Goal: Task Accomplishment & Management: Manage account settings

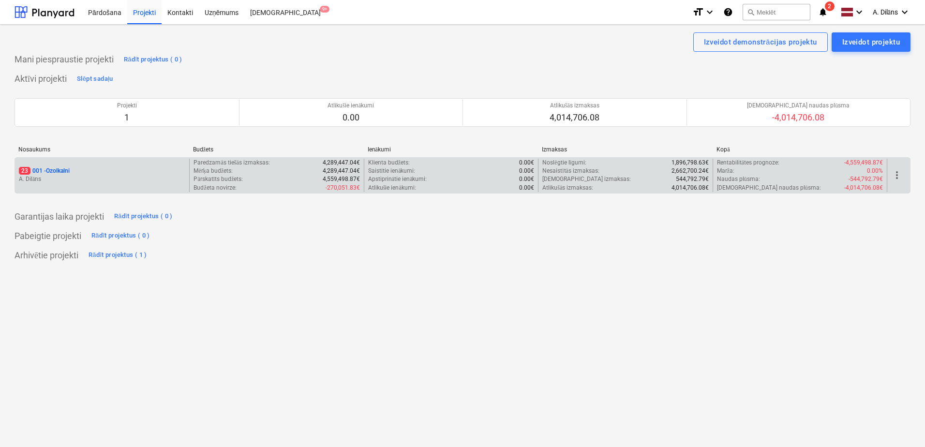
click at [148, 174] on div "23 001 - Ozolkalni" at bounding box center [102, 171] width 166 height 8
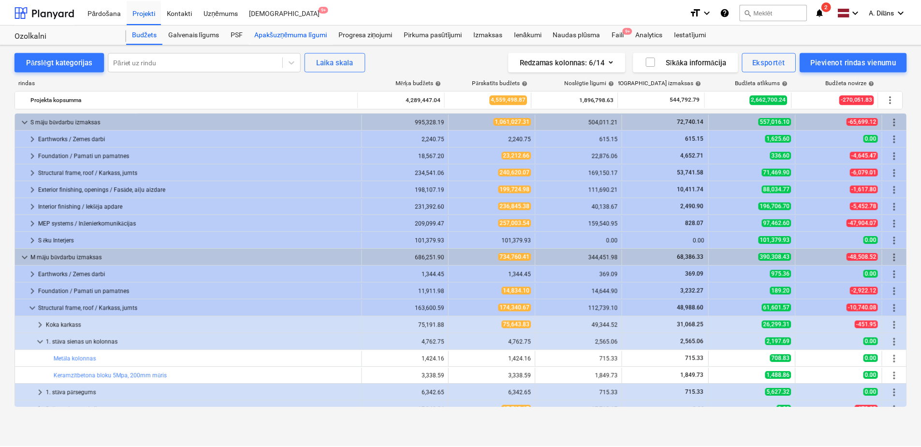
scroll to position [97, 0]
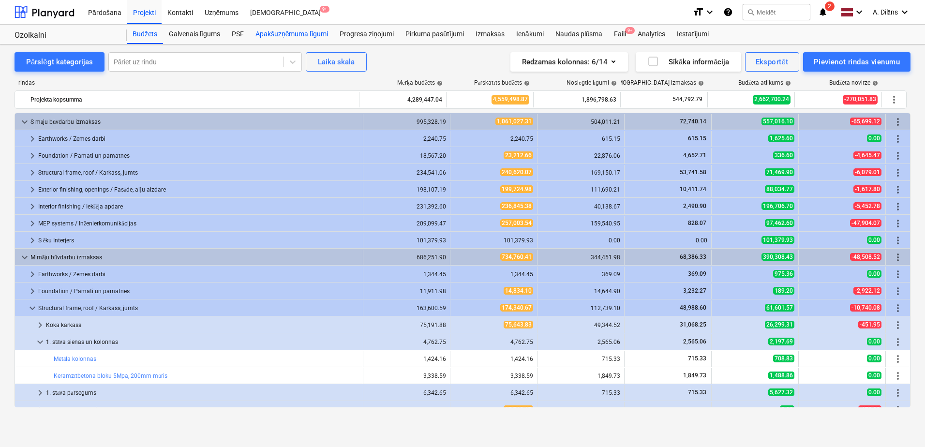
click at [274, 33] on div "Apakšuzņēmuma līgumi" at bounding box center [292, 34] width 84 height 19
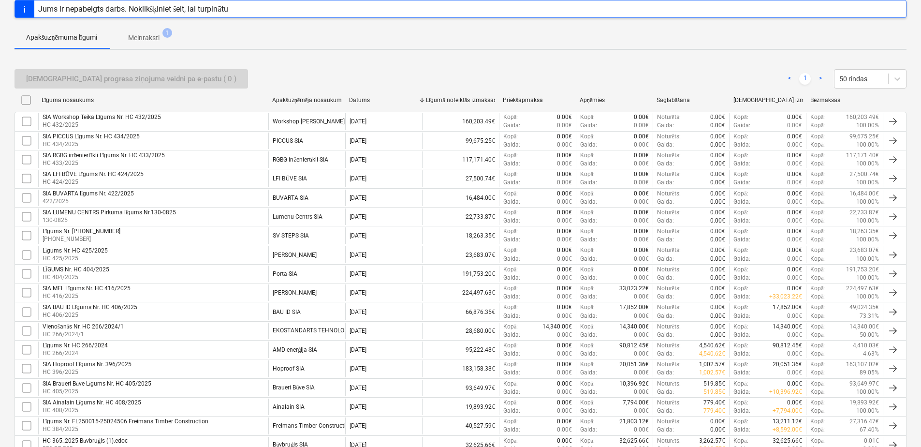
scroll to position [222, 0]
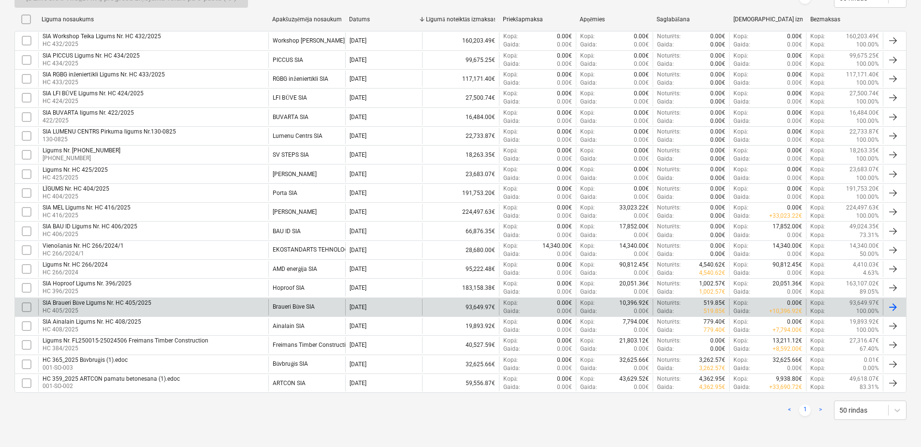
click at [230, 305] on div "SIA Braueri Būve Līgums Nr. HC 405/2025 HC 405/2025" at bounding box center [153, 307] width 230 height 16
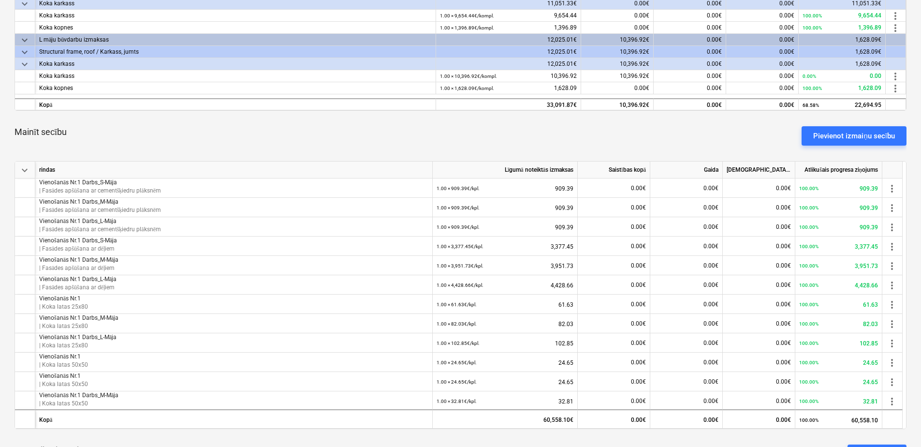
scroll to position [290, 0]
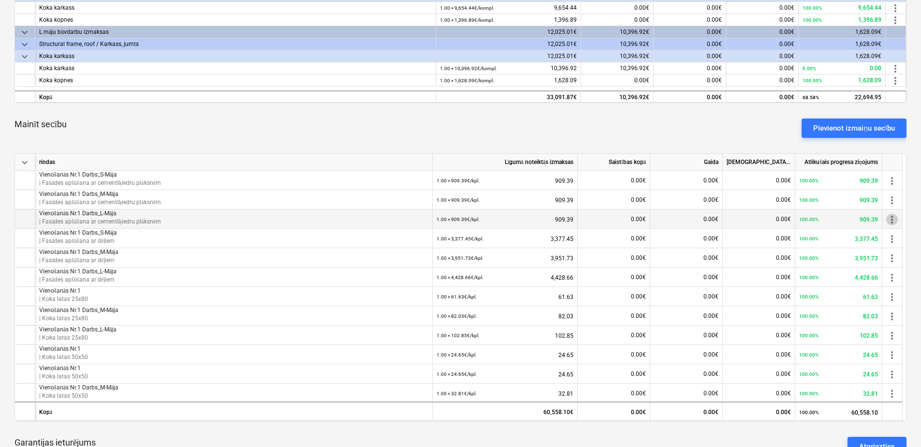
click at [895, 218] on span "more_vert" at bounding box center [893, 220] width 12 height 12
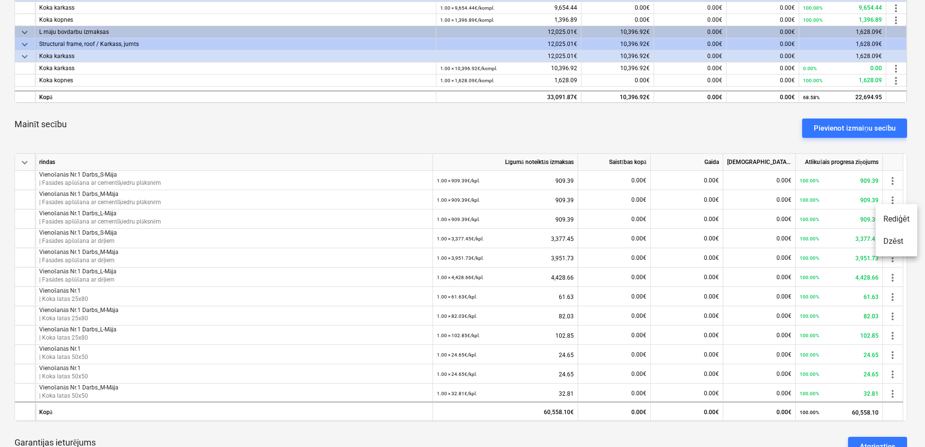
click at [895, 222] on li "Rediģēt" at bounding box center [896, 219] width 42 height 22
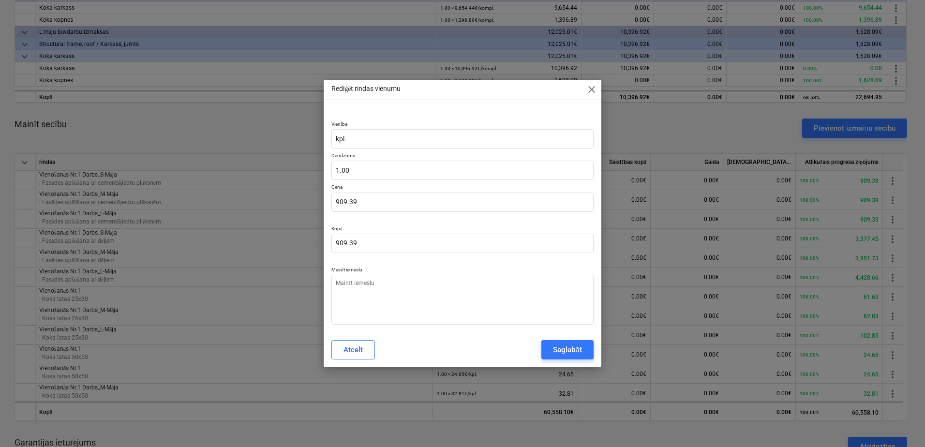
type textarea "x"
drag, startPoint x: 354, startPoint y: 171, endPoint x: 322, endPoint y: 171, distance: 31.9
click at [322, 171] on div "Rediģēt rindas vienumu close Vienība kpl. Daudzums 1 Cena 909.39 Kopā 909.39 Ma…" at bounding box center [462, 223] width 925 height 447
type input "2"
type textarea "x"
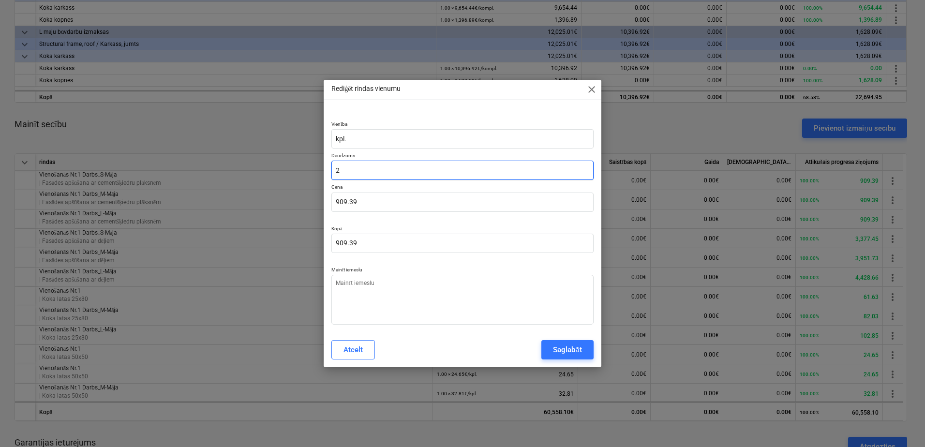
type input "1,818.78"
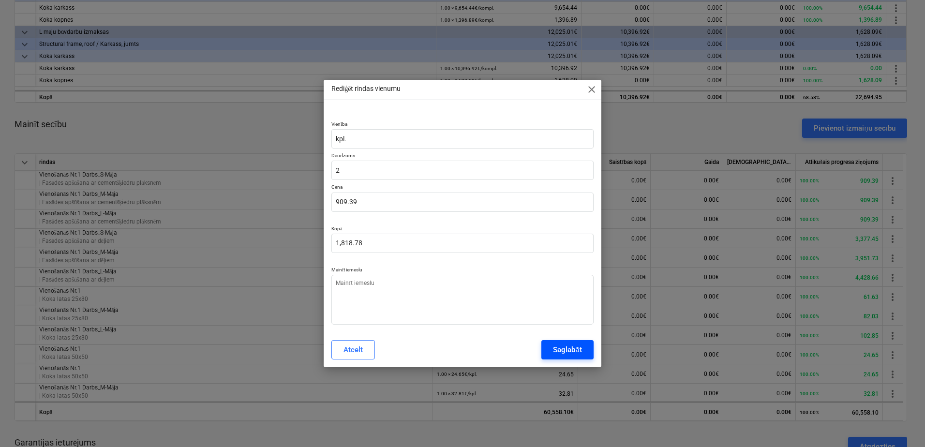
type input "2.00"
click at [566, 351] on div "Saglabāt" at bounding box center [567, 349] width 29 height 13
type textarea "x"
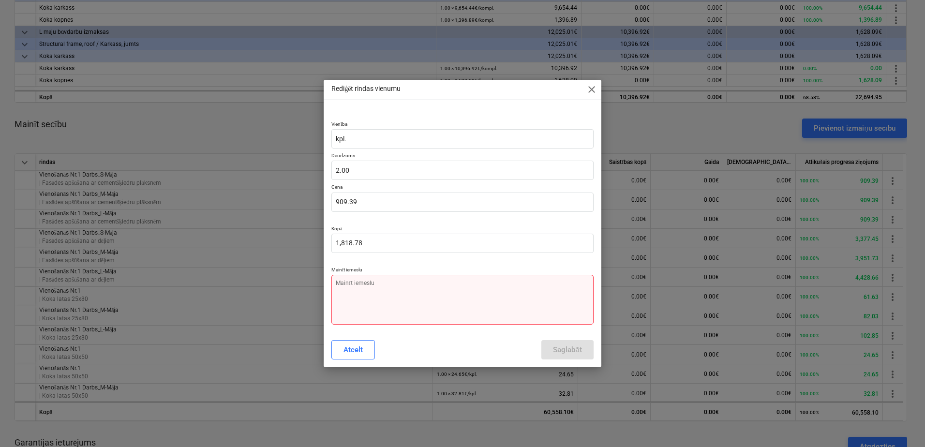
click at [389, 286] on textarea at bounding box center [462, 300] width 262 height 50
type textarea "V"
type textarea "x"
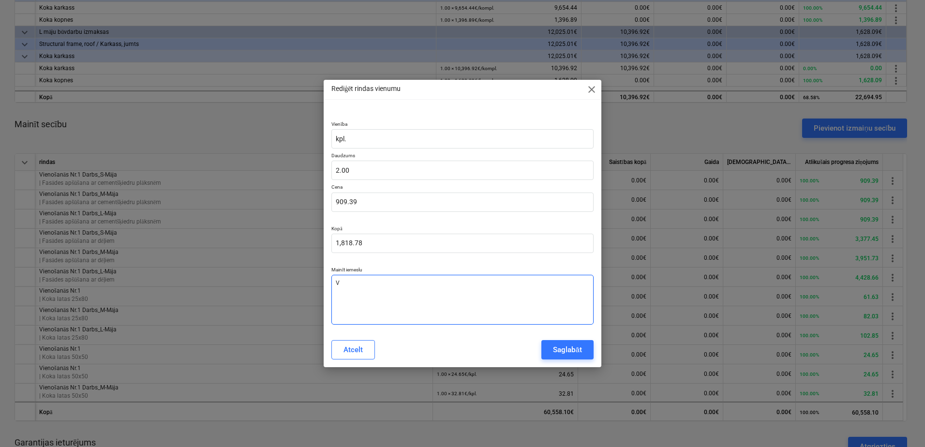
type textarea "Vi"
type textarea "x"
type textarea "Vie"
type textarea "x"
type textarea "Vien"
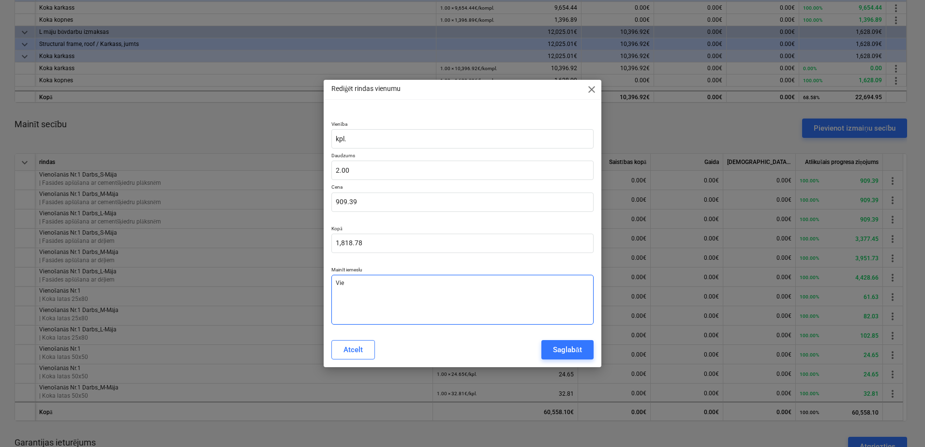
type textarea "x"
type textarea "Vieno"
type textarea "x"
type textarea "Vienoš"
type textarea "x"
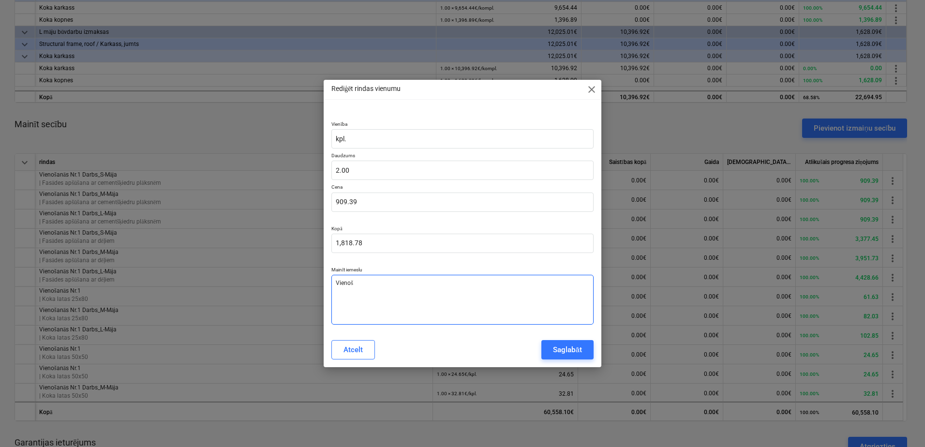
type textarea "Vienoša"
type textarea "x"
type textarea "Vienošan"
type textarea "x"
type textarea "Vienošanā"
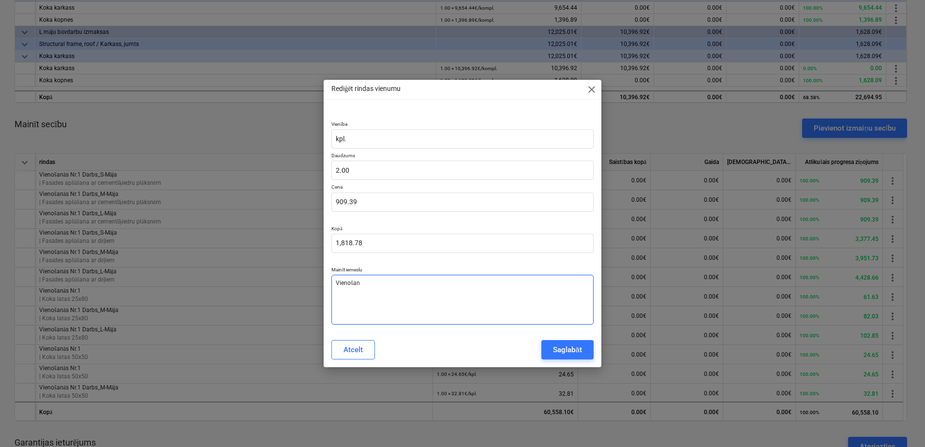
type textarea "x"
type textarea "Vienošanās"
type textarea "x"
type textarea "Vienošanās"
type textarea "x"
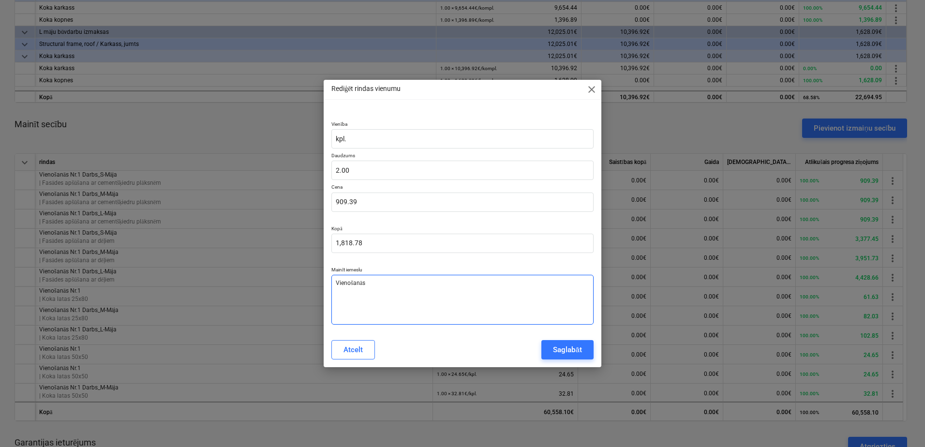
type textarea "Vienošanās N"
type textarea "x"
type textarea "Vienošanās Nr"
type textarea "x"
type textarea "Vienošanās Nr."
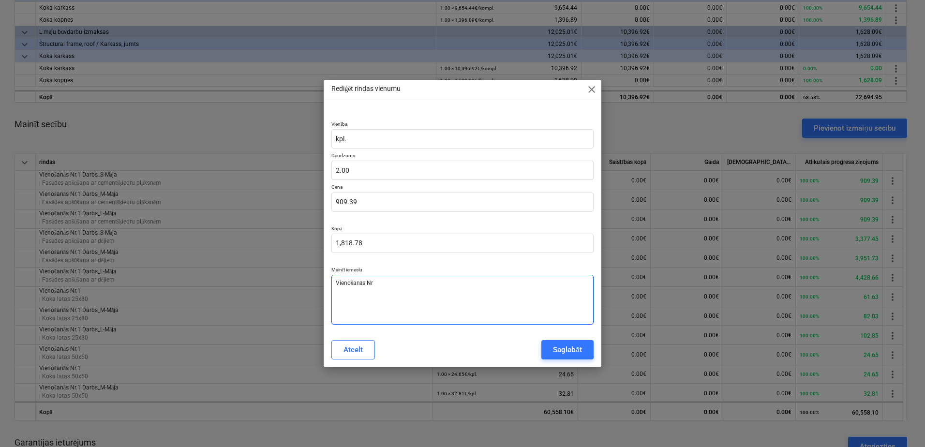
type textarea "x"
type textarea "Vienošanās Nr.2"
type textarea "x"
type textarea "Vienošanās Nr.2"
type textarea "x"
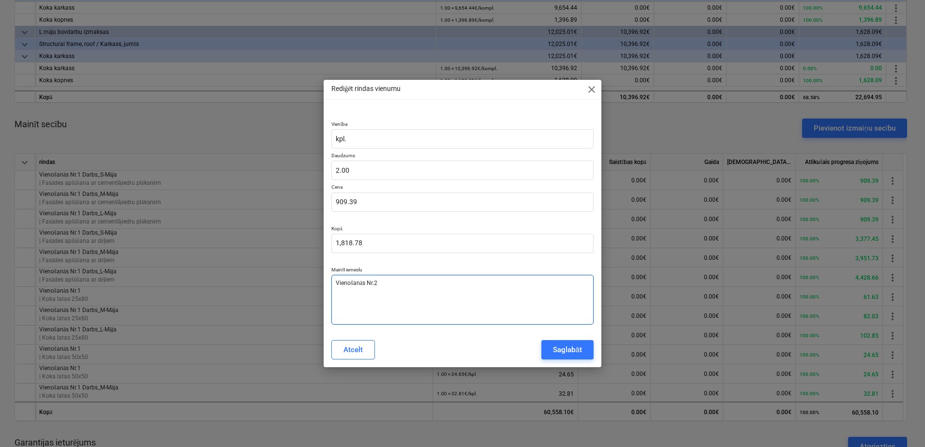
type textarea "Vienošanās Nr.2 p"
type textarea "x"
type textarea "Vienošanās Nr.2 pa"
type textarea "x"
type textarea "Vienošanās Nr.2 pap"
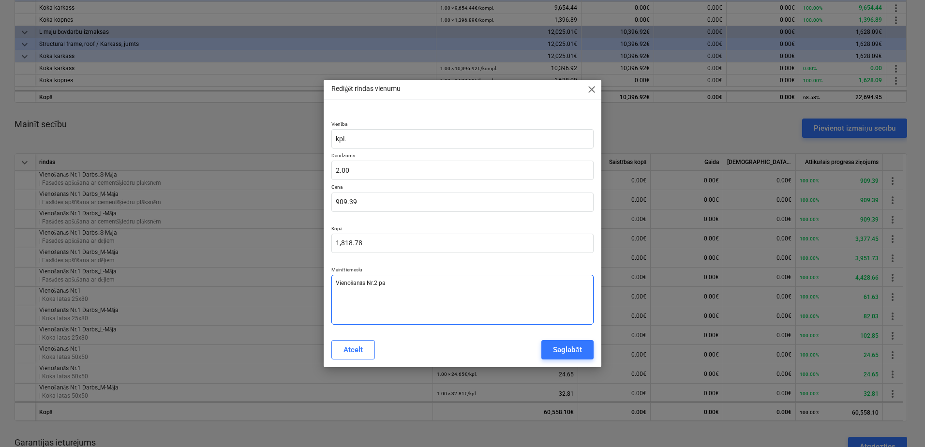
type textarea "x"
type textarea "Vienošanās Nr.2 papi"
type textarea "x"
type textarea "Vienošanās Nr.2 papil"
type textarea "x"
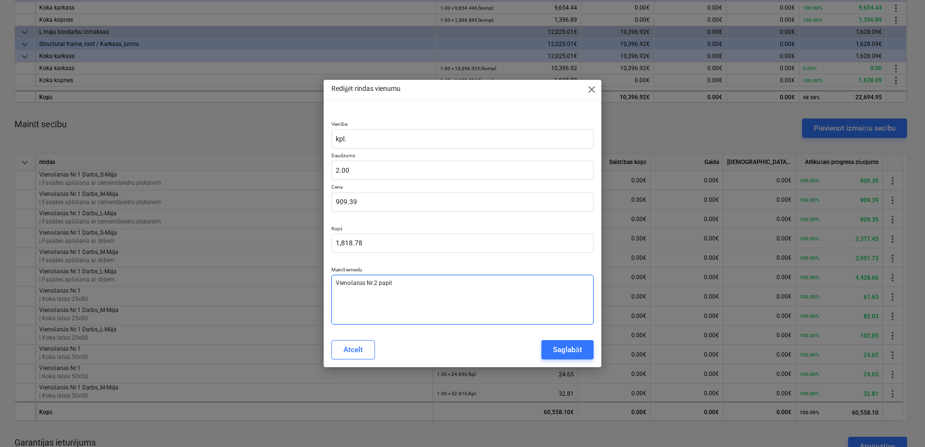
type textarea "Vienošanās Nr.2 papild"
type textarea "x"
type textarea "Vienošanās Nr.2 papildu"
type textarea "x"
type textarea "Vienošanās Nr.2 papildus"
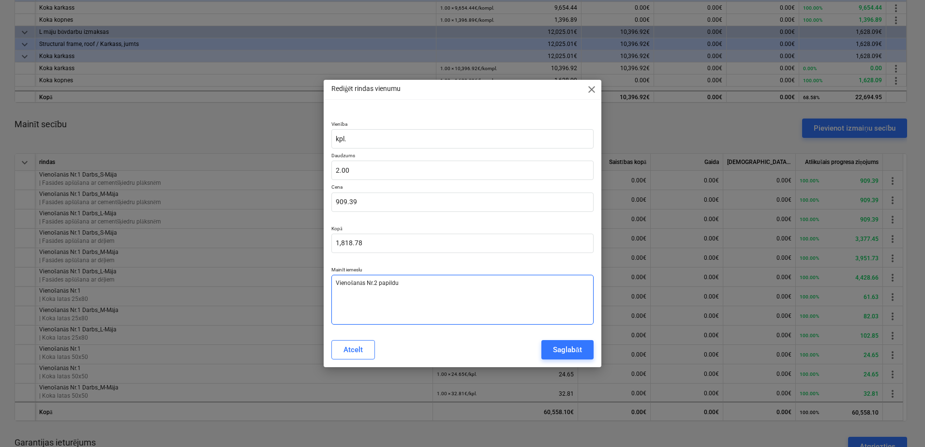
type textarea "x"
type textarea "Vienošanās Nr.2 papildus"
type textarea "x"
type textarea "Vienošanās Nr.2 papildus L"
type textarea "x"
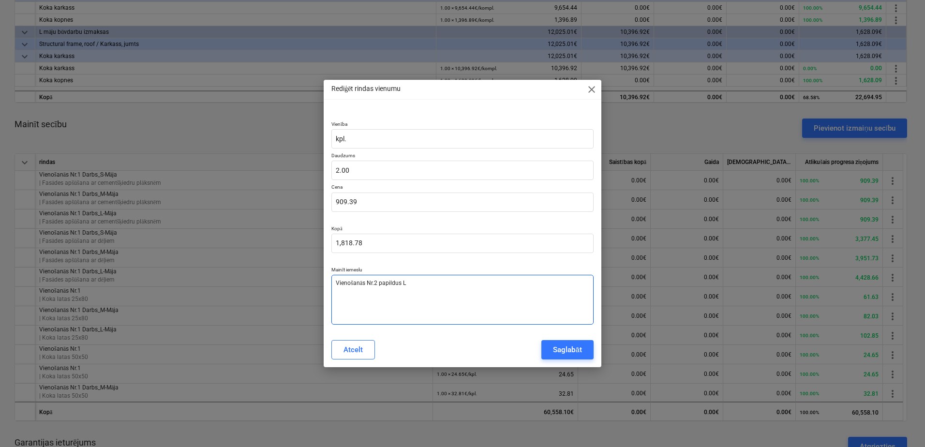
type textarea "Vienošanās Nr.2 papildus L-"
type textarea "x"
type textarea "Vienošanās Nr.2 papildus [PERSON_NAME]"
type textarea "x"
type textarea "Vienošanās Nr.2 papildus L-mā"
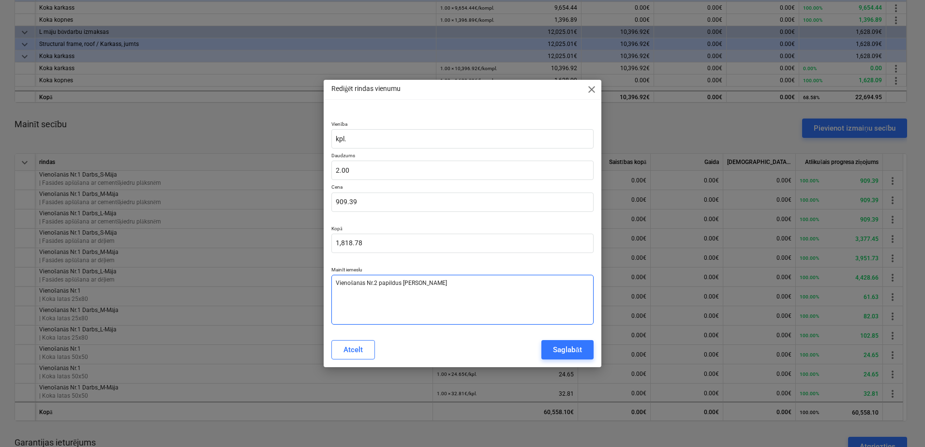
type textarea "x"
type textarea "Vienošanās Nr.2 papildus L-māj"
type textarea "x"
type textarea "Vienošanās Nr.2 papildus L-māja"
type textarea "x"
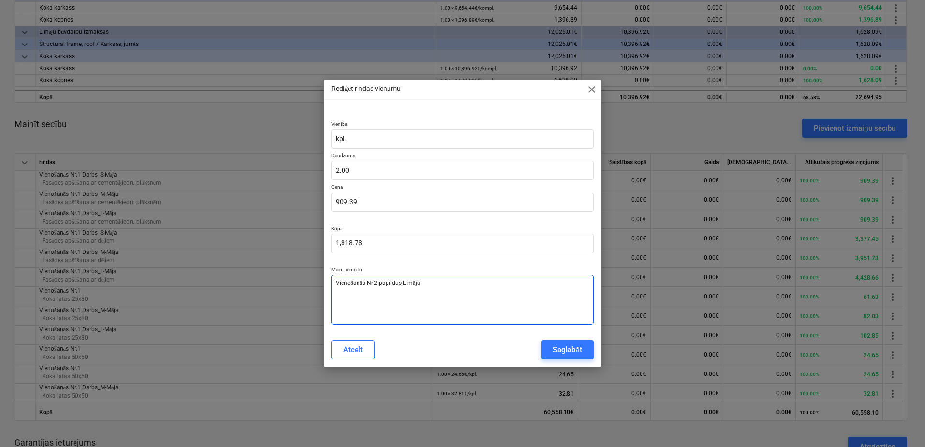
type textarea "Vienošanās Nr.2 papildus L-mājas"
type textarea "x"
type textarea "Vienošanās Nr.2 papildus L-mājas"
type textarea "x"
type textarea "Vienošanās Nr.2 papildus L-mājas f"
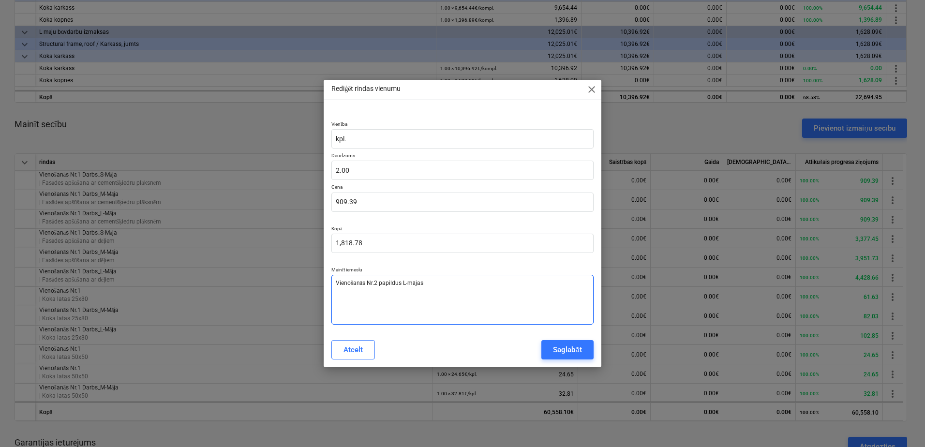
type textarea "x"
type textarea "Vienošanās Nr.2 papildus L-mājas fa"
type textarea "x"
type textarea "Vienošanās Nr.2 papildus L-mājas fas"
type textarea "x"
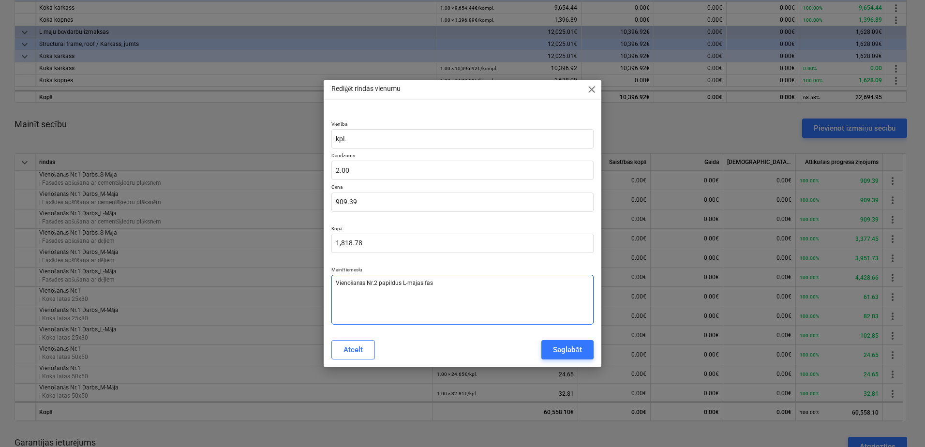
type textarea "Vienošanās Nr.2 papildus L-mājas fasā"
type textarea "x"
type textarea "Vienošanās Nr.2 papildus L-mājas fasād"
type textarea "x"
type textarea "Vienošanās Nr.2 papildus L-mājas fasāde"
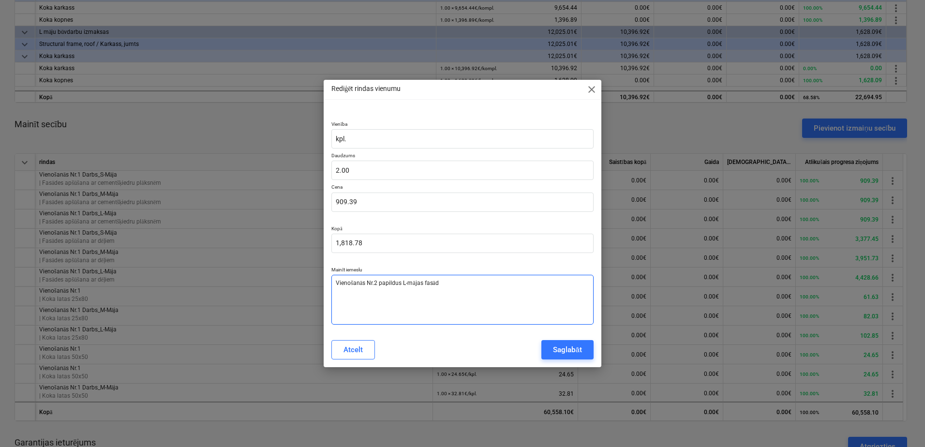
type textarea "x"
drag, startPoint x: 450, startPoint y: 283, endPoint x: 296, endPoint y: 283, distance: 153.8
click at [296, 283] on div "Rediģēt rindas vienumu close Vienība kpl. Daudzums 2.00 Cena 909.39 Kopā 1,818.…" at bounding box center [462, 223] width 925 height 447
click at [472, 283] on textarea "Vienošanās Nr.2 papildus L-mājas fasāde" at bounding box center [462, 300] width 262 height 50
type textarea "Vienošanās Nr.2 papildus L-mājas fasāde"
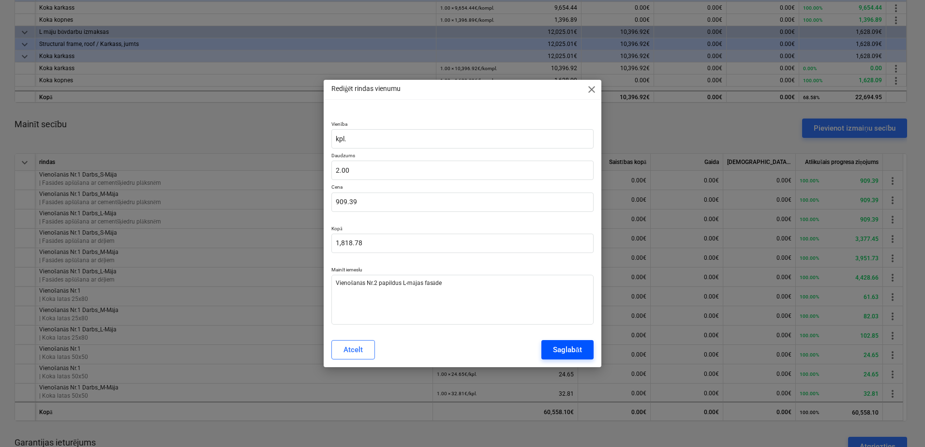
click at [560, 351] on div "Saglabāt" at bounding box center [567, 349] width 29 height 13
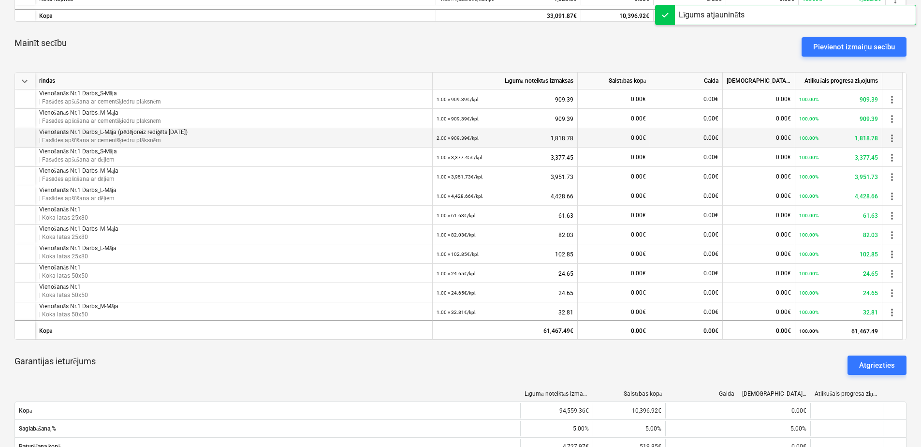
scroll to position [387, 0]
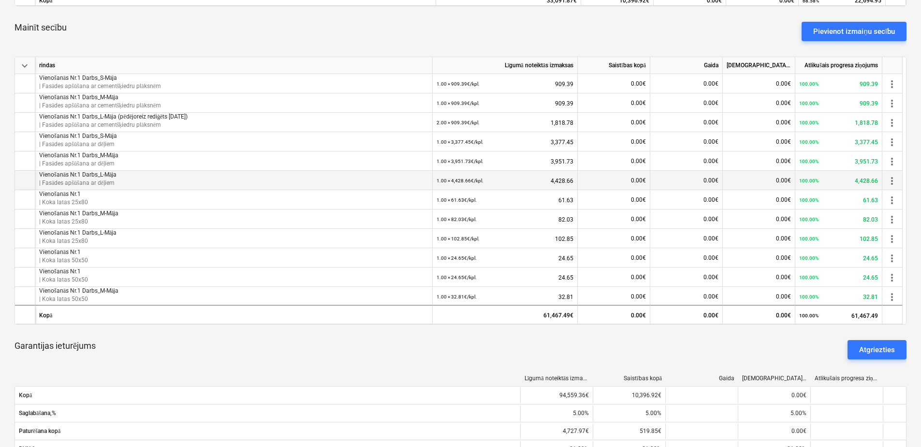
click at [244, 177] on p "Vienošanās Nr.1 Darbs_L-Māja" at bounding box center [233, 175] width 389 height 8
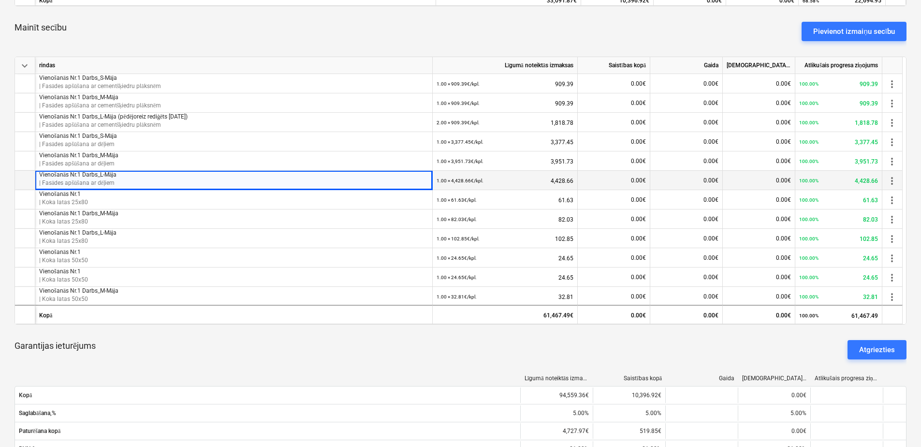
click at [893, 180] on span "more_vert" at bounding box center [893, 181] width 12 height 12
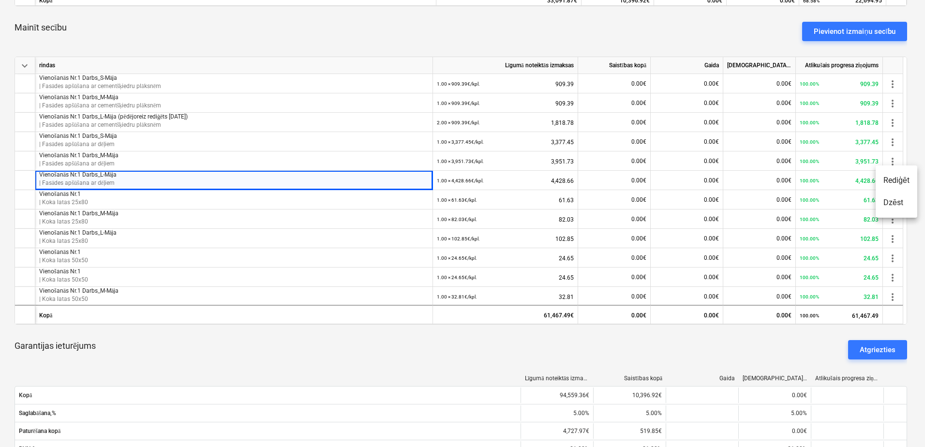
click at [897, 181] on li "Rediģēt" at bounding box center [896, 180] width 42 height 22
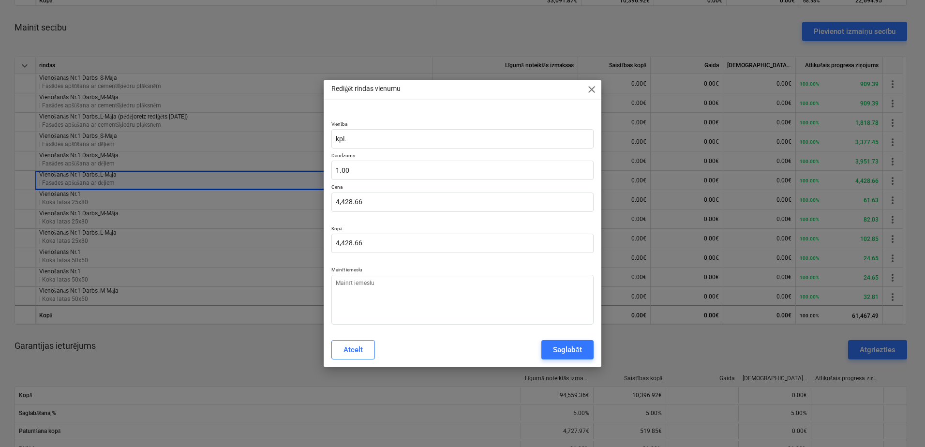
type textarea "x"
type input "1"
drag, startPoint x: 361, startPoint y: 170, endPoint x: 325, endPoint y: 170, distance: 36.8
click at [325, 170] on div "Vienība kpl. Daudzums 1 Cena 4,428.66 Kopā 4,428.66 Mainīt iemeslu" at bounding box center [463, 220] width 278 height 223
type textarea "x"
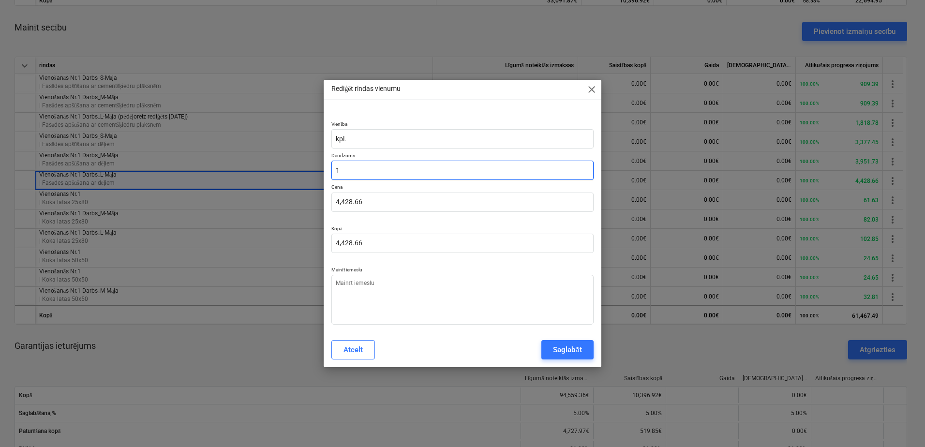
type input "2"
type input "8,857.32"
type input "2"
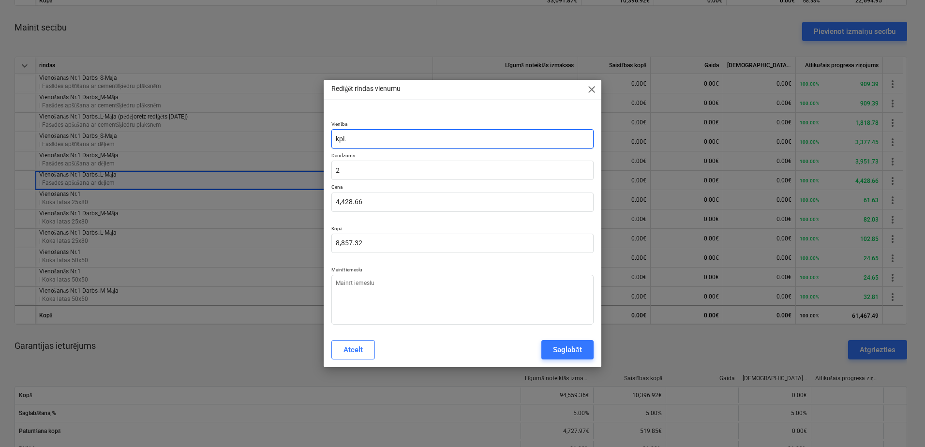
type textarea "x"
type input "2.00"
click at [358, 142] on input "kpl." at bounding box center [462, 138] width 262 height 19
click at [570, 348] on div "Saglabāt" at bounding box center [567, 349] width 29 height 13
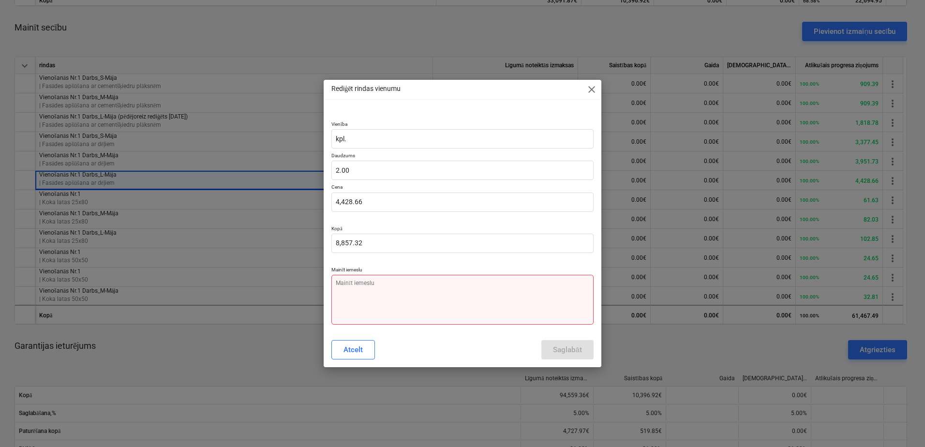
click at [452, 302] on textarea at bounding box center [462, 300] width 262 height 50
paste textarea "Vienošanās Nr.2 papildus L-mājas fasāde"
type textarea "x"
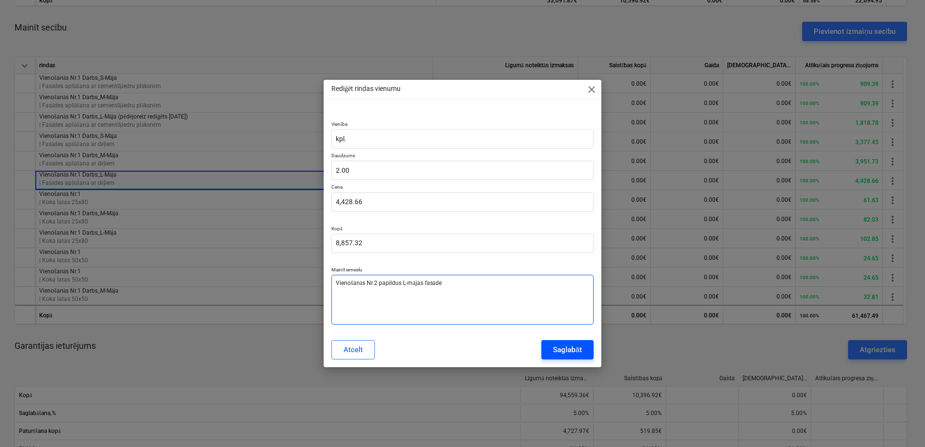
type textarea "Vienošanās Nr.2 papildus L-mājas fasāde"
click at [561, 344] on div "Saglabāt" at bounding box center [567, 349] width 29 height 13
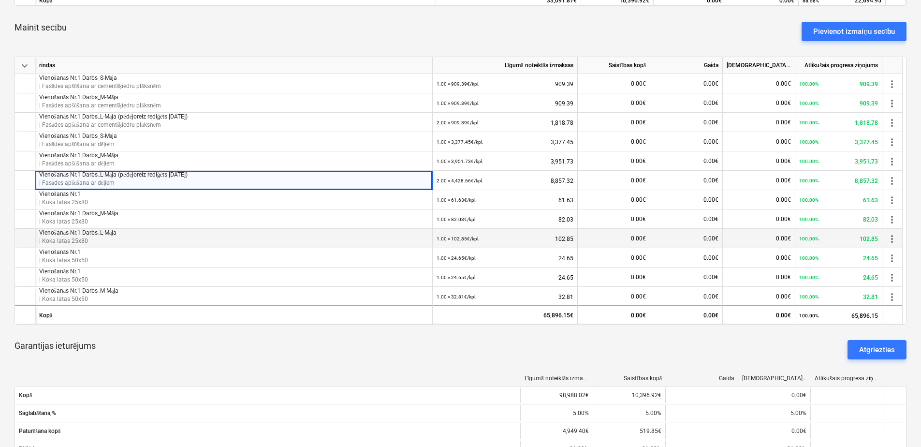
click at [887, 239] on span "more_vert" at bounding box center [893, 239] width 12 height 12
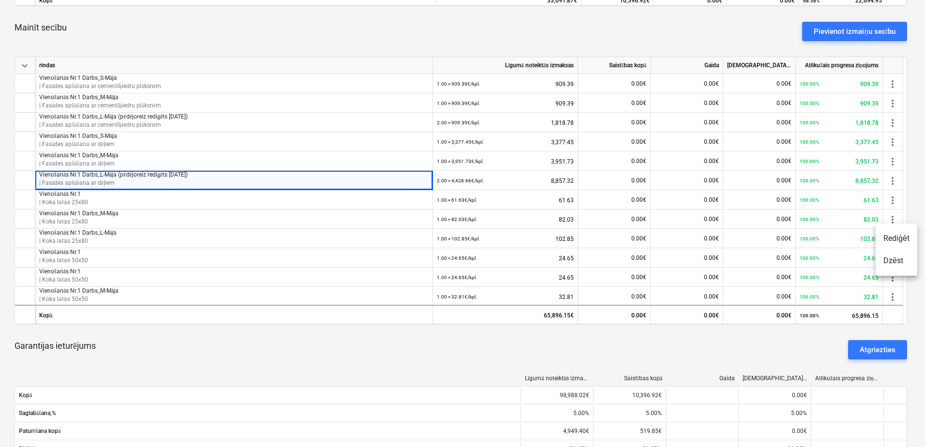
click at [898, 240] on li "Rediģēt" at bounding box center [896, 238] width 42 height 22
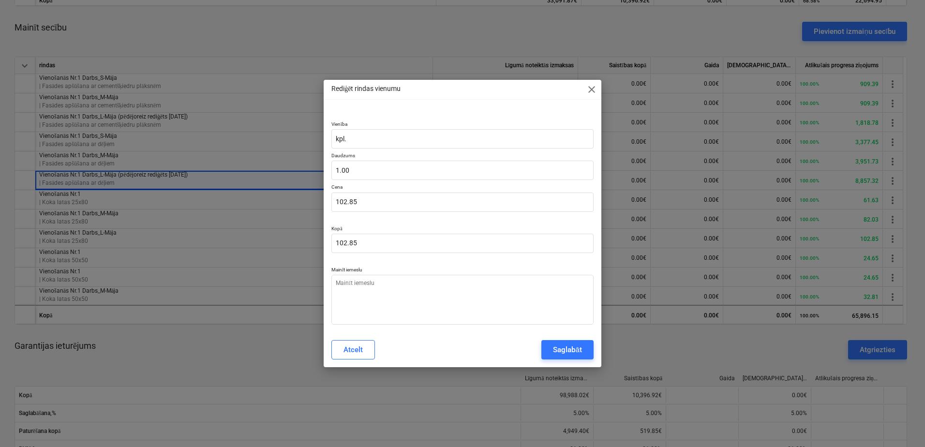
type textarea "x"
type input "1"
drag, startPoint x: 379, startPoint y: 175, endPoint x: 335, endPoint y: 175, distance: 44.5
click at [335, 175] on input "1" at bounding box center [462, 170] width 262 height 19
type textarea "x"
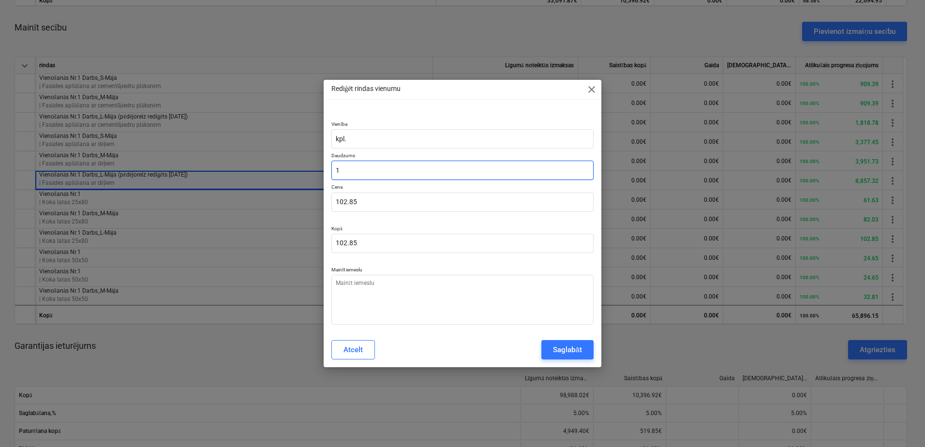
type input "2"
type input "205.70"
type input "2"
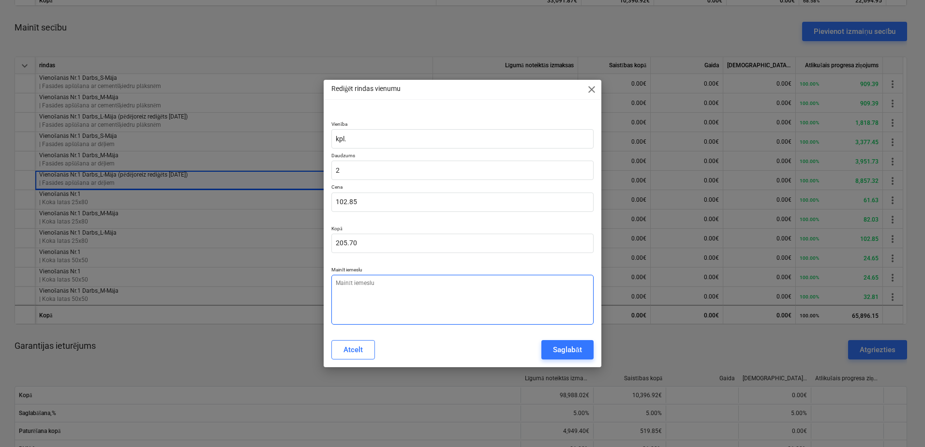
type textarea "x"
type input "2.00"
click at [423, 298] on textarea at bounding box center [462, 300] width 262 height 50
paste textarea "Vienošanās Nr.2 papildus L-mājas fasāde"
type textarea "x"
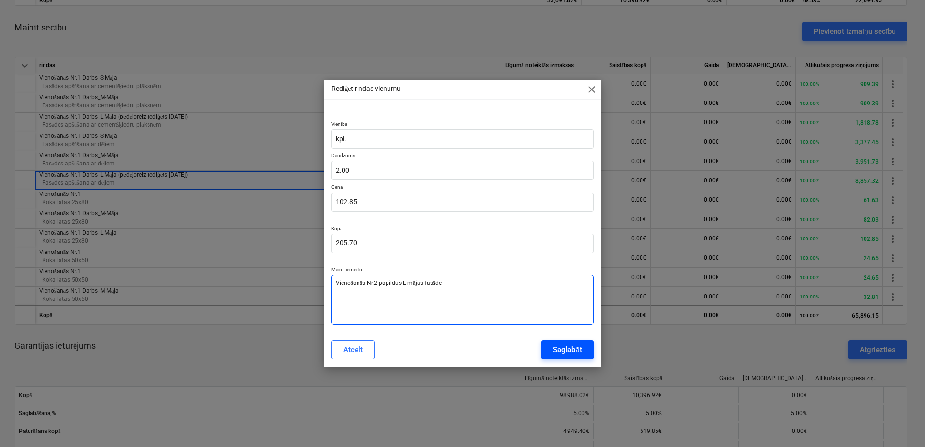
type textarea "Vienošanās Nr.2 papildus L-mājas fasāde"
click at [563, 346] on div "Saglabāt" at bounding box center [567, 349] width 29 height 13
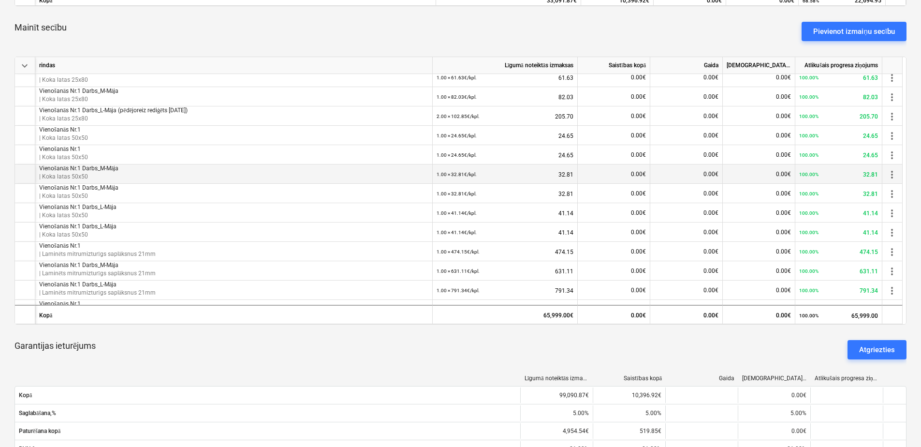
scroll to position [145, 0]
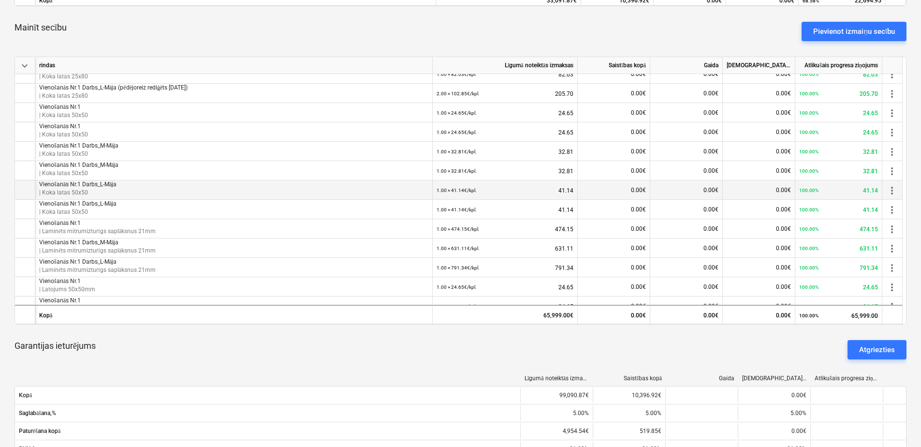
click at [892, 192] on span "more_vert" at bounding box center [893, 191] width 12 height 12
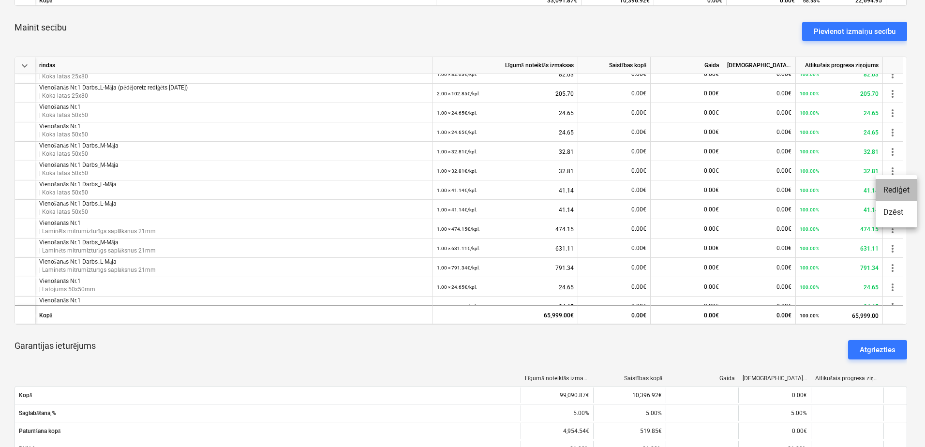
click at [901, 191] on li "Rediģēt" at bounding box center [896, 190] width 42 height 22
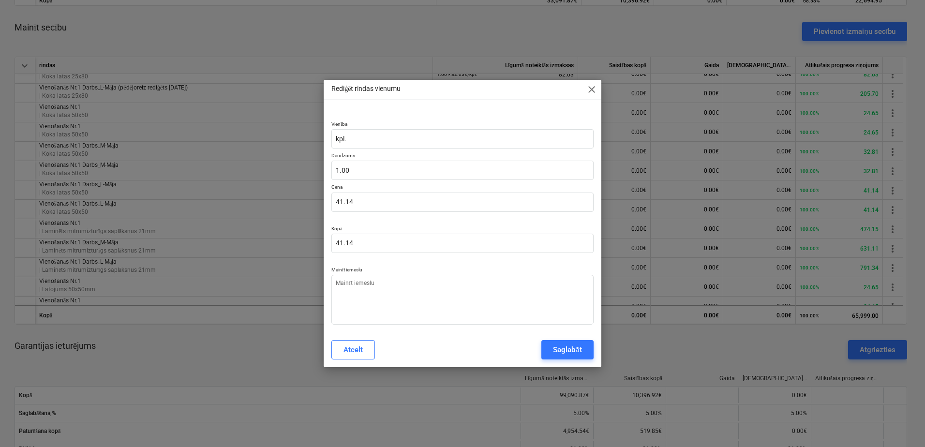
type textarea "x"
drag, startPoint x: 384, startPoint y: 171, endPoint x: 303, endPoint y: 177, distance: 80.5
click at [303, 177] on div "Rediģēt rindas vienumu close Vienība kpl. Daudzums 1 Cena 41.14 Kopā 41.14 Main…" at bounding box center [462, 223] width 925 height 447
type input "2"
type textarea "x"
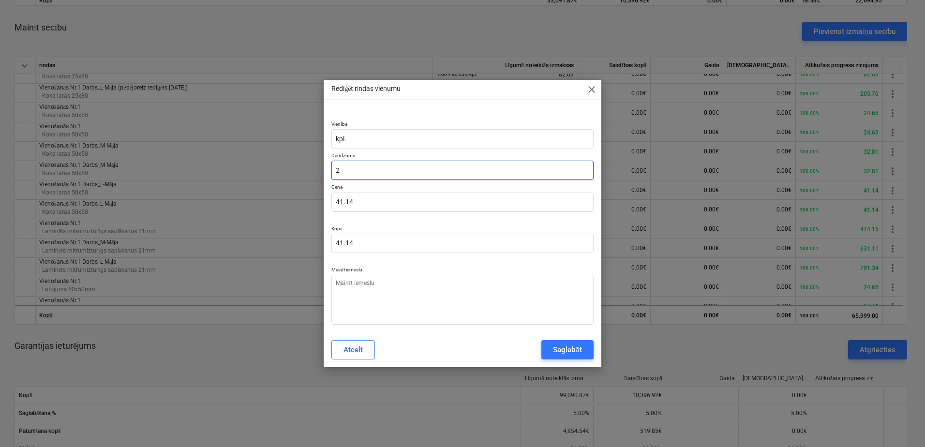
type input "82.28"
type input "2"
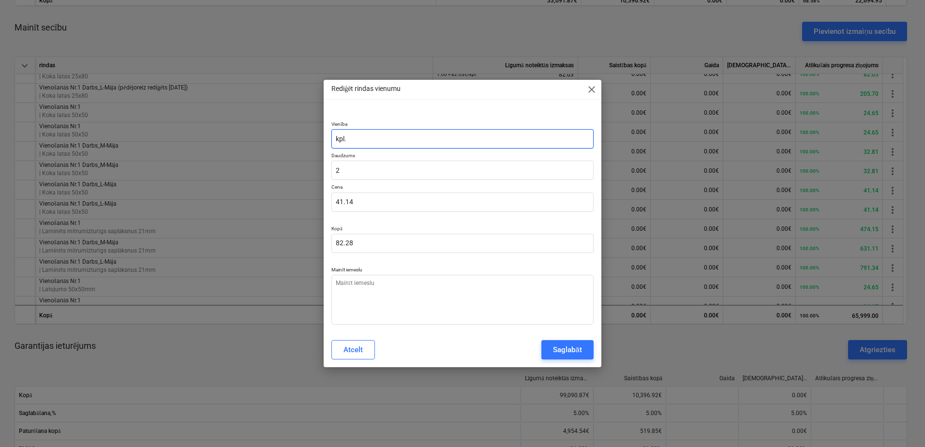
type textarea "x"
type input "2.00"
click at [429, 140] on input "kpl." at bounding box center [462, 138] width 262 height 19
click at [567, 354] on div "Saglabāt" at bounding box center [567, 349] width 29 height 13
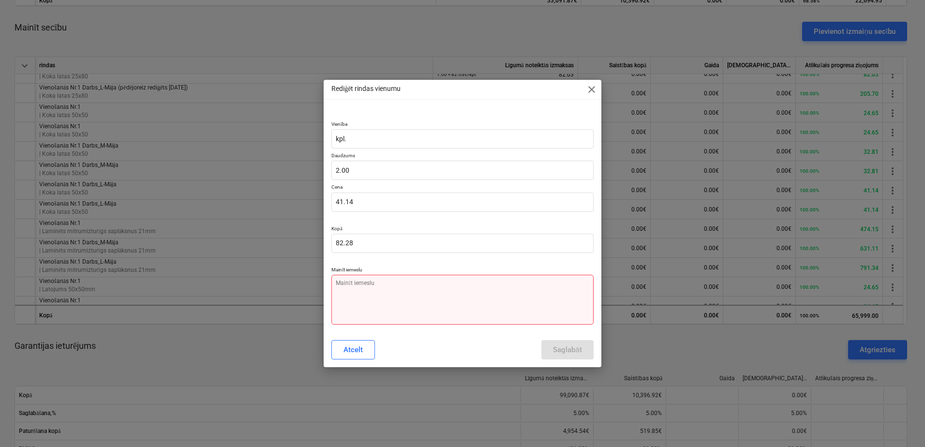
click at [414, 292] on textarea at bounding box center [462, 300] width 262 height 50
paste textarea "Vienošanās Nr.2 papildus L-mājas fasāde"
type textarea "x"
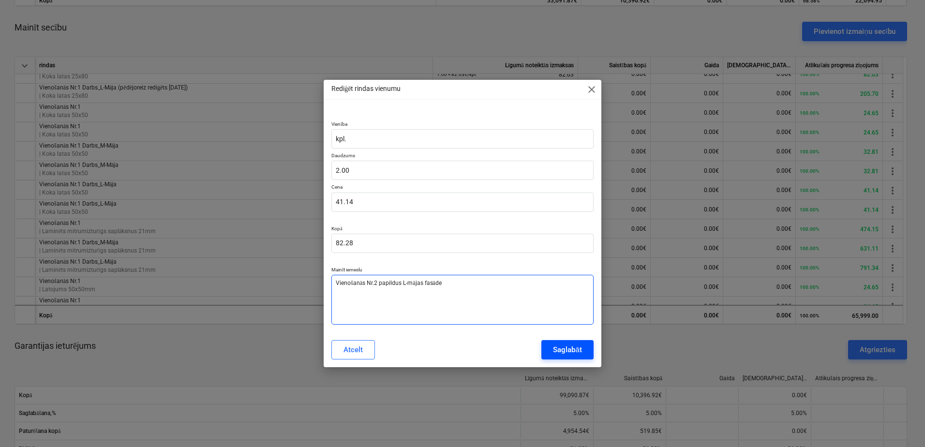
type textarea "Vienošanās Nr.2 papildus L-mājas fasāde"
click at [571, 344] on div "Saglabāt" at bounding box center [567, 349] width 29 height 13
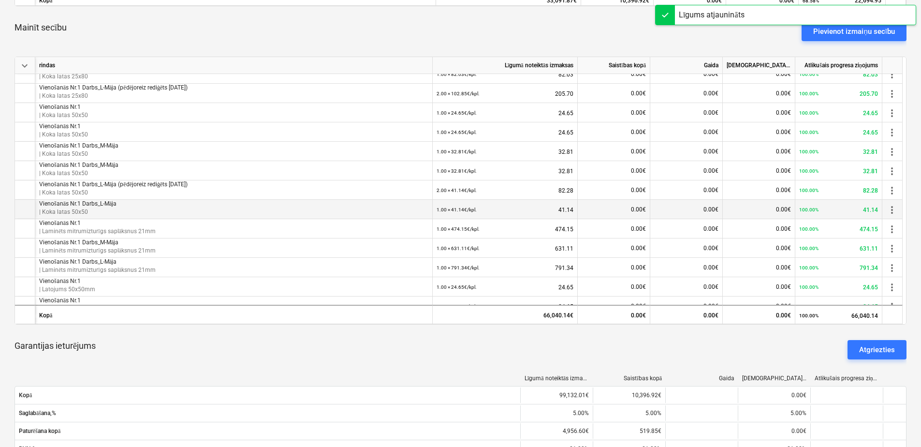
click at [892, 209] on span "more_vert" at bounding box center [893, 210] width 12 height 12
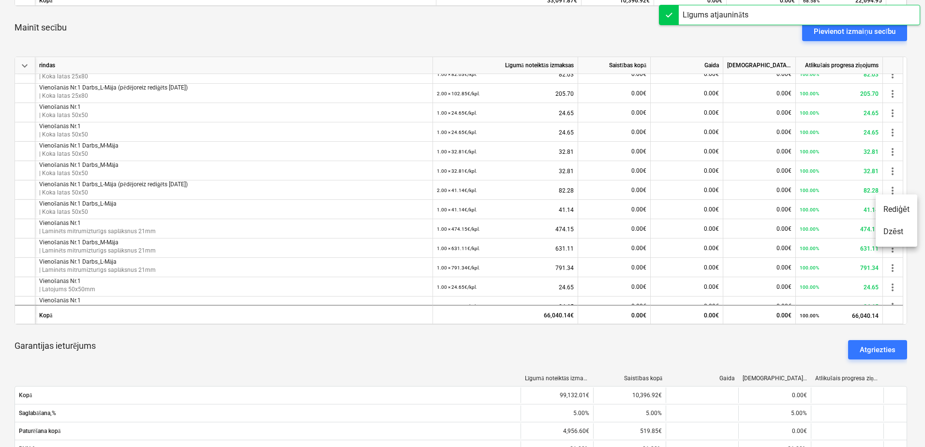
click at [898, 211] on li "Rediģēt" at bounding box center [896, 209] width 42 height 22
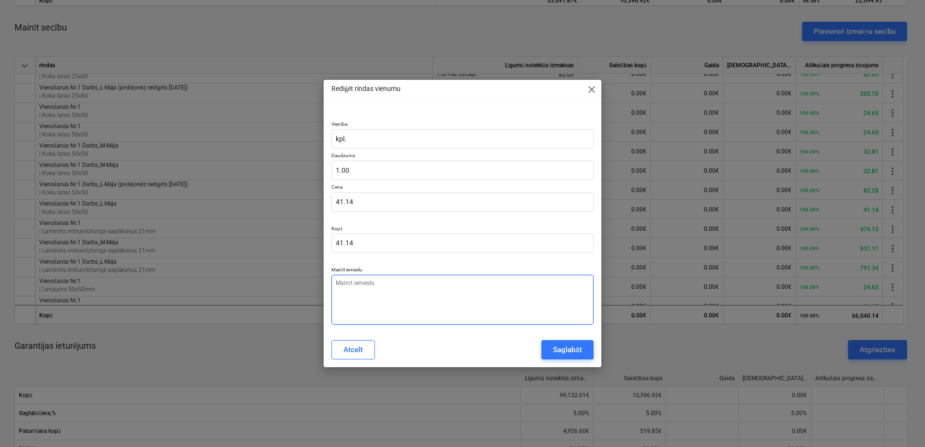
click at [386, 288] on textarea at bounding box center [462, 300] width 262 height 50
paste textarea "Vienošanās Nr.2 papildus L-mājas fasāde"
type textarea "x"
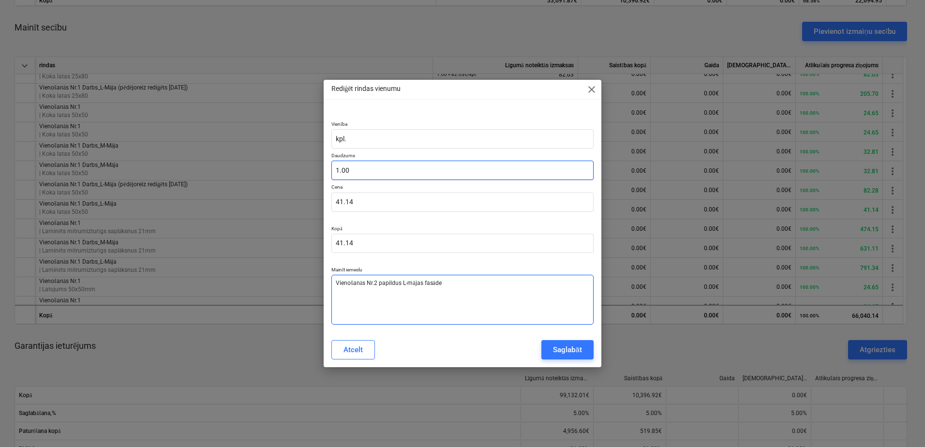
type textarea "Vienošanās Nr.2 papildus L-mājas fasāde"
type textarea "x"
type input "1"
drag, startPoint x: 346, startPoint y: 167, endPoint x: 302, endPoint y: 163, distance: 44.6
click at [302, 163] on div "Rediģēt rindas vienumu close Vienība kpl. Daudzums 1 Cena 41.14 Kopā 41.14 Main…" at bounding box center [462, 223] width 925 height 447
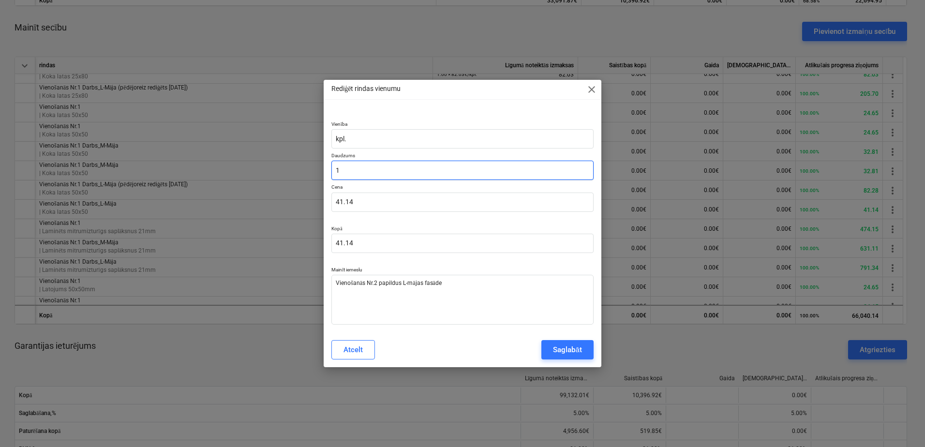
type textarea "x"
type input "2"
type input "82.28"
type input "2"
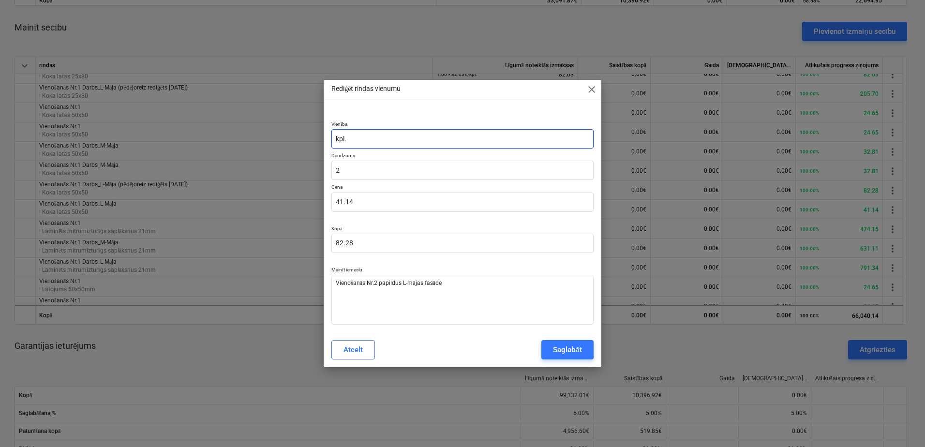
type textarea "x"
type input "2.00"
click at [398, 146] on input "kpl." at bounding box center [462, 138] width 262 height 19
click at [571, 359] on button "Saglabāt" at bounding box center [567, 349] width 52 height 19
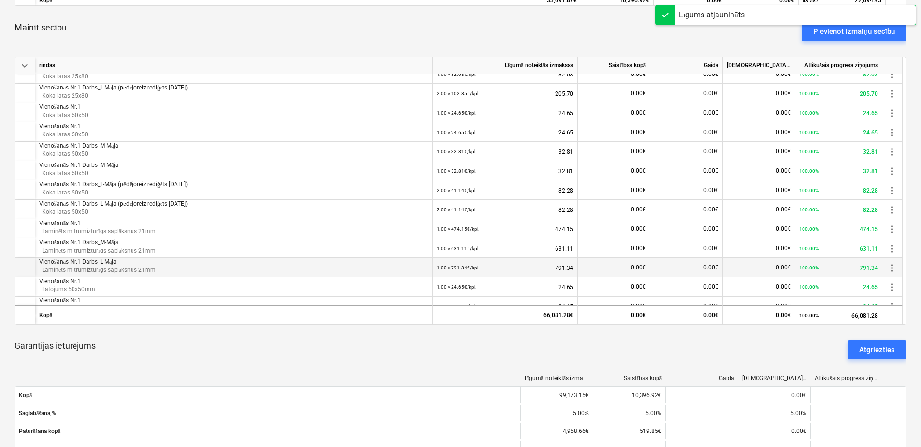
click at [889, 268] on span "more_vert" at bounding box center [893, 268] width 12 height 12
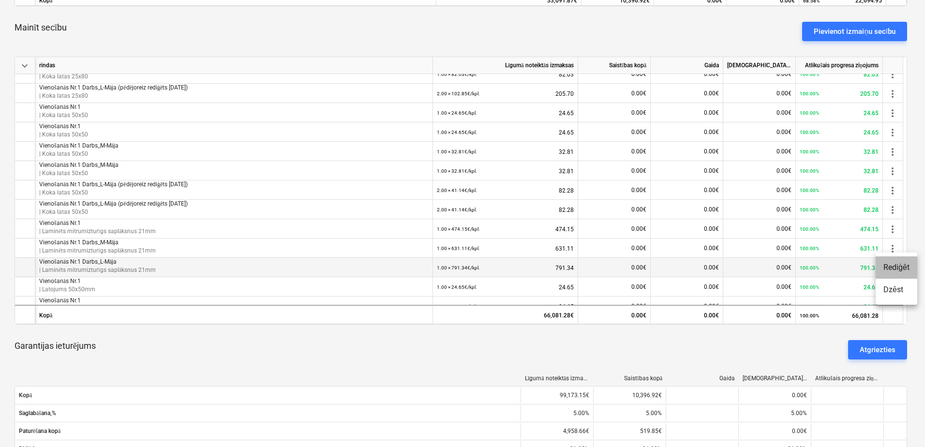
click at [889, 268] on li "Rediģēt" at bounding box center [896, 267] width 42 height 22
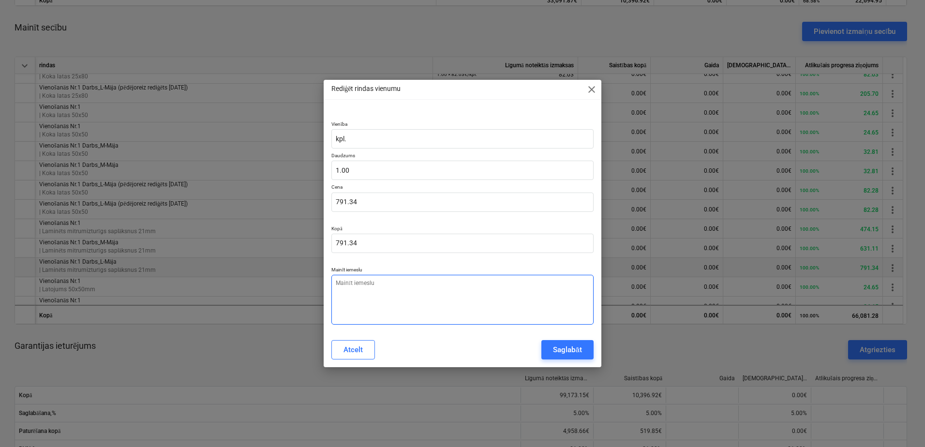
click at [418, 300] on textarea at bounding box center [462, 300] width 262 height 50
paste textarea "Vienošanās Nr.2 papildus L-mājas fasāde"
type textarea "x"
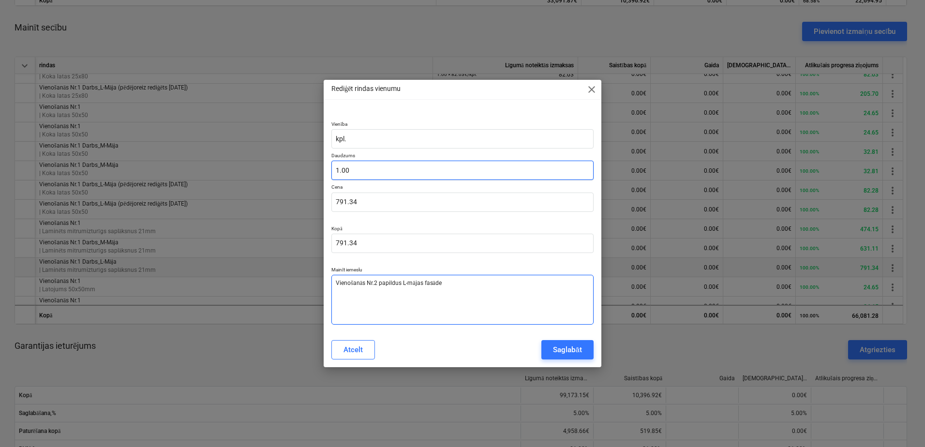
type textarea "Vienošanās Nr.2 papildus L-mājas fasāde"
type textarea "x"
type input "1"
drag, startPoint x: 366, startPoint y: 168, endPoint x: 306, endPoint y: 169, distance: 60.5
click at [306, 169] on div "Rediģēt rindas vienumu close Vienība kpl. Daudzums 1 Cena 791.34 Kopā 791.34 Ma…" at bounding box center [462, 223] width 925 height 447
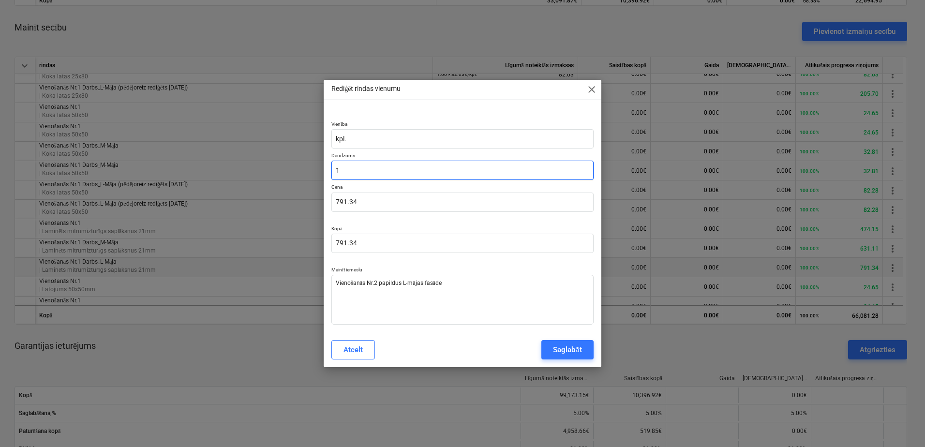
type textarea "x"
type input "2"
type input "1,582.68"
type input "2"
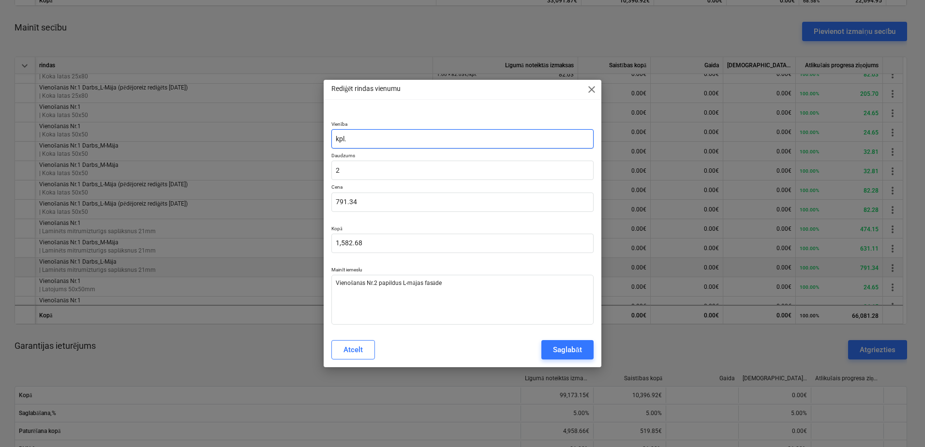
type textarea "x"
type input "2.00"
click at [404, 141] on input "kpl." at bounding box center [462, 138] width 262 height 19
click at [565, 349] on div "Saglabāt" at bounding box center [567, 349] width 29 height 13
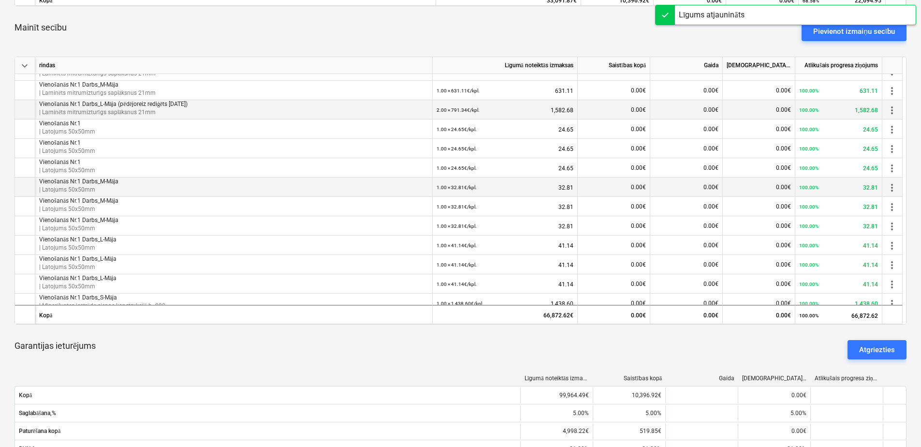
scroll to position [339, 0]
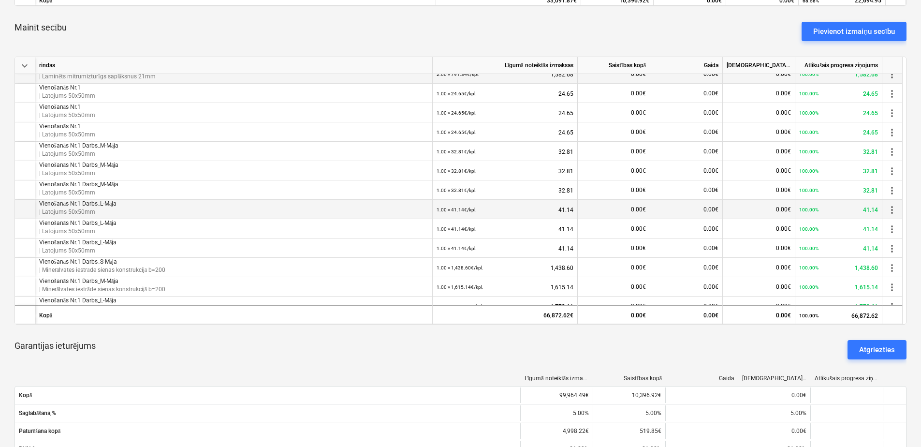
click at [893, 210] on span "more_vert" at bounding box center [893, 210] width 12 height 12
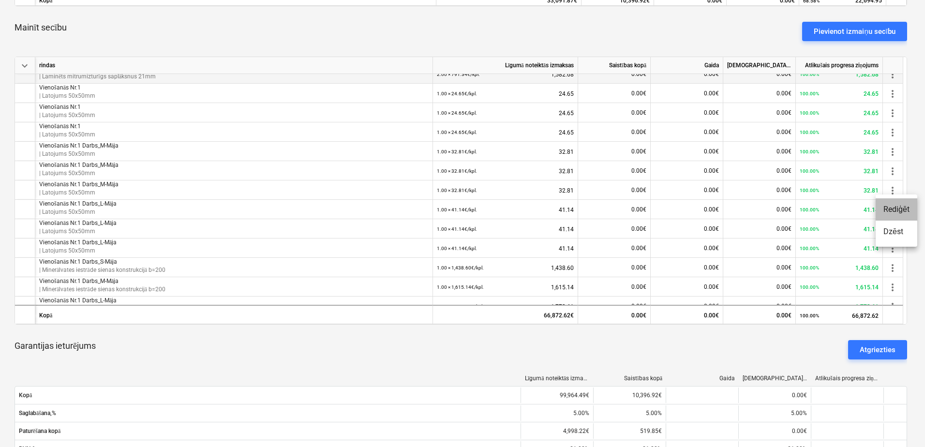
click at [896, 210] on li "Rediģēt" at bounding box center [896, 209] width 42 height 22
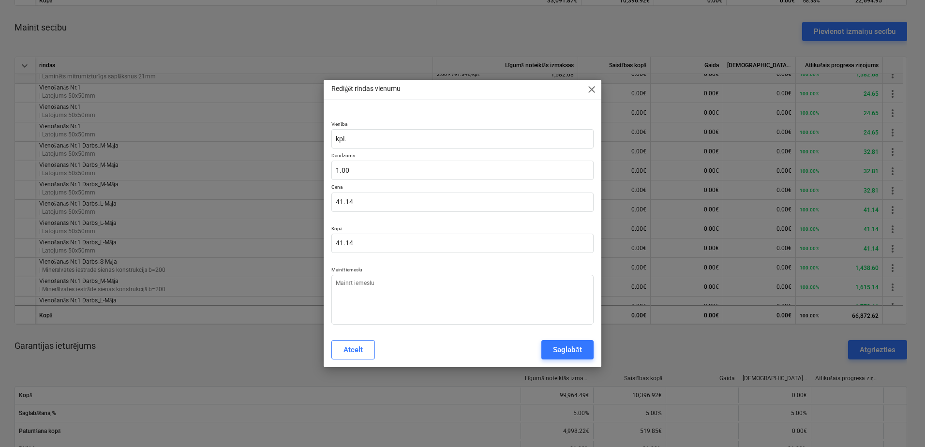
type textarea "x"
type input "1"
drag, startPoint x: 365, startPoint y: 170, endPoint x: 297, endPoint y: 167, distance: 67.8
click at [297, 167] on div "Rediģēt rindas vienumu close Vienība kpl. Daudzums 1 Cena 41.14 Kopā 41.14 Main…" at bounding box center [462, 223] width 925 height 447
type textarea "x"
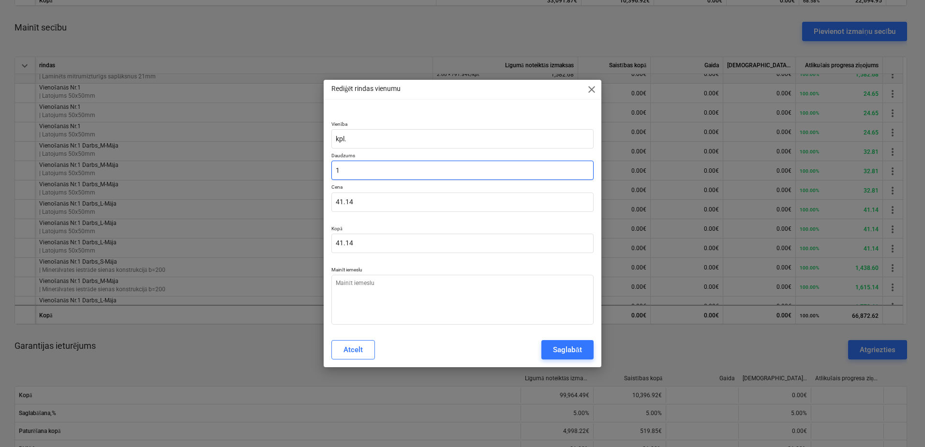
type input "2"
type input "82.28"
type input "2"
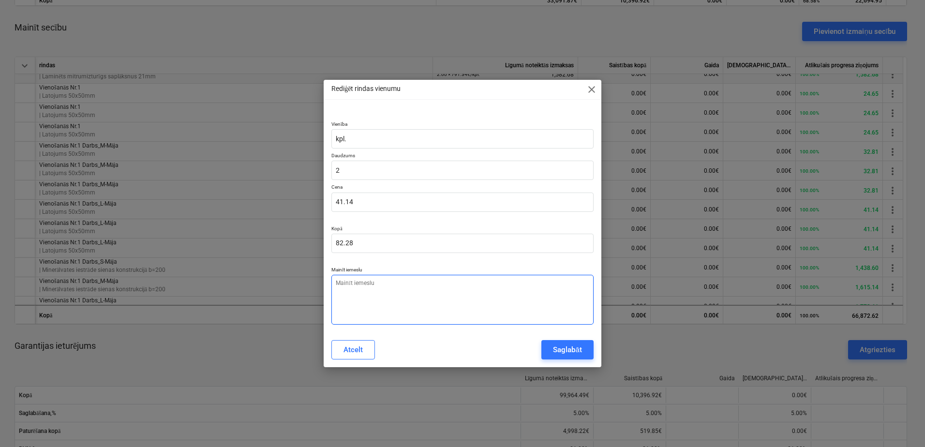
type textarea "x"
type input "2.00"
click at [404, 287] on textarea at bounding box center [462, 300] width 262 height 50
paste textarea "Vienošanās Nr.2 papildus L-mājas fasāde"
type textarea "x"
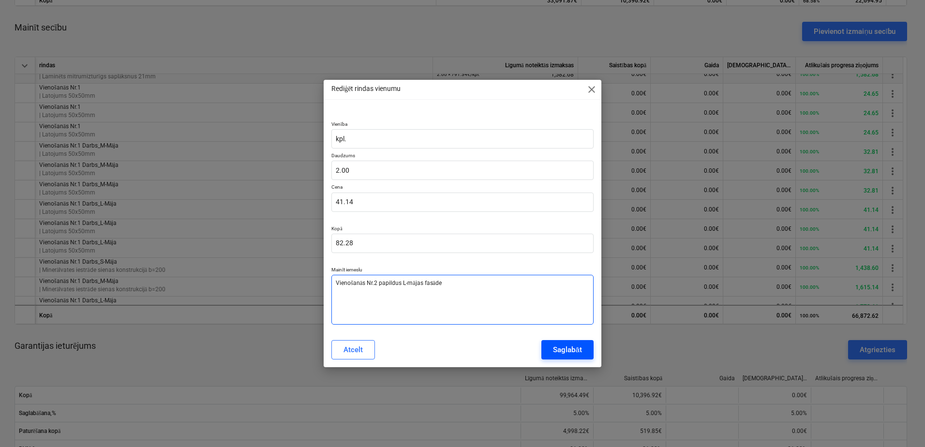
type textarea "Vienošanās Nr.2 papildus L-mājas fasāde"
click at [561, 345] on div "Saglabāt" at bounding box center [567, 349] width 29 height 13
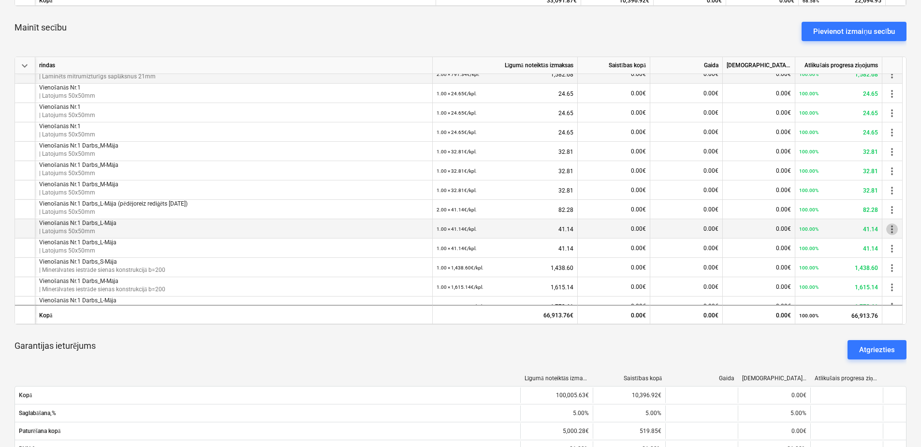
click at [893, 226] on span "more_vert" at bounding box center [893, 229] width 12 height 12
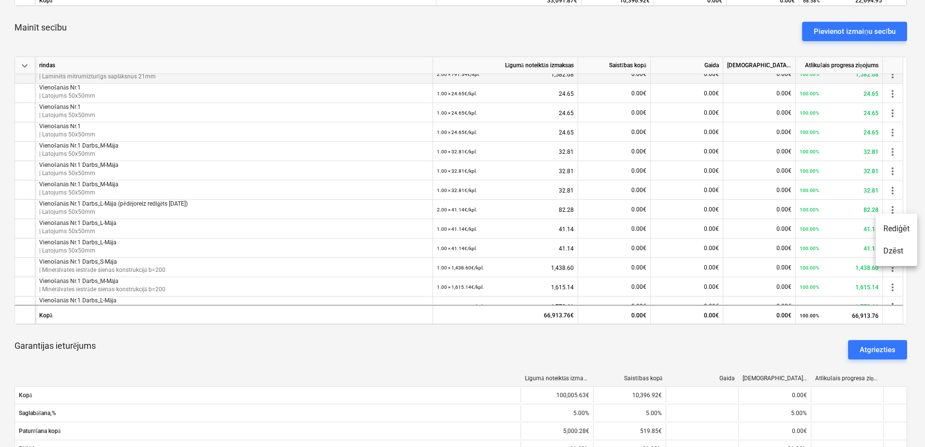
click at [893, 232] on li "Rediģēt" at bounding box center [896, 229] width 42 height 22
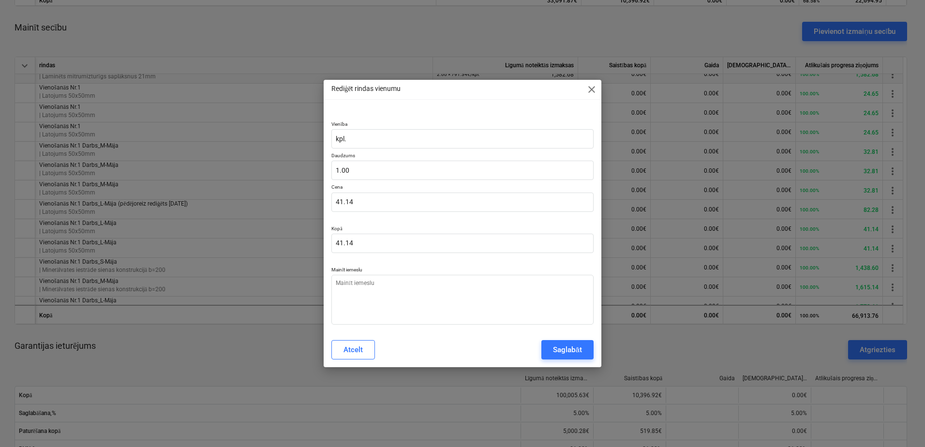
type textarea "x"
drag, startPoint x: 355, startPoint y: 167, endPoint x: 292, endPoint y: 167, distance: 62.4
click at [292, 167] on div "Rediģēt rindas vienumu close Vienība kpl. Daudzums 1 Cena 41.14 Kopā 41.14 Main…" at bounding box center [462, 223] width 925 height 447
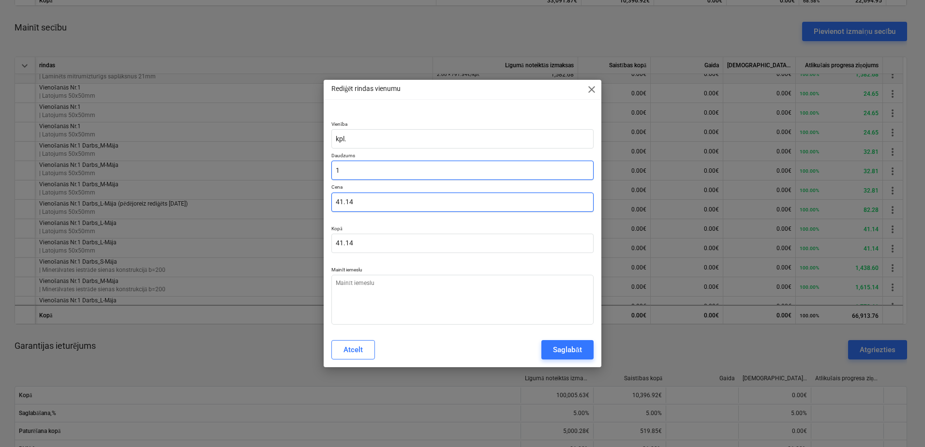
type input "2"
type textarea "x"
type input "82.28"
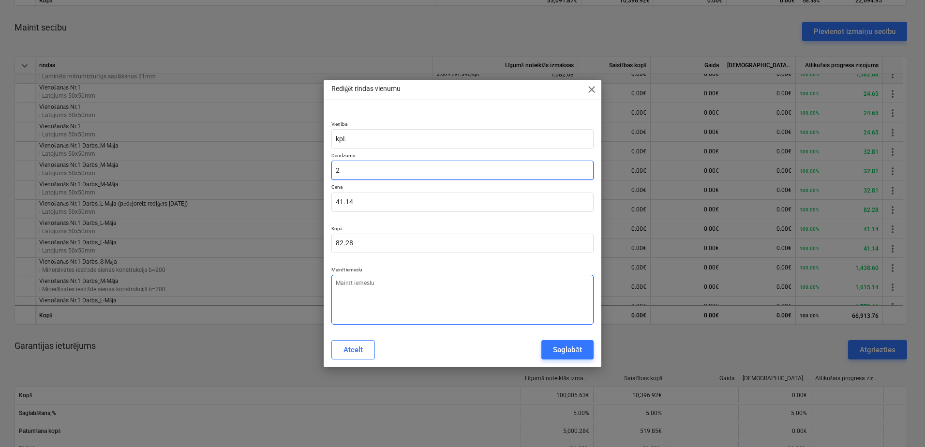
type input "2"
type textarea "x"
type input "2.00"
click at [410, 296] on textarea at bounding box center [462, 300] width 262 height 50
paste textarea "Vienošanās Nr.2 papildus L-mājas fasāde"
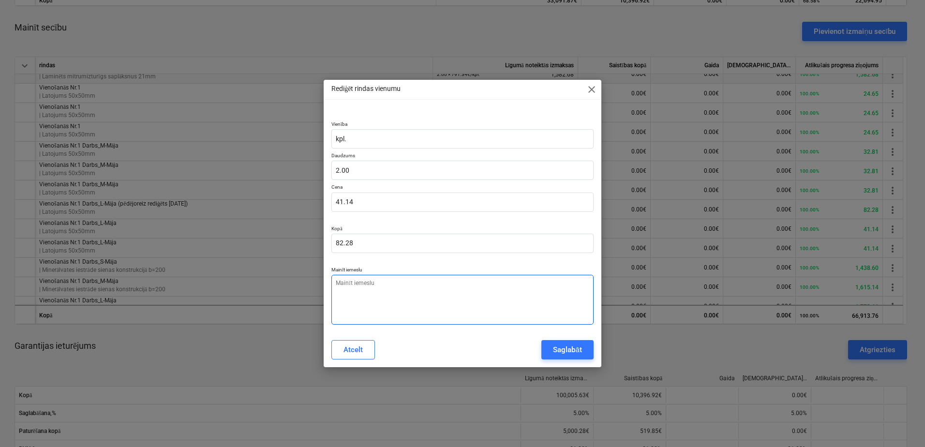
type textarea "x"
type textarea "Vienošanās Nr.2 papildus L-mājas fasāde"
click at [562, 341] on button "Saglabāt" at bounding box center [567, 349] width 52 height 19
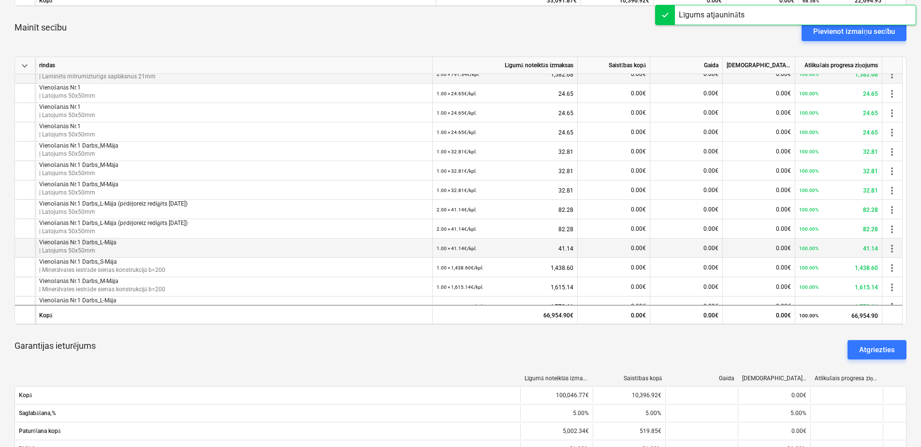
click at [896, 247] on span "more_vert" at bounding box center [893, 249] width 12 height 12
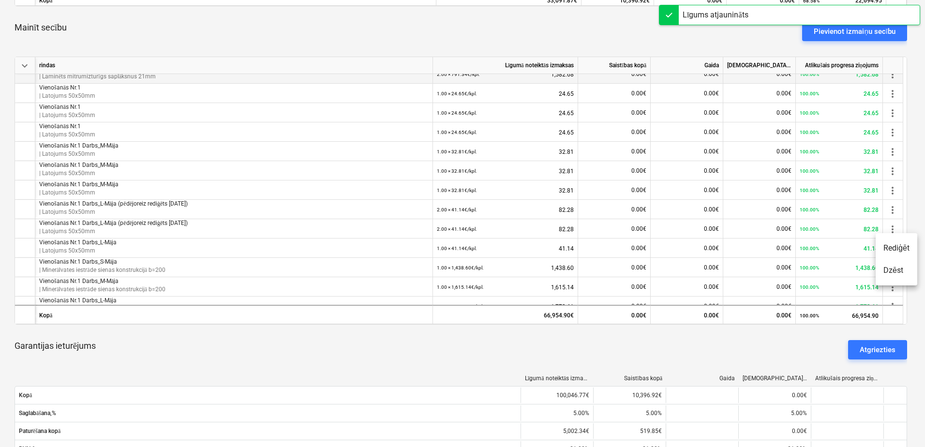
click at [893, 251] on li "Rediģēt" at bounding box center [896, 248] width 42 height 22
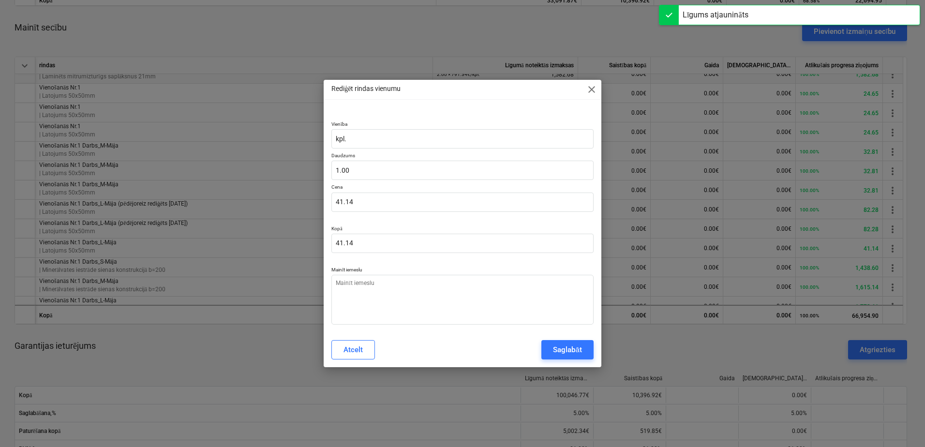
type textarea "x"
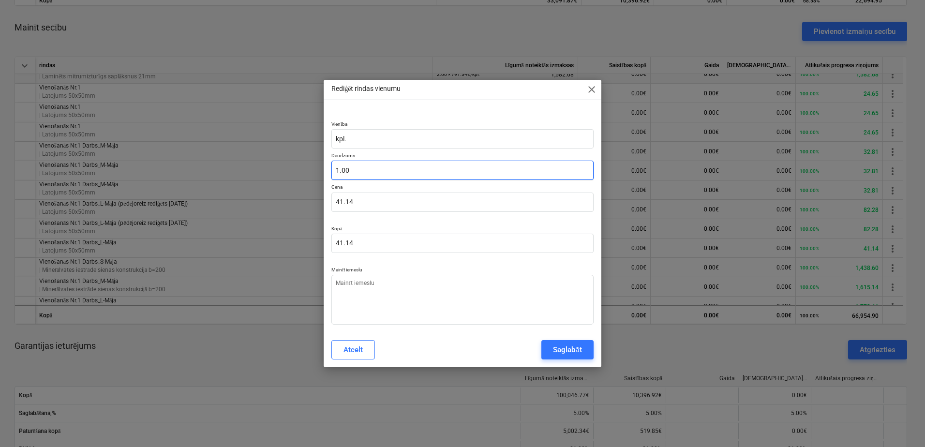
type input "1"
drag, startPoint x: 375, startPoint y: 169, endPoint x: 247, endPoint y: 173, distance: 128.2
click at [247, 173] on div "Rediģēt rindas vienumu close Vienība kpl. Daudzums 1 Cena 41.14 Kopā 41.14 Main…" at bounding box center [462, 223] width 925 height 447
type textarea "x"
type input "2"
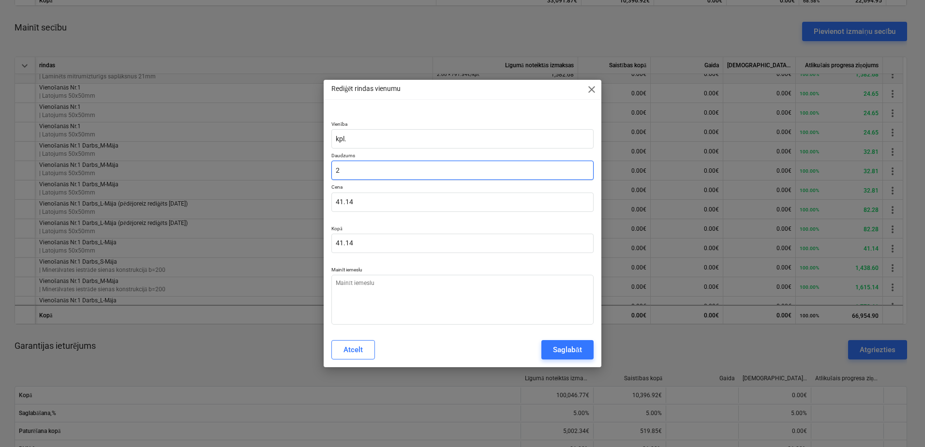
type input "82.28"
type input "2"
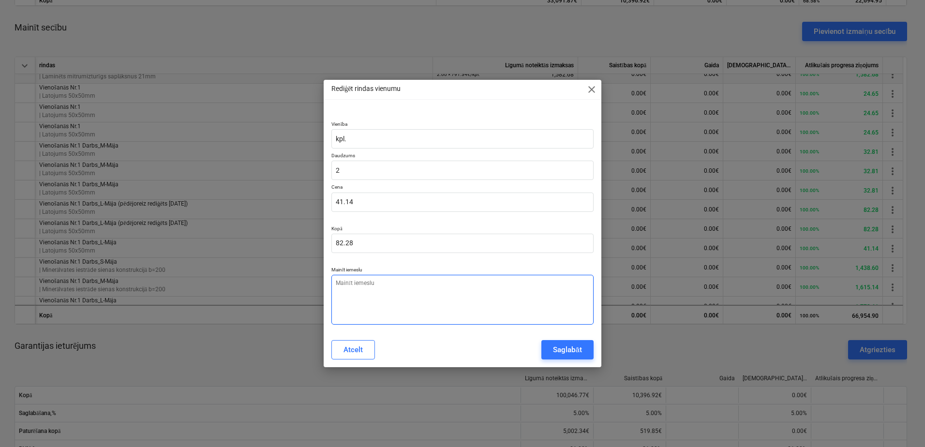
type textarea "x"
type input "2.00"
click at [385, 291] on textarea at bounding box center [462, 300] width 262 height 50
paste textarea "Vienošanās Nr.2 papildus L-mājas fasāde"
type textarea "x"
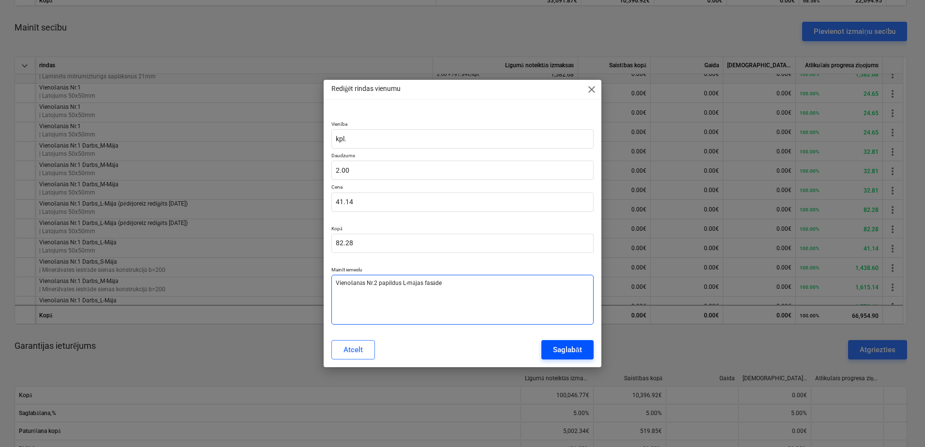
type textarea "Vienošanās Nr.2 papildus L-mājas fasāde"
click at [558, 347] on div "Saglabāt" at bounding box center [567, 349] width 29 height 13
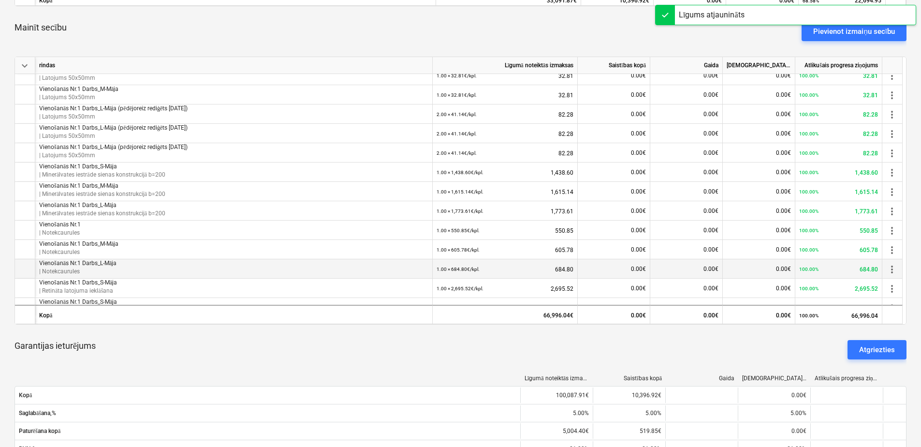
scroll to position [484, 0]
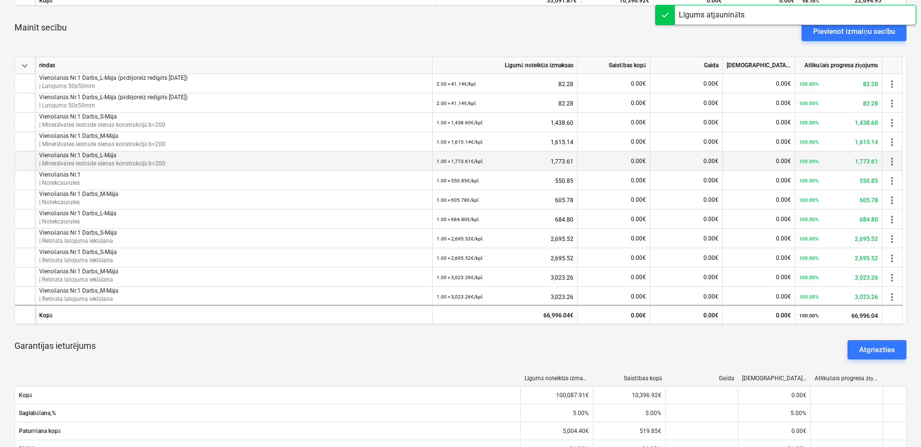
click at [896, 162] on span "more_vert" at bounding box center [893, 162] width 12 height 12
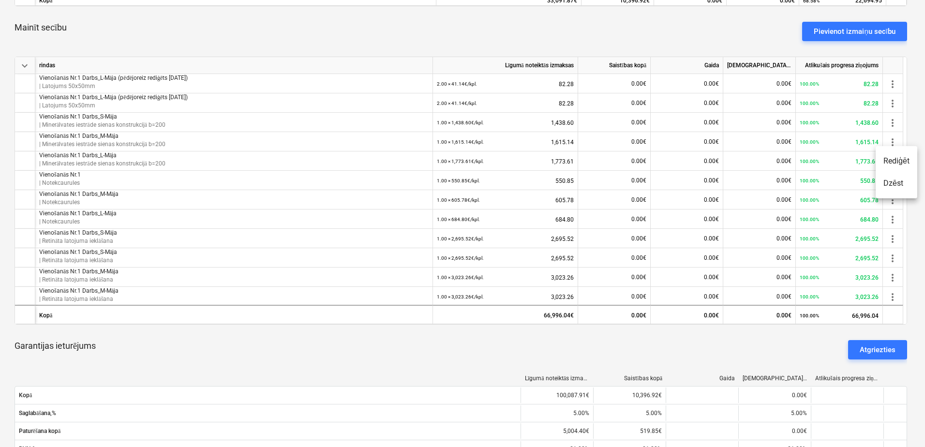
click at [888, 164] on li "Rediģēt" at bounding box center [896, 161] width 42 height 22
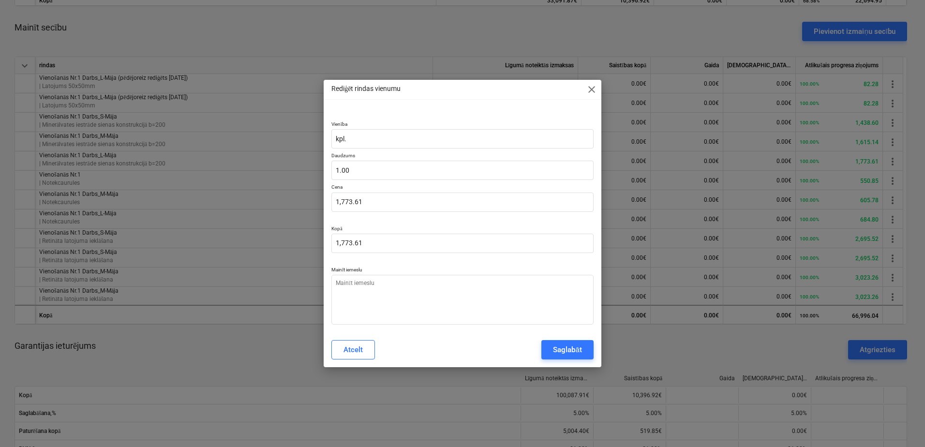
type textarea "x"
type input "1"
drag, startPoint x: 382, startPoint y: 169, endPoint x: 272, endPoint y: 168, distance: 109.8
click at [273, 168] on div "Rediģēt rindas vienumu close Vienība kpl. Daudzums 1 Cena 1,773.61 Kopā 1,773.6…" at bounding box center [462, 223] width 925 height 447
type textarea "x"
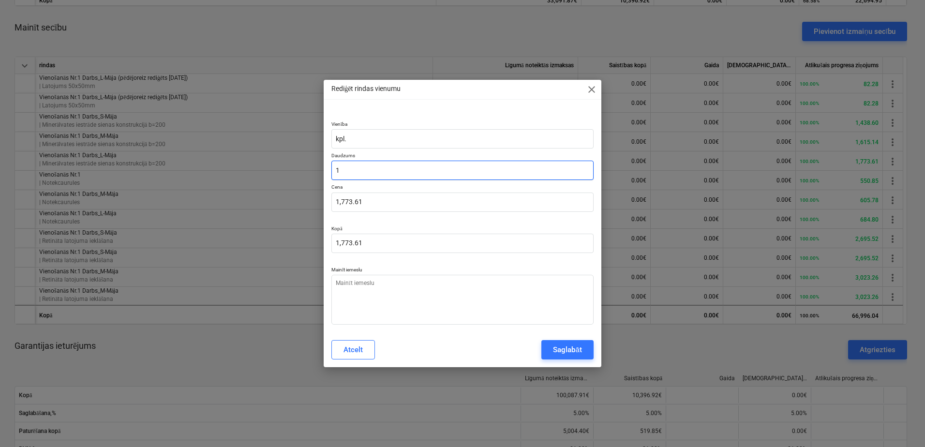
type input "2"
type input "3,547.22"
type input "2"
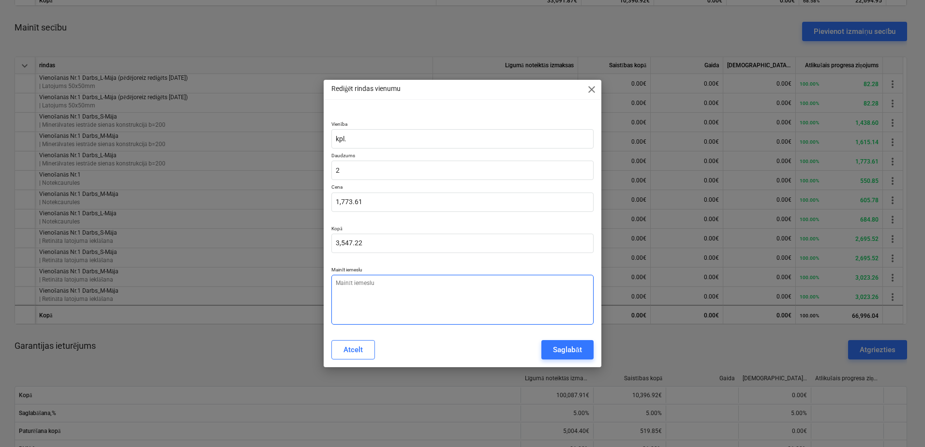
type textarea "x"
type input "2.00"
click at [387, 299] on textarea at bounding box center [462, 300] width 262 height 50
paste textarea "Vienošanās Nr.2 papildus L-mājas fasāde"
type textarea "x"
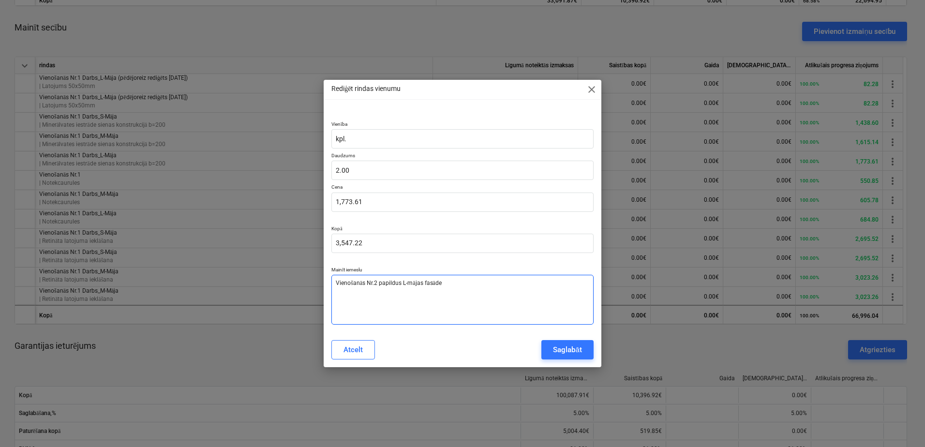
type textarea "Vienošanās Nr.2 papildus L-mājas fasāde"
click at [559, 348] on div "Saglabāt" at bounding box center [567, 349] width 29 height 13
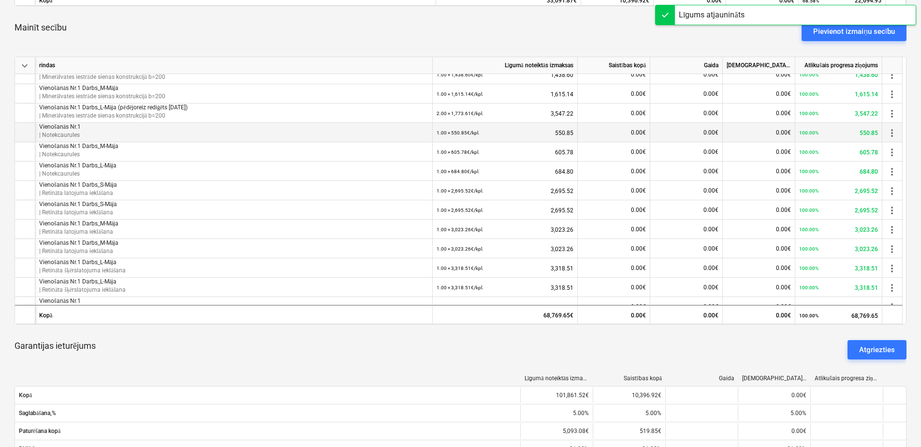
scroll to position [532, 0]
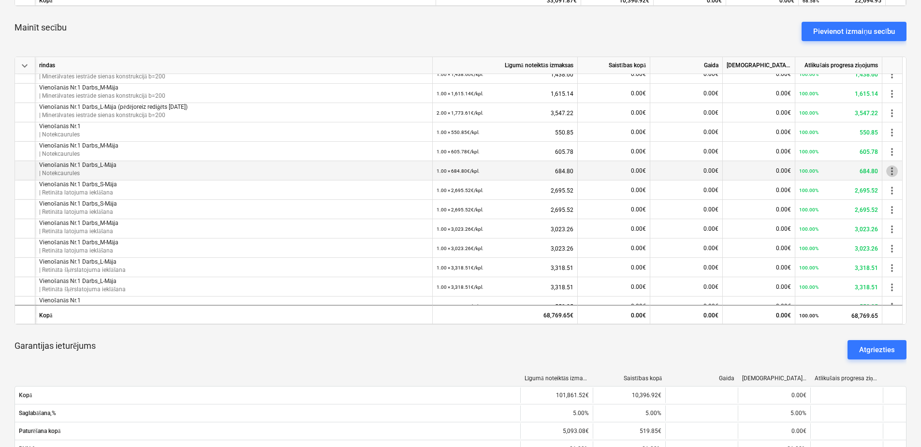
click at [889, 168] on span "more_vert" at bounding box center [893, 171] width 12 height 12
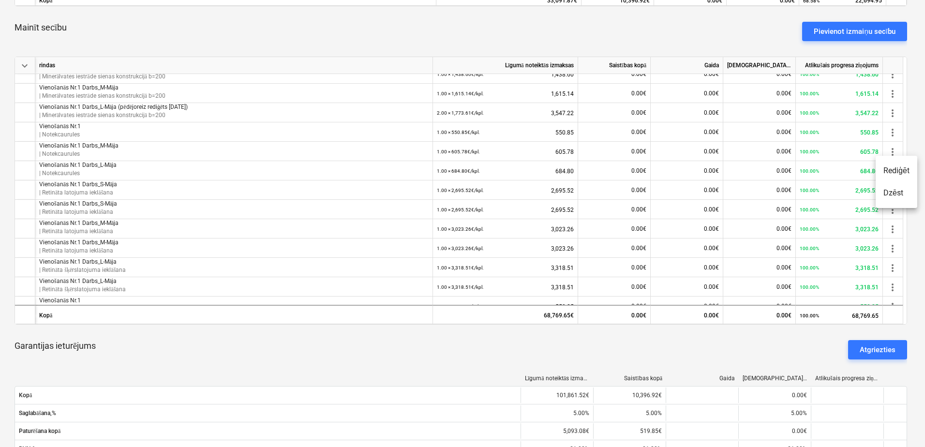
click at [893, 175] on li "Rediģēt" at bounding box center [896, 171] width 42 height 22
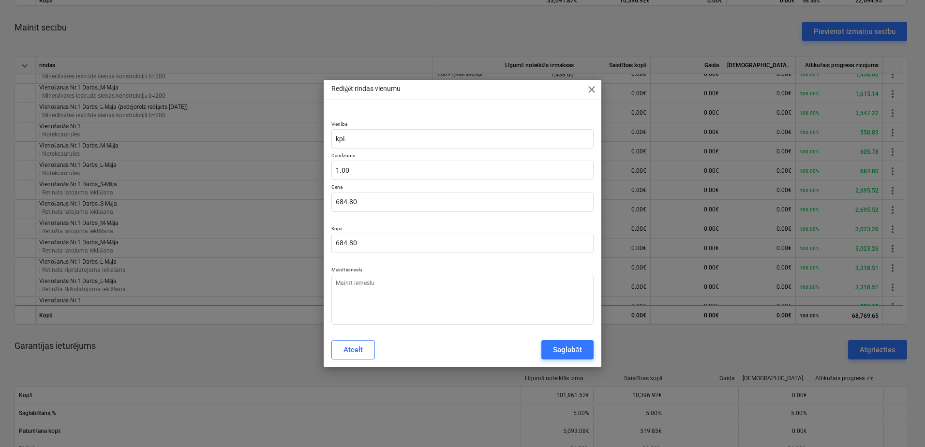
type textarea "x"
type input "1"
drag, startPoint x: 400, startPoint y: 169, endPoint x: 296, endPoint y: 169, distance: 104.0
click at [296, 169] on div "Rediģēt rindas vienumu close Vienība kpl. Daudzums 1 Cena 684.80 Kopā 684.80 Ma…" at bounding box center [462, 223] width 925 height 447
type textarea "x"
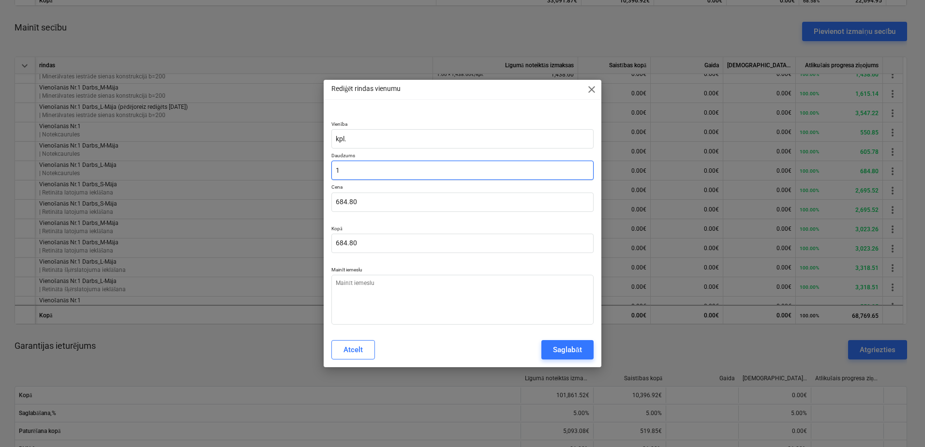
type input "2"
type input "1,369.60"
type input "2"
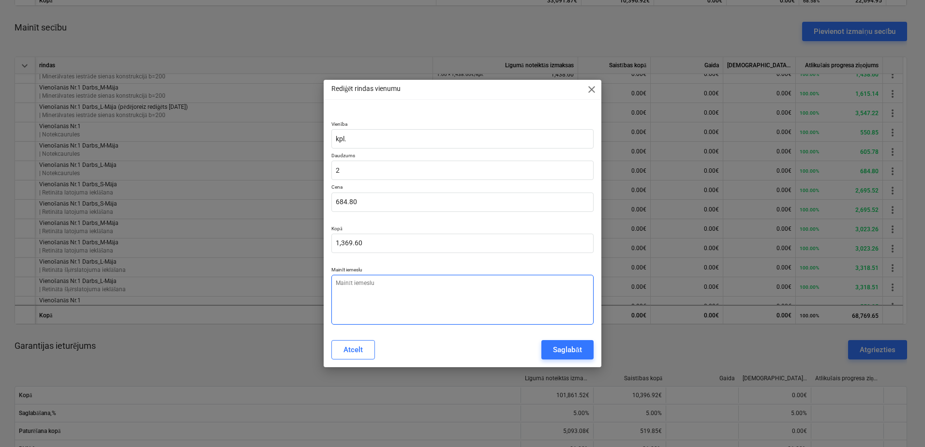
type textarea "x"
type input "2.00"
click at [401, 292] on textarea at bounding box center [462, 300] width 262 height 50
paste textarea "Vienošanās Nr.2 papildus L-mājas fasāde"
type textarea "x"
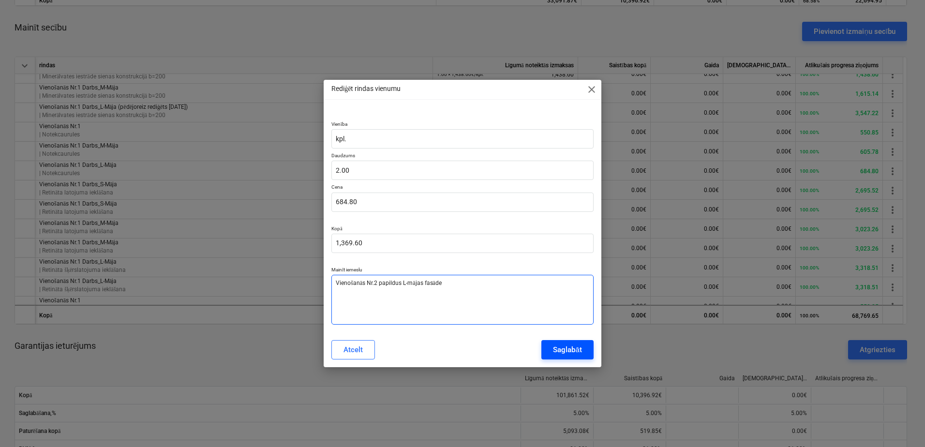
type textarea "Vienošanās Nr.2 papildus L-mājas fasāde"
click at [575, 348] on div "Saglabāt" at bounding box center [567, 349] width 29 height 13
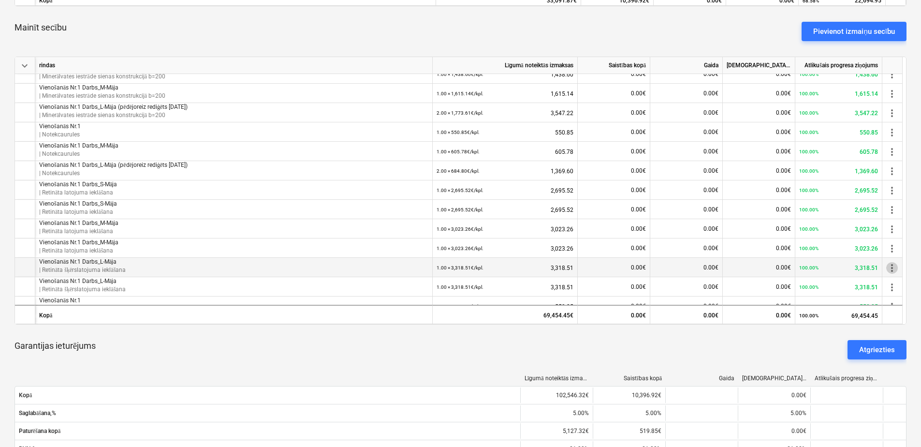
click at [893, 267] on span "more_vert" at bounding box center [893, 268] width 12 height 12
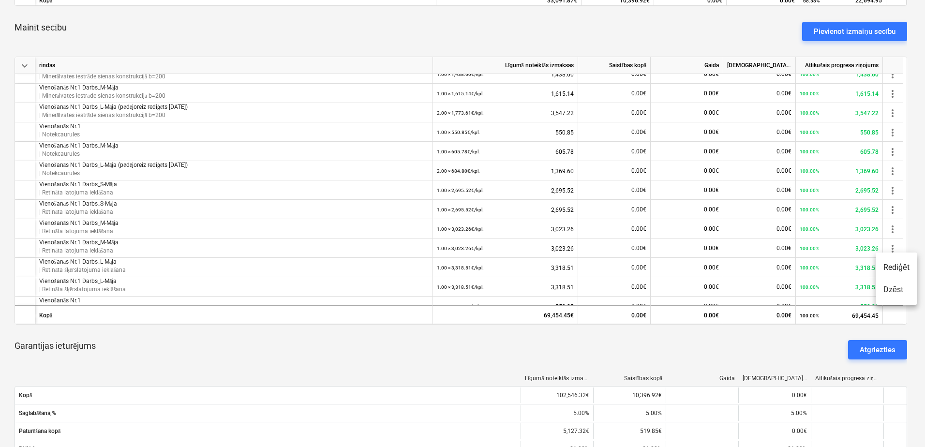
click at [893, 268] on li "Rediģēt" at bounding box center [896, 267] width 42 height 22
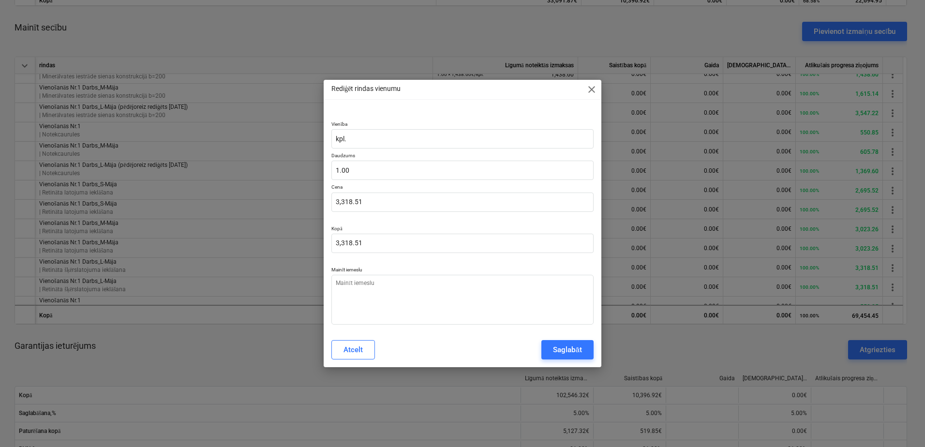
type textarea "x"
drag, startPoint x: 366, startPoint y: 168, endPoint x: 271, endPoint y: 164, distance: 94.4
click at [272, 165] on div "Rediģēt rindas vienumu close Vienība kpl. Daudzums 1 Cena 3,318.51 Kopā 3,318.5…" at bounding box center [462, 223] width 925 height 447
type input "2"
type textarea "x"
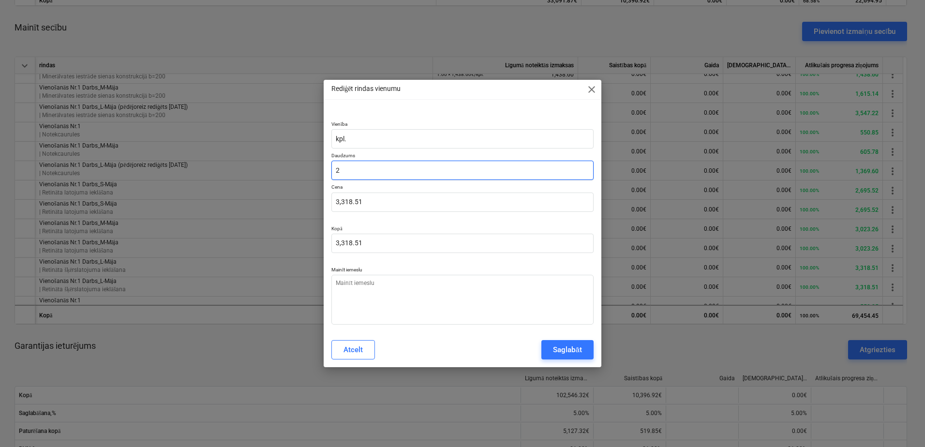
type input "6,637.02"
type input "2"
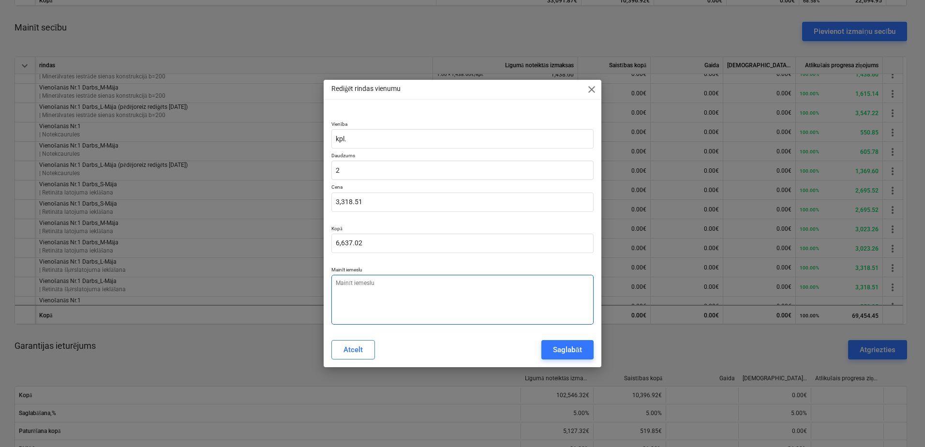
type textarea "x"
type input "2.00"
click at [424, 292] on textarea at bounding box center [462, 300] width 262 height 50
paste textarea "Vienošanās Nr.2 papildus L-mājas fasāde"
type textarea "x"
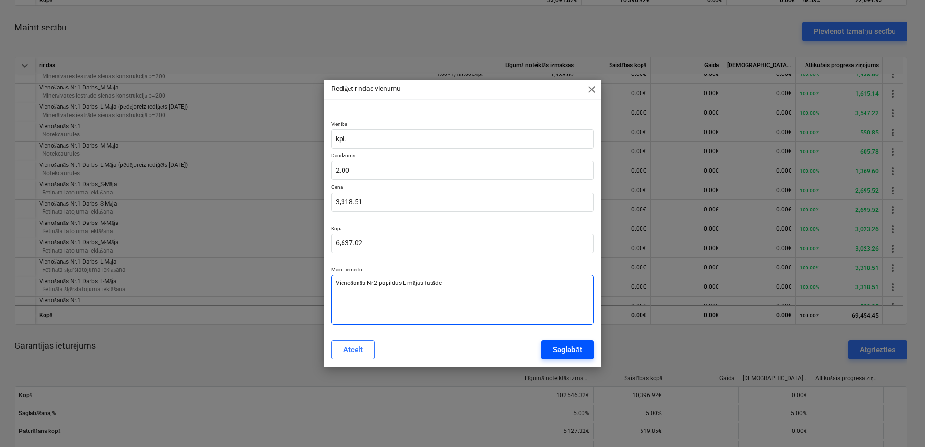
type textarea "Vienošanās Nr.2 papildus L-mājas fasāde"
click at [561, 343] on div "Saglabāt" at bounding box center [567, 349] width 29 height 13
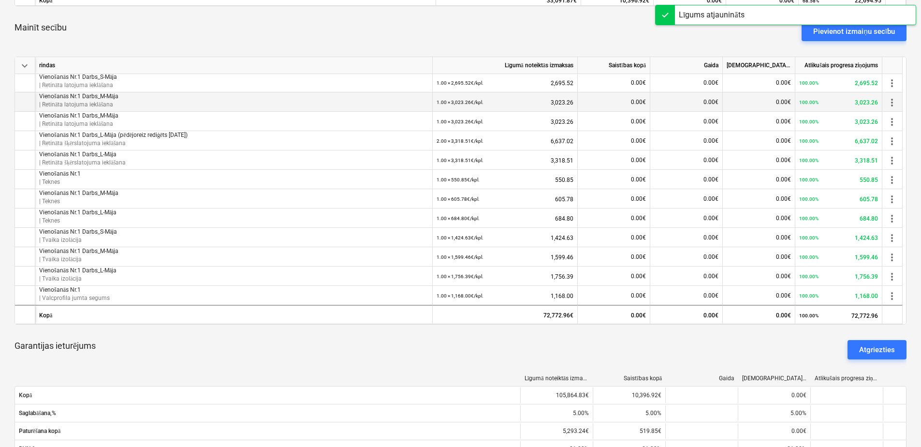
scroll to position [677, 0]
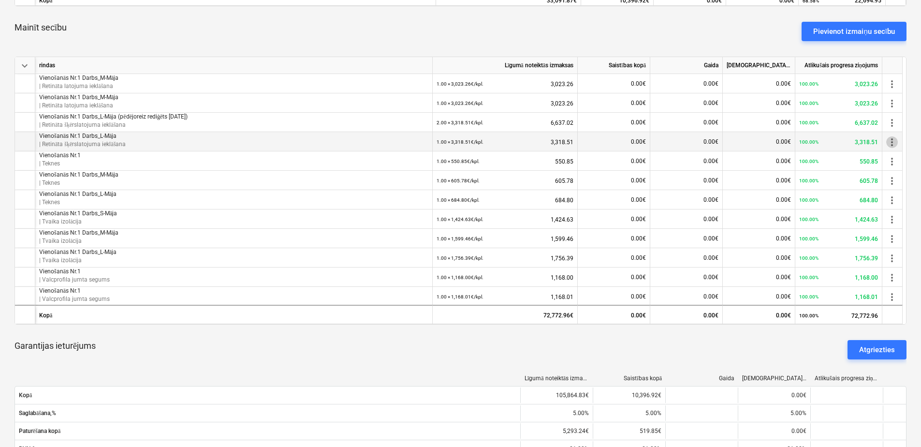
click at [894, 143] on span "more_vert" at bounding box center [893, 142] width 12 height 12
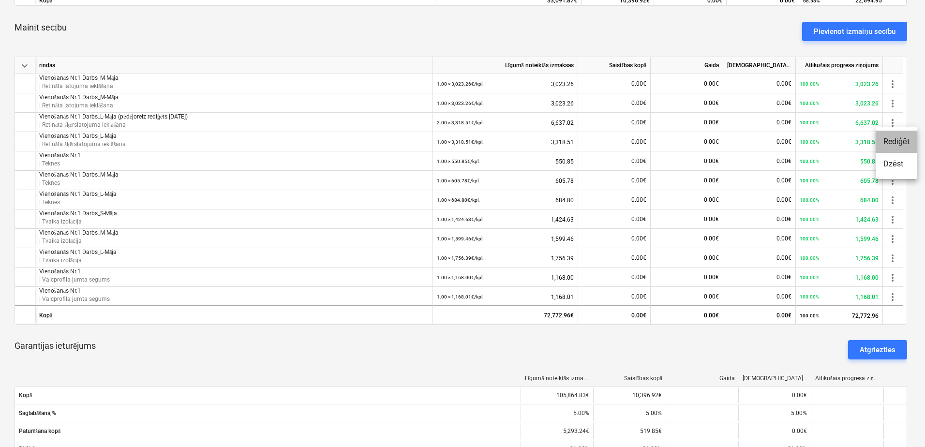
click at [888, 148] on li "Rediģēt" at bounding box center [896, 142] width 42 height 22
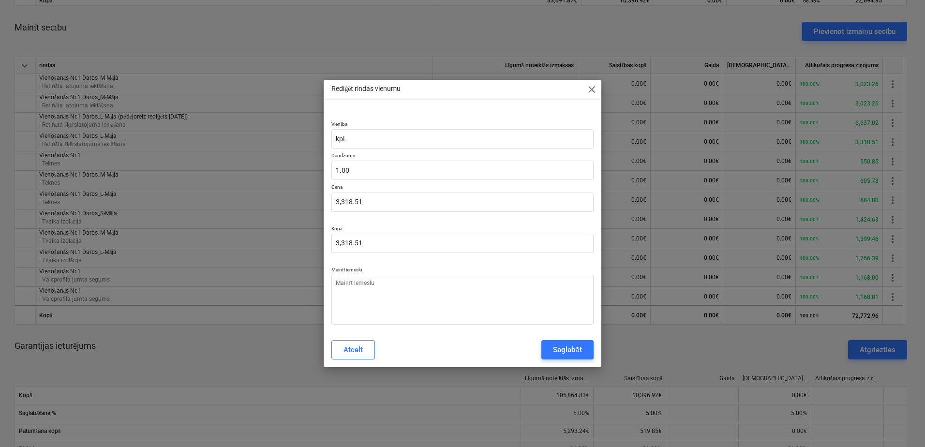
type textarea "x"
type input "1"
drag, startPoint x: 385, startPoint y: 174, endPoint x: 228, endPoint y: 173, distance: 157.2
click at [229, 173] on div "Rediģēt rindas vienumu close Vienība kpl. Daudzums 1 Cena 3,318.51 Kopā 3,318.5…" at bounding box center [462, 223] width 925 height 447
type textarea "x"
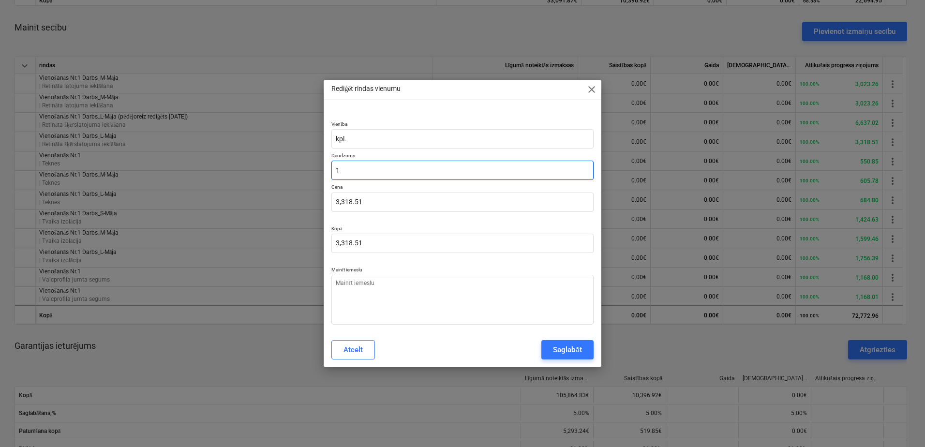
type input "2"
type input "6,637.02"
type input "2"
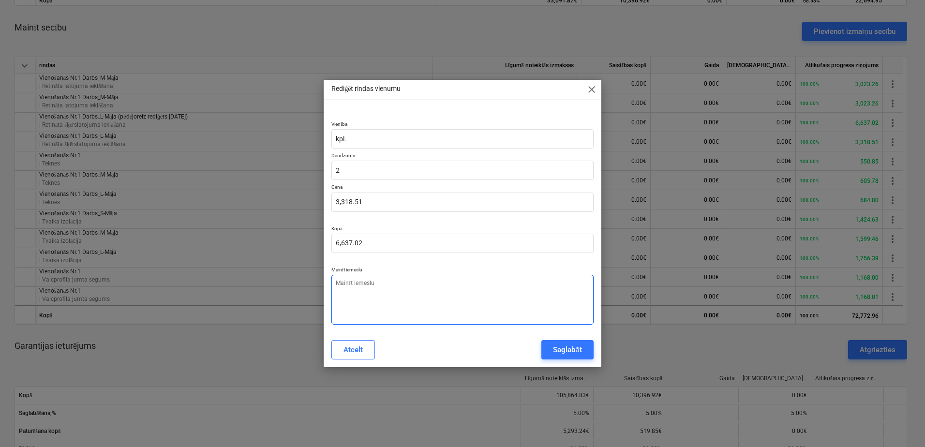
type textarea "x"
type input "2.00"
click at [399, 291] on textarea at bounding box center [462, 300] width 262 height 50
paste textarea "Vienošanās Nr.2 papildus L-mājas fasāde"
click at [562, 351] on div "Saglabāt" at bounding box center [567, 349] width 29 height 13
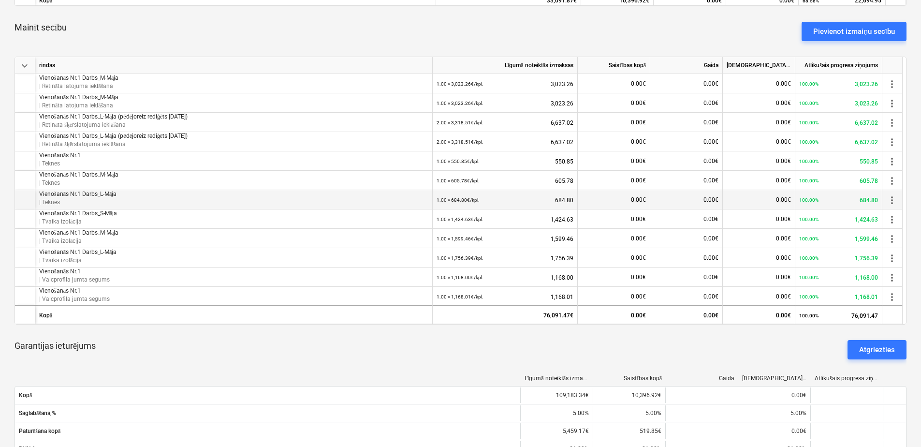
click at [891, 201] on span "more_vert" at bounding box center [893, 200] width 12 height 12
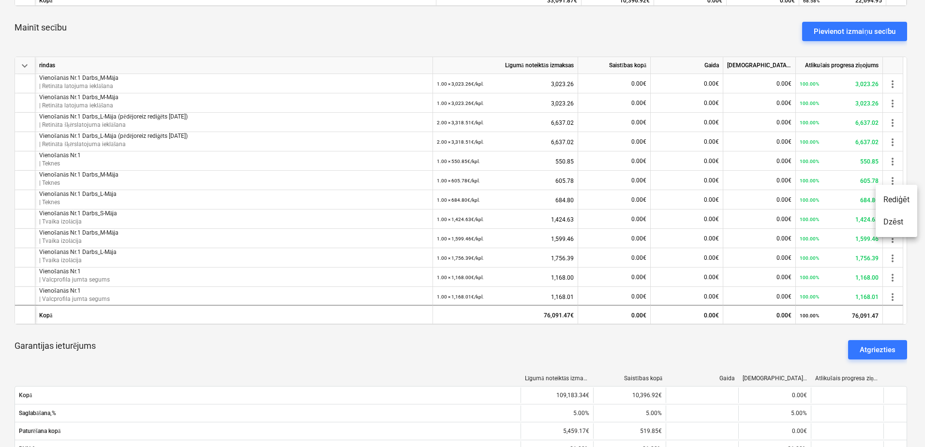
click at [887, 202] on li "Rediģēt" at bounding box center [896, 200] width 42 height 22
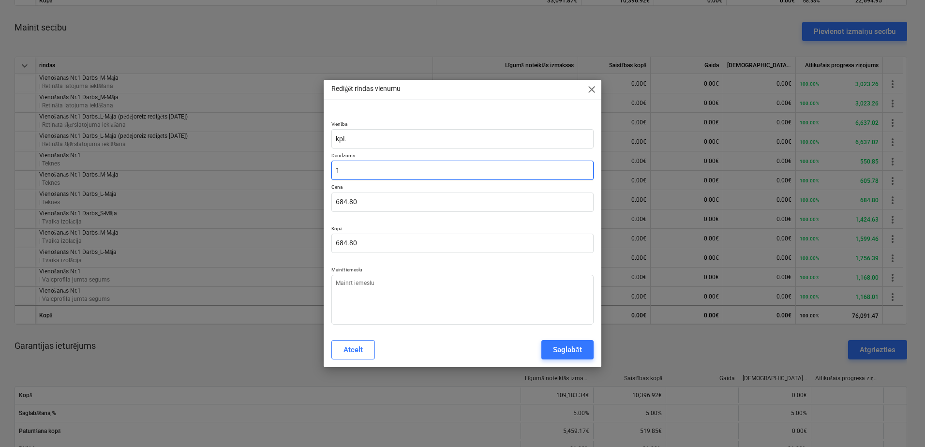
drag, startPoint x: 379, startPoint y: 173, endPoint x: 287, endPoint y: 169, distance: 92.5
click at [287, 169] on div "Rediģēt rindas vienumu close Vienība kpl. Daudzums 1 Cena 684.80 Kopā 684.80 Ma…" at bounding box center [462, 223] width 925 height 447
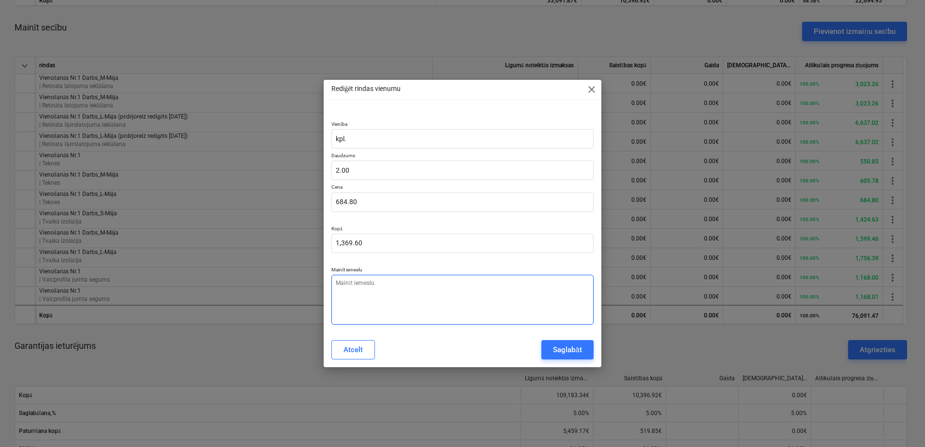
click at [396, 301] on textarea at bounding box center [462, 300] width 262 height 50
paste textarea "Vienošanās Nr.2 papildus L-mājas fasāde"
click at [558, 345] on div "Saglabāt" at bounding box center [567, 349] width 29 height 13
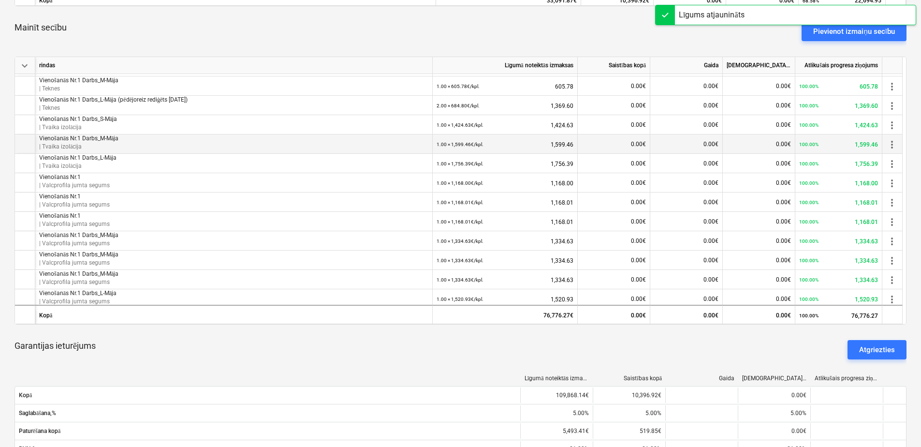
scroll to position [774, 0]
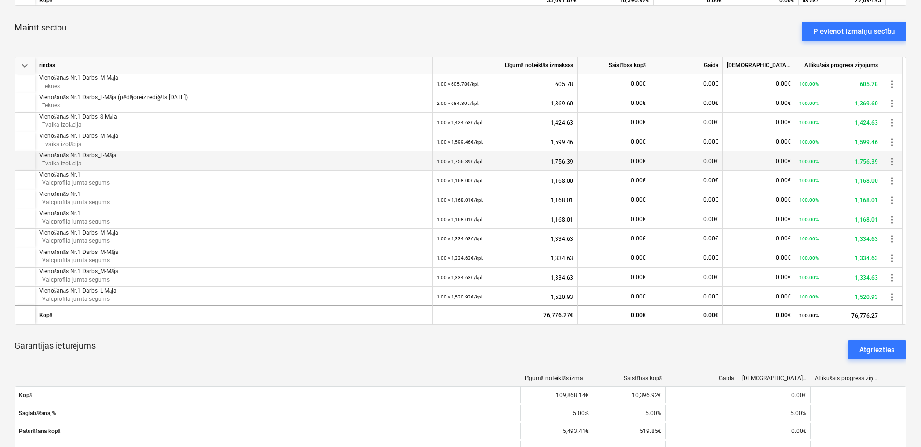
click at [893, 161] on span "more_vert" at bounding box center [893, 162] width 12 height 12
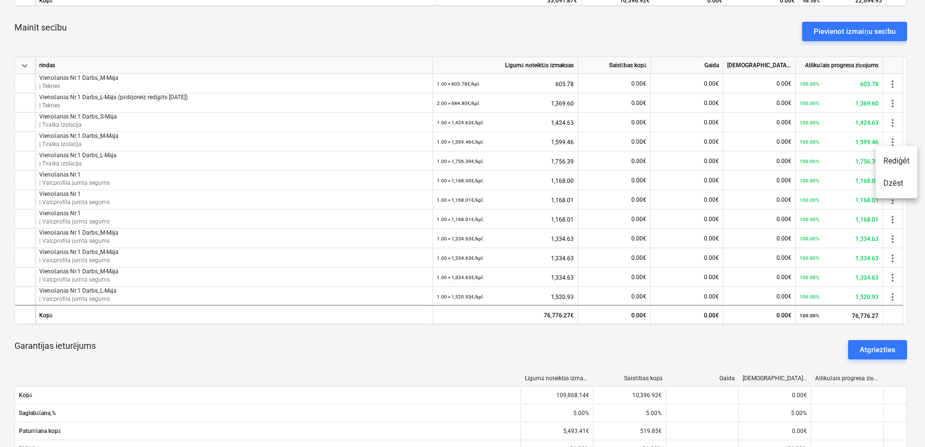
click at [896, 164] on li "Rediģēt" at bounding box center [896, 161] width 42 height 22
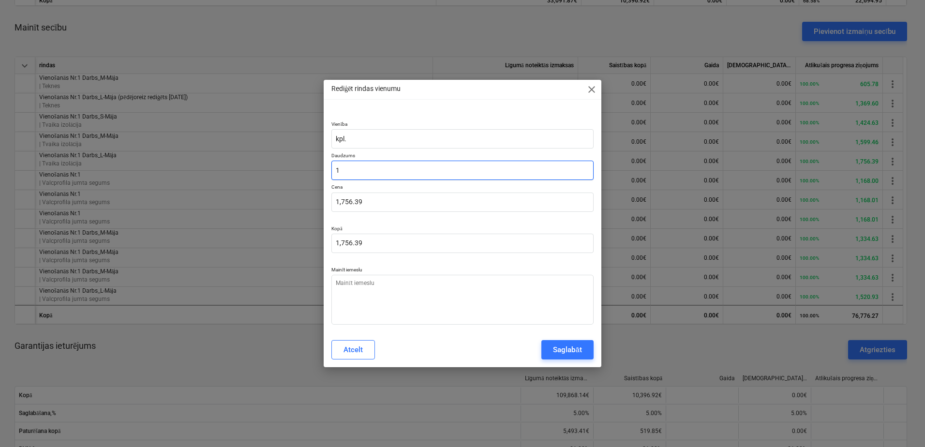
drag, startPoint x: 369, startPoint y: 176, endPoint x: 289, endPoint y: 169, distance: 81.0
click at [289, 169] on div "Rediģēt rindas vienumu close Vienība kpl. Daudzums 1 Cena 1,756.39 Kopā 1,756.3…" at bounding box center [462, 223] width 925 height 447
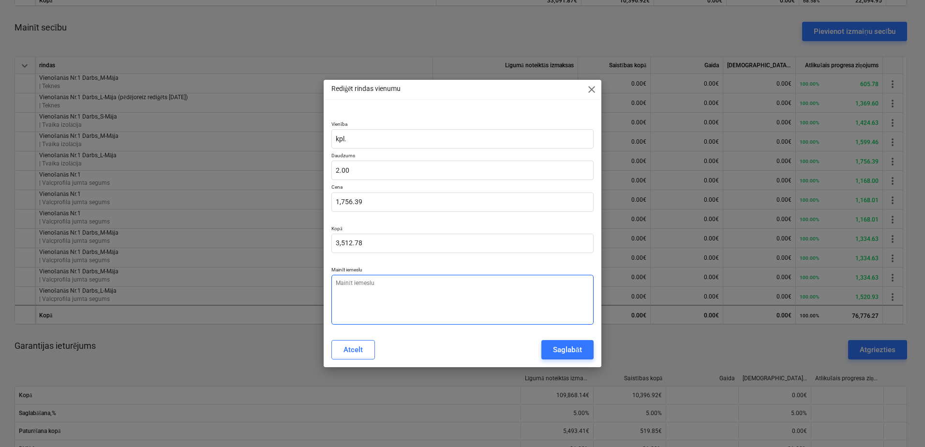
click at [407, 289] on textarea at bounding box center [462, 300] width 262 height 50
paste textarea "Vienošanās Nr.2 papildus L-mājas fasāde"
click at [563, 347] on div "Saglabāt" at bounding box center [567, 349] width 29 height 13
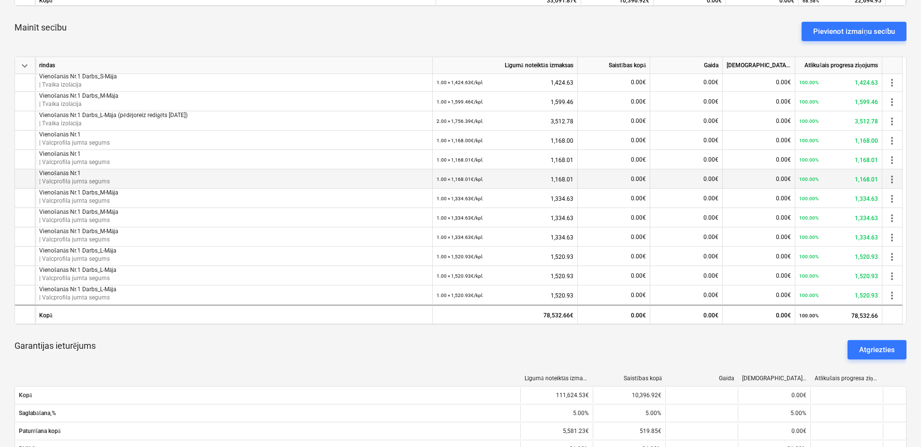
scroll to position [435, 0]
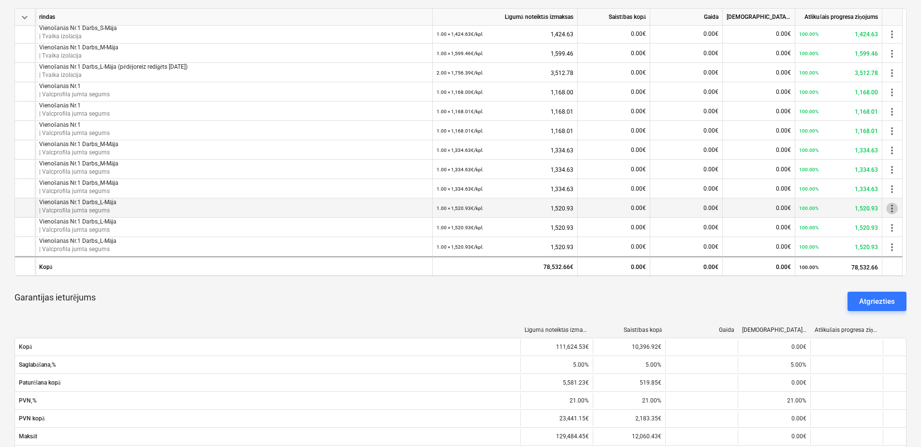
click at [894, 209] on span "more_vert" at bounding box center [893, 209] width 12 height 12
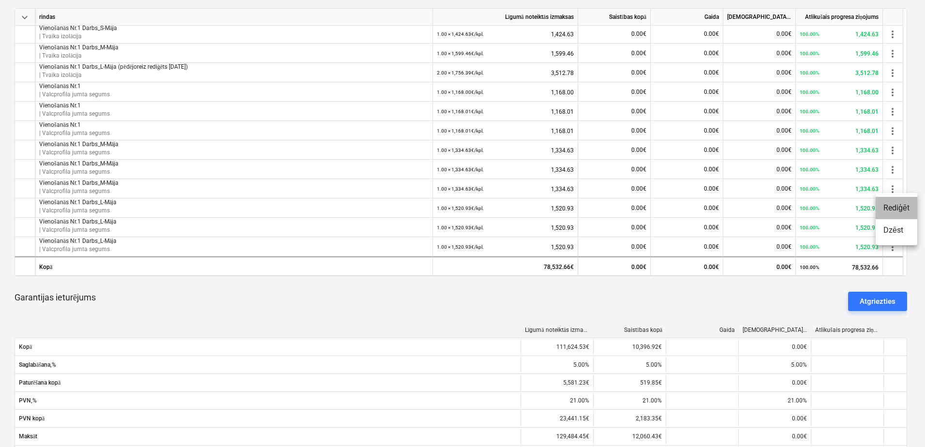
click at [897, 207] on li "Rediģēt" at bounding box center [896, 208] width 42 height 22
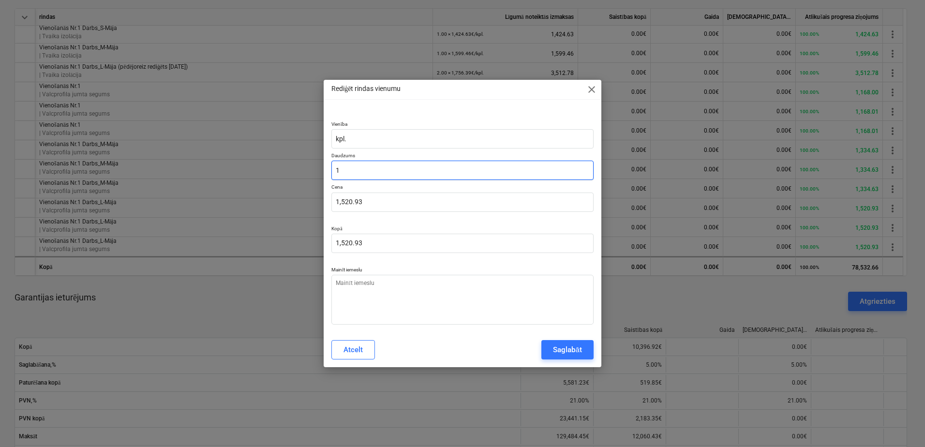
drag, startPoint x: 363, startPoint y: 168, endPoint x: 286, endPoint y: 168, distance: 77.4
click at [286, 168] on div "Rediģēt rindas vienumu close Vienība kpl. Daudzums 1 Cena 1,520.93 Kopā 1,520.9…" at bounding box center [462, 223] width 925 height 447
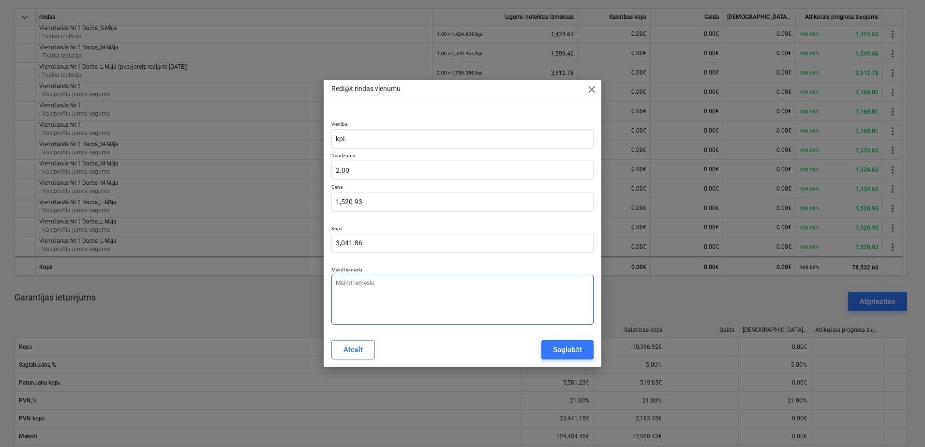
click at [406, 300] on textarea at bounding box center [462, 300] width 262 height 50
paste textarea "Vienošanās Nr.2 papildus L-mājas fasāde"
click at [578, 355] on div "Saglabāt" at bounding box center [567, 349] width 29 height 13
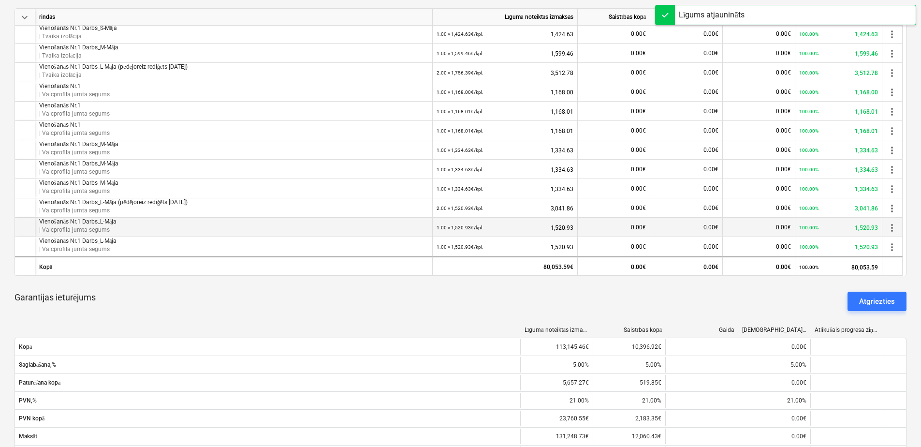
click at [897, 229] on span "more_vert" at bounding box center [893, 228] width 12 height 12
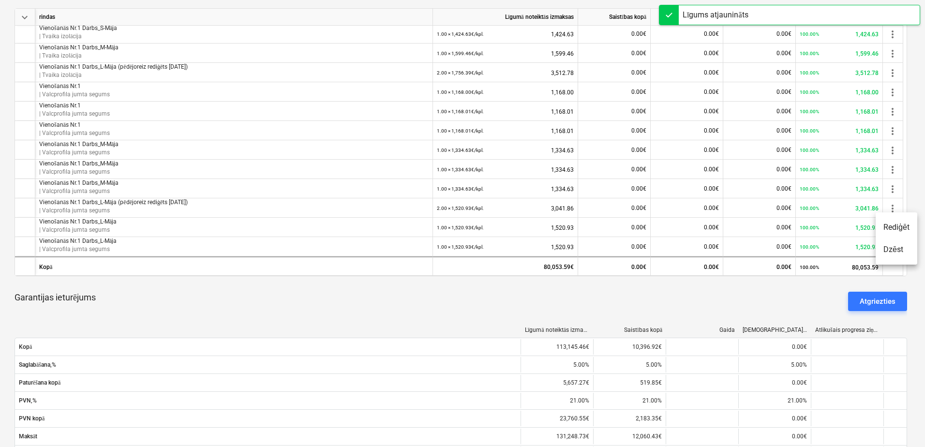
click at [893, 230] on li "Rediģēt" at bounding box center [896, 227] width 42 height 22
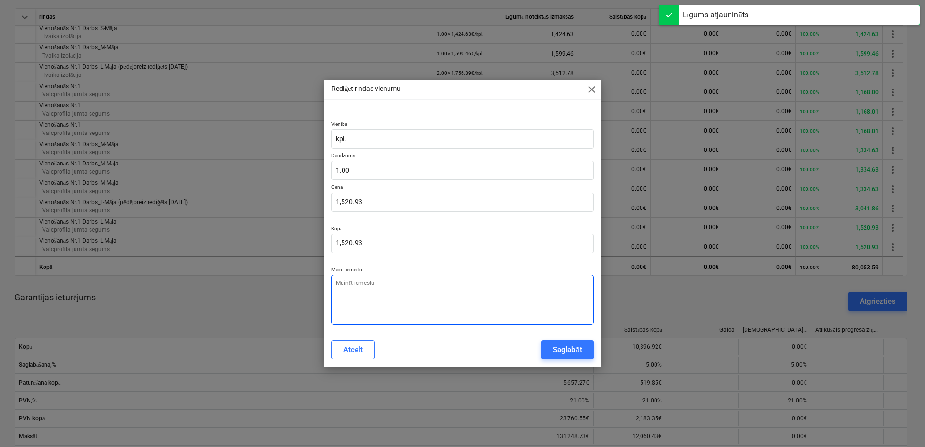
click at [426, 300] on textarea at bounding box center [462, 300] width 262 height 50
paste textarea "Vienošanās Nr.2 papildus L-mājas fasāde"
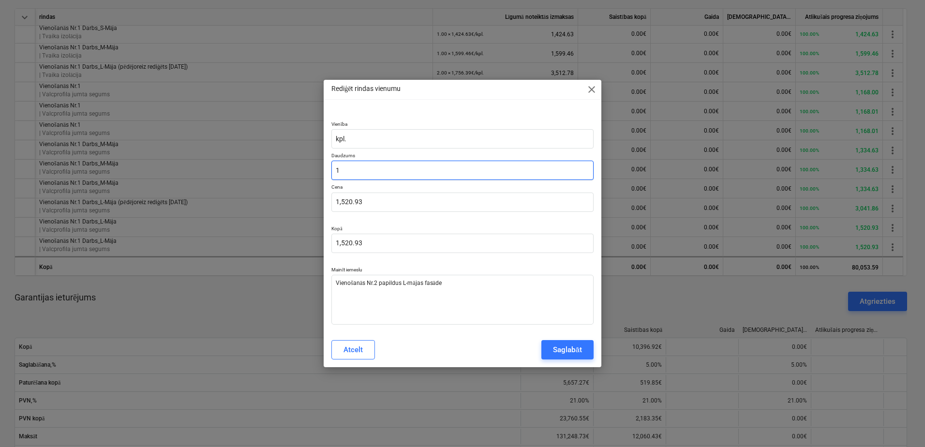
drag, startPoint x: 374, startPoint y: 169, endPoint x: 290, endPoint y: 169, distance: 84.6
click at [290, 169] on div "Rediģēt rindas vienumu close Vienība kpl. Daudzums 1 Cena 1,520.93 Kopā 1,520.9…" at bounding box center [462, 223] width 925 height 447
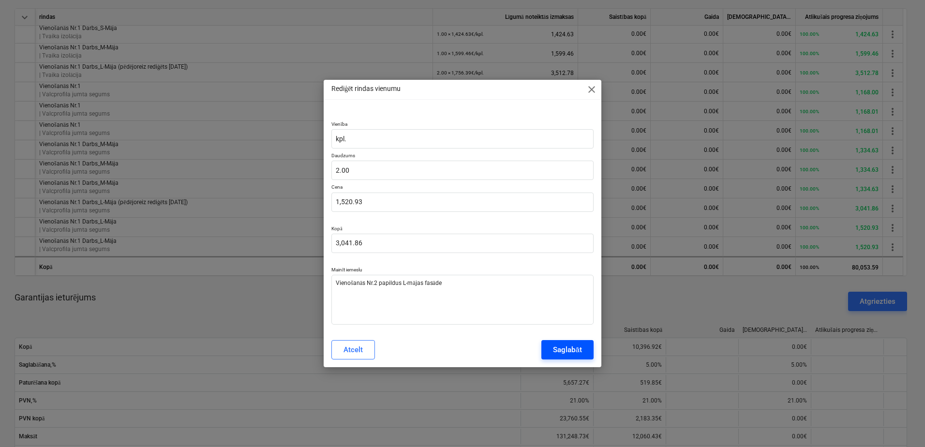
click at [570, 349] on div "Saglabāt" at bounding box center [567, 349] width 29 height 13
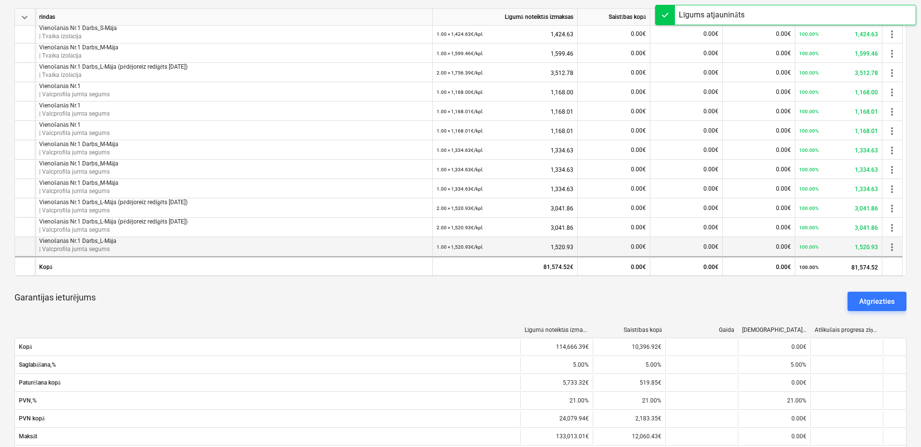
click at [891, 246] on span "more_vert" at bounding box center [893, 247] width 12 height 12
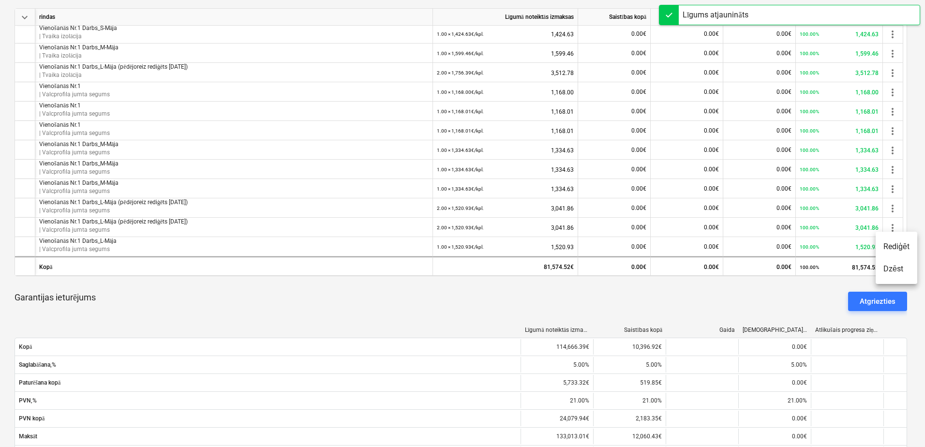
click at [891, 251] on li "Rediģēt" at bounding box center [896, 247] width 42 height 22
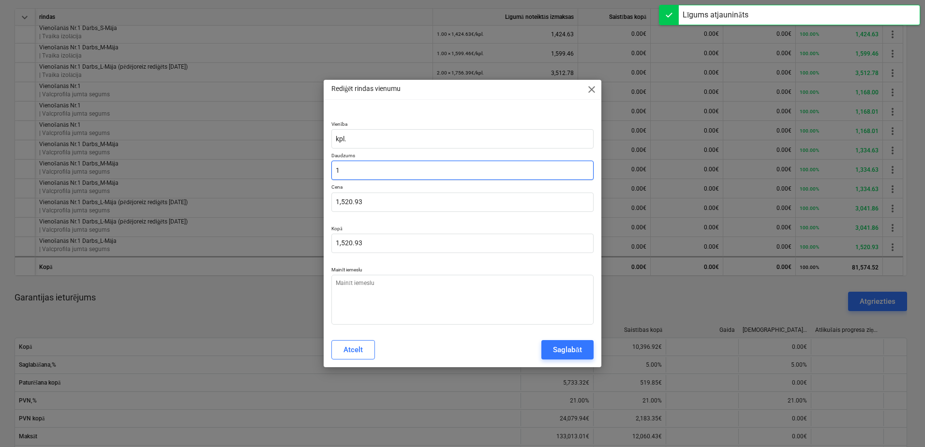
drag, startPoint x: 365, startPoint y: 166, endPoint x: 317, endPoint y: 169, distance: 48.0
click at [317, 169] on div "Rediģēt rindas vienumu close Vienība kpl. Daudzums 1 Cena 1,520.93 Kopā 1,520.9…" at bounding box center [462, 223] width 925 height 447
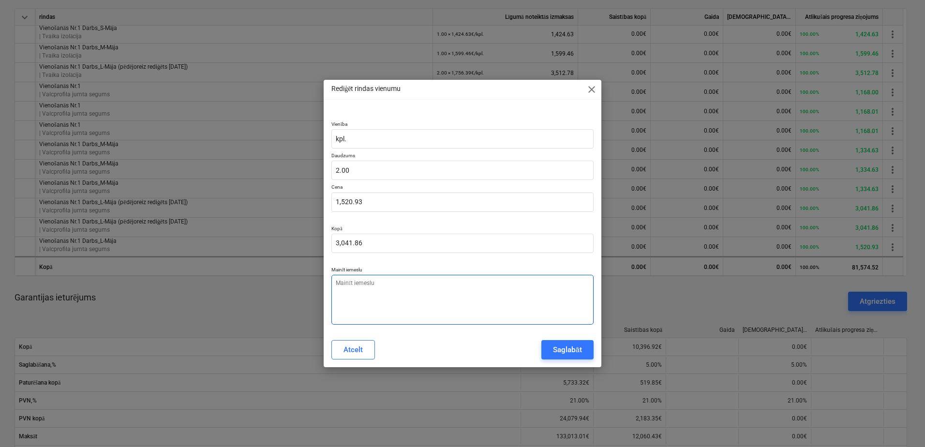
click at [411, 303] on textarea at bounding box center [462, 300] width 262 height 50
paste textarea "Vienošanās Nr.2 papildus L-mājas fasāde"
click at [553, 342] on button "Saglabāt" at bounding box center [567, 349] width 52 height 19
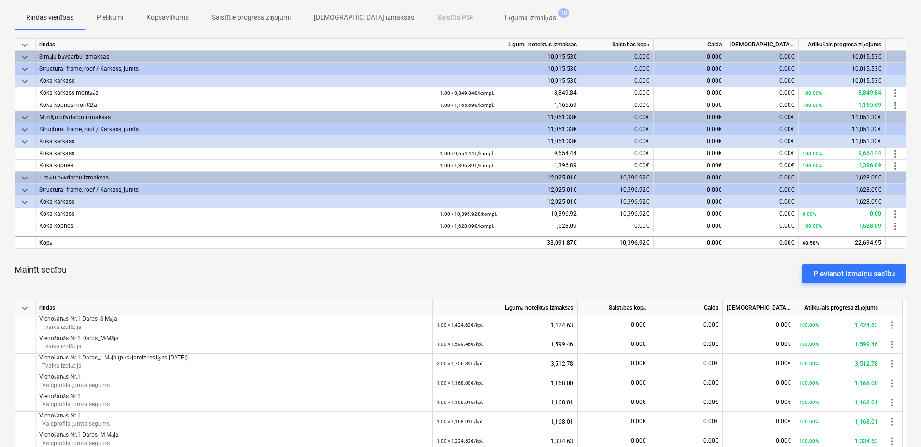
scroll to position [0, 0]
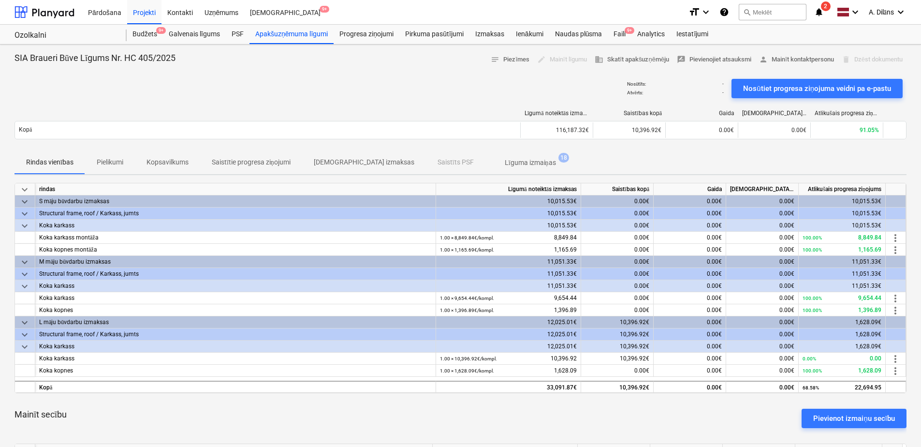
click at [456, 83] on div "Nosūtīts : - Atvērts : - Nosūtiet progresa ziņojuma veidni pa e-pastu" at bounding box center [461, 88] width 892 height 27
click at [288, 37] on div "Apakšuzņēmuma līgumi" at bounding box center [292, 34] width 84 height 19
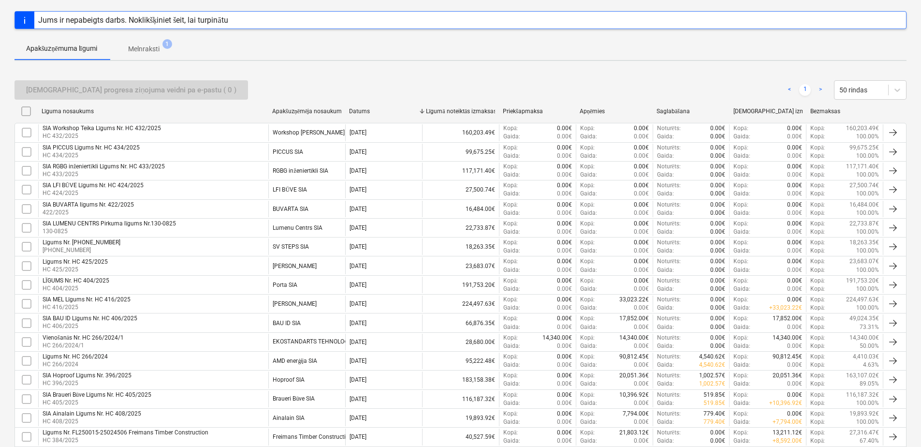
scroll to position [145, 0]
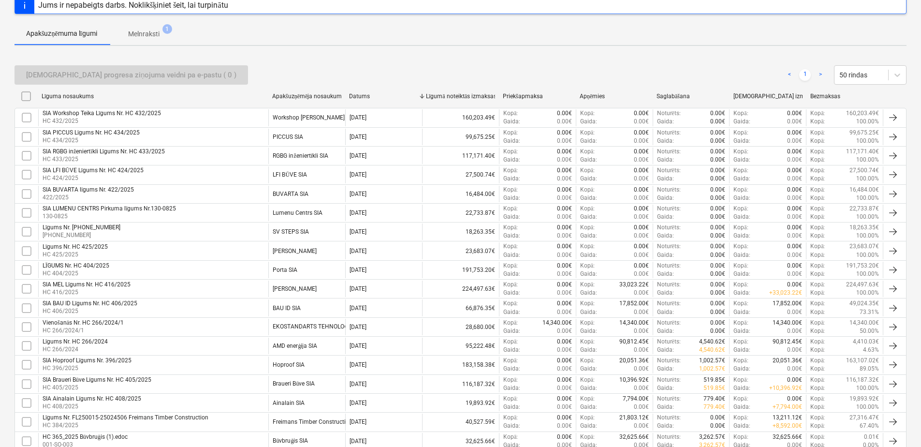
click at [312, 93] on div "Apakšuzņēmēja nosaukums" at bounding box center [306, 96] width 69 height 7
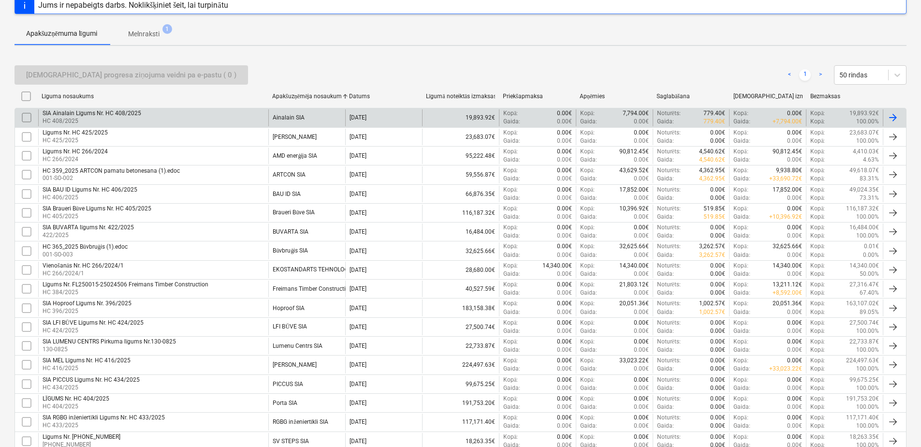
click at [313, 115] on div "Ainalain SIA" at bounding box center [306, 117] width 77 height 16
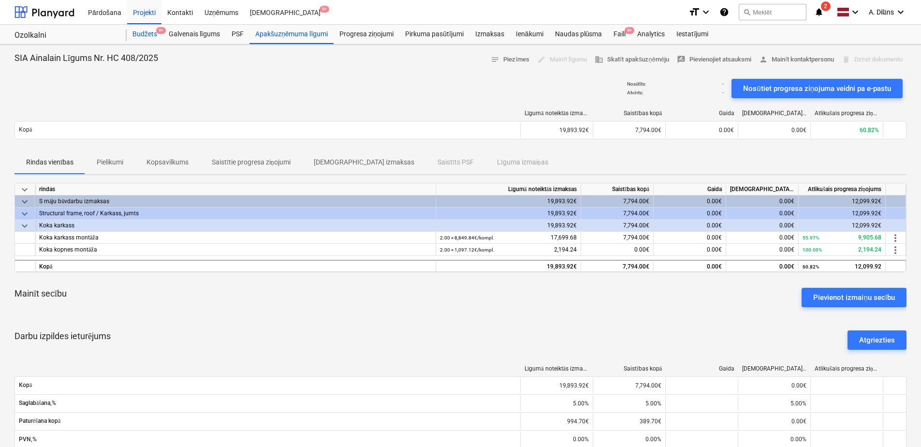
click at [146, 35] on div "Budžets 9+" at bounding box center [145, 34] width 36 height 19
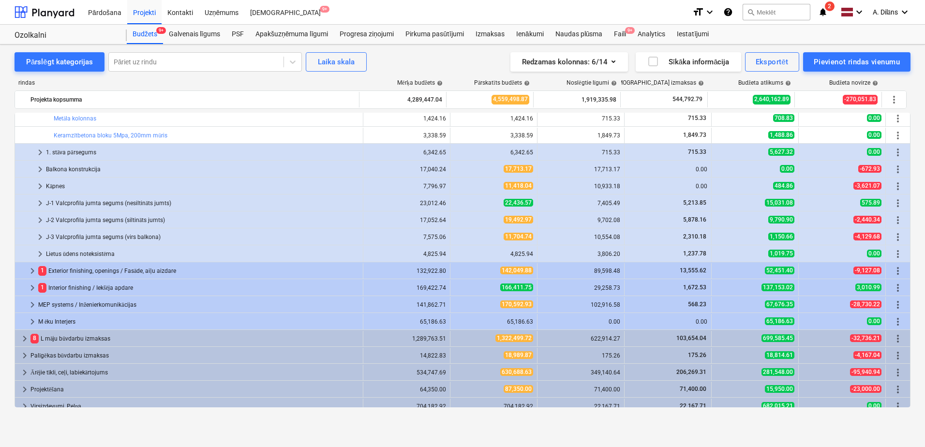
scroll to position [242, 0]
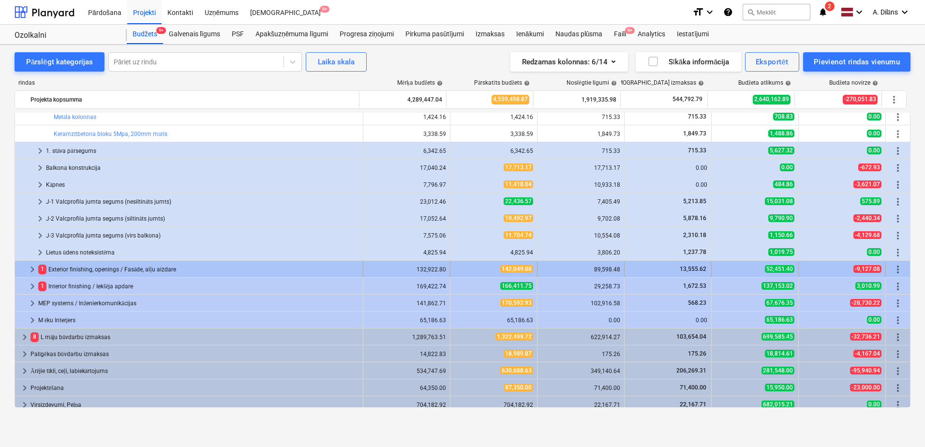
click at [29, 268] on span "keyboard_arrow_right" at bounding box center [33, 270] width 12 height 12
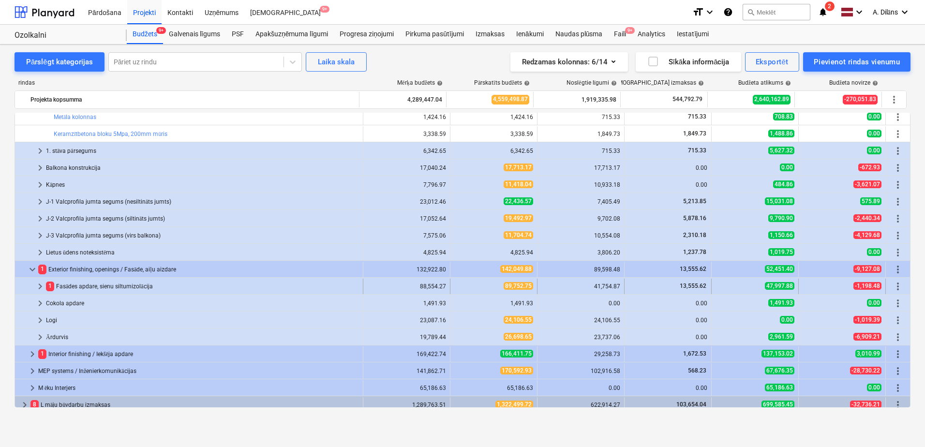
click at [41, 284] on span "keyboard_arrow_right" at bounding box center [40, 287] width 12 height 12
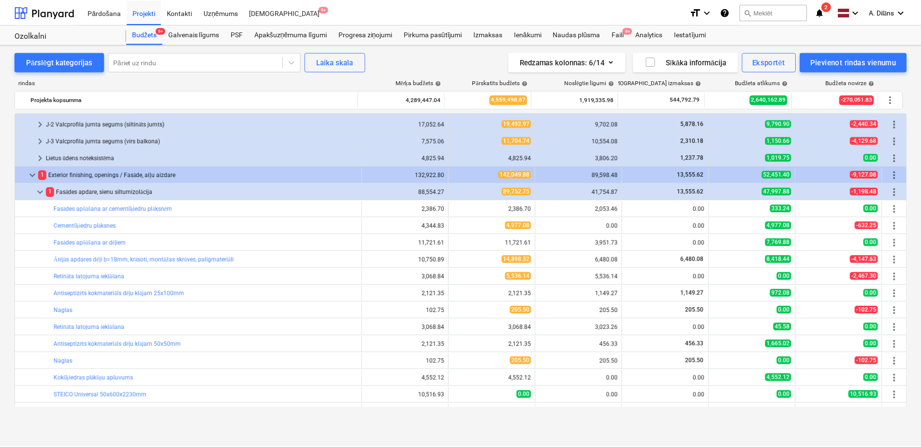
scroll to position [290, 0]
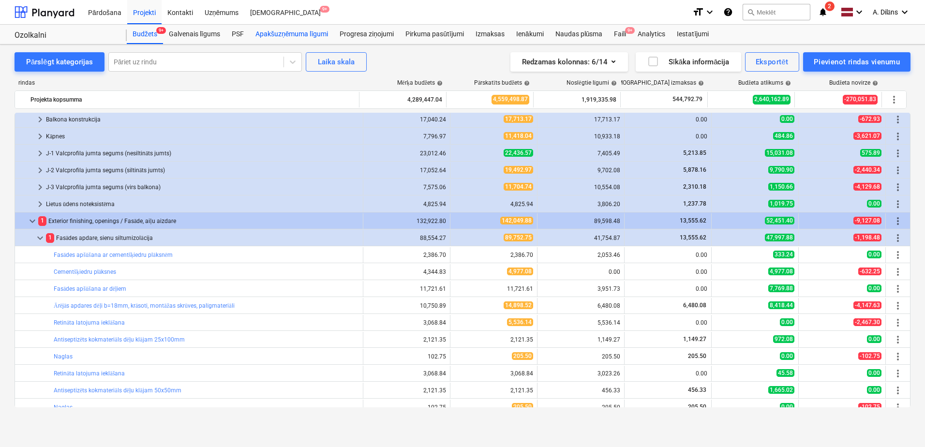
click at [294, 29] on div "Apakšuzņēmuma līgumi" at bounding box center [292, 34] width 84 height 19
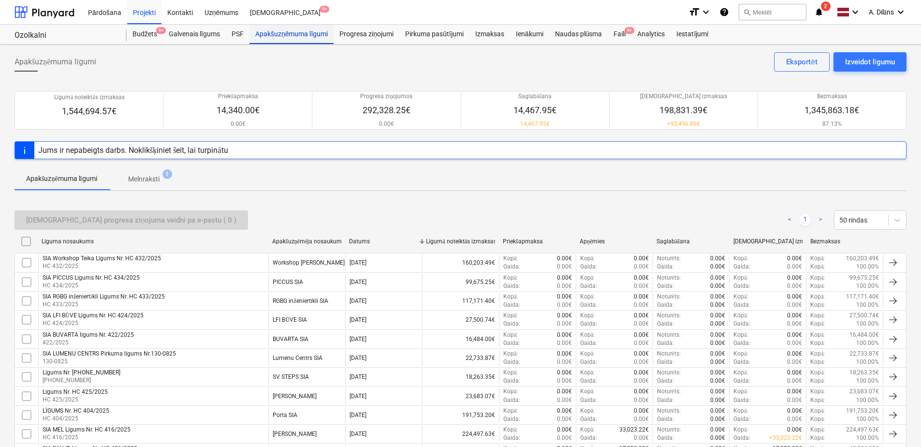
click at [289, 34] on div "Apakšuzņēmuma līgumi" at bounding box center [292, 34] width 84 height 19
click at [132, 179] on p "Melnraksti" at bounding box center [143, 179] width 31 height 10
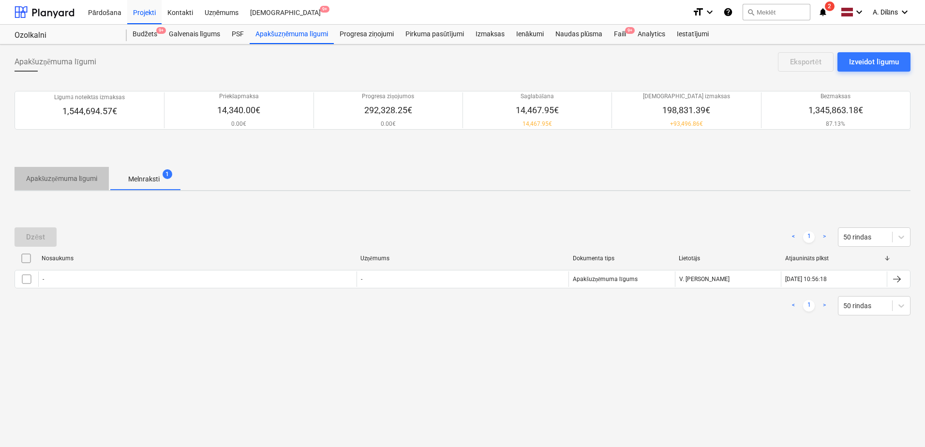
click at [76, 180] on p "Apakšuzņēmuma līgumi" at bounding box center [61, 179] width 71 height 10
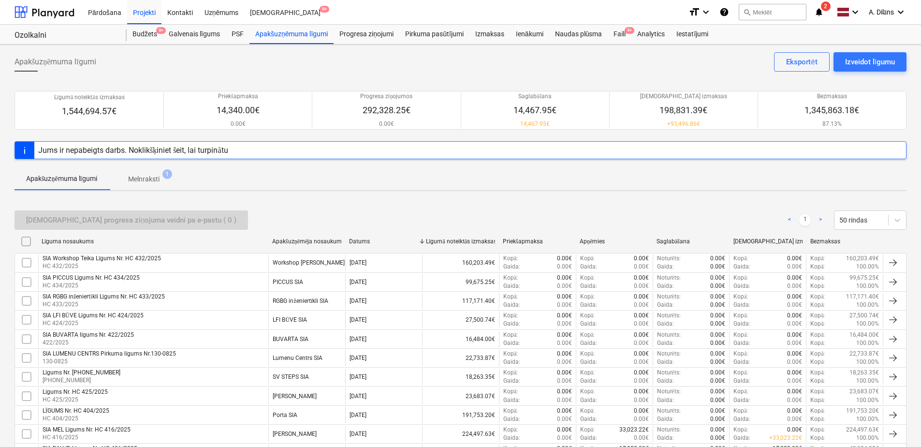
click at [316, 245] on div "Apakšuzņēmēja nosaukums" at bounding box center [306, 241] width 77 height 15
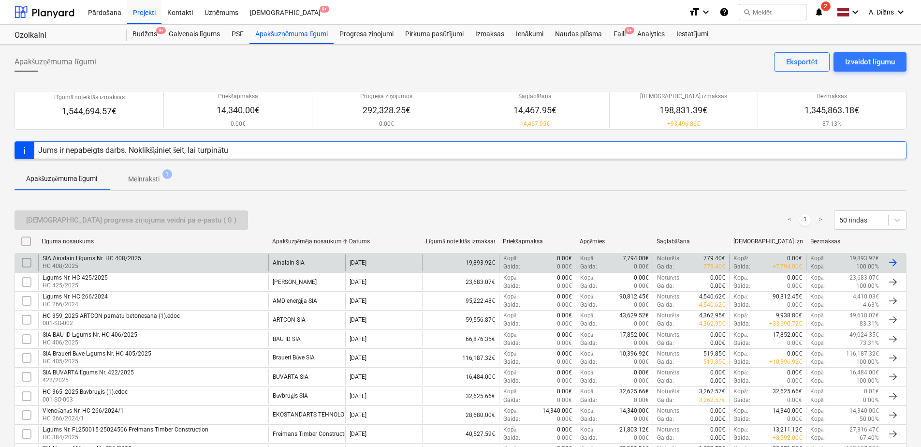
click at [296, 264] on div "Ainalain SIA" at bounding box center [289, 262] width 32 height 7
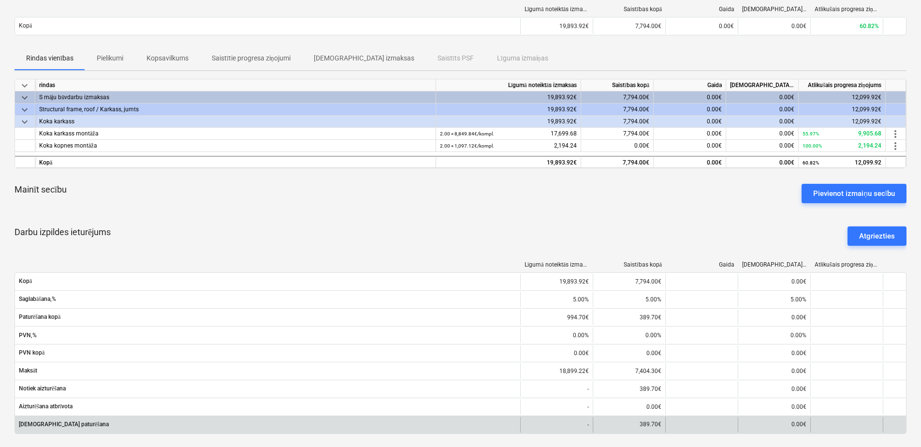
scroll to position [97, 0]
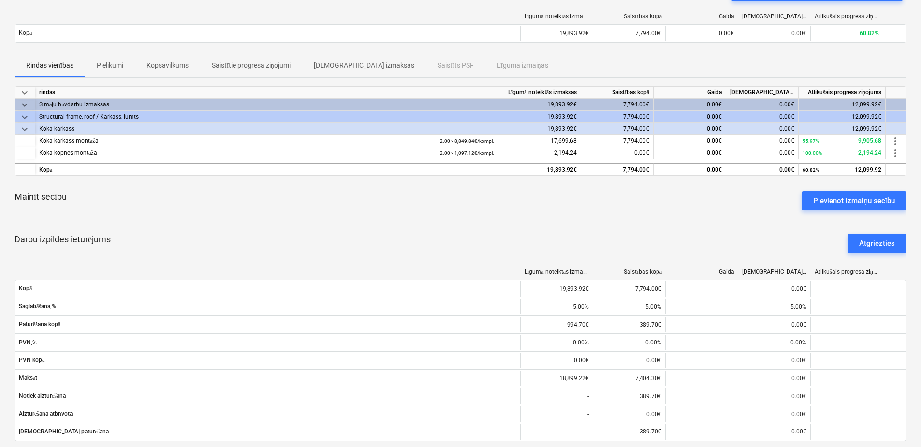
click at [846, 198] on div "Pievienot izmaiņu secību" at bounding box center [854, 200] width 82 height 13
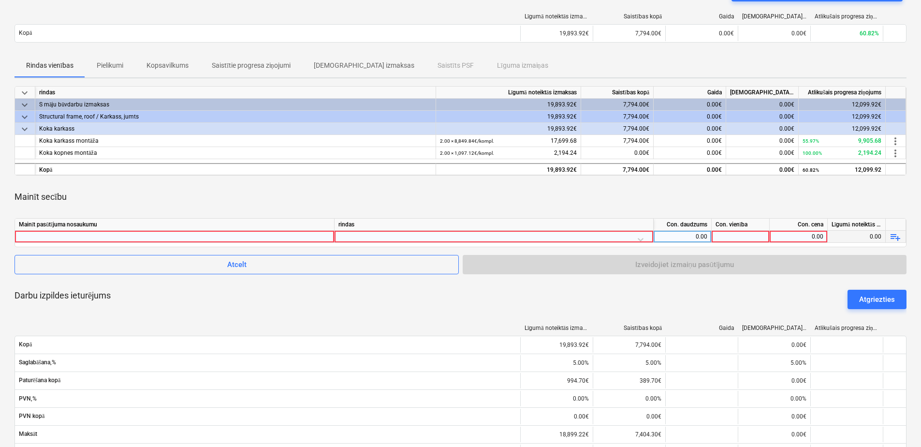
click at [151, 236] on div at bounding box center [174, 237] width 311 height 12
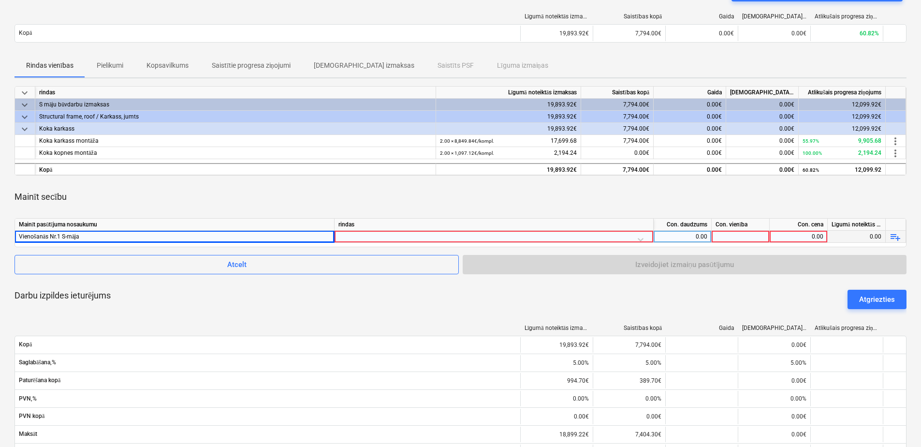
click at [388, 237] on div at bounding box center [494, 239] width 311 height 17
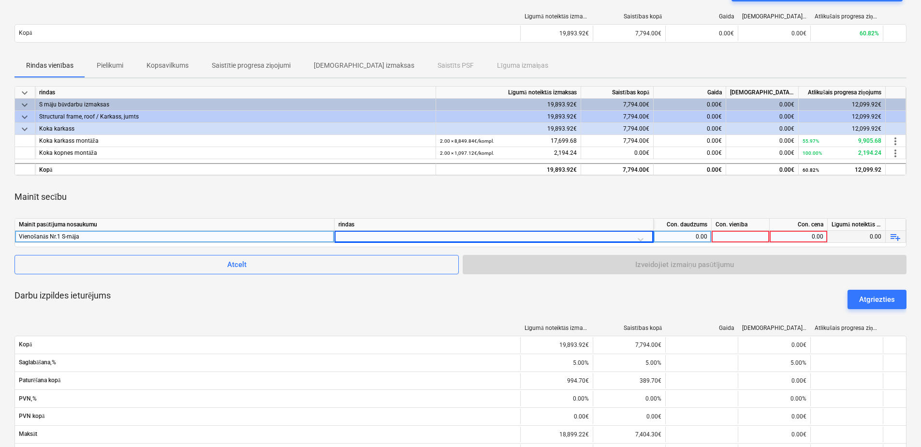
click at [413, 233] on div at bounding box center [485, 239] width 286 height 12
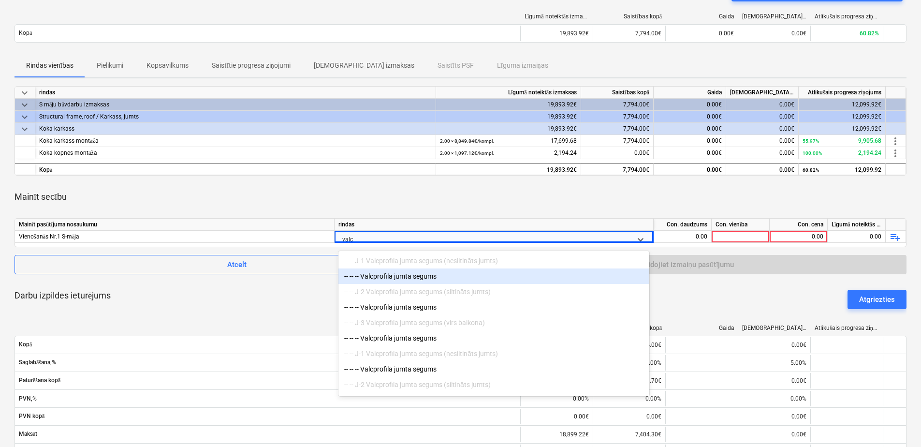
click at [409, 274] on div "-- -- -- Valcprofila jumta segums" at bounding box center [494, 275] width 311 height 15
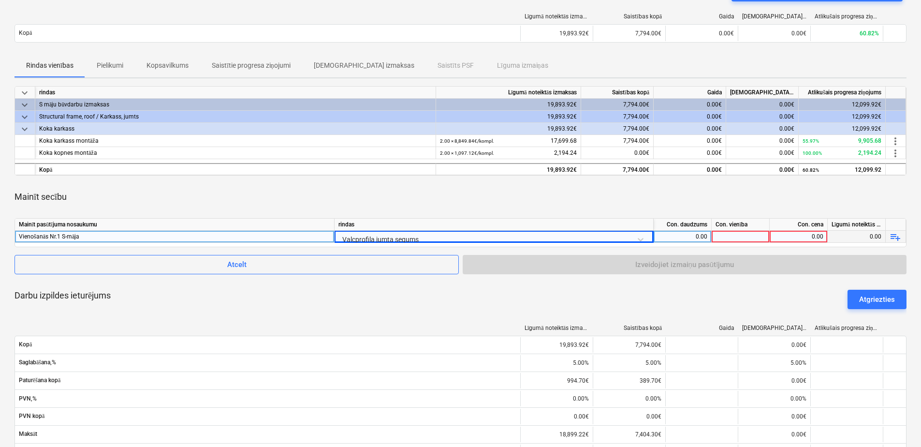
click at [684, 236] on div "0.00" at bounding box center [683, 237] width 50 height 12
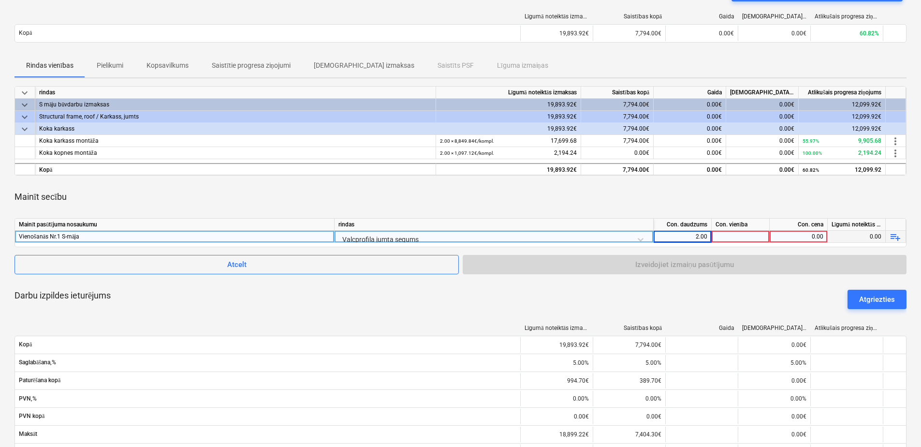
click at [749, 235] on div at bounding box center [741, 237] width 58 height 12
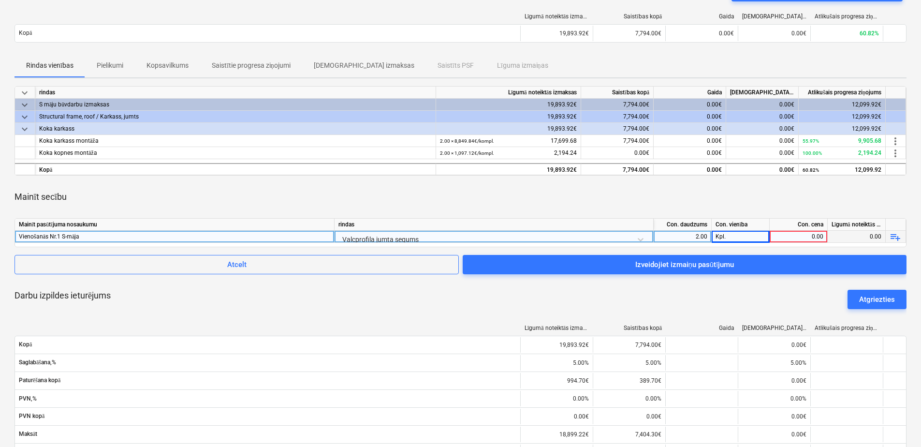
click at [803, 234] on div "0.00" at bounding box center [799, 237] width 50 height 12
click at [768, 207] on div "Mainīt secību" at bounding box center [461, 196] width 892 height 27
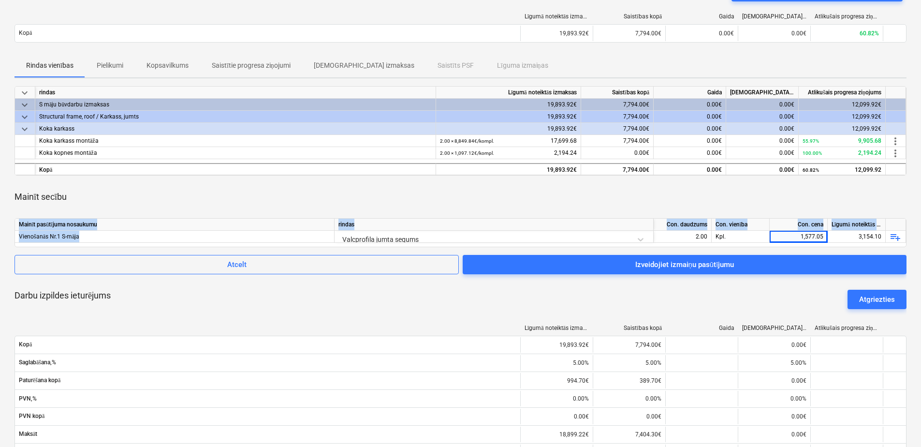
drag, startPoint x: 86, startPoint y: 234, endPoint x: 2, endPoint y: 234, distance: 83.2
click at [2, 234] on div "SIA Ainalain Līgums Nr. HC 408/2025 notes Piezīmes edit Mainīt līgumu business …" at bounding box center [460, 435] width 921 height 974
click at [138, 204] on div "Mainīt secību" at bounding box center [461, 196] width 892 height 27
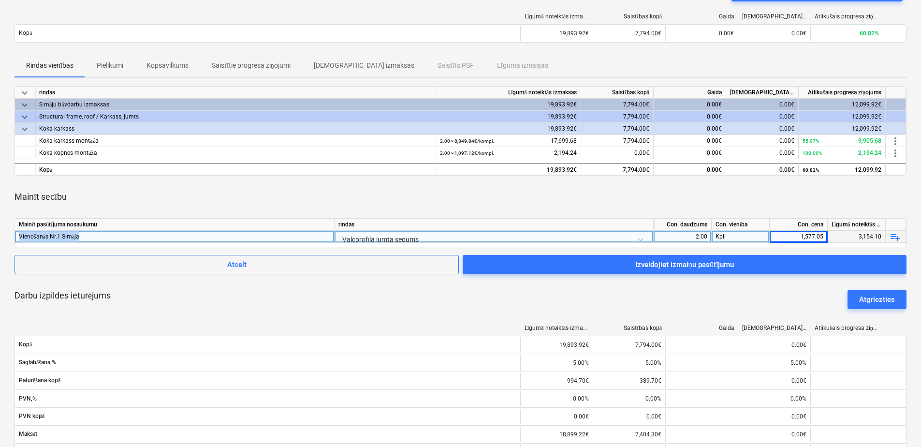
drag, startPoint x: 89, startPoint y: 238, endPoint x: 19, endPoint y: 237, distance: 70.1
click at [19, 237] on div "Vienošanās Nr.1 S-māja" at bounding box center [174, 237] width 311 height 12
click at [456, 207] on div "Mainīt secību" at bounding box center [461, 196] width 892 height 27
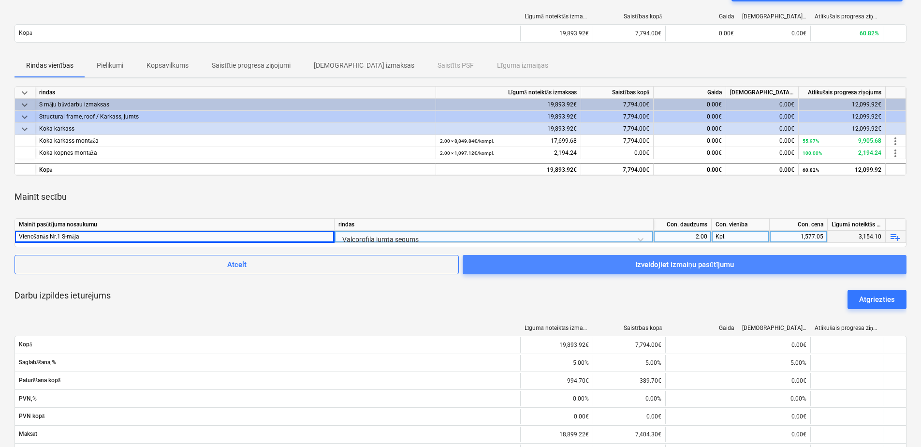
click at [721, 265] on div "Izveidojiet izmaiņu pasūtījumu" at bounding box center [684, 264] width 99 height 13
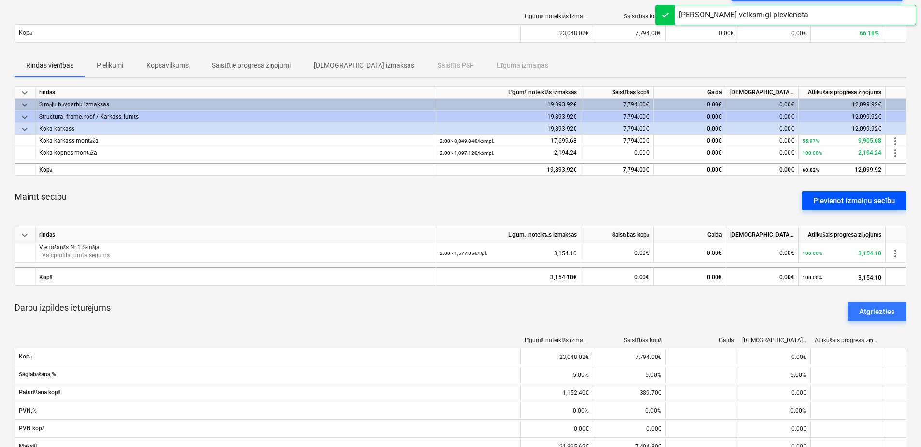
click at [838, 192] on button "Pievienot izmaiņu secību" at bounding box center [854, 200] width 105 height 19
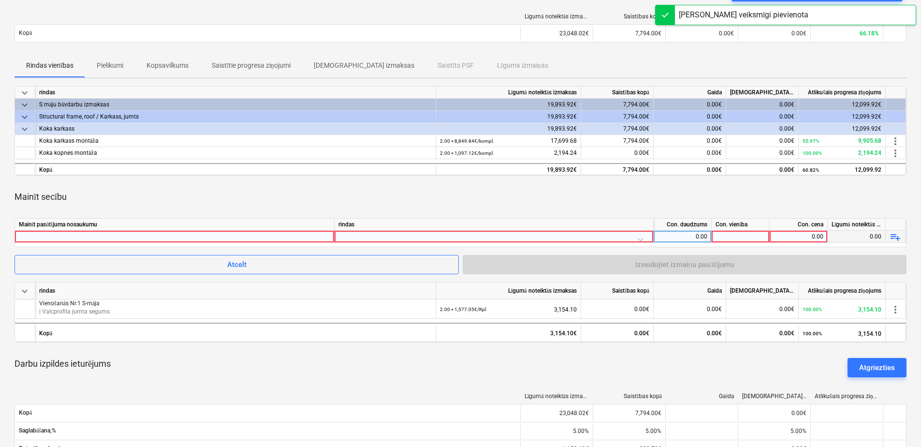
click at [274, 236] on div at bounding box center [174, 237] width 311 height 12
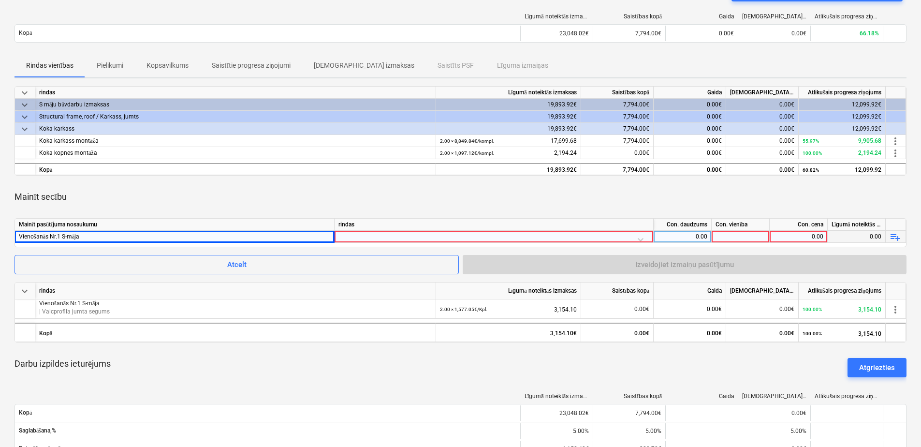
click at [396, 238] on div at bounding box center [494, 239] width 311 height 17
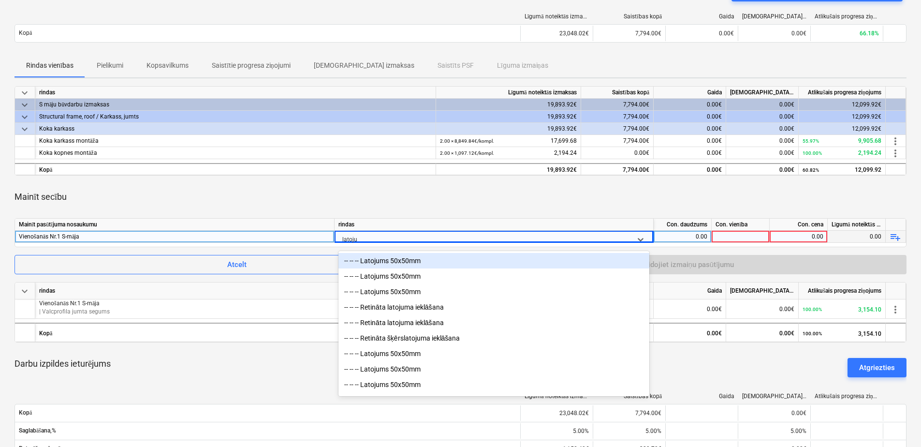
click at [403, 260] on div "-- -- -- Latojums 50x50mm" at bounding box center [494, 260] width 311 height 15
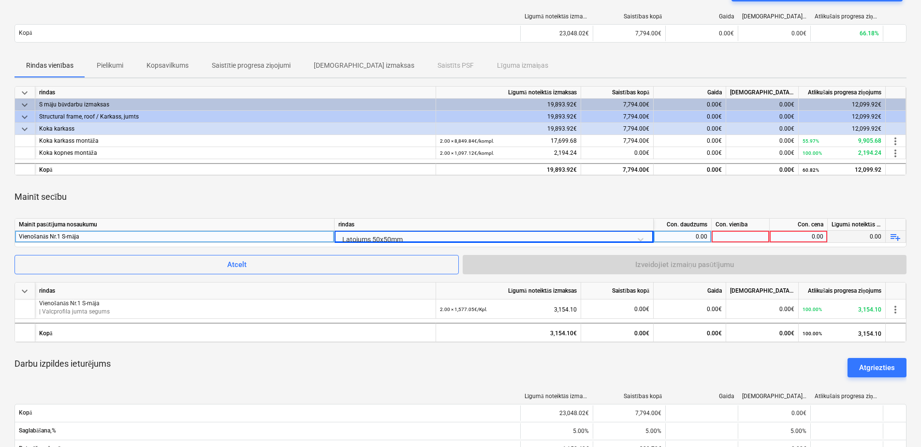
click at [688, 236] on div "0.00" at bounding box center [683, 237] width 50 height 12
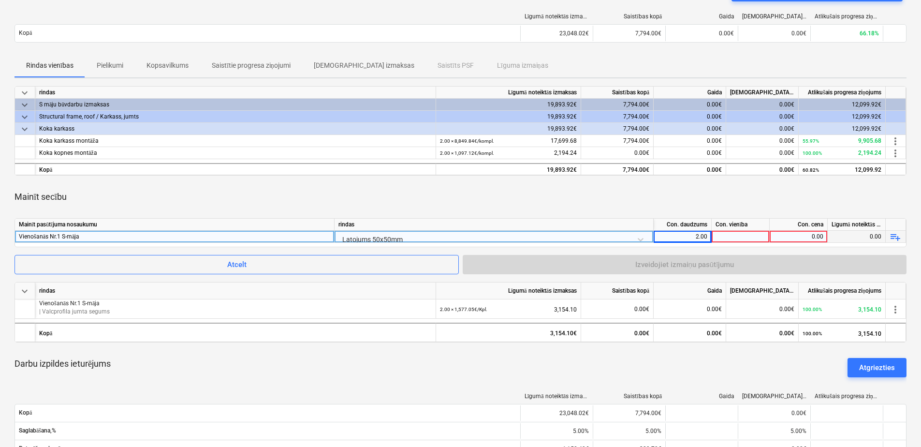
click at [746, 237] on div at bounding box center [741, 237] width 58 height 12
click at [789, 236] on div "0.00" at bounding box center [799, 237] width 50 height 12
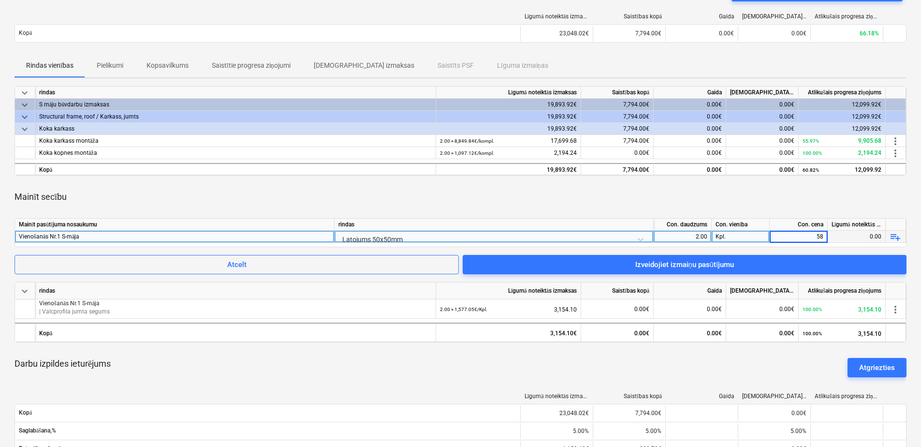
click at [771, 197] on div "Mainīt secību" at bounding box center [461, 196] width 892 height 27
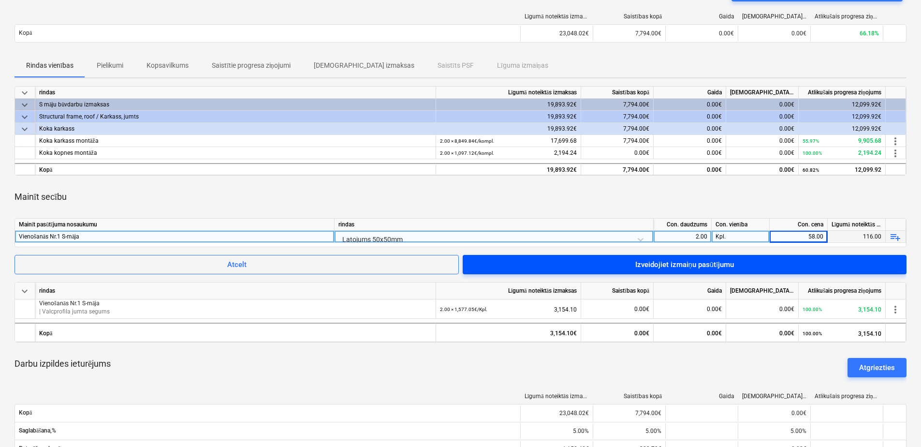
click at [719, 267] on div "Izveidojiet izmaiņu pasūtījumu" at bounding box center [684, 264] width 99 height 13
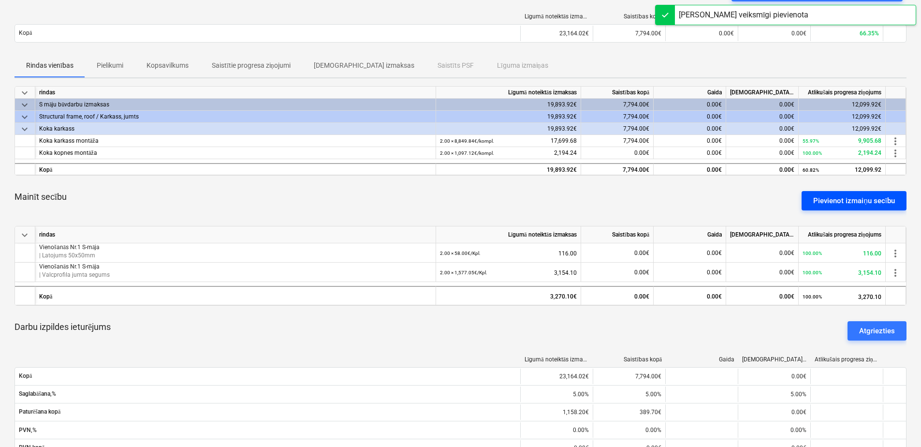
click at [845, 197] on div "Pievienot izmaiņu secību" at bounding box center [854, 200] width 82 height 13
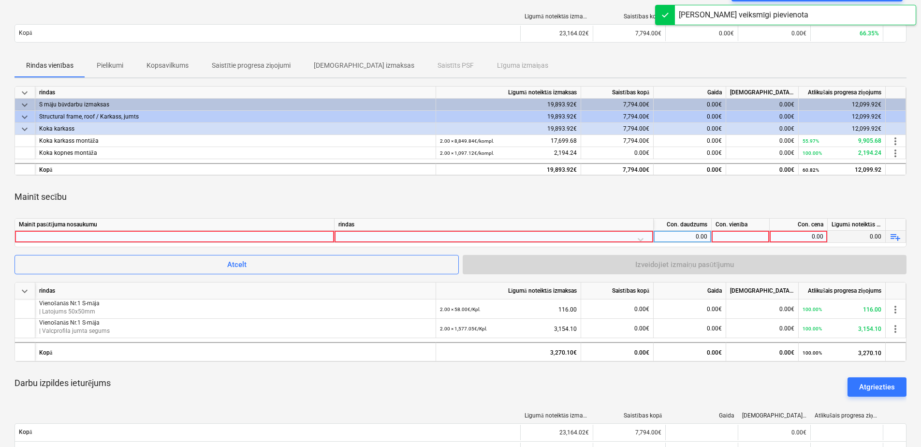
click at [285, 231] on div at bounding box center [174, 237] width 311 height 12
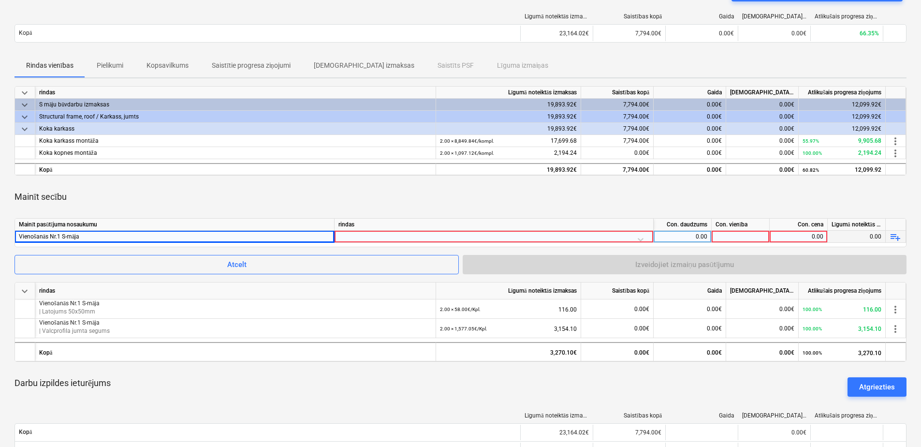
click at [406, 238] on div at bounding box center [494, 239] width 311 height 17
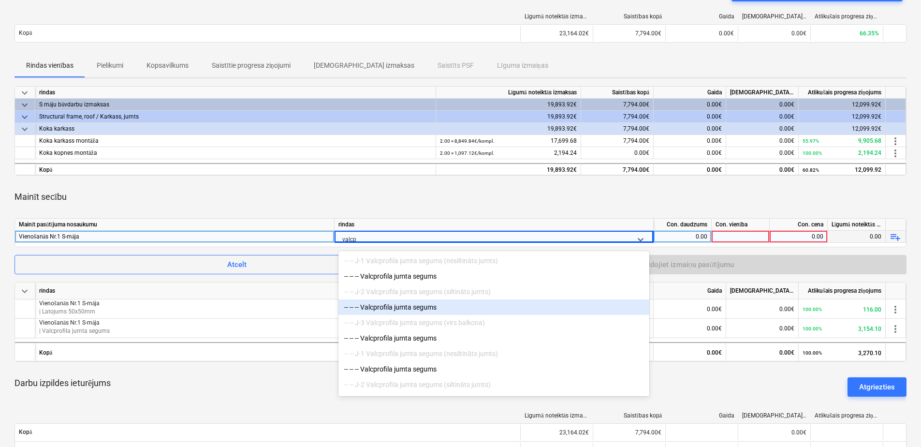
click at [427, 307] on div "-- -- -- Valcprofila jumta segums" at bounding box center [494, 306] width 311 height 15
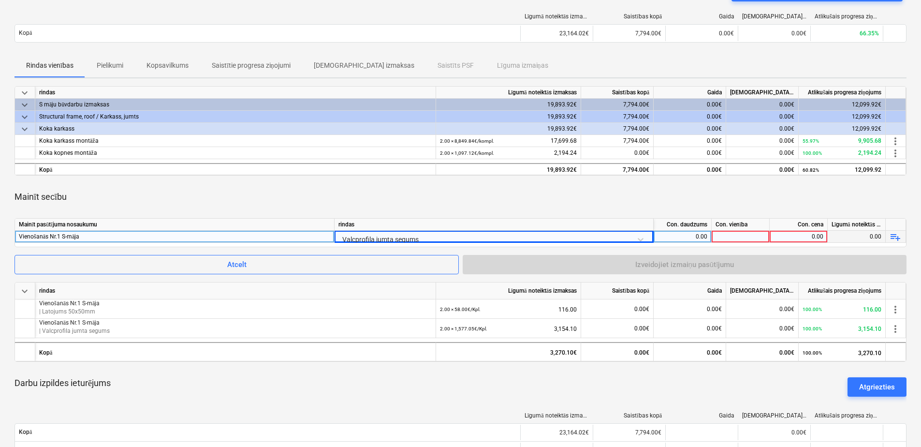
click at [675, 238] on div "0.00" at bounding box center [683, 237] width 50 height 12
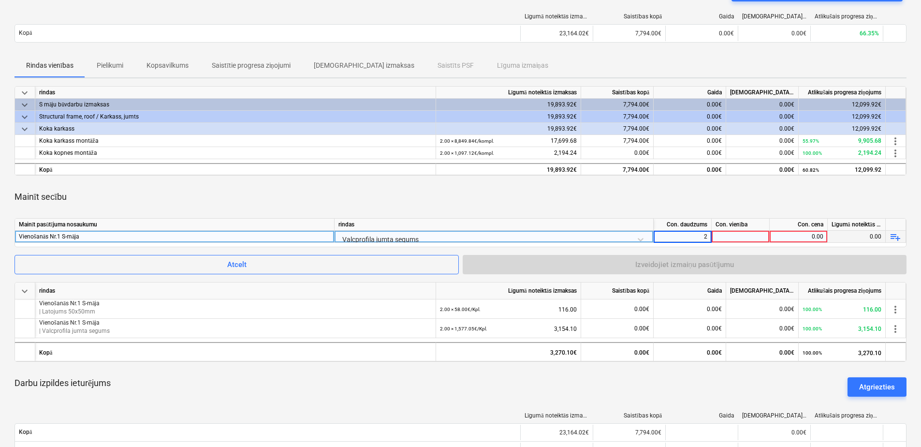
click at [729, 234] on div at bounding box center [741, 237] width 58 height 12
click at [811, 236] on div "0.00" at bounding box center [799, 237] width 50 height 12
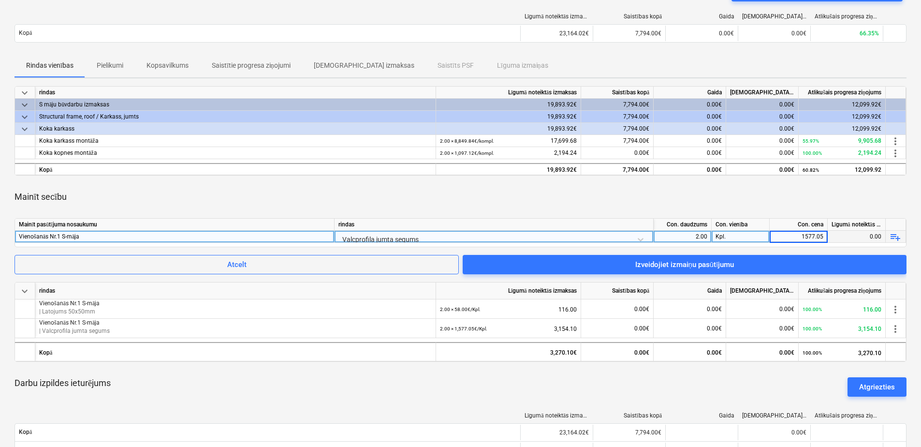
click at [783, 192] on div "Mainīt secību" at bounding box center [461, 196] width 892 height 27
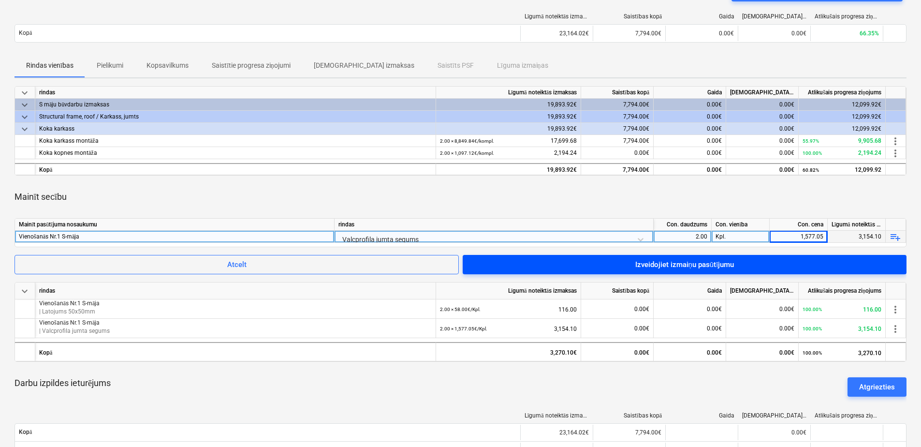
click at [739, 264] on span "Izveidojiet izmaiņu pasūtījumu" at bounding box center [684, 264] width 421 height 13
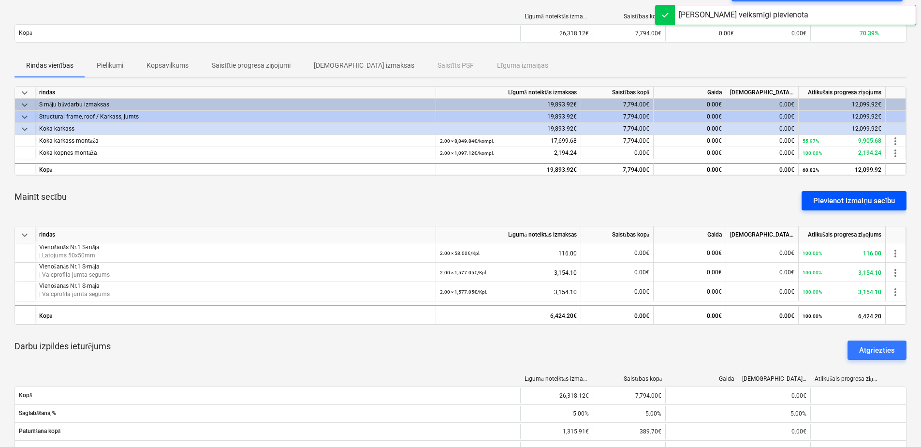
click at [842, 198] on div "Pievienot izmaiņu secību" at bounding box center [854, 200] width 82 height 13
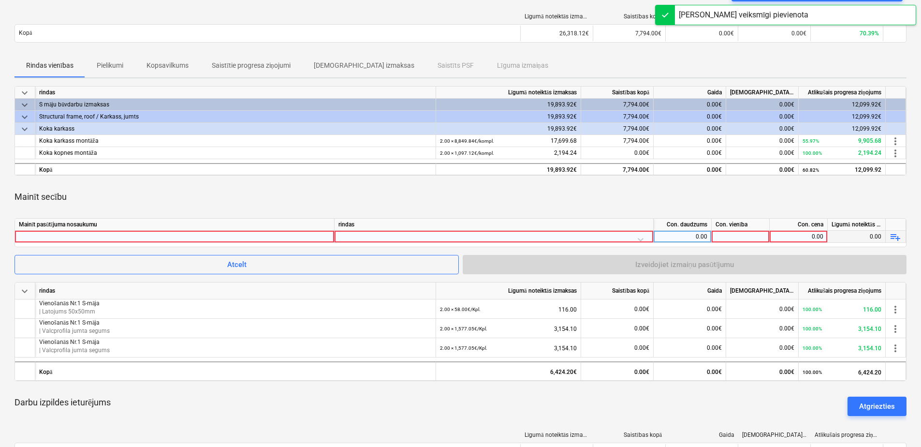
click at [235, 236] on div at bounding box center [174, 237] width 311 height 12
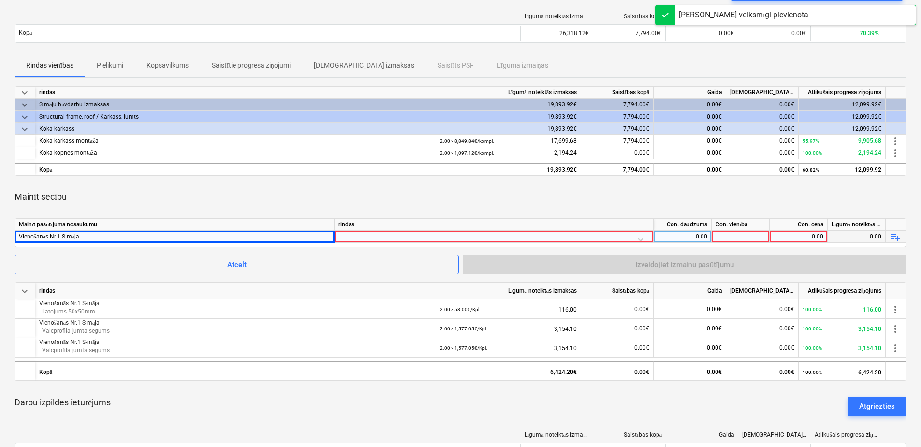
click at [362, 236] on div at bounding box center [494, 239] width 311 height 17
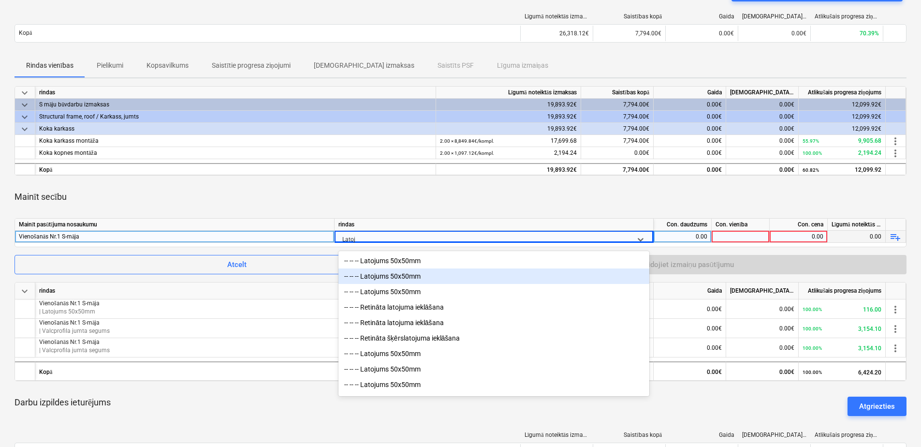
click at [401, 272] on div "-- -- -- Latojums 50x50mm" at bounding box center [494, 275] width 311 height 15
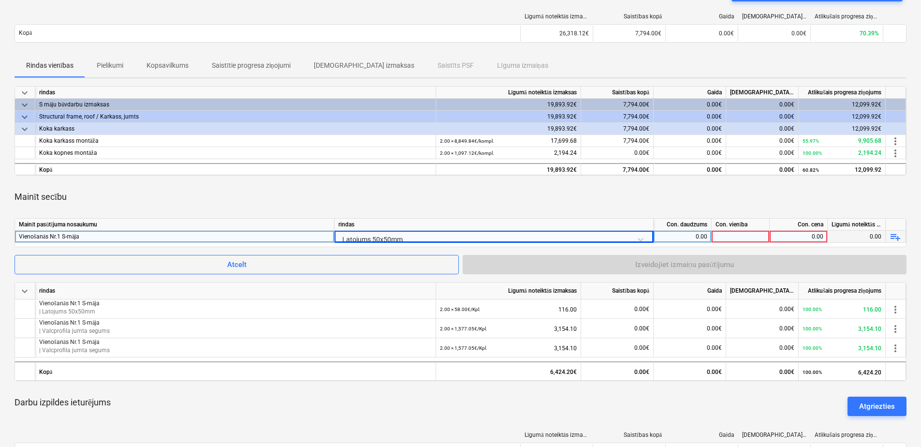
click at [699, 236] on div "0.00" at bounding box center [683, 237] width 50 height 12
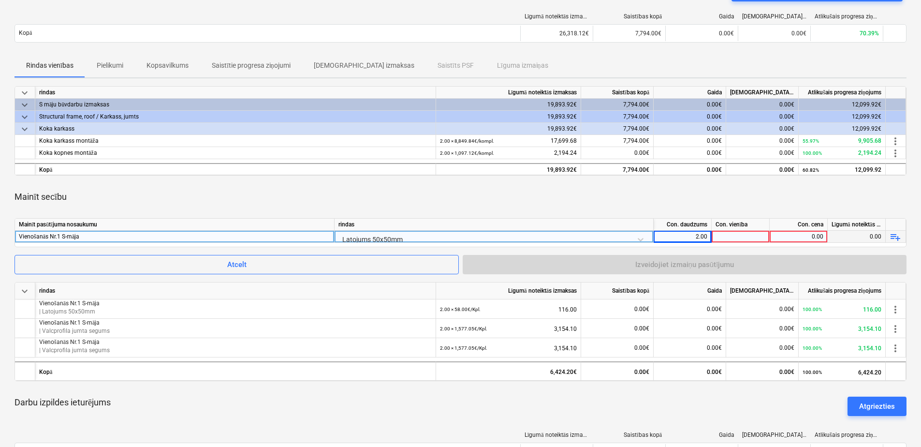
click at [733, 235] on div at bounding box center [741, 237] width 58 height 12
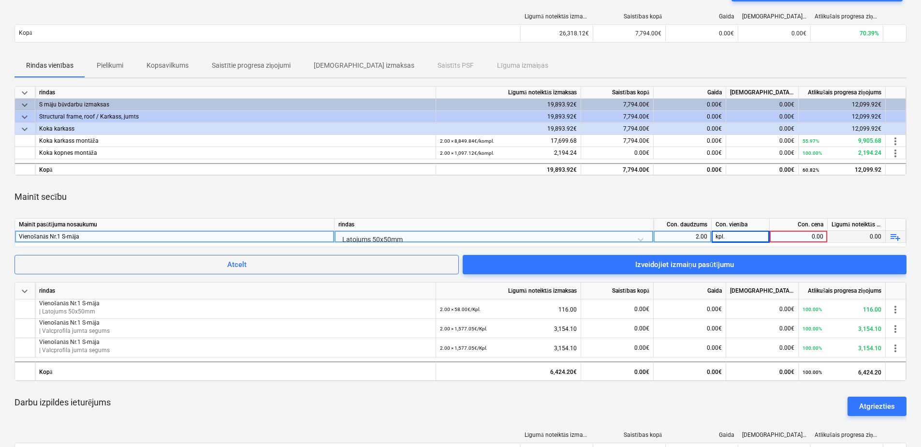
click at [804, 236] on div "0.00" at bounding box center [799, 237] width 50 height 12
click at [786, 199] on div "Mainīt secību" at bounding box center [461, 196] width 892 height 27
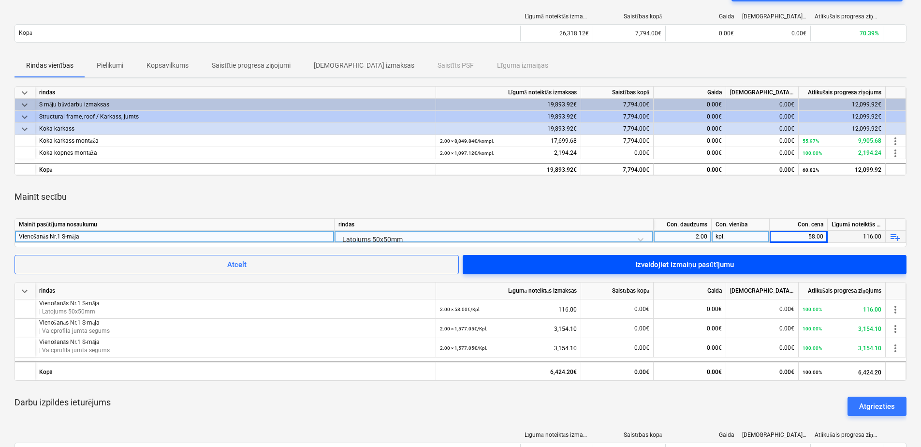
click at [762, 265] on span "Izveidojiet izmaiņu pasūtījumu" at bounding box center [684, 264] width 421 height 13
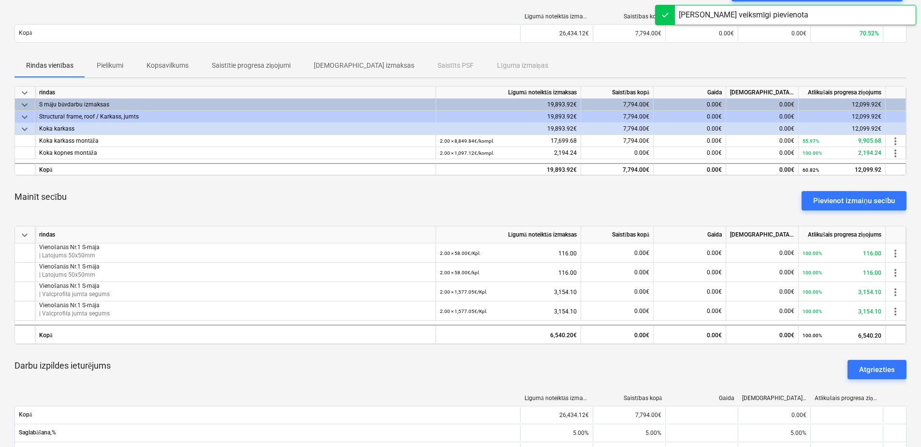
click at [827, 205] on div "Pievienot izmaiņu secību" at bounding box center [854, 200] width 82 height 13
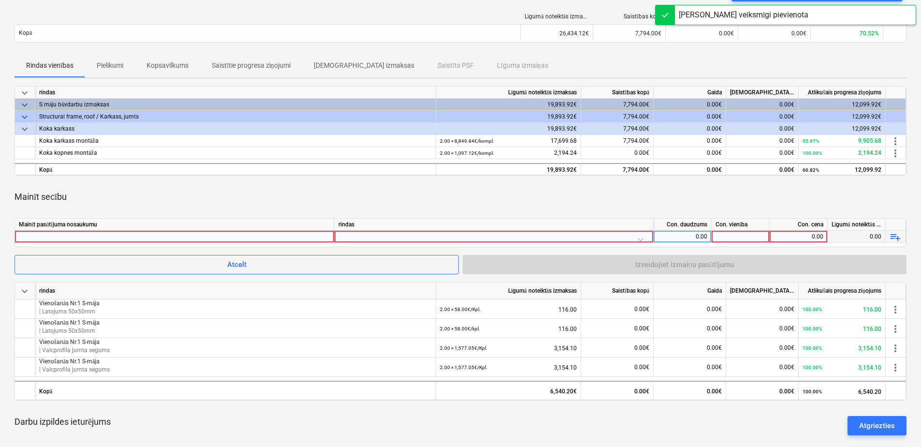
click at [268, 233] on div at bounding box center [174, 237] width 311 height 12
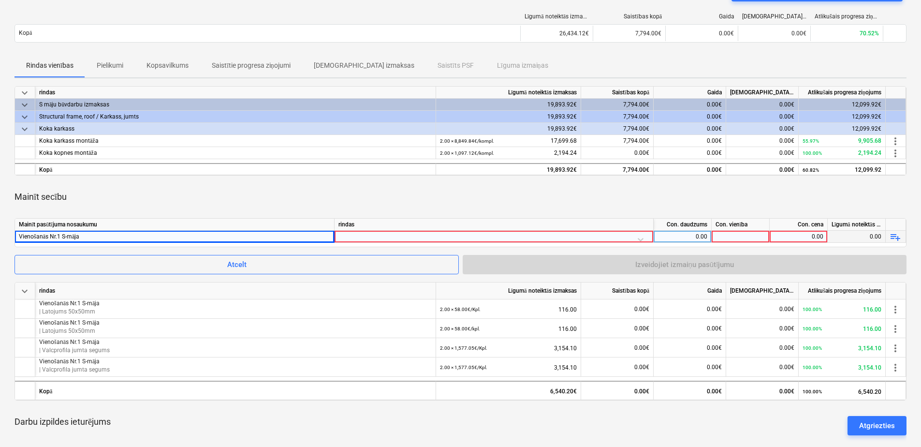
click at [390, 234] on div at bounding box center [494, 239] width 311 height 17
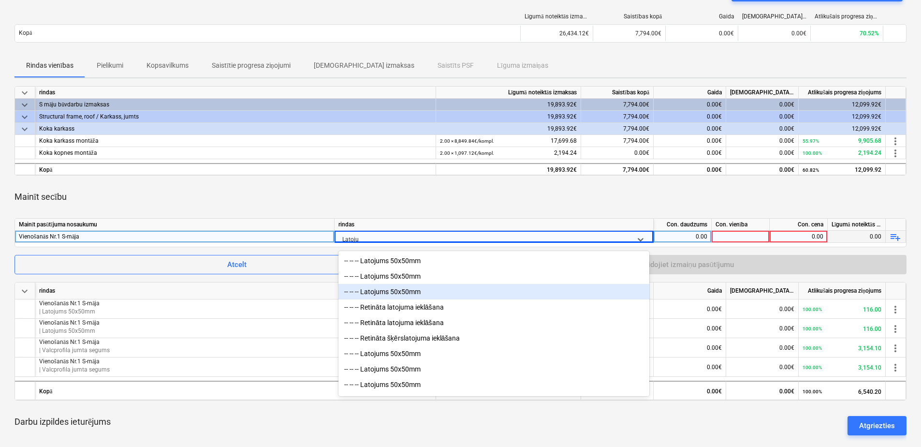
click at [403, 289] on div "-- -- -- Latojums 50x50mm" at bounding box center [494, 291] width 311 height 15
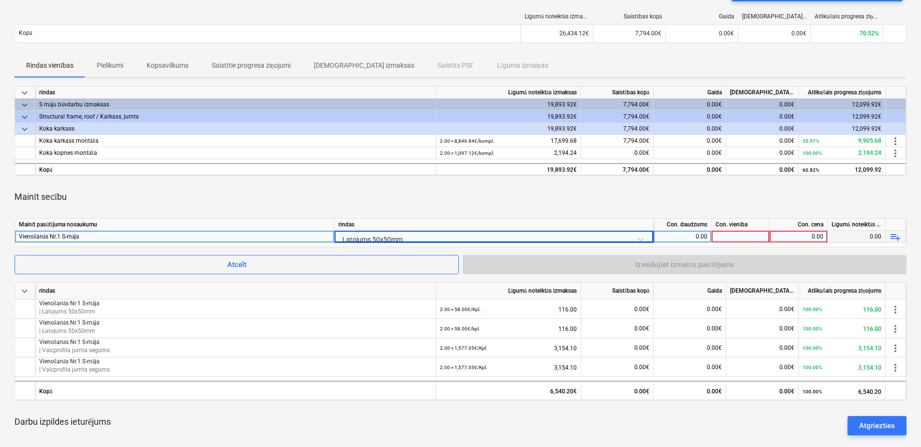
click at [687, 237] on div "0.00" at bounding box center [683, 237] width 50 height 12
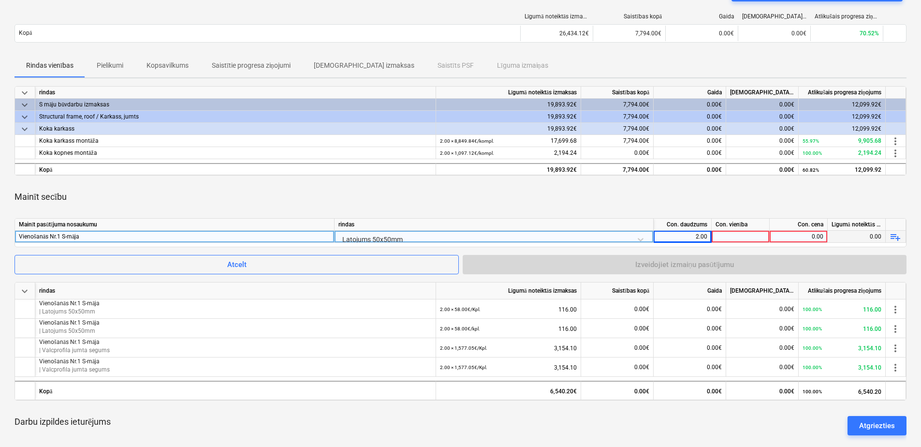
click at [739, 236] on div at bounding box center [741, 237] width 58 height 12
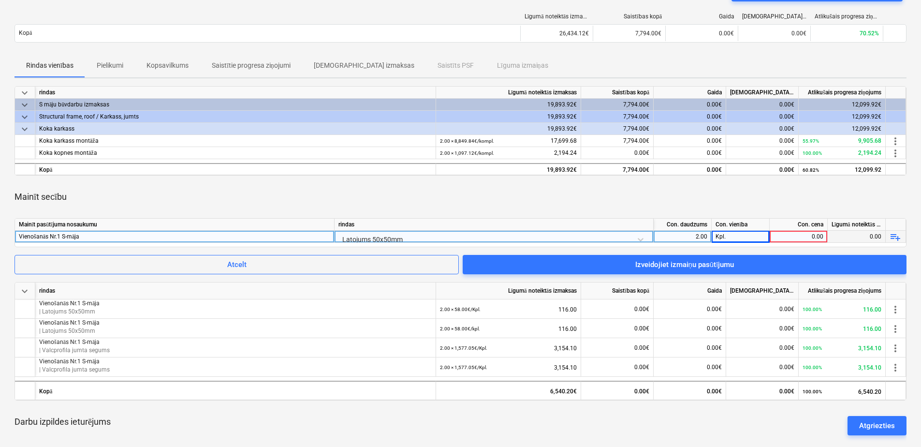
click at [799, 236] on div "0.00" at bounding box center [799, 237] width 50 height 12
click at [762, 205] on div "Mainīt secību" at bounding box center [461, 196] width 892 height 27
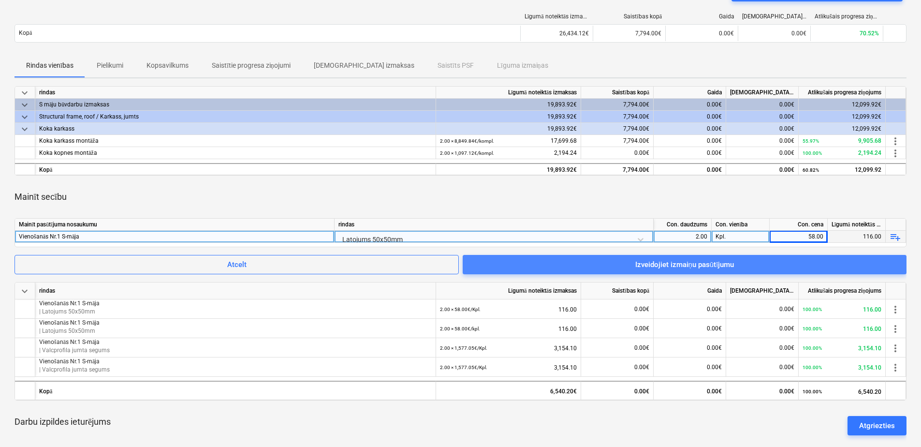
click at [776, 267] on span "Izveidojiet izmaiņu pasūtījumu" at bounding box center [684, 264] width 421 height 13
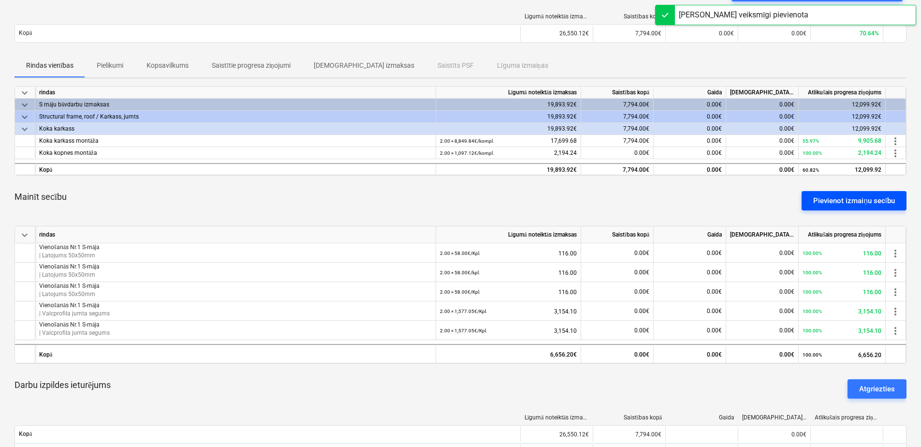
click at [835, 201] on div "Pievienot izmaiņu secību" at bounding box center [854, 200] width 82 height 13
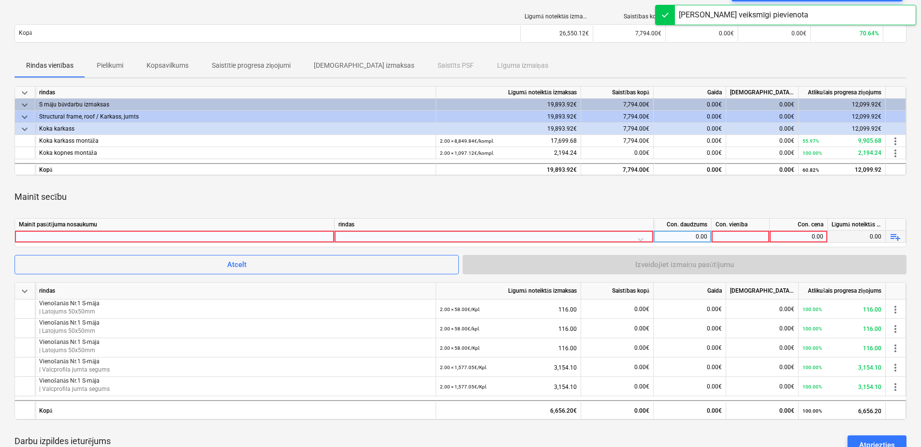
click at [300, 236] on div at bounding box center [174, 237] width 311 height 12
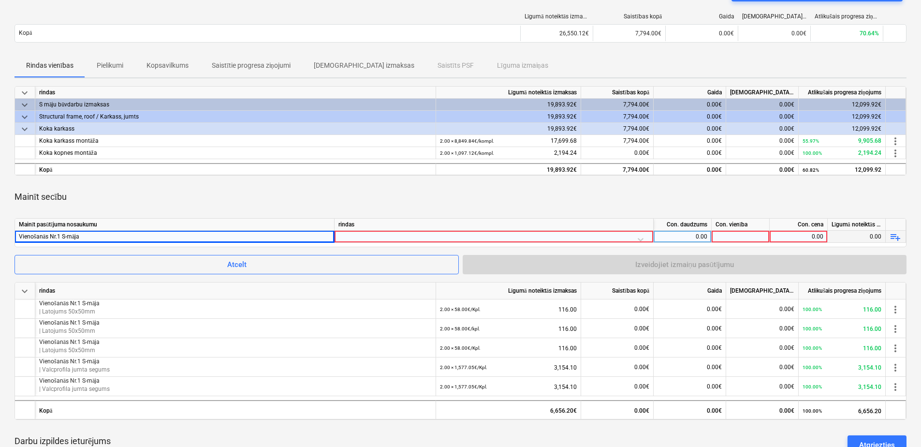
click at [404, 236] on div at bounding box center [494, 239] width 311 height 17
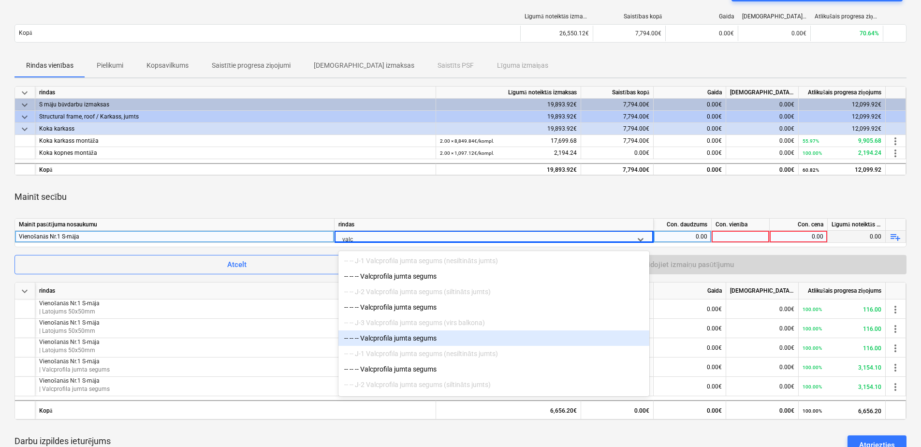
click at [414, 337] on div "-- -- -- Valcprofila jumta segums" at bounding box center [494, 337] width 311 height 15
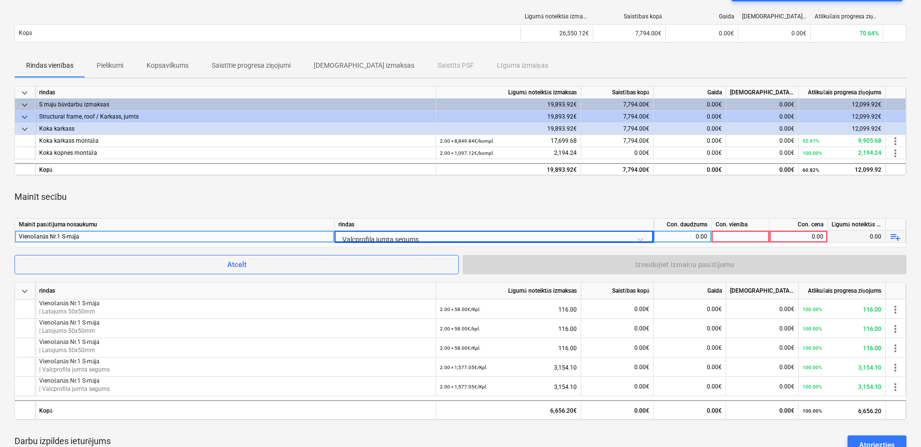
click at [668, 234] on div "0.00" at bounding box center [683, 237] width 50 height 12
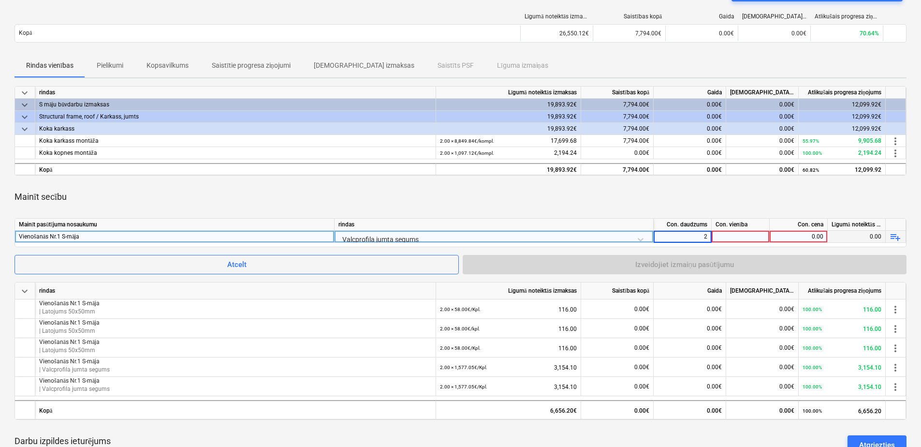
click at [740, 237] on div at bounding box center [741, 237] width 58 height 12
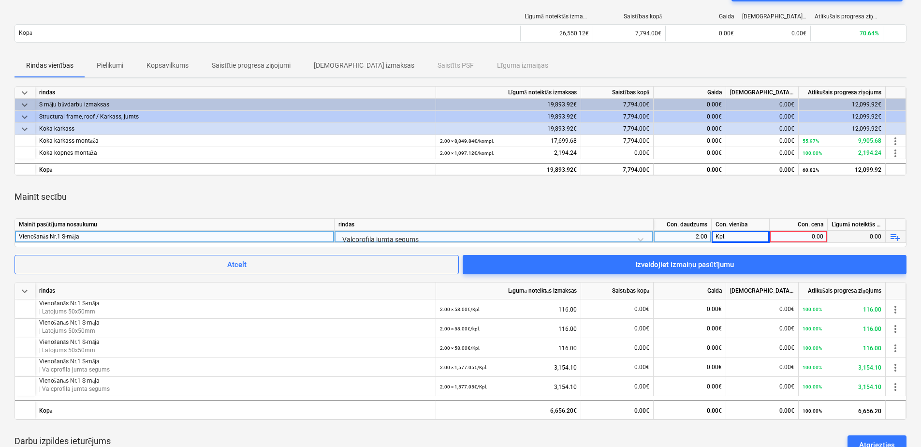
click at [805, 237] on div "0.00" at bounding box center [799, 237] width 50 height 12
click at [793, 197] on div "Mainīt secību" at bounding box center [461, 196] width 892 height 27
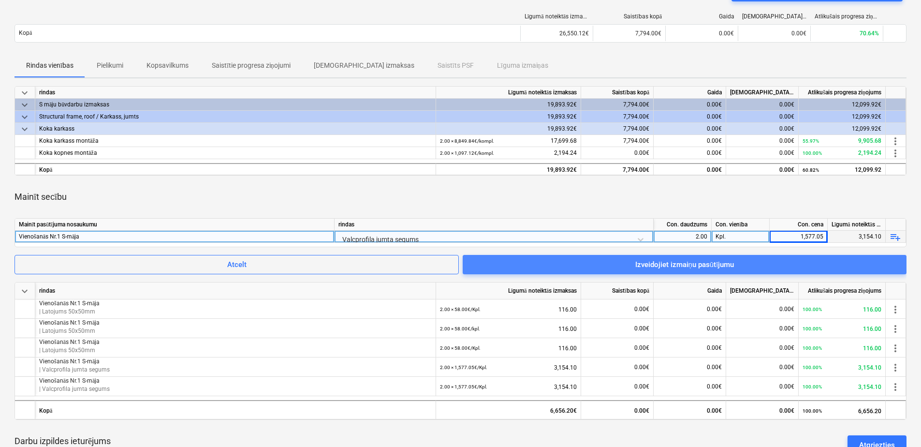
click at [743, 263] on span "Izveidojiet izmaiņu pasūtījumu" at bounding box center [684, 264] width 421 height 13
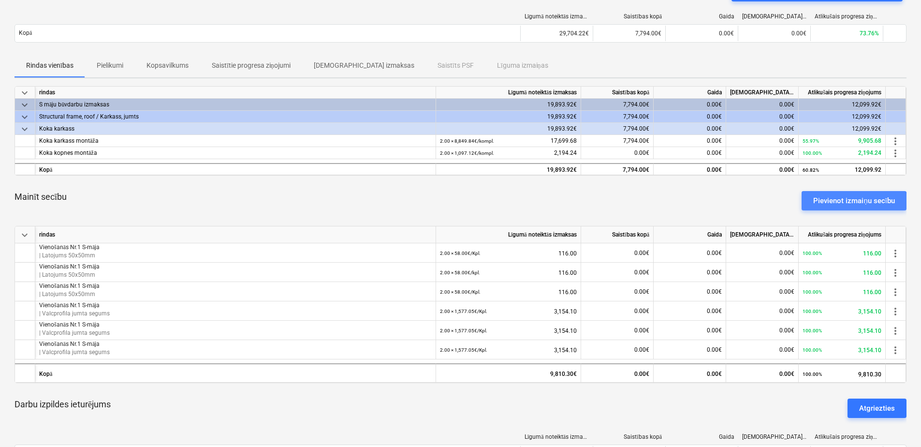
click at [844, 201] on div "Pievienot izmaiņu secību" at bounding box center [854, 200] width 82 height 13
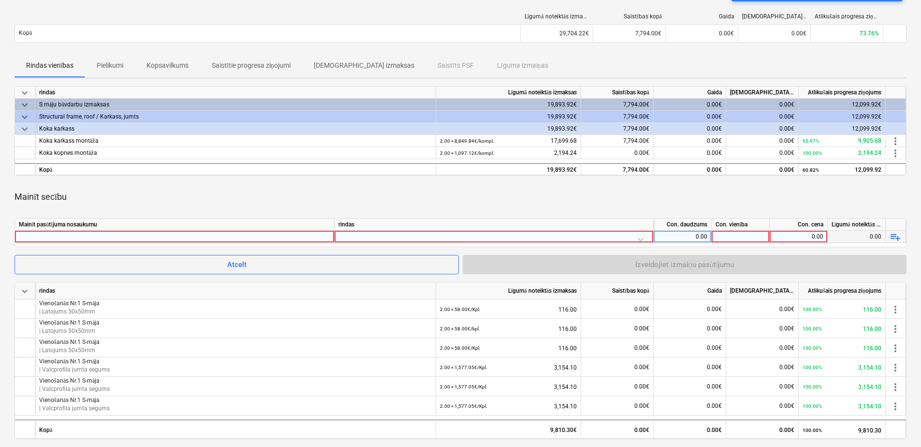
click at [282, 236] on div at bounding box center [174, 237] width 311 height 12
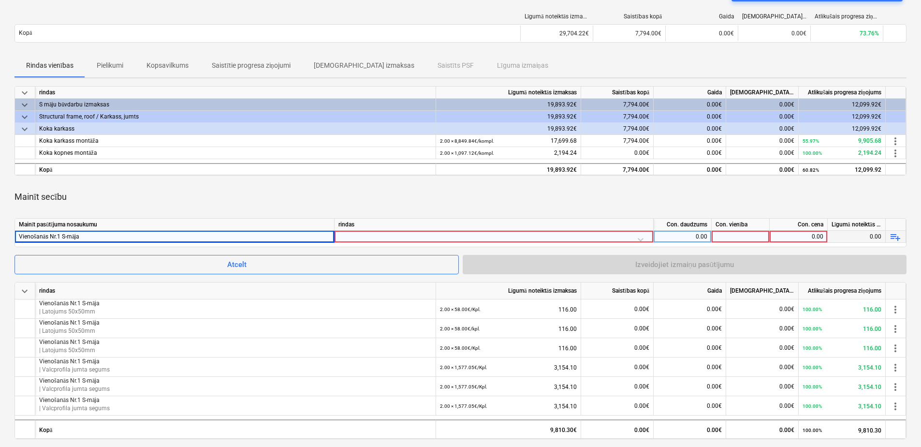
click at [388, 229] on div "rindas" at bounding box center [494, 225] width 319 height 12
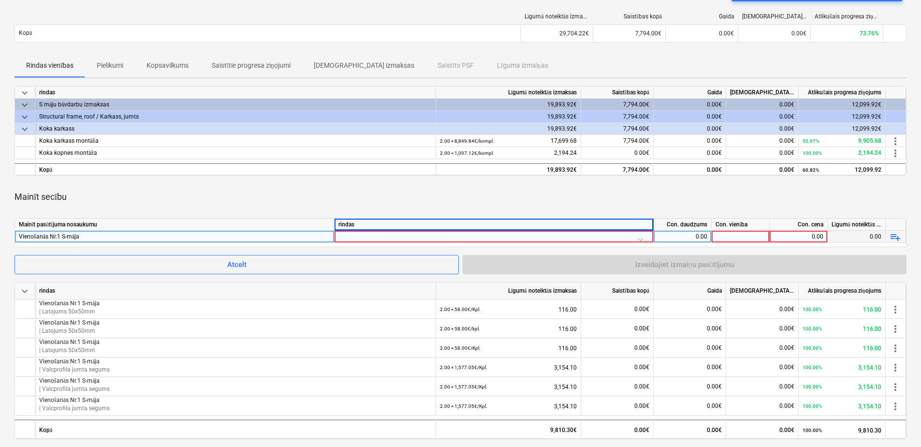
click at [389, 238] on div at bounding box center [494, 239] width 311 height 17
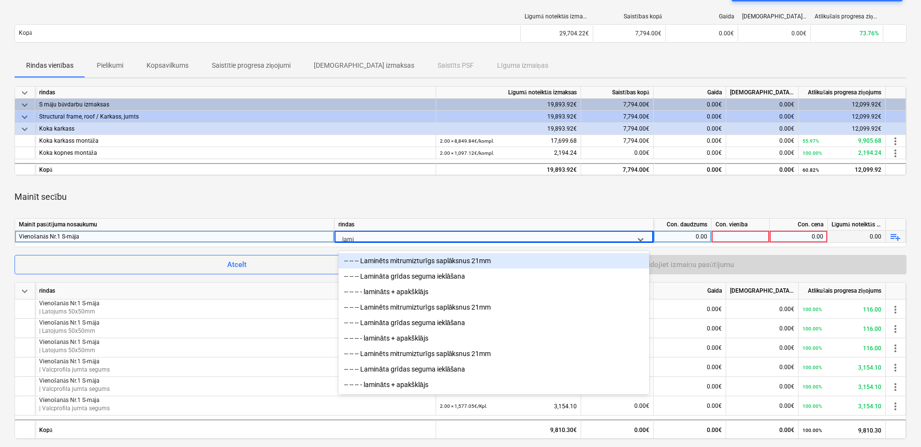
click at [454, 265] on div "-- -- -- Laminēts mitrumizturīgs saplāksnus 21mm" at bounding box center [494, 260] width 311 height 15
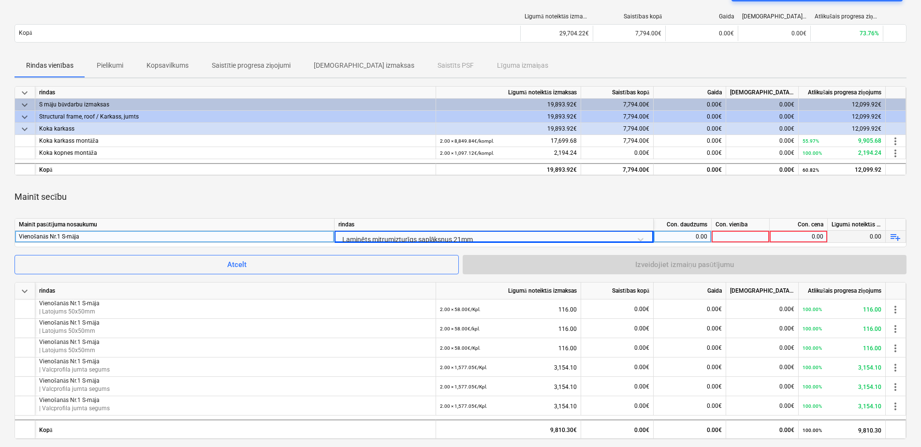
click at [691, 236] on div "0.00" at bounding box center [683, 237] width 50 height 12
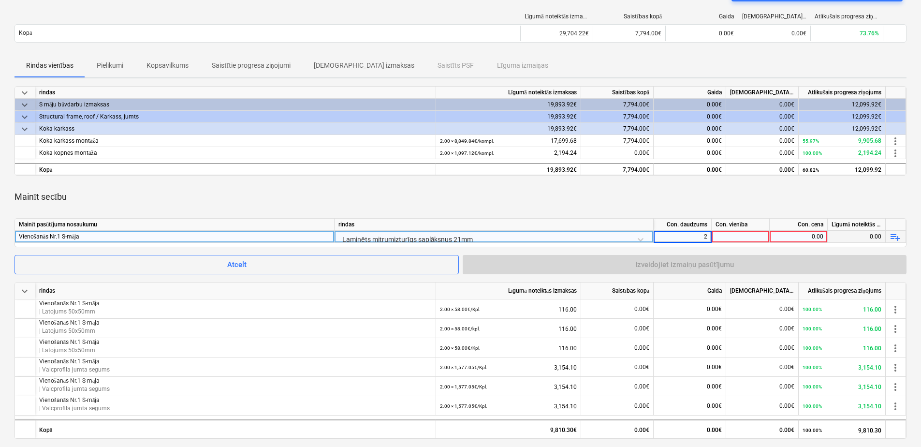
click at [735, 234] on div at bounding box center [741, 237] width 58 height 12
click at [786, 236] on div "0.00" at bounding box center [799, 237] width 50 height 12
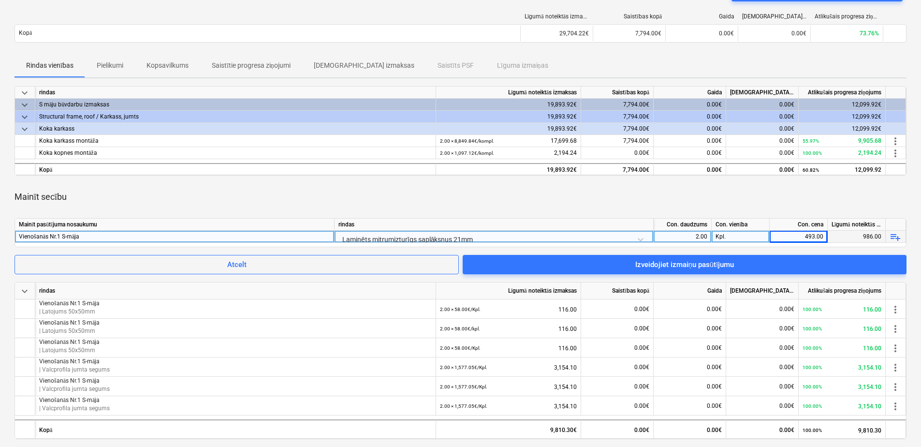
click at [758, 195] on div "Mainīt secību" at bounding box center [461, 196] width 892 height 27
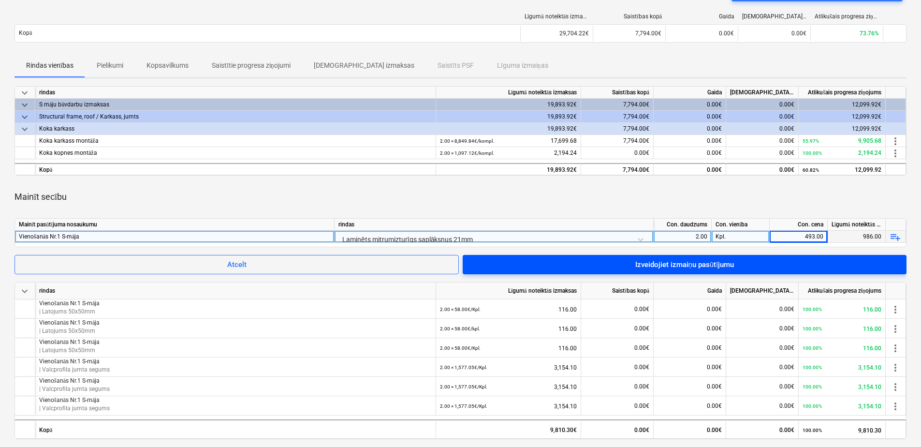
click at [727, 259] on div "Izveidojiet izmaiņu pasūtījumu" at bounding box center [684, 264] width 99 height 13
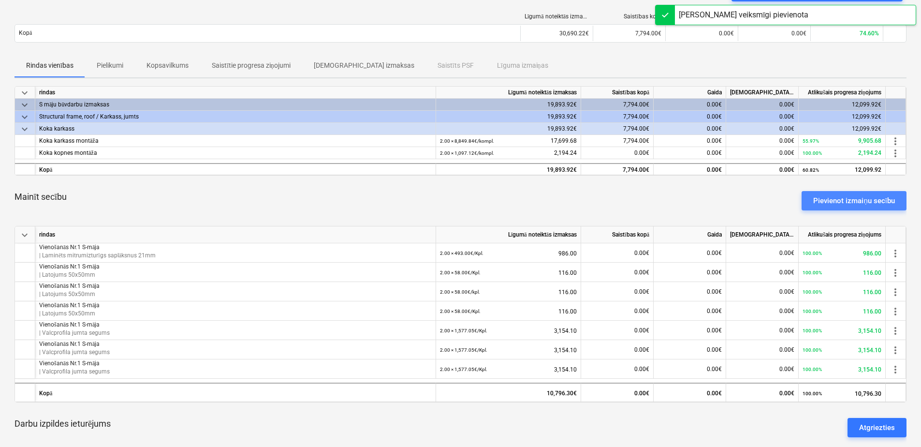
click at [828, 194] on div "Pievienot izmaiņu secību" at bounding box center [854, 200] width 82 height 13
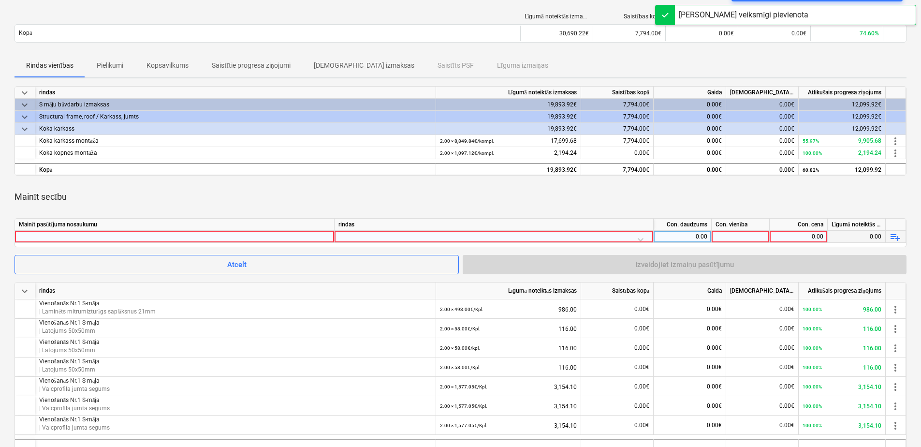
click at [276, 233] on div at bounding box center [174, 237] width 311 height 12
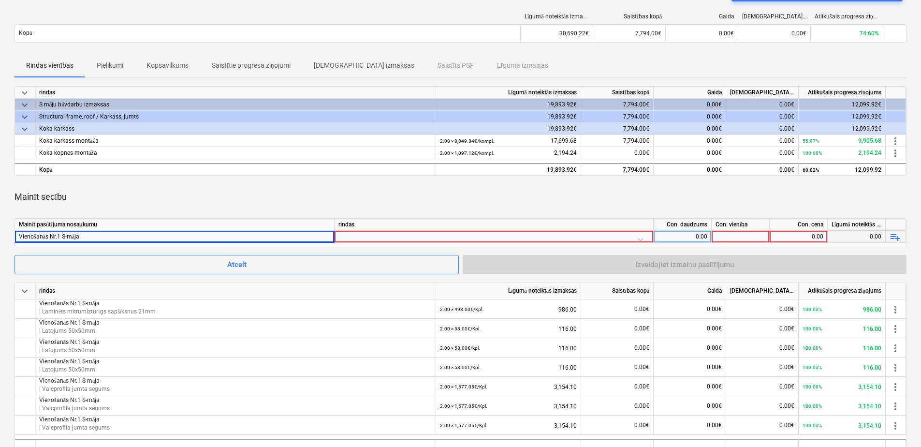
click at [474, 237] on div at bounding box center [494, 239] width 311 height 17
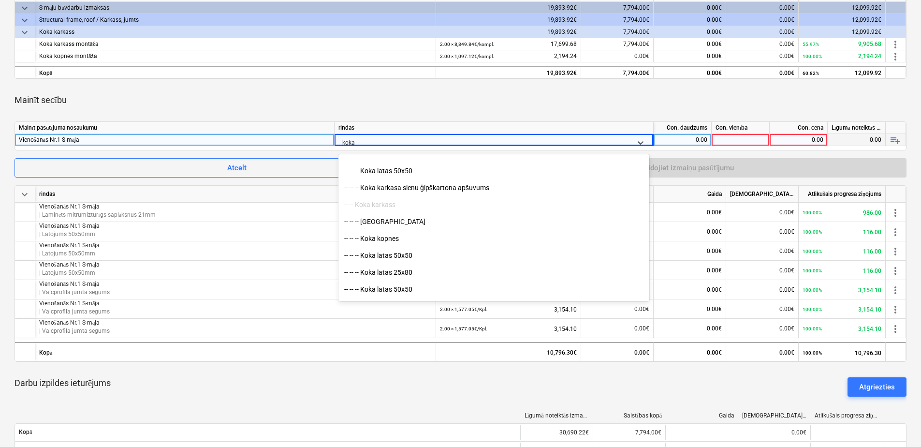
scroll to position [97, 0]
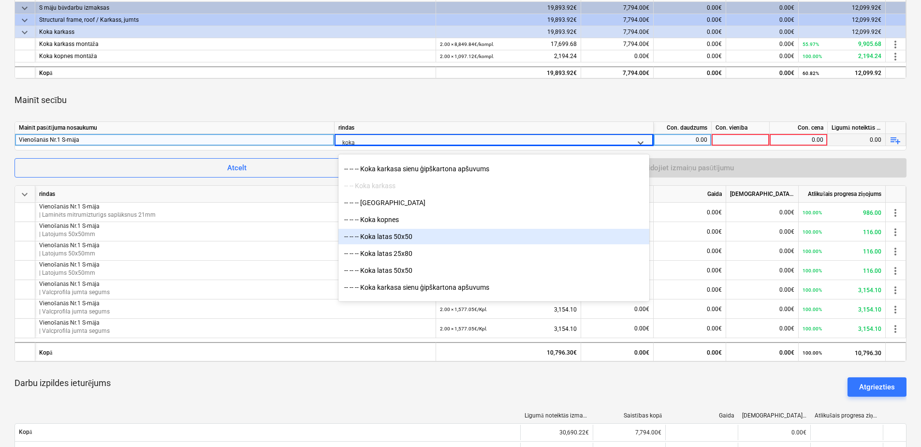
click at [424, 234] on div "-- -- -- Koka latas 50x50" at bounding box center [494, 236] width 311 height 15
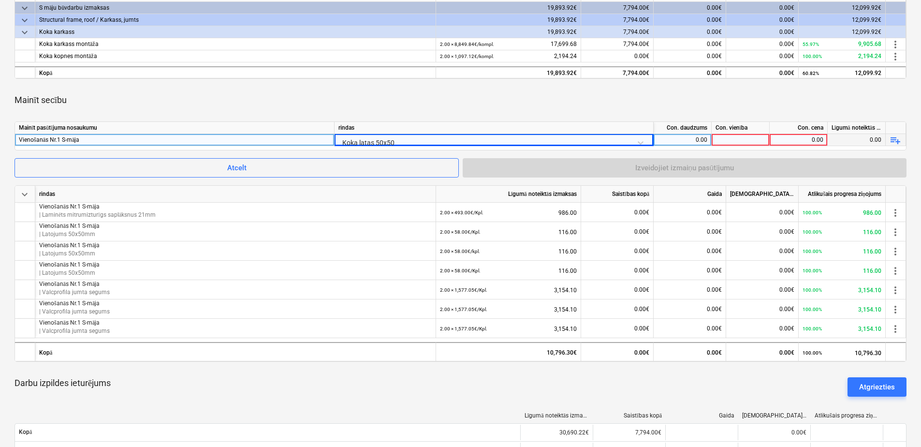
click at [676, 140] on div "0.00" at bounding box center [683, 140] width 50 height 12
click at [738, 143] on div at bounding box center [741, 140] width 58 height 12
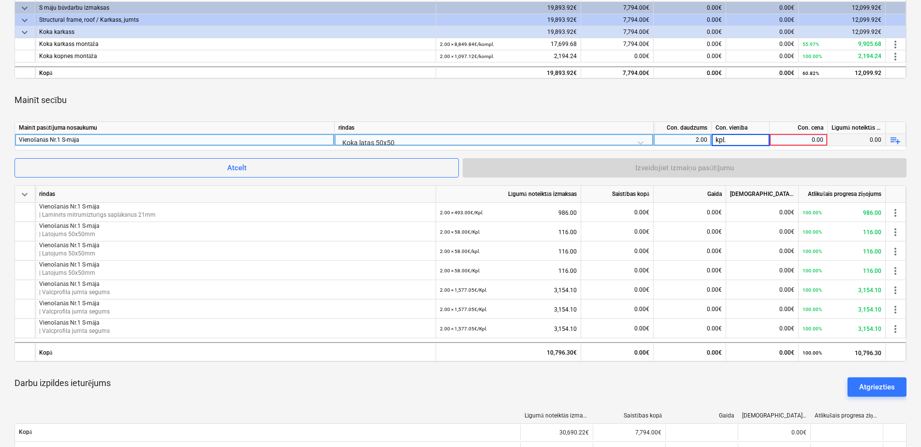
click at [781, 141] on div "0.00" at bounding box center [799, 140] width 50 height 12
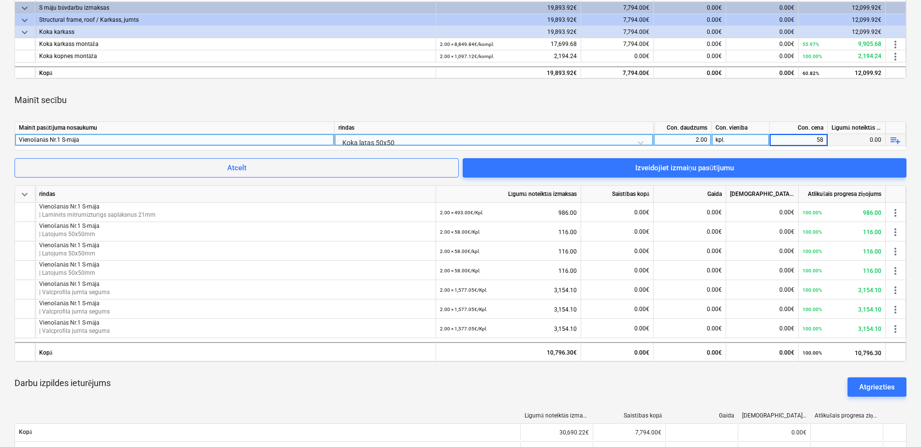
click at [762, 95] on div "Mainīt secību" at bounding box center [461, 100] width 892 height 27
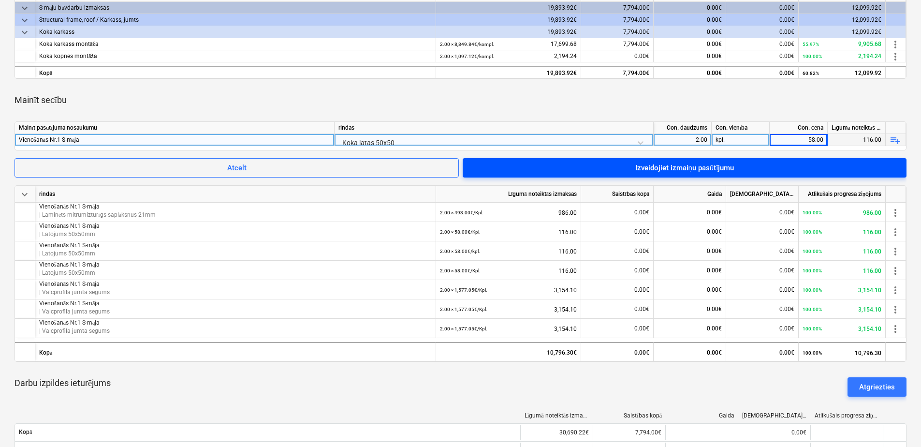
click at [758, 167] on span "Izveidojiet izmaiņu pasūtījumu" at bounding box center [684, 168] width 421 height 13
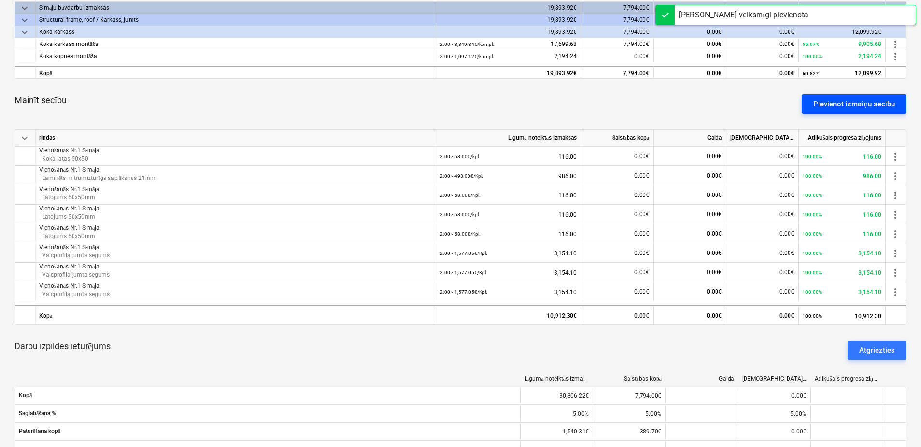
click at [847, 106] on div "Pievienot izmaiņu secību" at bounding box center [854, 104] width 82 height 13
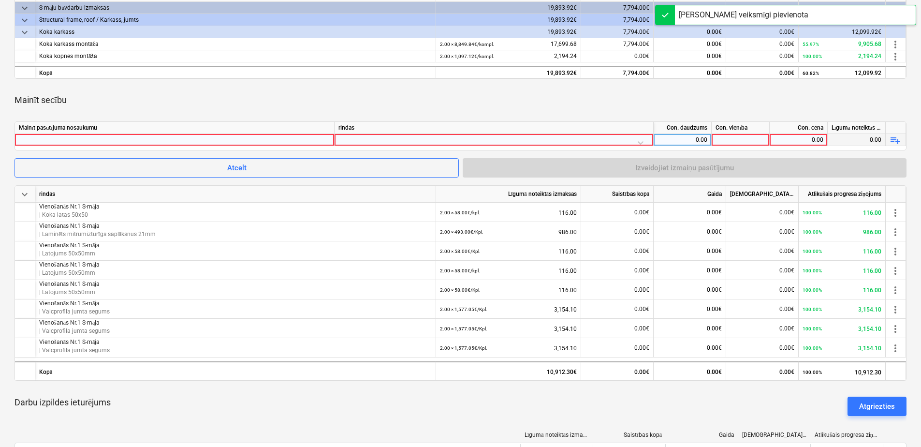
click at [264, 135] on div at bounding box center [174, 140] width 311 height 12
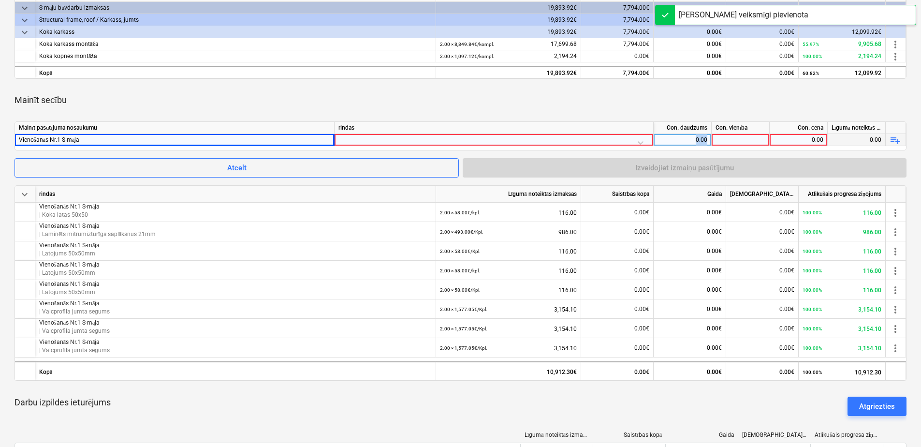
click at [382, 138] on div at bounding box center [494, 142] width 311 height 17
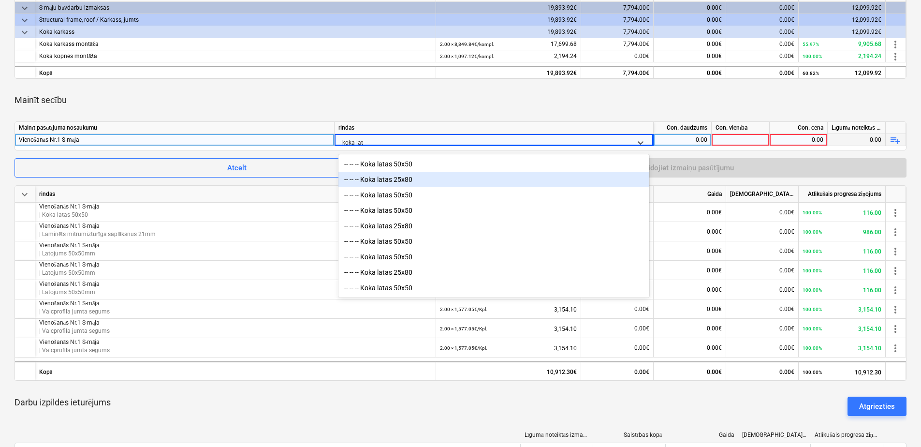
click at [406, 177] on div "-- -- -- Koka latas 25x80" at bounding box center [494, 179] width 311 height 15
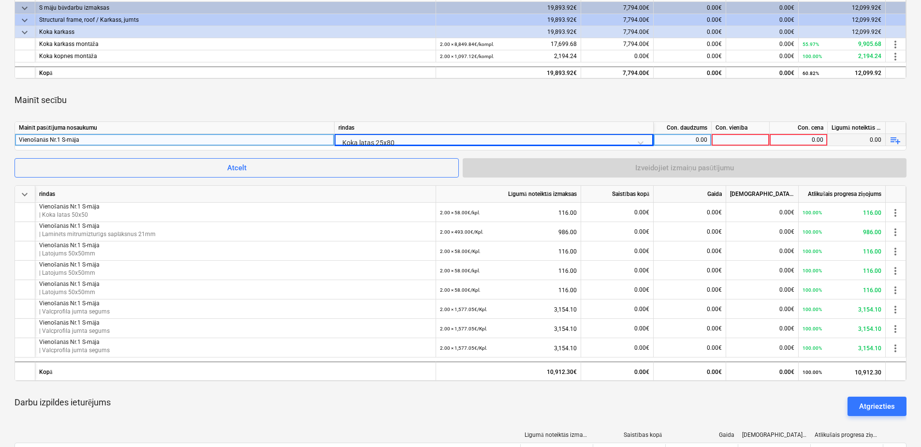
click at [689, 139] on div "0.00" at bounding box center [683, 140] width 50 height 12
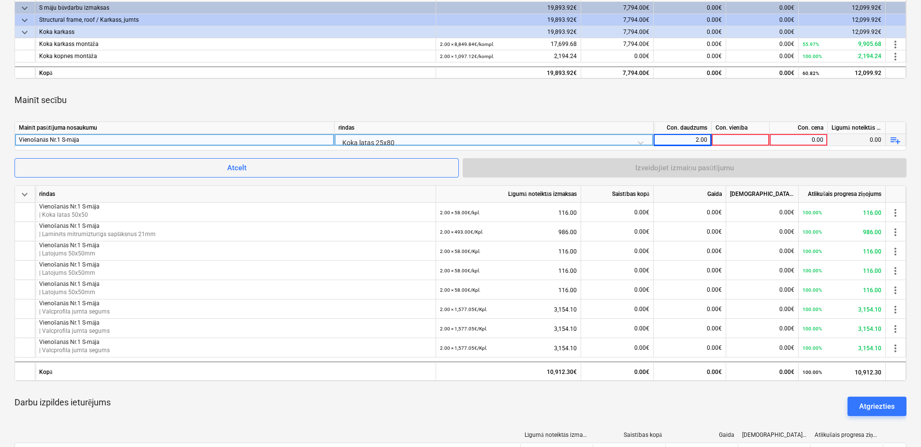
click at [749, 141] on div at bounding box center [741, 140] width 58 height 12
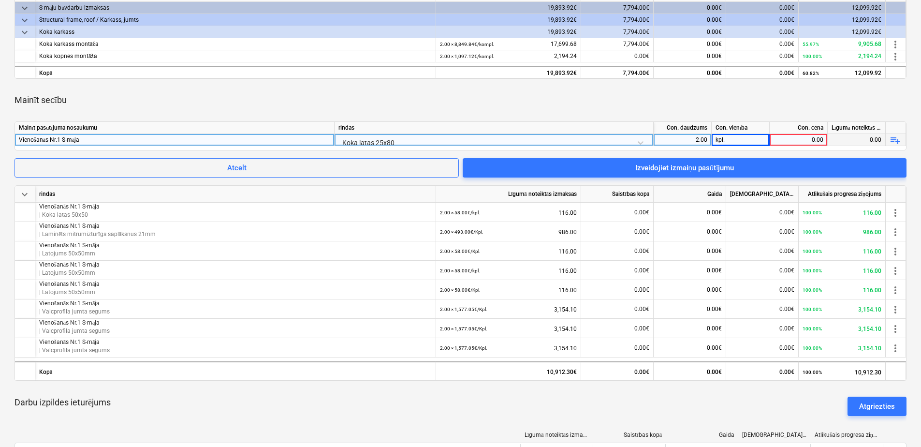
click at [797, 142] on div "0.00" at bounding box center [799, 140] width 50 height 12
click at [773, 105] on div "Mainīt secību" at bounding box center [461, 100] width 892 height 27
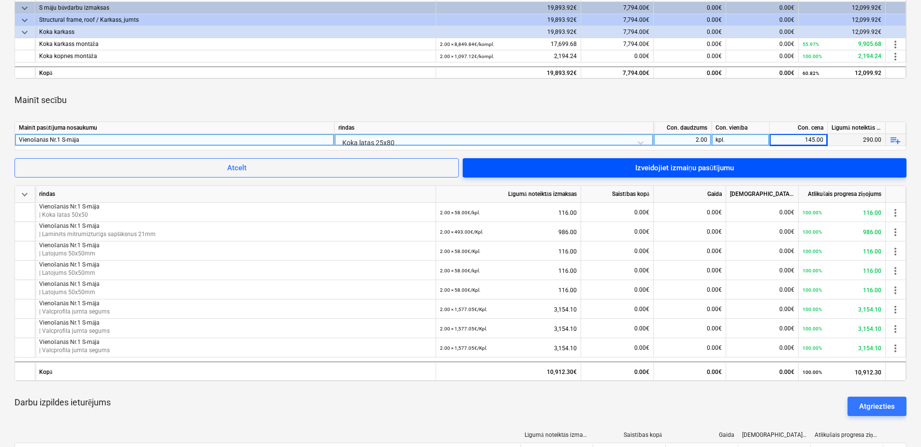
click at [785, 166] on span "Izveidojiet izmaiņu pasūtījumu" at bounding box center [684, 168] width 421 height 13
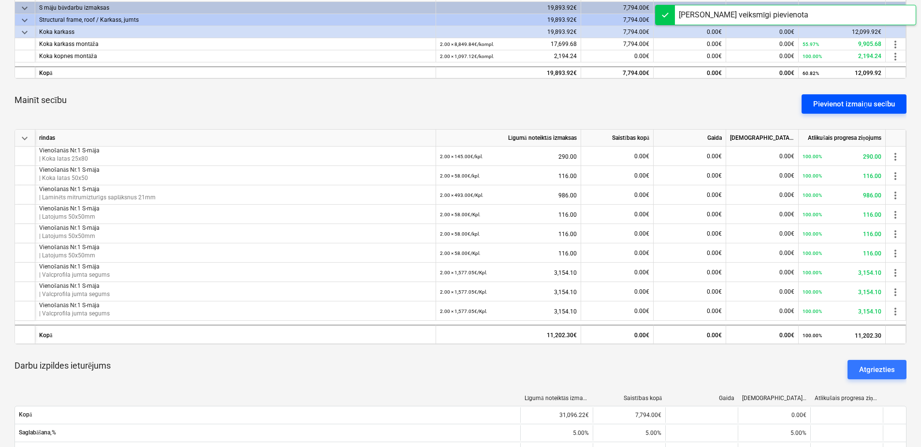
click at [842, 99] on div "Pievienot izmaiņu secību" at bounding box center [854, 104] width 82 height 13
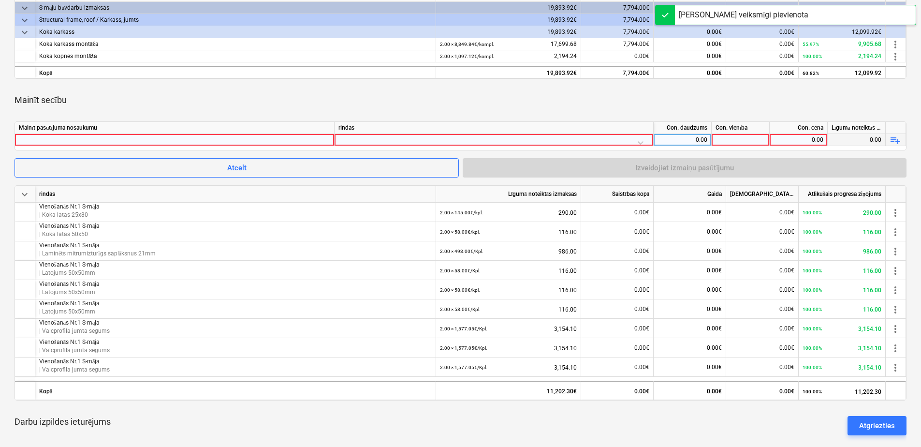
click at [237, 140] on div at bounding box center [174, 140] width 311 height 12
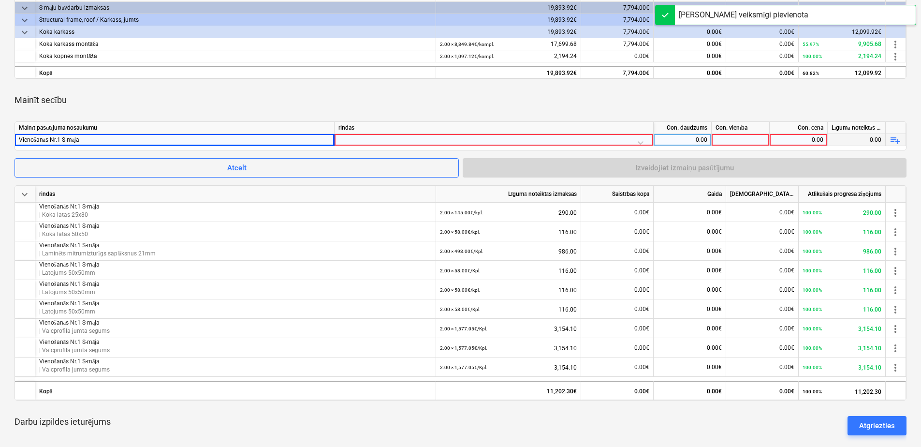
click at [411, 138] on div at bounding box center [494, 142] width 311 height 17
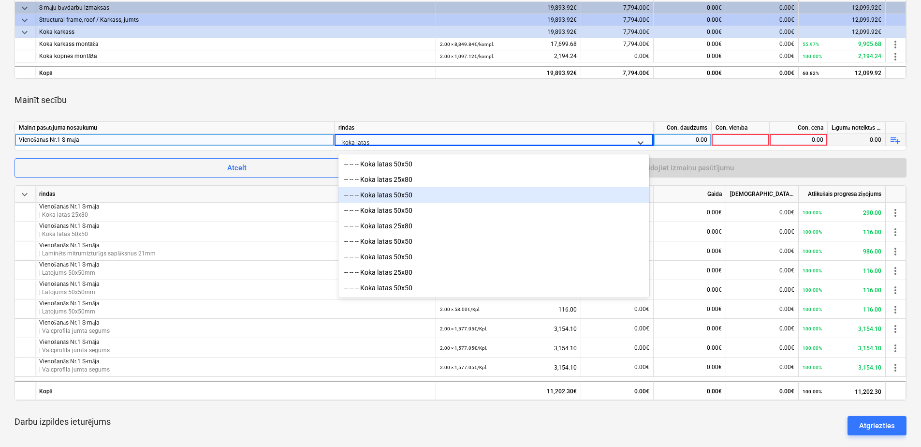
click at [415, 195] on div "-- -- -- Koka latas 50x50" at bounding box center [494, 194] width 311 height 15
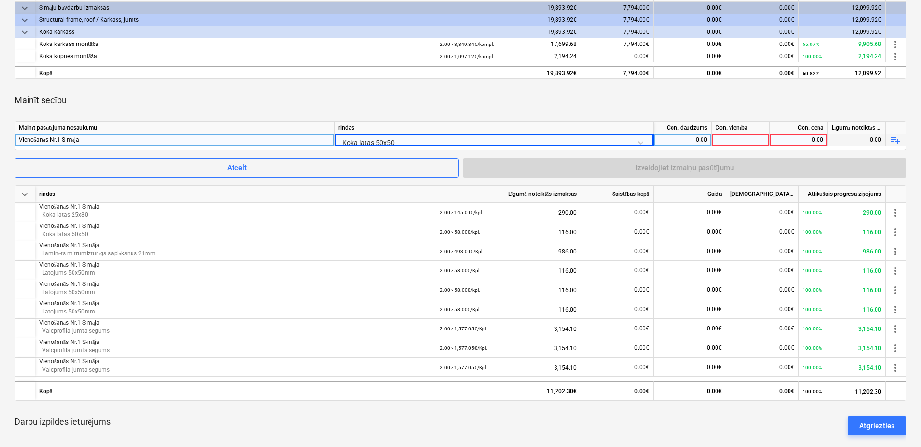
click at [696, 139] on div "0.00" at bounding box center [683, 140] width 50 height 12
click at [742, 139] on div at bounding box center [741, 140] width 58 height 12
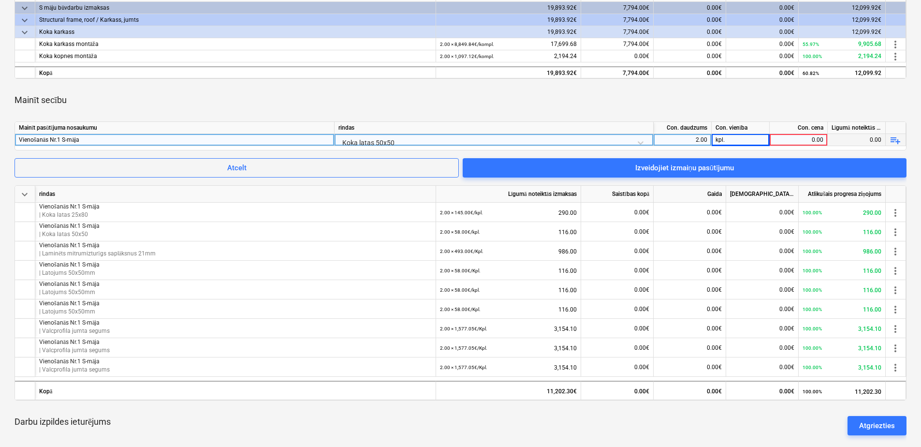
click at [795, 140] on div "0.00" at bounding box center [799, 140] width 50 height 12
click at [764, 97] on div "Mainīt secību" at bounding box center [461, 100] width 892 height 27
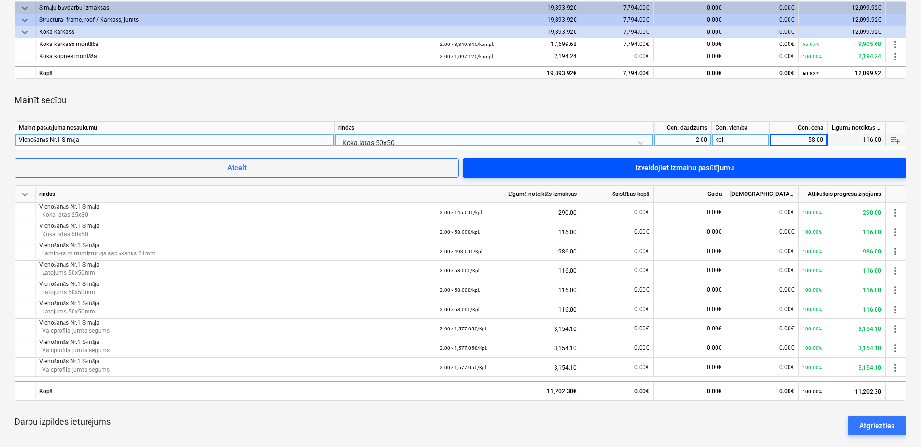
click at [726, 166] on div "Izveidojiet izmaiņu pasūtījumu" at bounding box center [684, 168] width 99 height 13
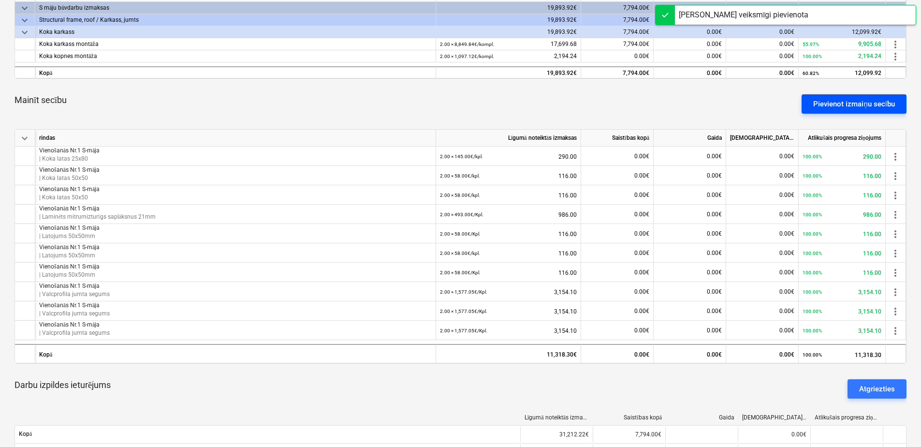
click at [830, 103] on div "Pievienot izmaiņu secību" at bounding box center [854, 104] width 82 height 13
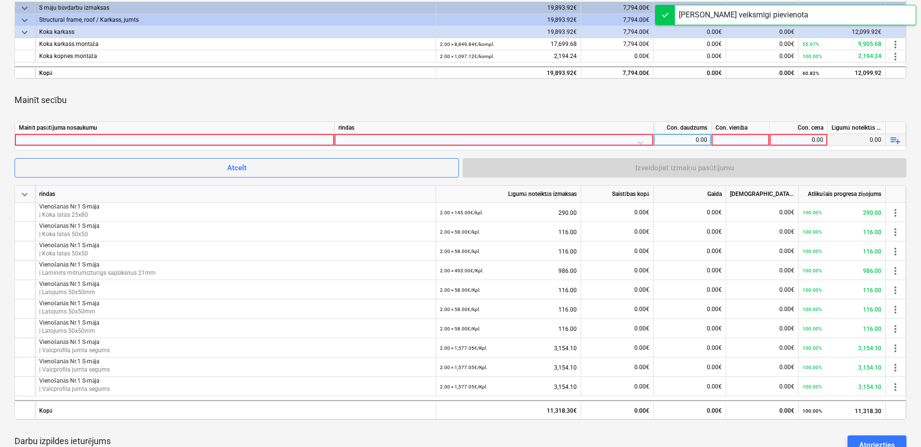
click at [277, 139] on div at bounding box center [174, 140] width 311 height 12
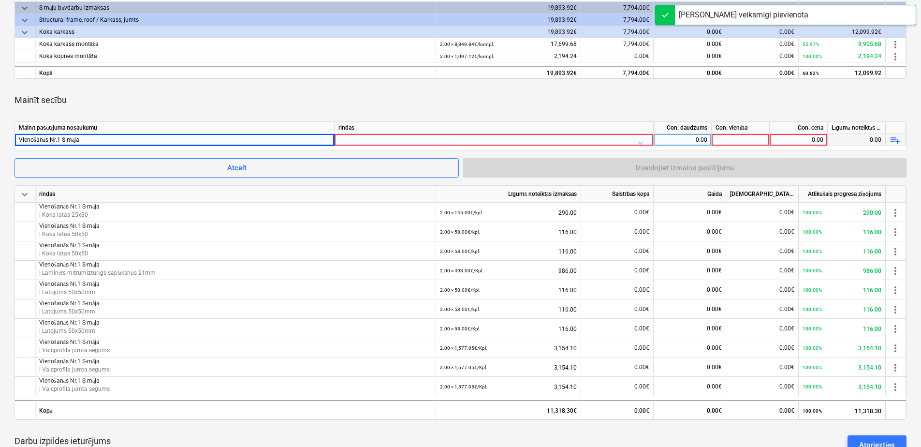
click at [387, 136] on div at bounding box center [494, 142] width 311 height 17
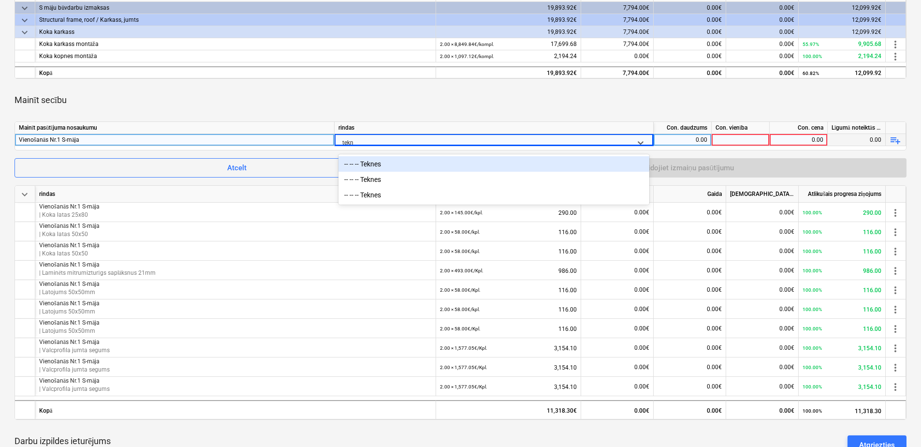
click at [388, 163] on div "-- -- -- Teknes" at bounding box center [494, 163] width 311 height 15
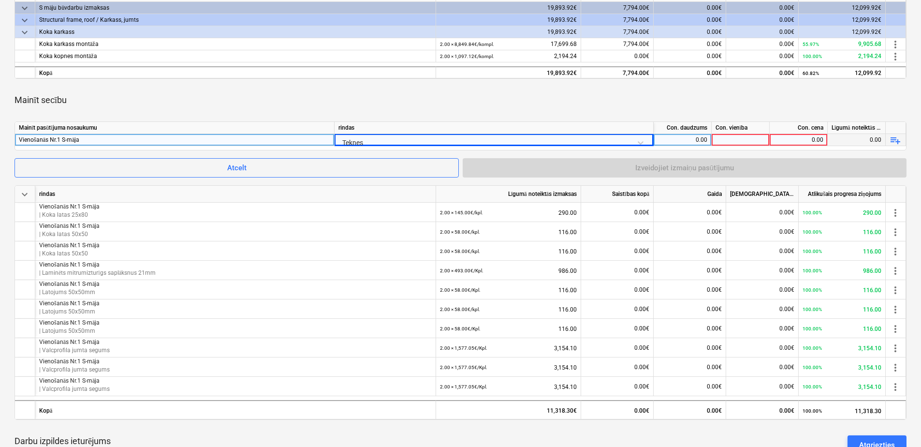
click at [677, 140] on div "0.00" at bounding box center [683, 140] width 50 height 12
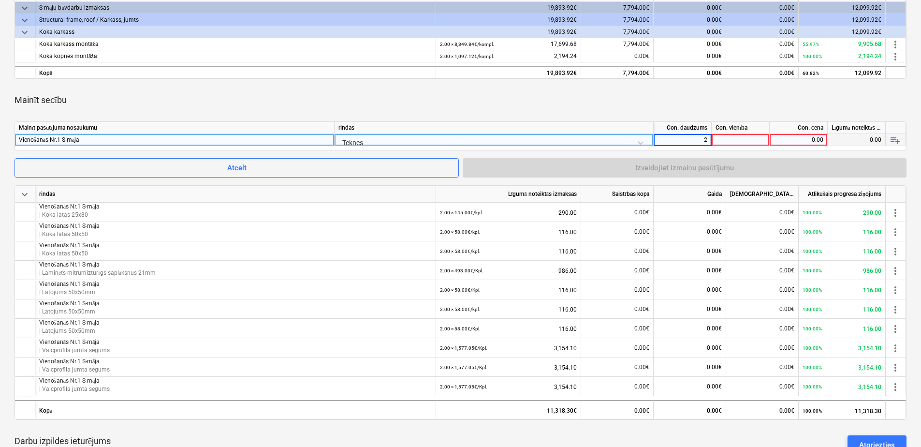
click at [735, 135] on div at bounding box center [741, 140] width 58 height 12
click at [796, 140] on div "0.00" at bounding box center [799, 140] width 50 height 12
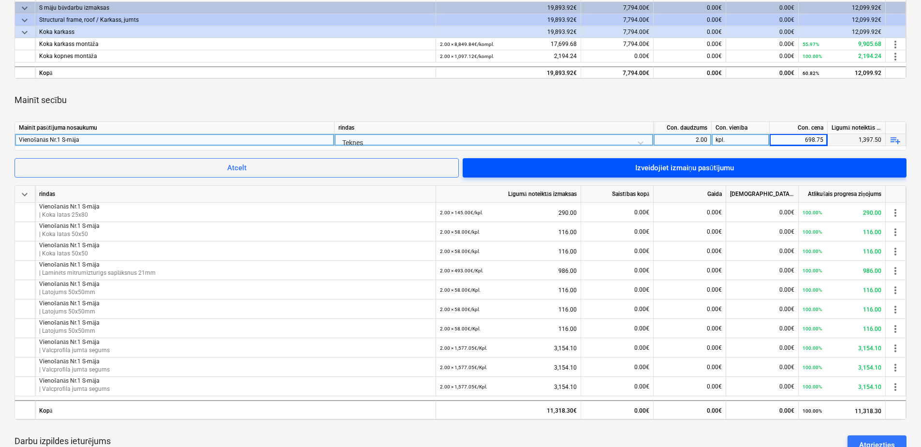
click at [699, 166] on div "Izveidojiet izmaiņu pasūtījumu" at bounding box center [684, 168] width 99 height 13
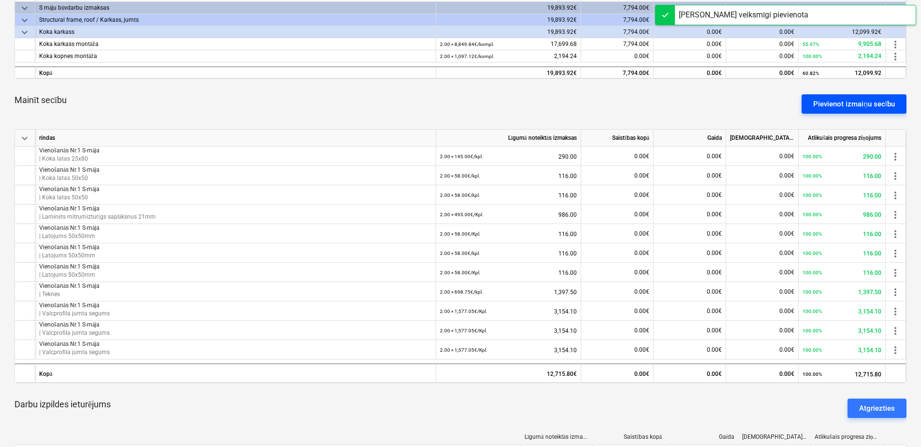
click at [838, 101] on div "Pievienot izmaiņu secību" at bounding box center [854, 104] width 82 height 13
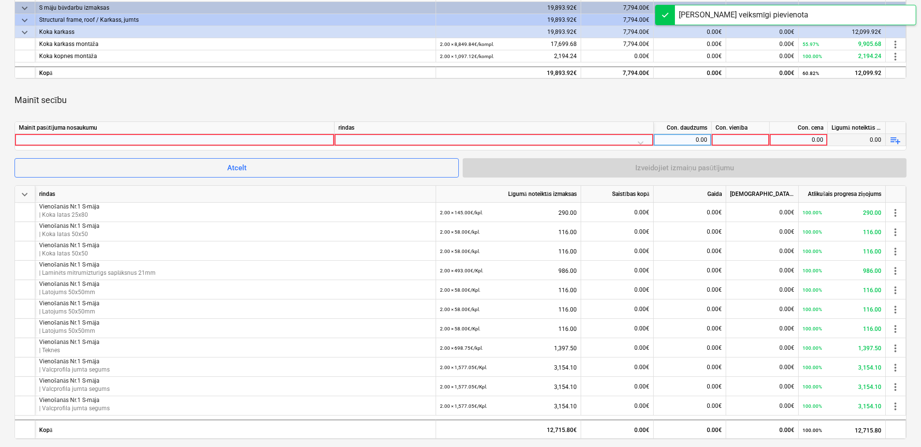
click at [321, 143] on div at bounding box center [174, 140] width 311 height 12
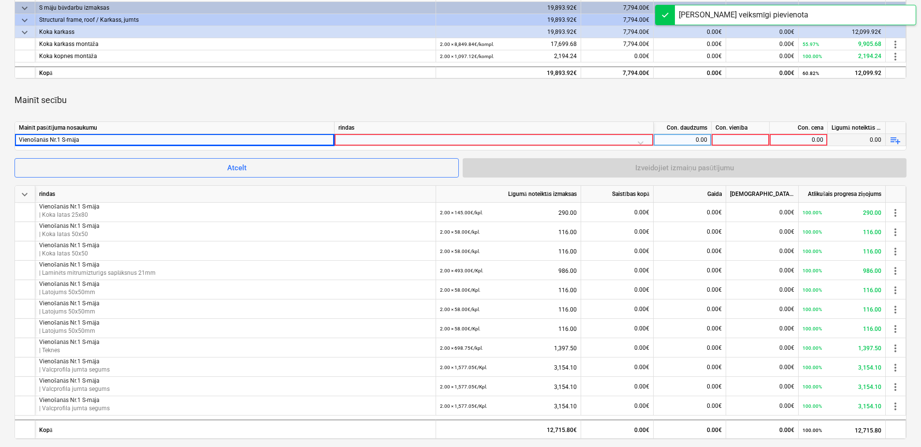
click at [373, 139] on div at bounding box center [494, 142] width 311 height 17
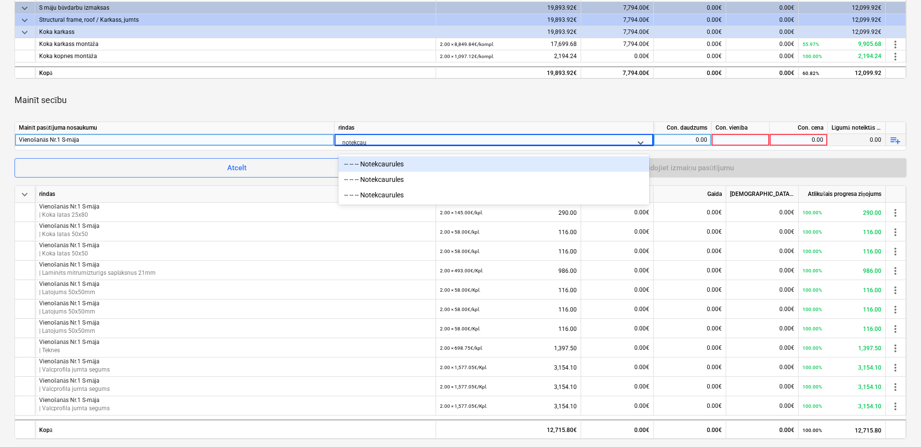
click at [393, 165] on div "-- -- -- Notekcaurules" at bounding box center [494, 163] width 311 height 15
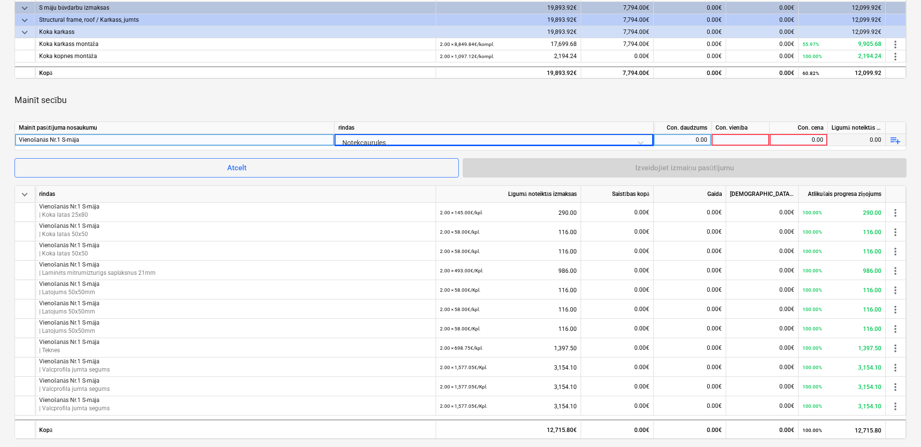
click at [681, 135] on div "0.00" at bounding box center [683, 140] width 50 height 12
click at [744, 134] on div at bounding box center [741, 140] width 58 height 12
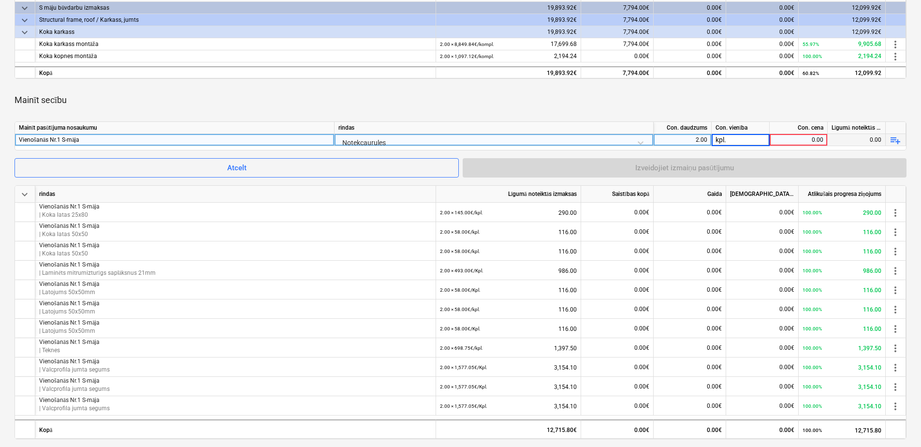
click at [794, 142] on div "0.00" at bounding box center [799, 140] width 50 height 12
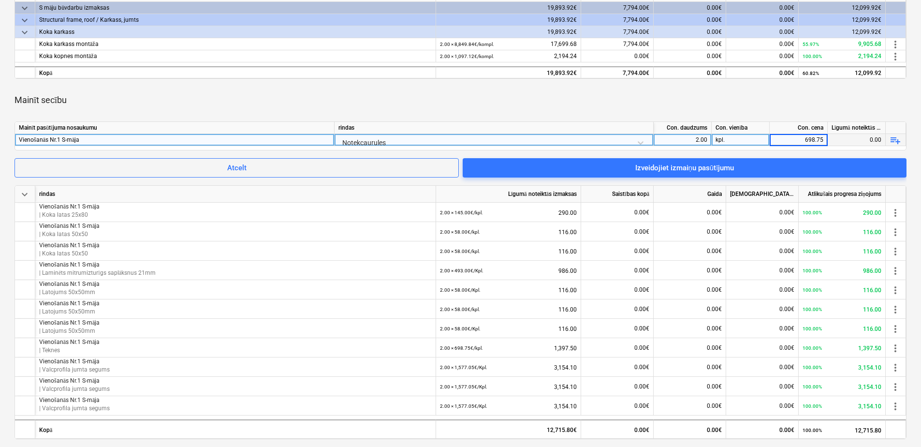
click at [795, 91] on div "Mainīt secību" at bounding box center [461, 100] width 892 height 27
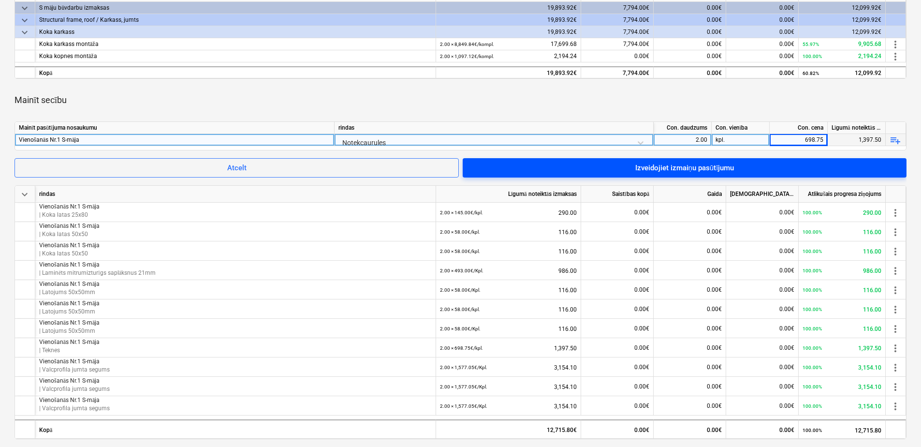
click at [738, 166] on span "Izveidojiet izmaiņu pasūtījumu" at bounding box center [684, 168] width 421 height 13
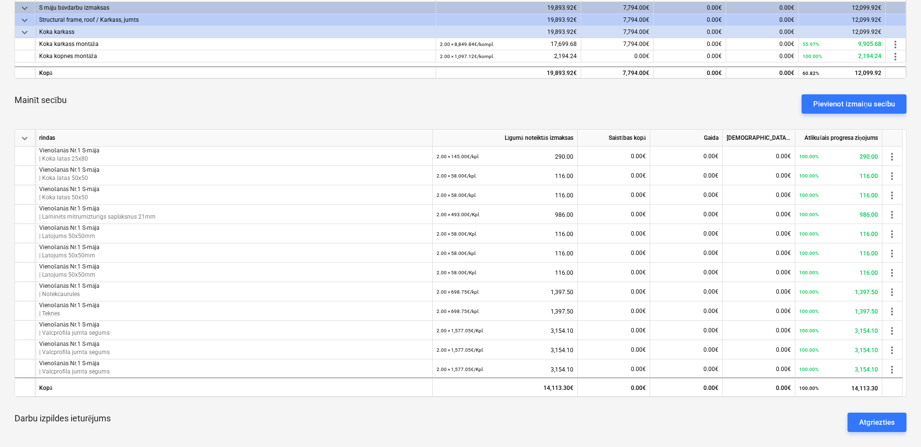
click at [827, 107] on div "Pievienot izmaiņu secību" at bounding box center [854, 104] width 82 height 13
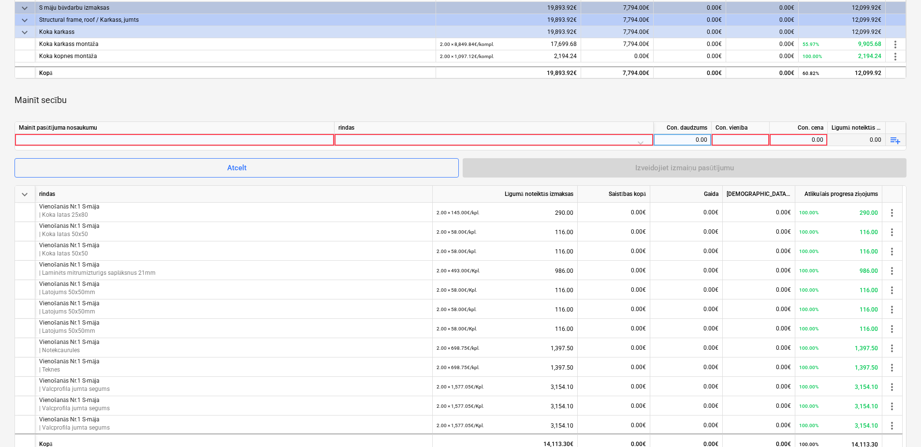
click at [310, 139] on div at bounding box center [174, 140] width 311 height 12
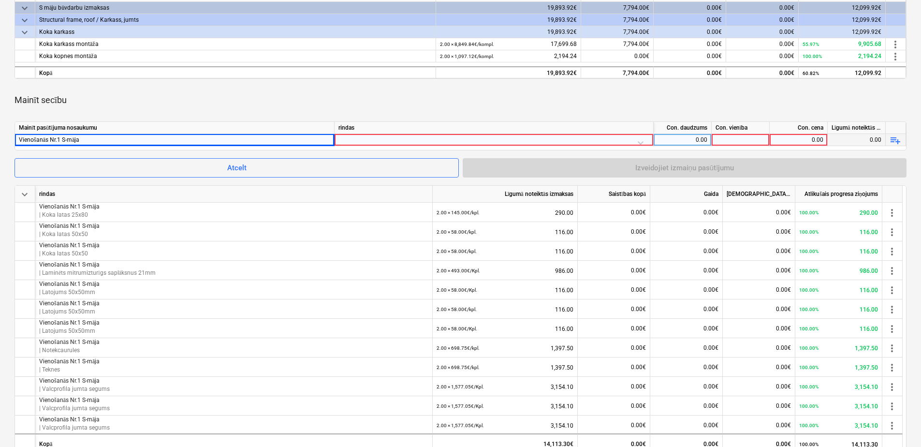
click at [357, 137] on div at bounding box center [494, 142] width 311 height 17
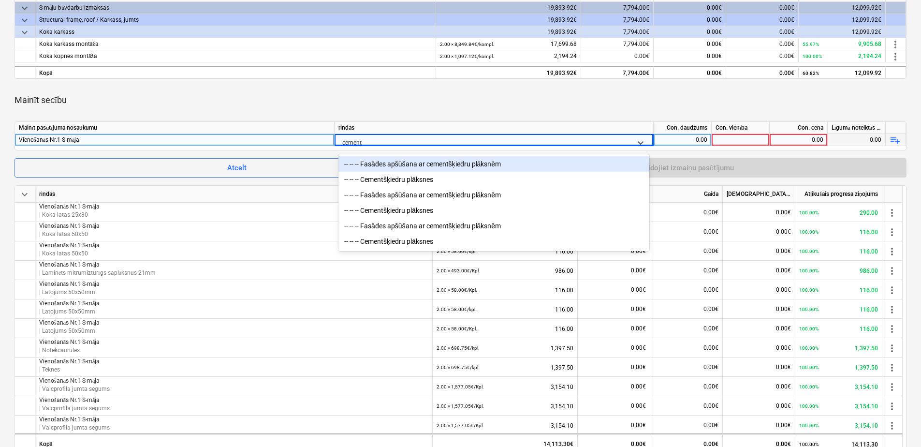
click at [455, 166] on div "-- -- -- Fasādes apšūšana ar cementšķiedru plāksnēm" at bounding box center [494, 163] width 311 height 15
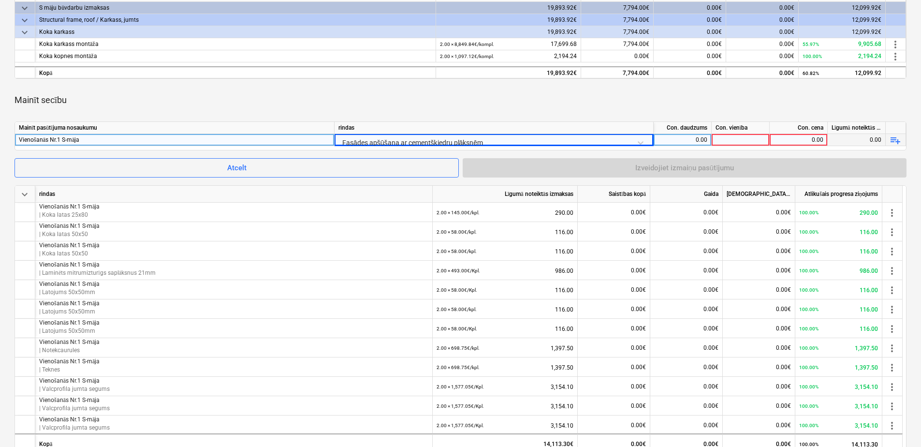
click at [688, 136] on div "0.00" at bounding box center [683, 140] width 50 height 12
click at [761, 139] on div at bounding box center [741, 140] width 58 height 12
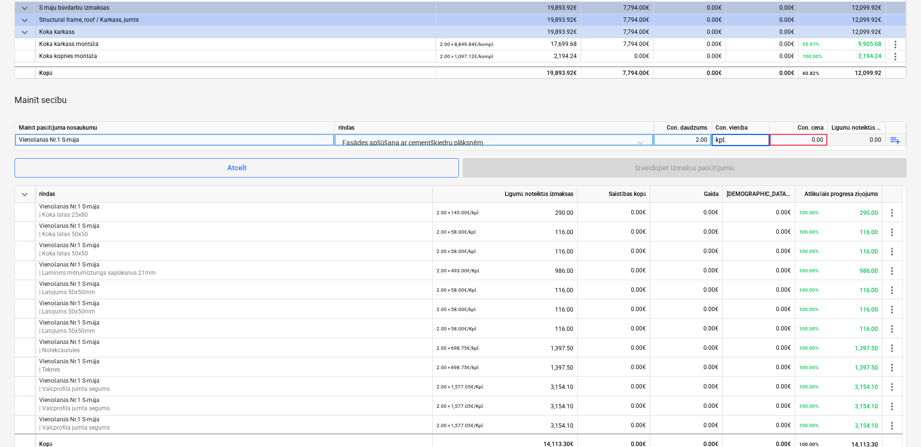
click at [813, 138] on div "0.00" at bounding box center [799, 140] width 50 height 12
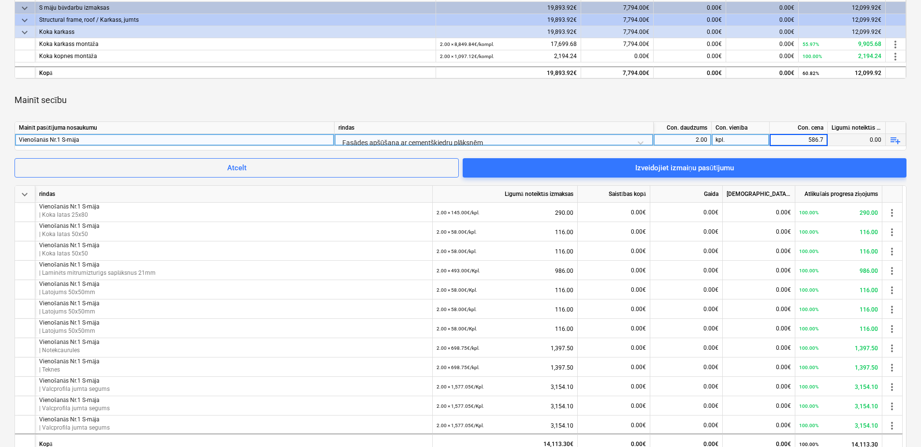
click at [727, 100] on div "Mainīt secību" at bounding box center [461, 100] width 892 height 27
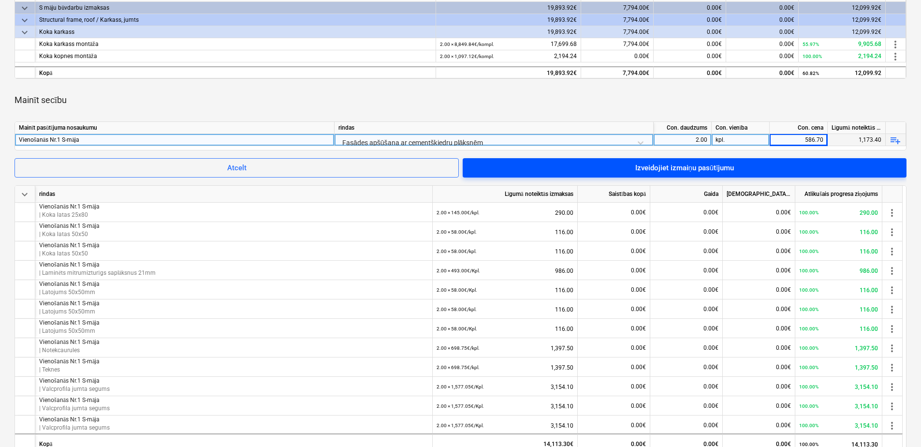
click at [705, 165] on div "Izveidojiet izmaiņu pasūtījumu" at bounding box center [684, 168] width 99 height 13
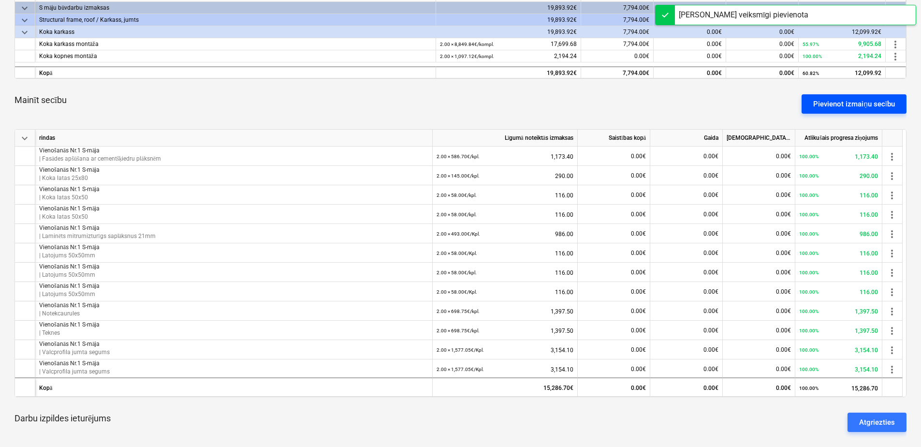
click at [837, 105] on div "Pievienot izmaiņu secību" at bounding box center [854, 104] width 82 height 13
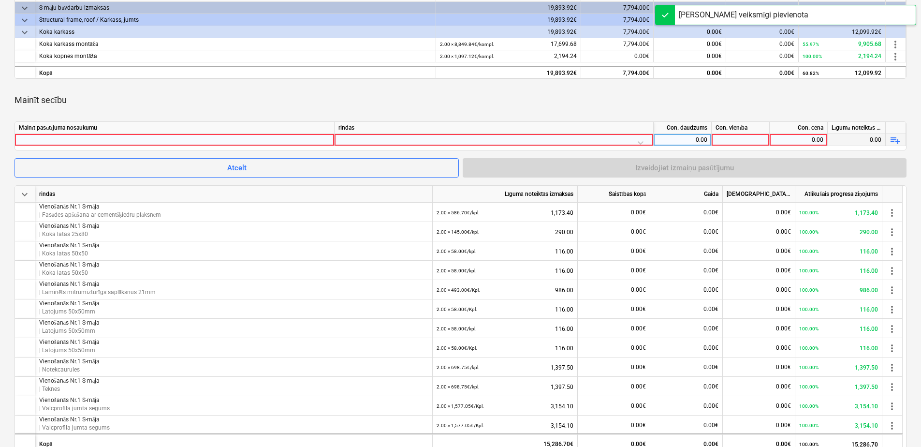
click at [296, 139] on div at bounding box center [174, 140] width 311 height 12
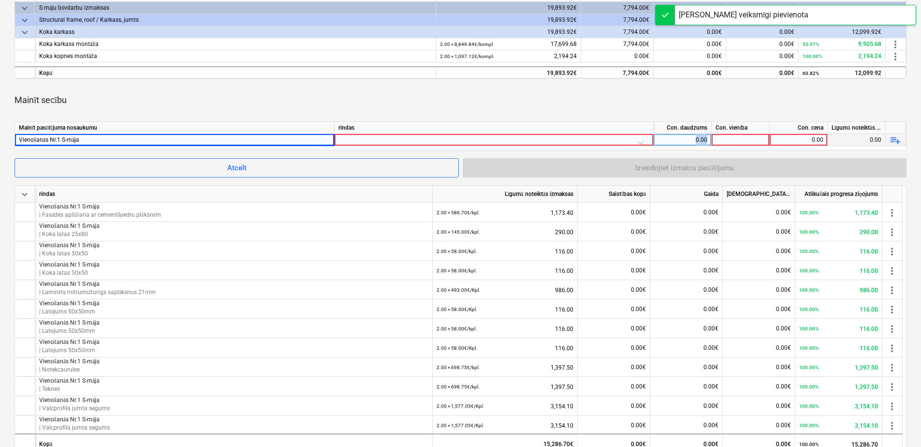
click at [414, 143] on div at bounding box center [494, 142] width 311 height 17
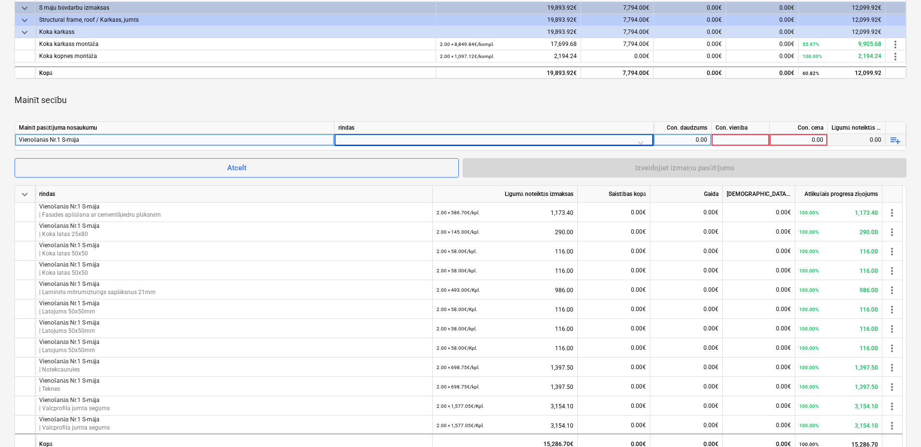
click at [424, 139] on div at bounding box center [485, 142] width 286 height 12
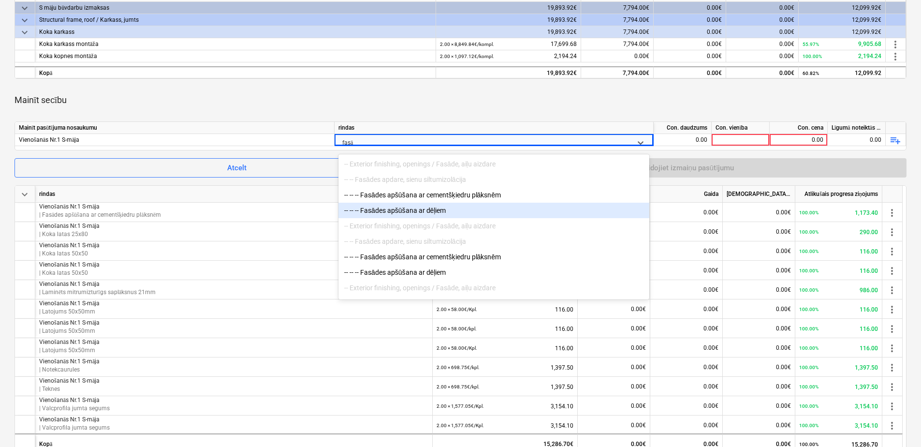
click at [440, 210] on div "-- -- -- Fasādes apšūšana ar dēļiem" at bounding box center [494, 210] width 311 height 15
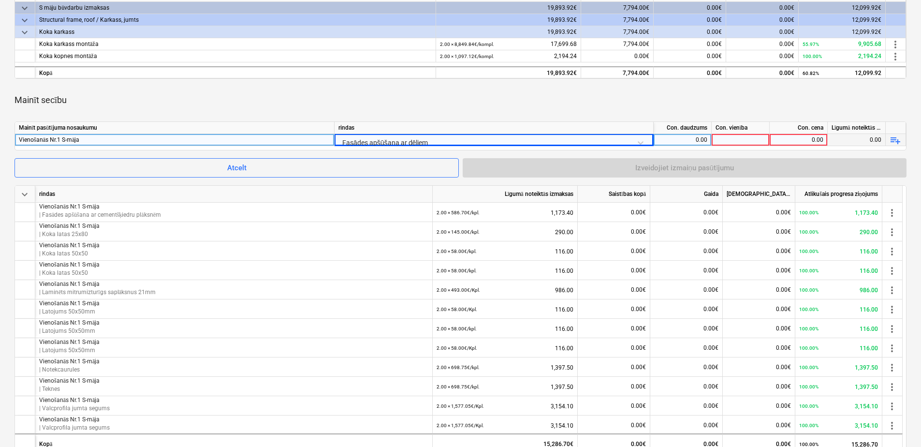
click at [666, 137] on div "0.00" at bounding box center [683, 140] width 50 height 12
click at [726, 140] on div at bounding box center [741, 140] width 58 height 12
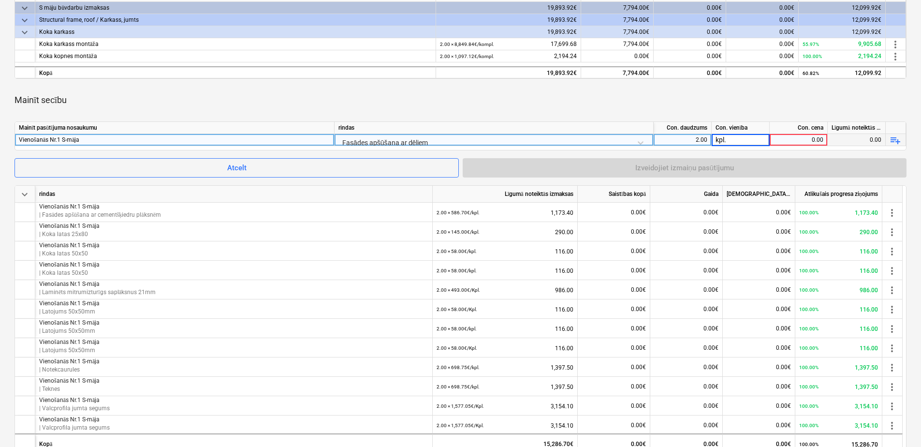
click at [797, 136] on div "0.00" at bounding box center [799, 140] width 50 height 12
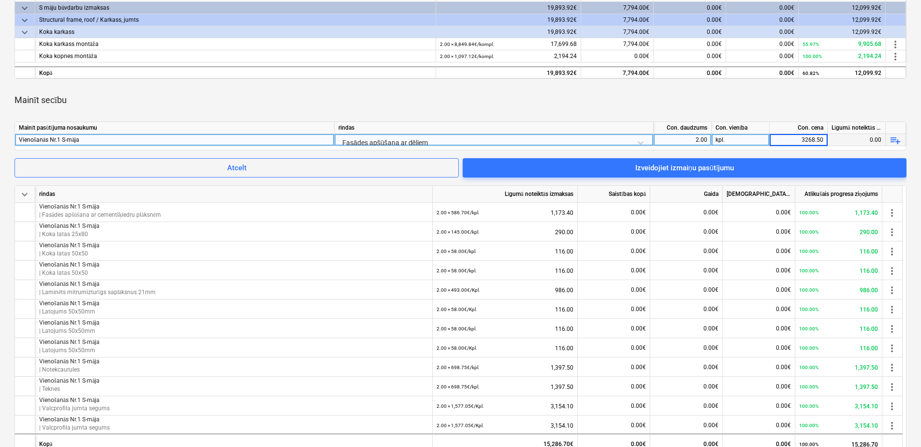
click at [796, 110] on div "Mainīt secību" at bounding box center [461, 100] width 892 height 27
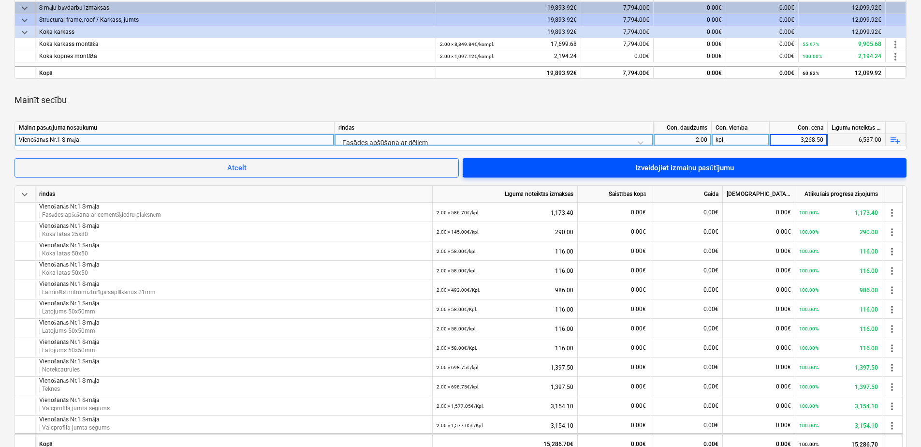
click at [686, 164] on div "Izveidojiet izmaiņu pasūtījumu" at bounding box center [684, 168] width 99 height 13
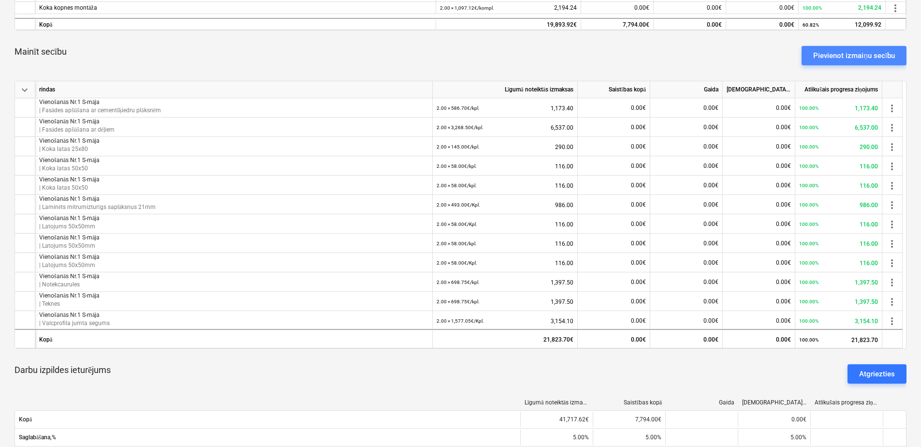
click at [842, 55] on div "Pievienot izmaiņu secību" at bounding box center [854, 55] width 82 height 13
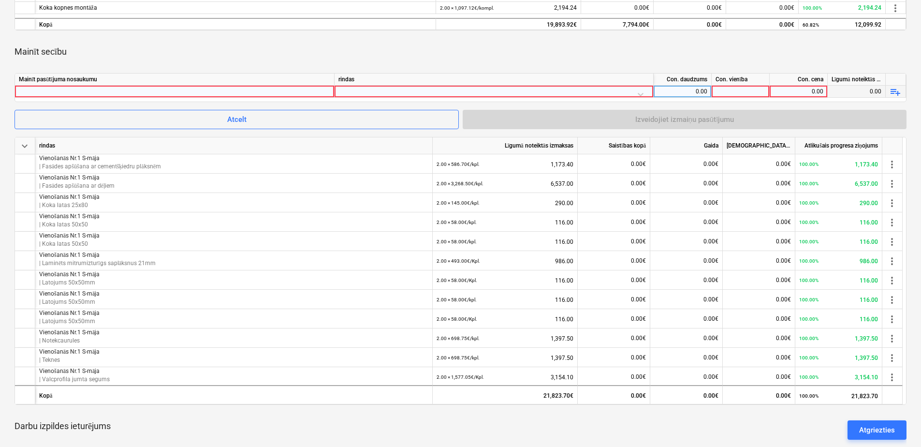
click at [288, 91] on div at bounding box center [174, 92] width 311 height 12
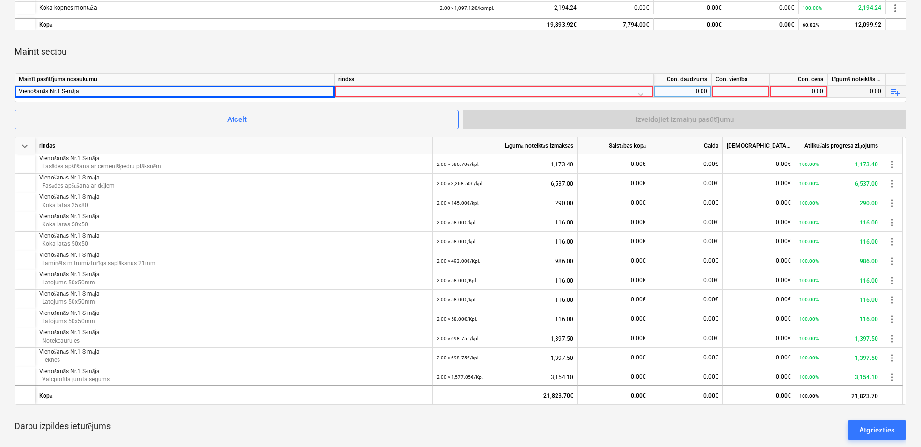
click at [398, 91] on div at bounding box center [494, 94] width 311 height 17
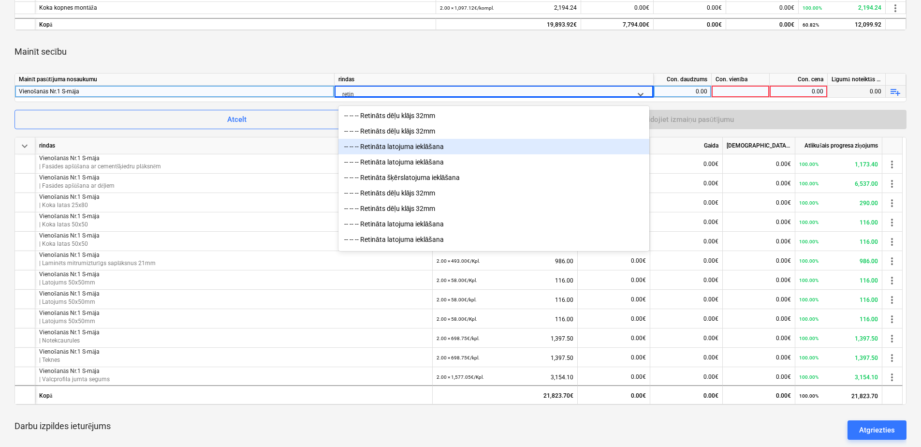
click at [461, 150] on div "-- -- -- Retināta latojuma ieklāšana" at bounding box center [494, 146] width 311 height 15
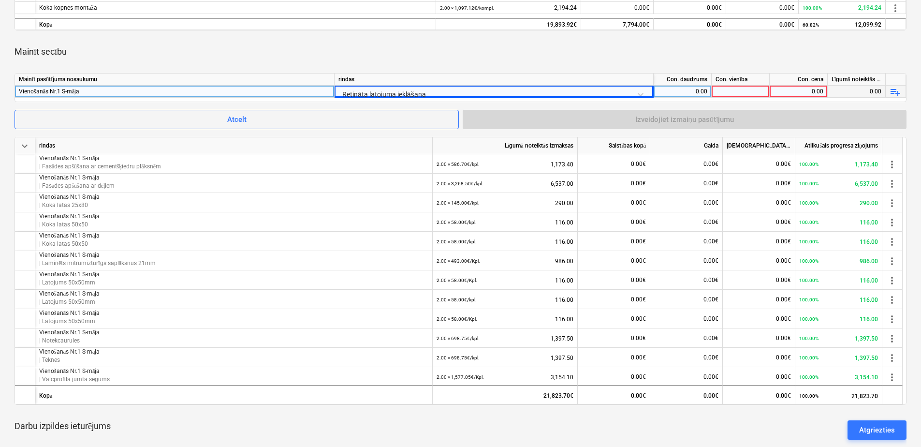
click at [675, 90] on div "0.00" at bounding box center [683, 92] width 50 height 12
click at [740, 90] on div at bounding box center [741, 92] width 58 height 12
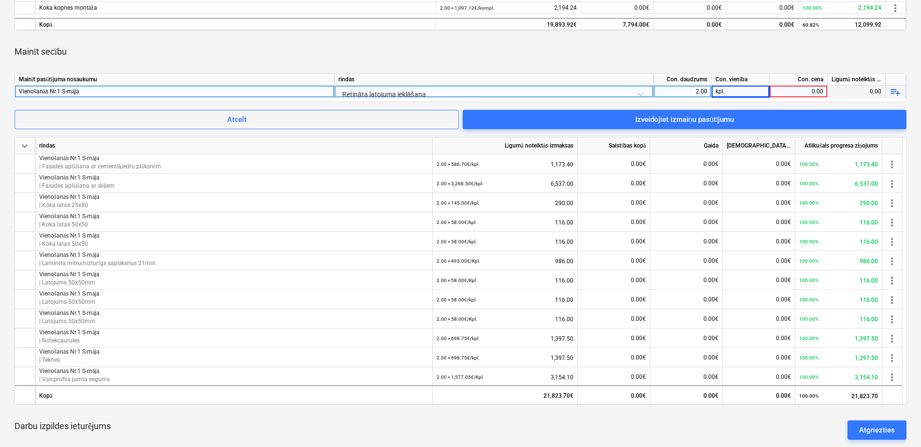
click at [798, 93] on div "0.00" at bounding box center [799, 92] width 50 height 12
click at [756, 50] on div "Mainīt secību" at bounding box center [461, 51] width 892 height 27
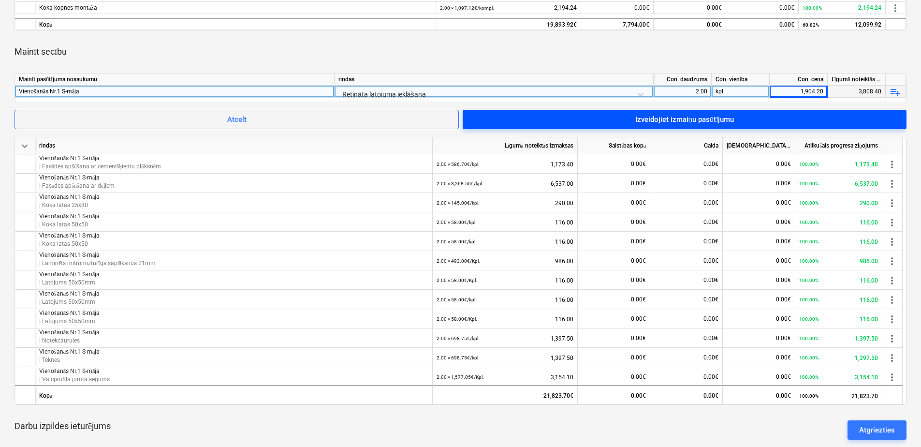
click at [747, 116] on span "Izveidojiet izmaiņu pasūtījumu" at bounding box center [684, 119] width 421 height 13
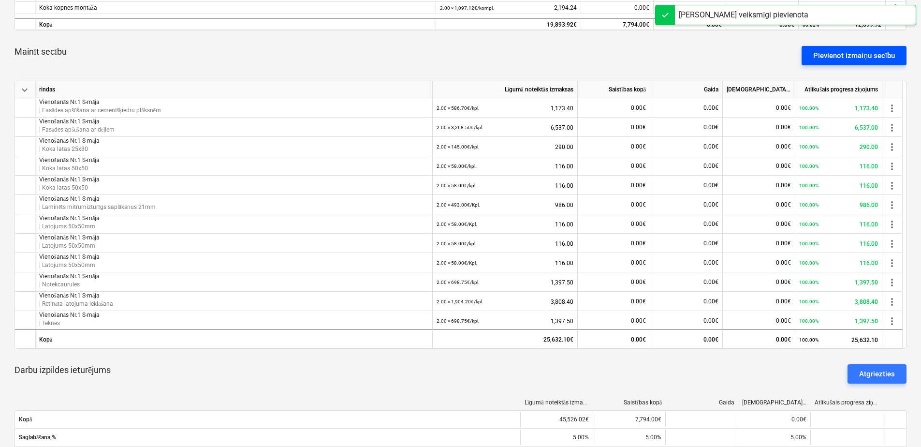
click at [845, 61] on button "Pievienot izmaiņu secību" at bounding box center [854, 55] width 105 height 19
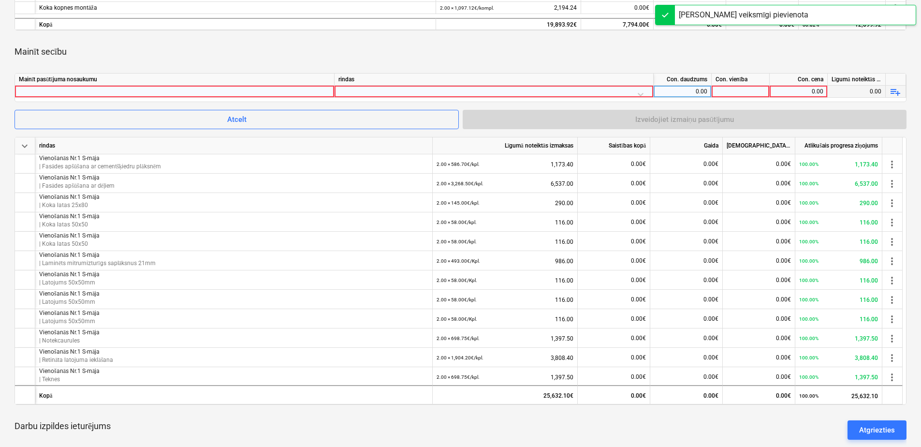
click at [267, 87] on div at bounding box center [174, 92] width 311 height 12
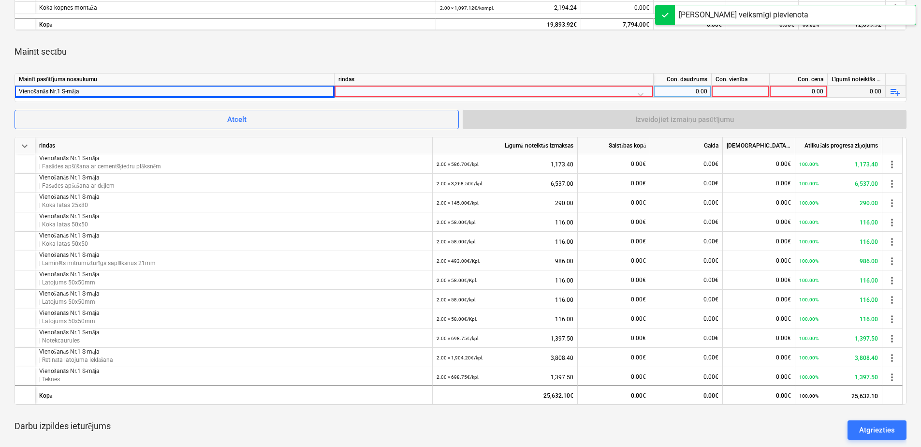
click at [392, 92] on div at bounding box center [494, 94] width 311 height 17
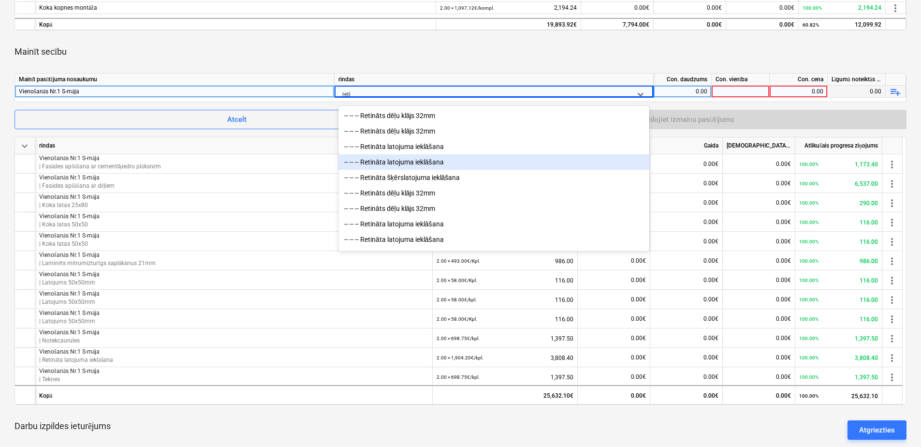
click at [419, 161] on div "-- -- -- Retināta latojuma ieklāšana" at bounding box center [494, 161] width 311 height 15
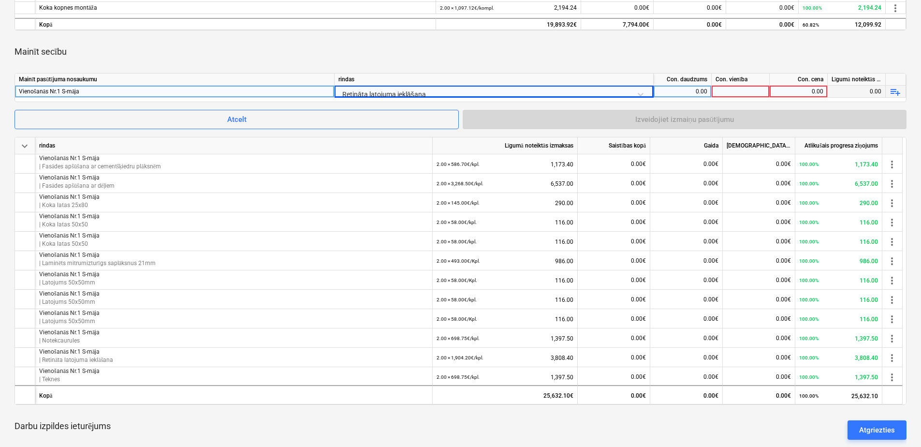
click at [700, 90] on div "0.00" at bounding box center [683, 92] width 50 height 12
click at [748, 93] on div at bounding box center [741, 92] width 58 height 12
click at [798, 89] on div "0.00" at bounding box center [799, 92] width 50 height 12
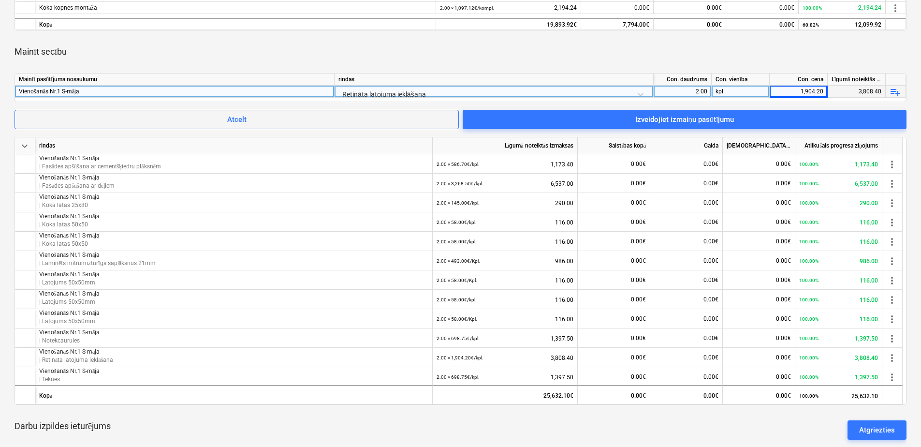
click at [788, 43] on div "Mainīt secību" at bounding box center [461, 51] width 892 height 27
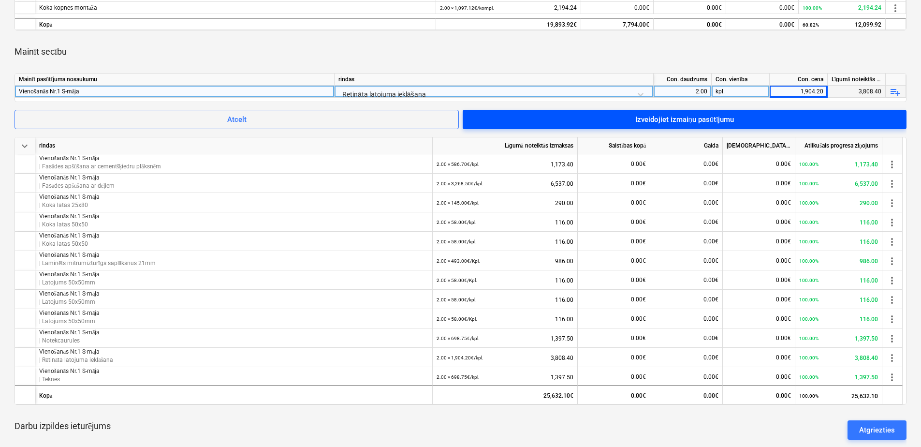
click at [725, 120] on div "Izveidojiet izmaiņu pasūtījumu" at bounding box center [684, 119] width 99 height 13
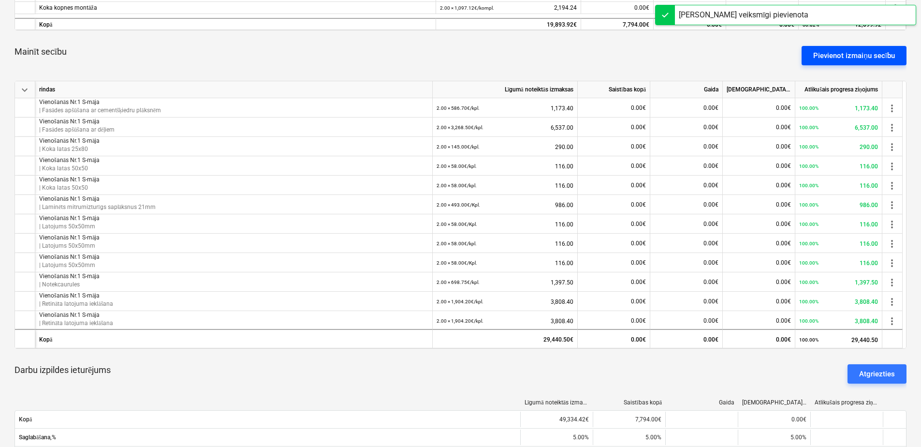
click at [842, 54] on div "Pievienot izmaiņu secību" at bounding box center [854, 55] width 82 height 13
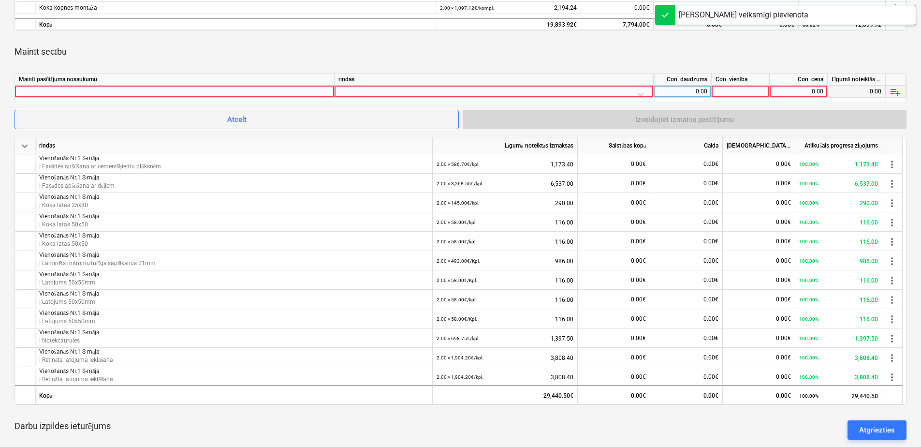
click at [292, 86] on div at bounding box center [174, 92] width 311 height 12
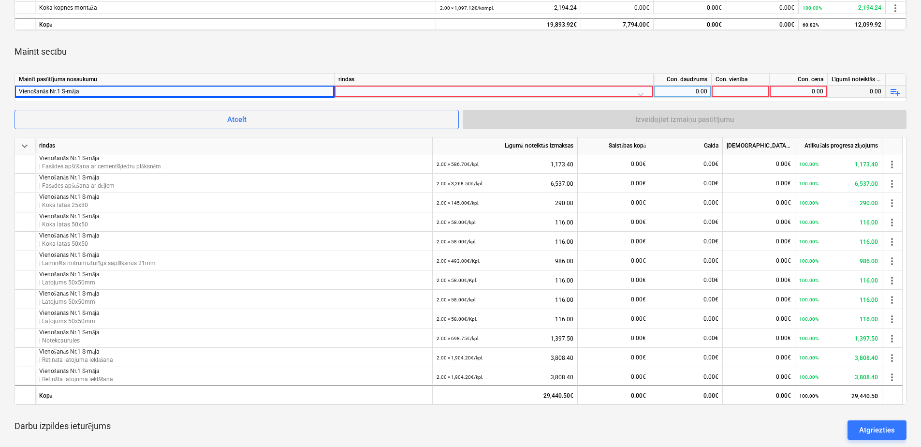
click at [403, 91] on div at bounding box center [494, 94] width 311 height 17
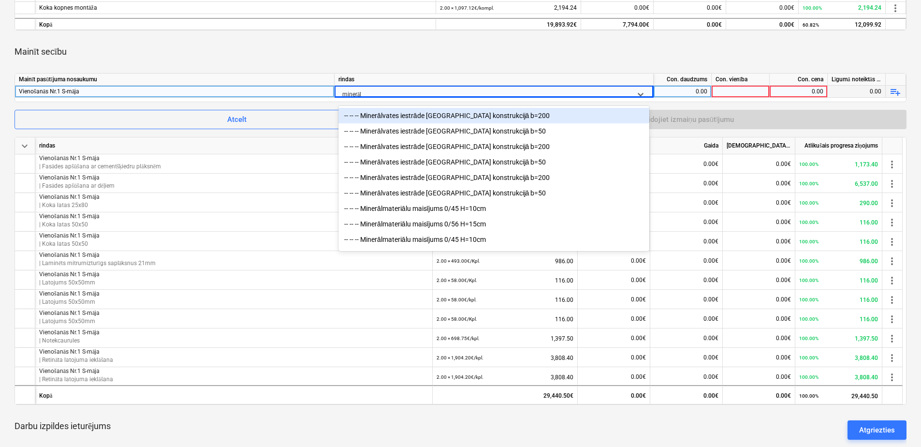
click at [486, 118] on div "-- -- -- Minerālvates iestrāde [GEOGRAPHIC_DATA] konstrukcijā b=200" at bounding box center [494, 115] width 311 height 15
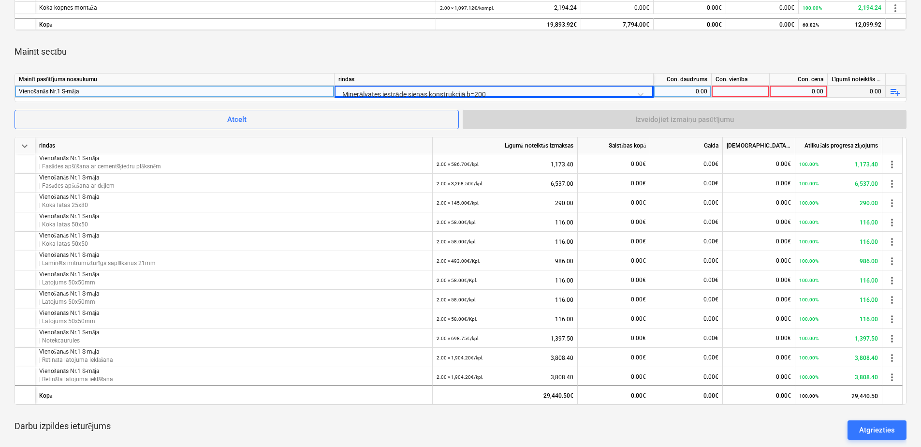
click at [689, 88] on div "0.00" at bounding box center [683, 92] width 50 height 12
click at [739, 90] on div at bounding box center [741, 92] width 58 height 12
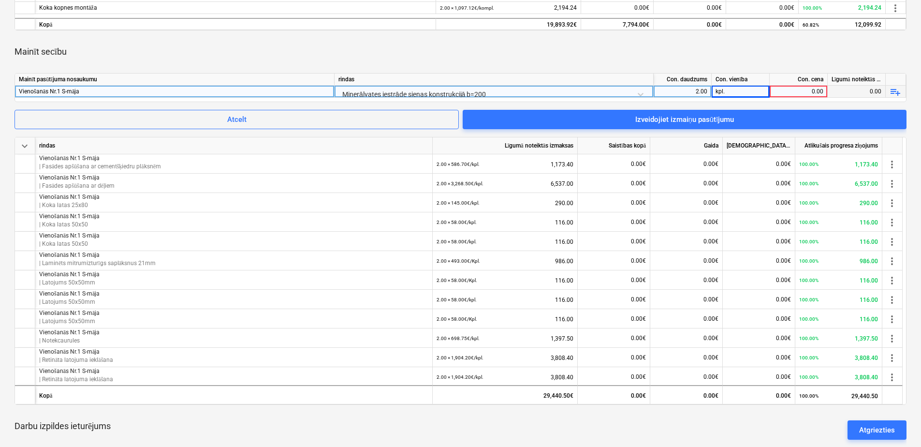
click at [793, 91] on div "0.00" at bounding box center [799, 92] width 50 height 12
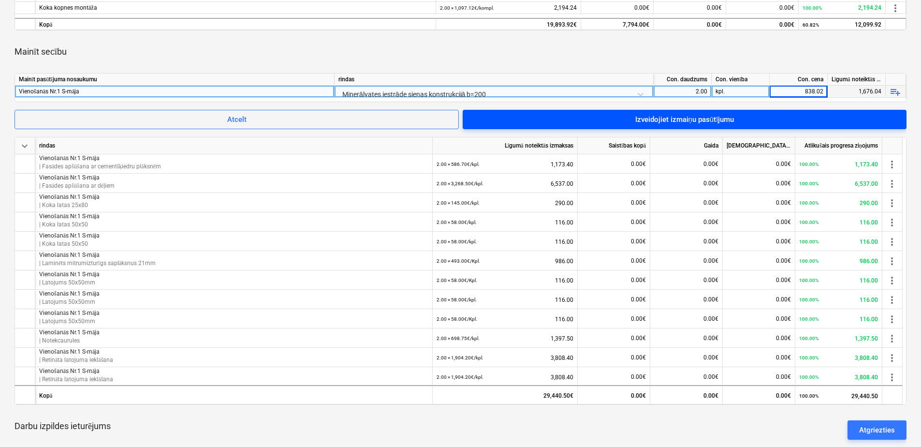
click at [741, 118] on span "Izveidojiet izmaiņu pasūtījumu" at bounding box center [684, 119] width 421 height 13
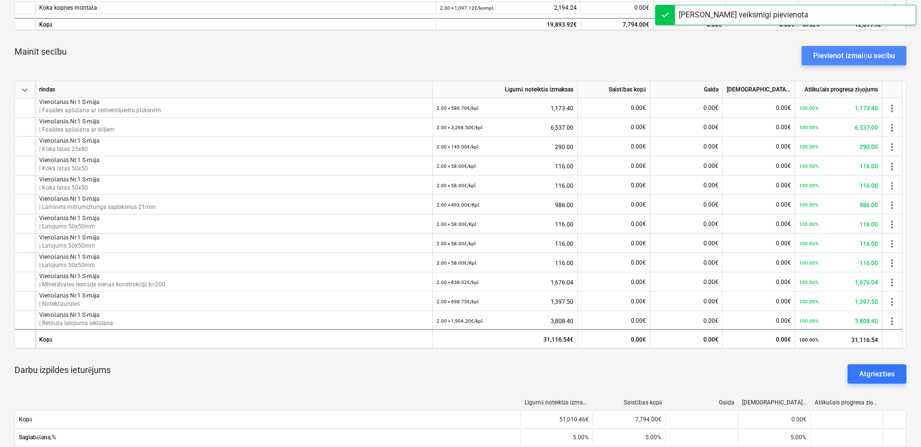
click at [838, 55] on div "Pievienot izmaiņu secību" at bounding box center [854, 55] width 82 height 13
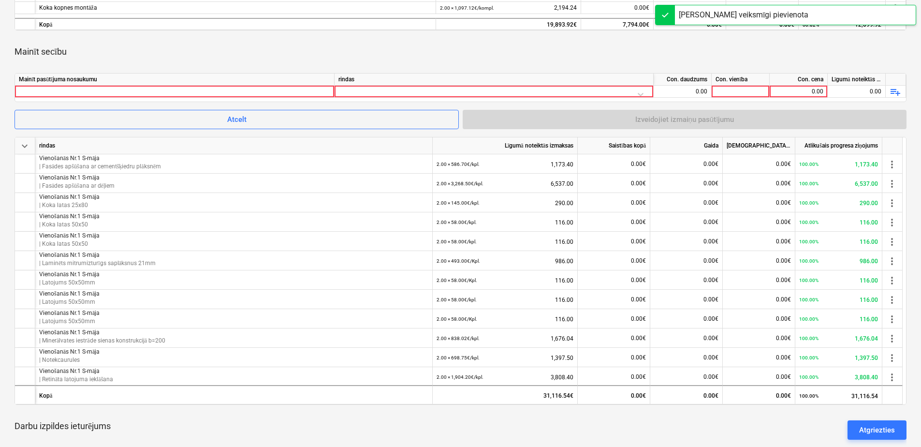
click at [304, 84] on div "Mainīt pasūtījuma nosaukumu" at bounding box center [175, 80] width 320 height 12
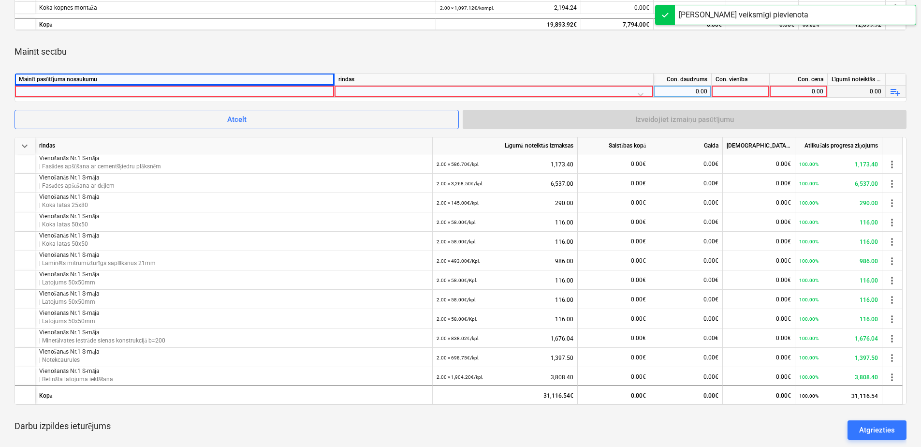
click at [301, 86] on div at bounding box center [174, 92] width 311 height 12
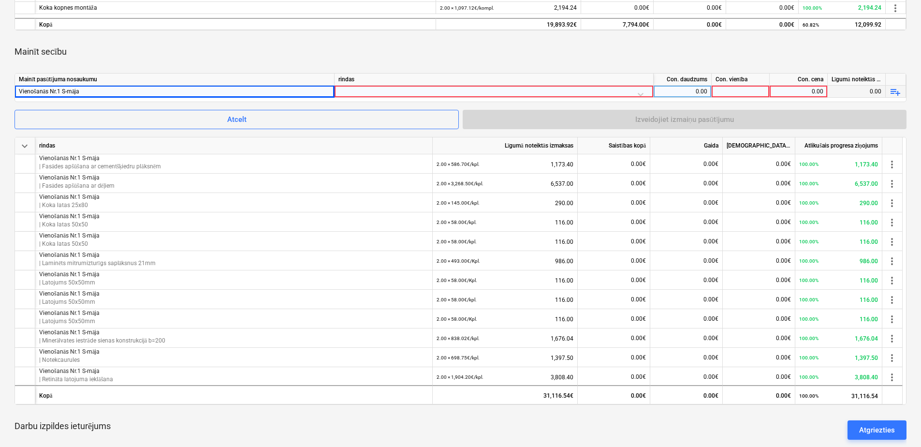
click at [378, 90] on div at bounding box center [494, 94] width 311 height 17
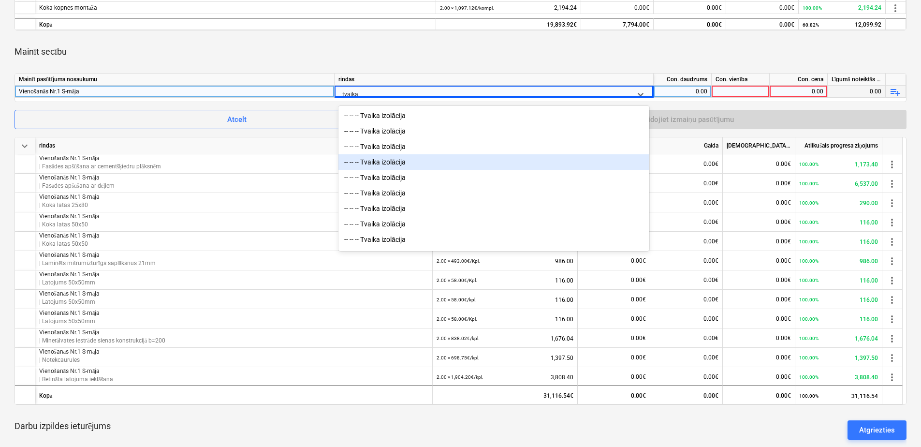
click at [401, 163] on div "-- -- -- Tvaika izolācija" at bounding box center [494, 161] width 311 height 15
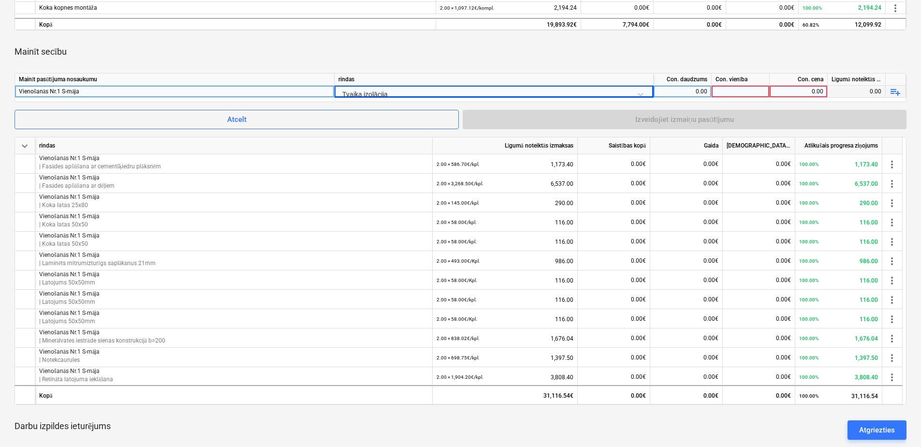
click at [677, 89] on div "0.00" at bounding box center [683, 92] width 50 height 12
click at [755, 89] on div at bounding box center [741, 92] width 58 height 12
click at [786, 91] on div "0.00" at bounding box center [799, 92] width 50 height 12
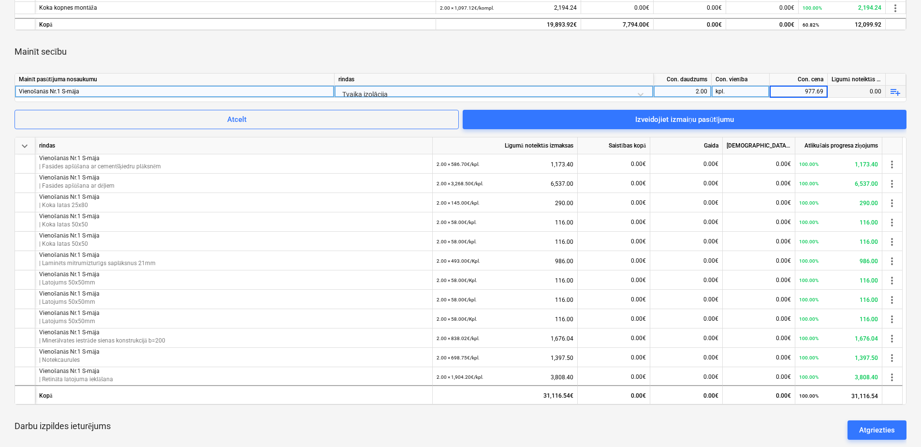
click at [688, 46] on div "Mainīt secību" at bounding box center [461, 51] width 892 height 27
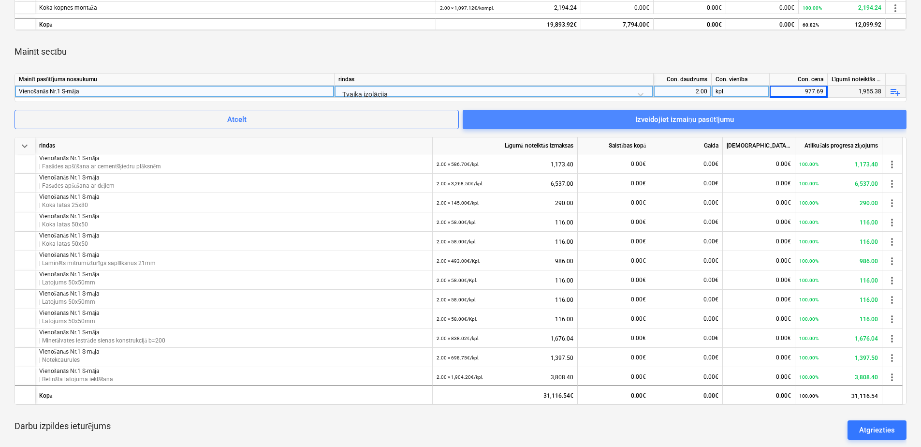
click at [698, 117] on div "Izveidojiet izmaiņu pasūtījumu" at bounding box center [684, 119] width 99 height 13
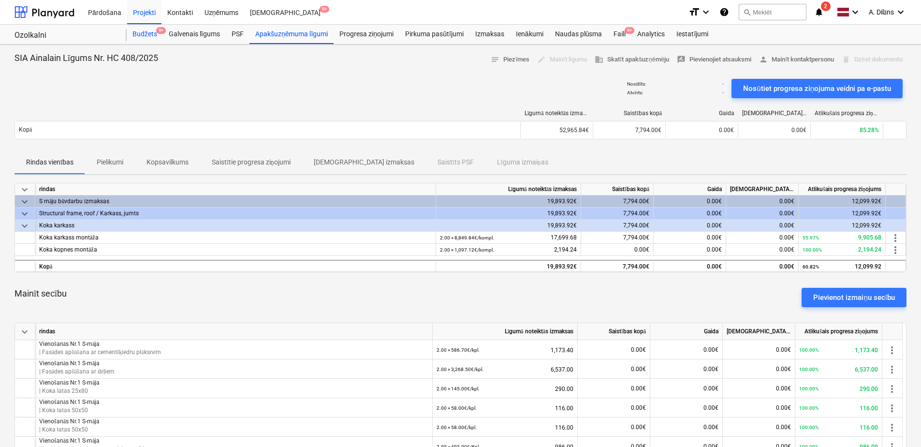
click at [153, 37] on div "Budžets 9+" at bounding box center [145, 34] width 36 height 19
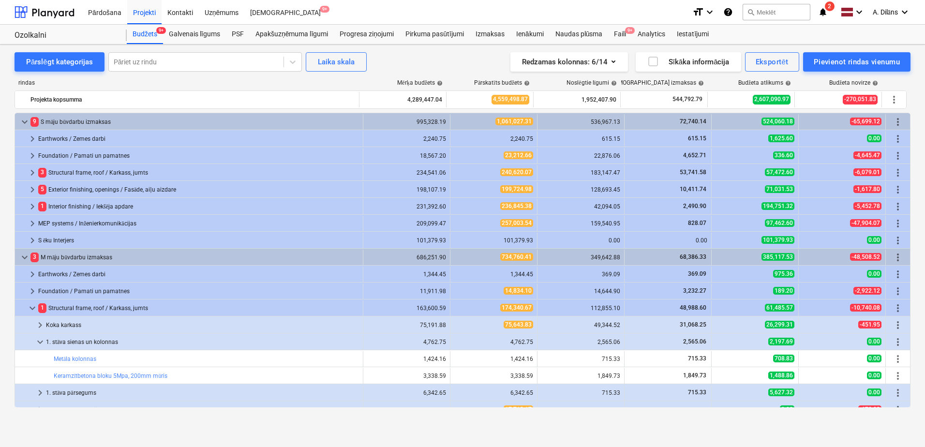
scroll to position [290, 0]
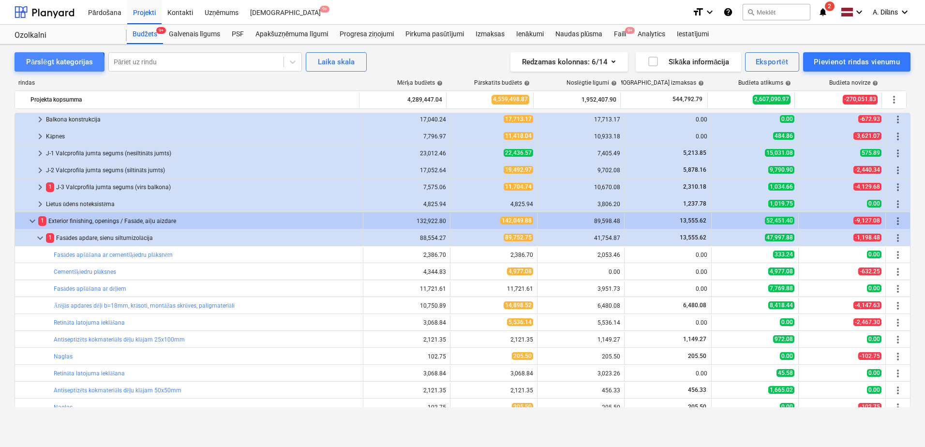
click at [55, 68] on div "Pārslēgt kategorijas" at bounding box center [59, 62] width 67 height 13
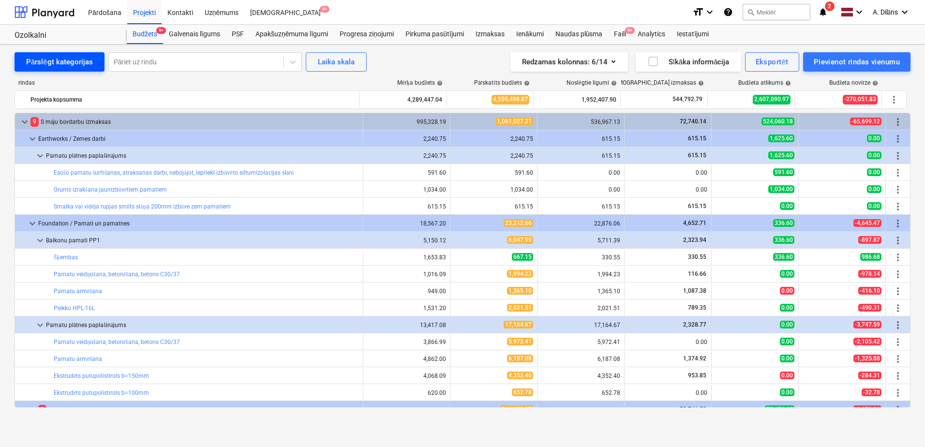
click at [55, 68] on div "Pārslēgt kategorijas" at bounding box center [59, 62] width 67 height 13
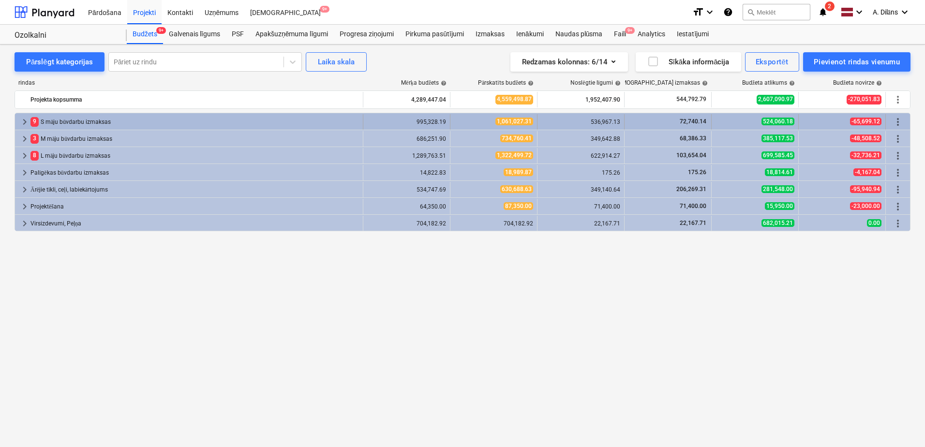
click at [23, 121] on span "keyboard_arrow_right" at bounding box center [25, 122] width 12 height 12
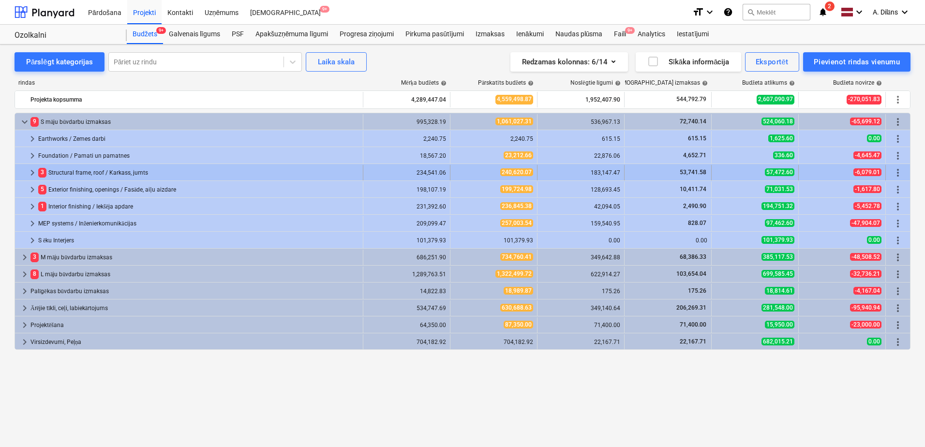
click at [29, 170] on span "keyboard_arrow_right" at bounding box center [33, 173] width 12 height 12
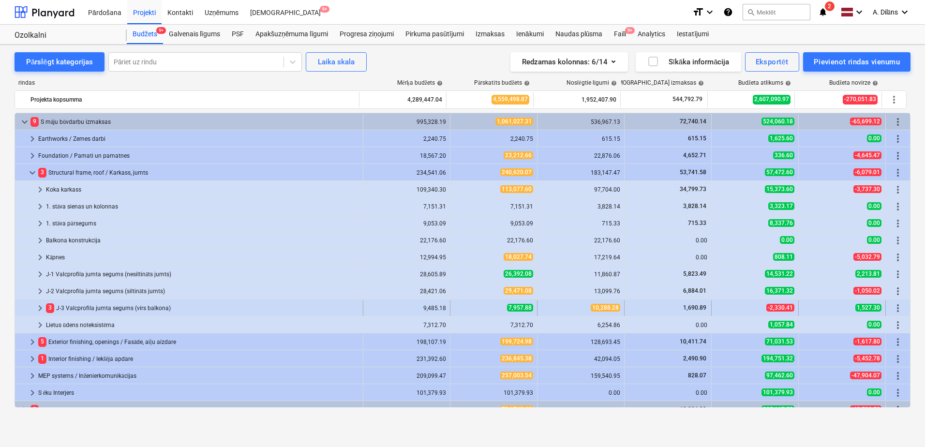
click at [44, 308] on span "keyboard_arrow_right" at bounding box center [40, 308] width 12 height 12
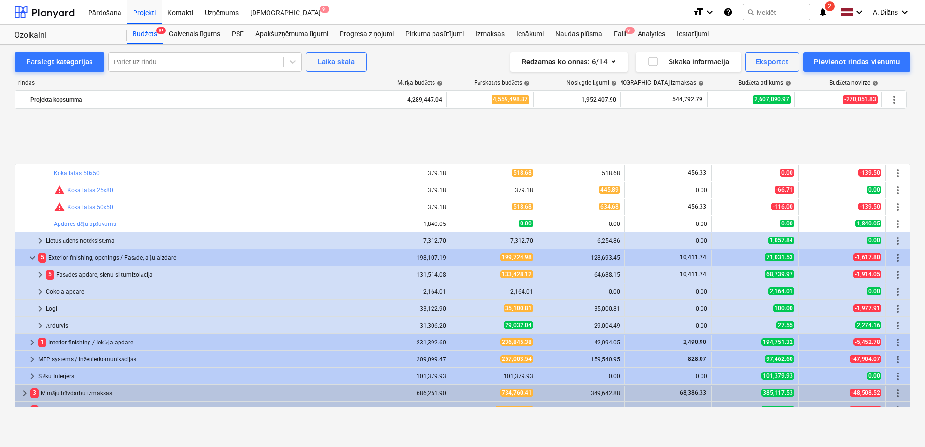
scroll to position [281, 0]
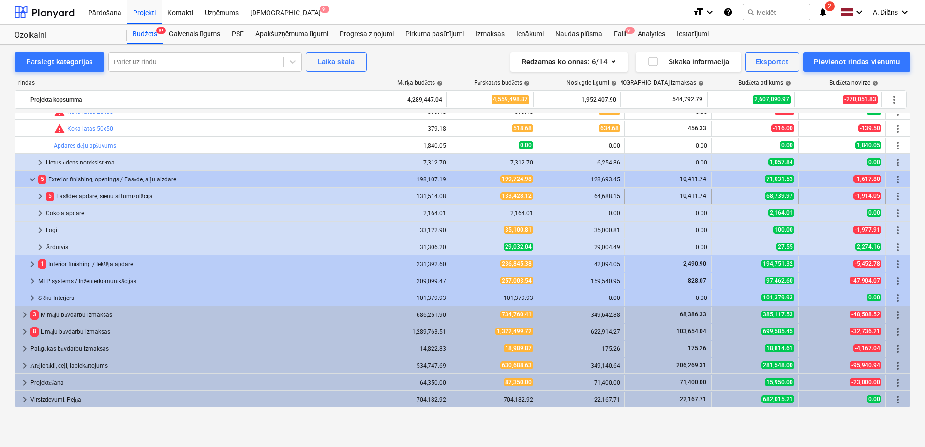
click at [42, 198] on span "keyboard_arrow_right" at bounding box center [40, 197] width 12 height 12
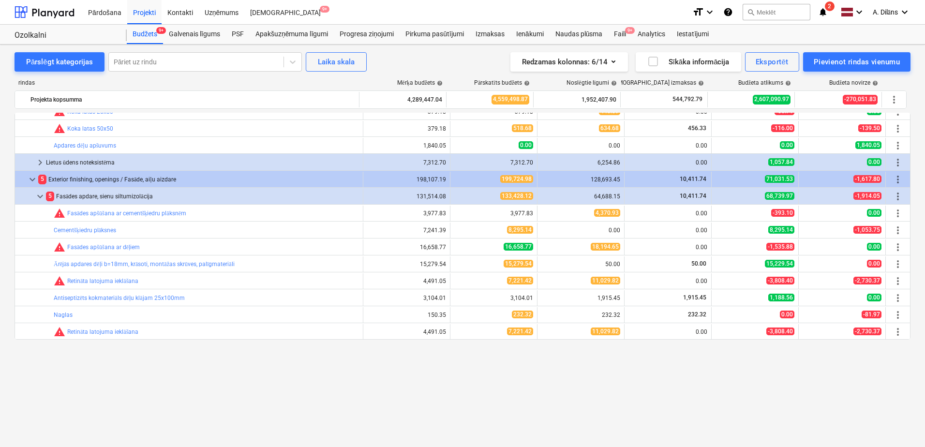
scroll to position [184, 0]
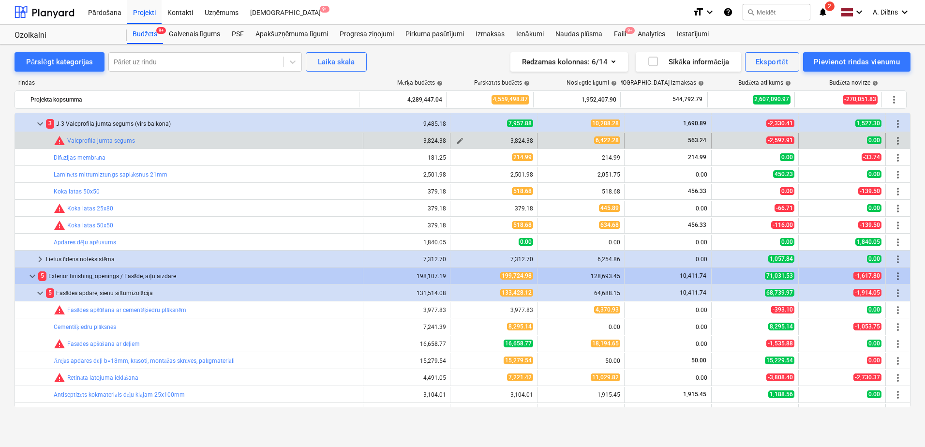
click at [458, 139] on span "edit" at bounding box center [460, 141] width 8 height 8
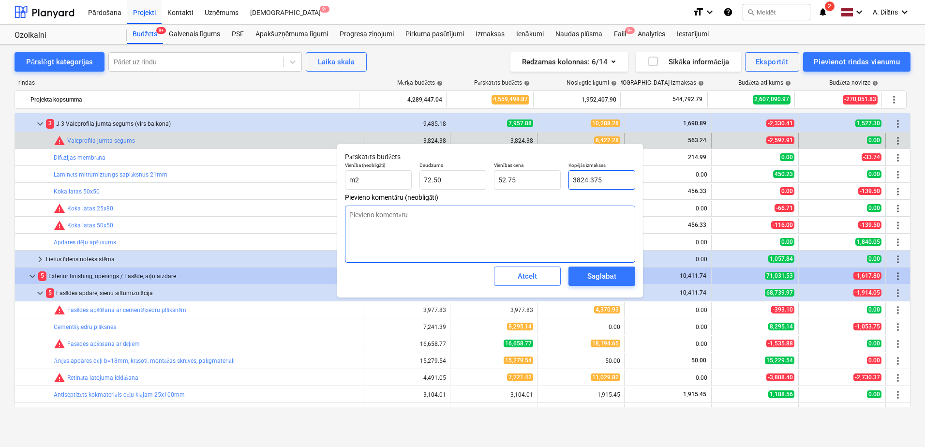
drag, startPoint x: 613, startPoint y: 182, endPoint x: 547, endPoint y: 232, distance: 82.9
click at [560, 182] on div "Vienība (neobligāti) m2 Daudzums 72.50 Vienības cena 52.75 Kopējās izmaksas 382…" at bounding box center [490, 175] width 298 height 35
click at [551, 222] on textarea at bounding box center [490, 234] width 290 height 57
click at [596, 275] on div "Saglabāt" at bounding box center [601, 276] width 29 height 13
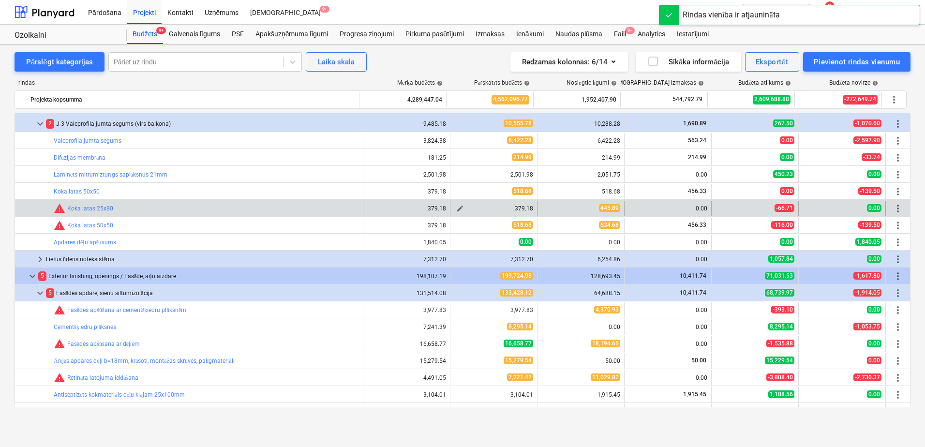
click at [454, 208] on button "edit" at bounding box center [460, 209] width 12 height 12
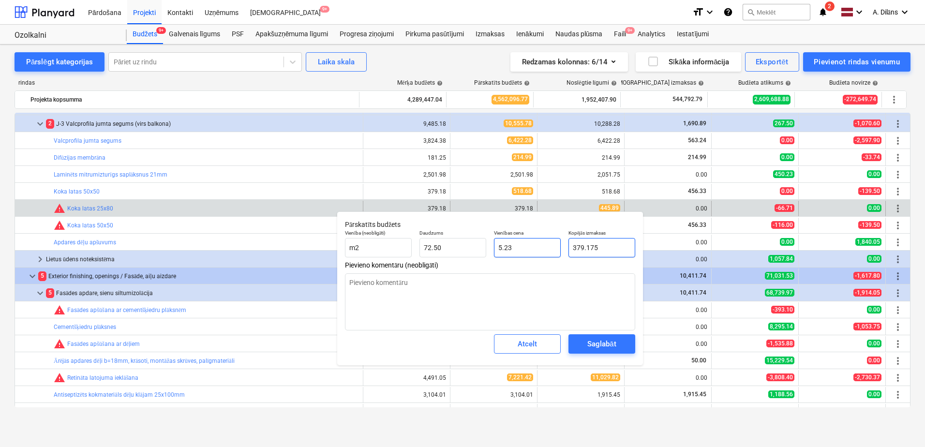
drag, startPoint x: 613, startPoint y: 242, endPoint x: 554, endPoint y: 246, distance: 59.2
click at [554, 246] on div "Vienība (neobligāti) m2 Daudzums 72.50 Vienības cena 5.23 Kopējās izmaksas 379.…" at bounding box center [490, 243] width 298 height 35
click at [600, 343] on div "Saglabāt" at bounding box center [601, 344] width 29 height 13
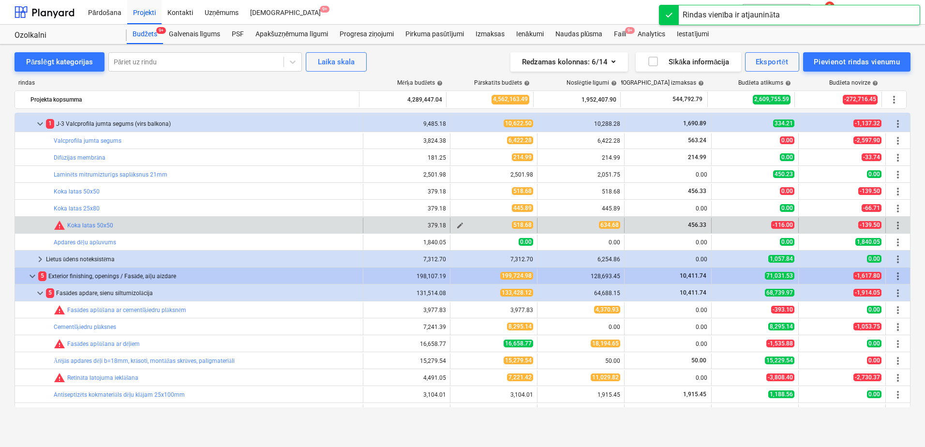
click at [456, 228] on span "edit" at bounding box center [460, 226] width 8 height 8
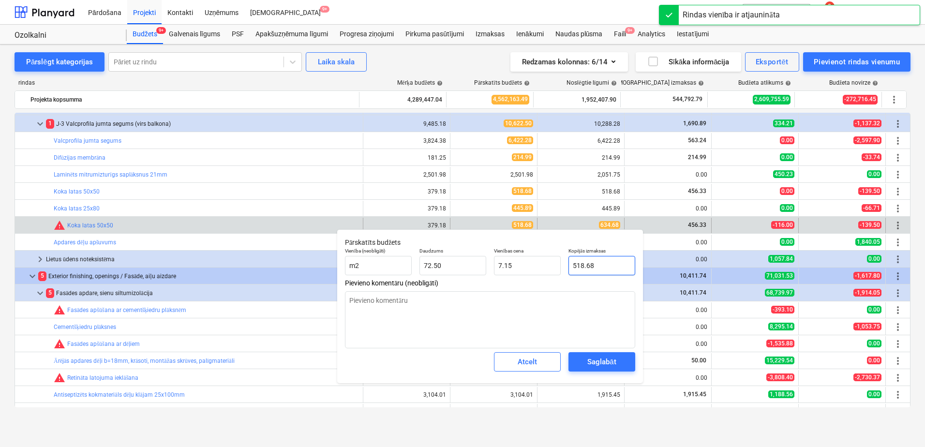
drag, startPoint x: 604, startPoint y: 263, endPoint x: 565, endPoint y: 262, distance: 38.2
click at [565, 262] on div "Kopējās izmaksas 518.68" at bounding box center [601, 261] width 74 height 35
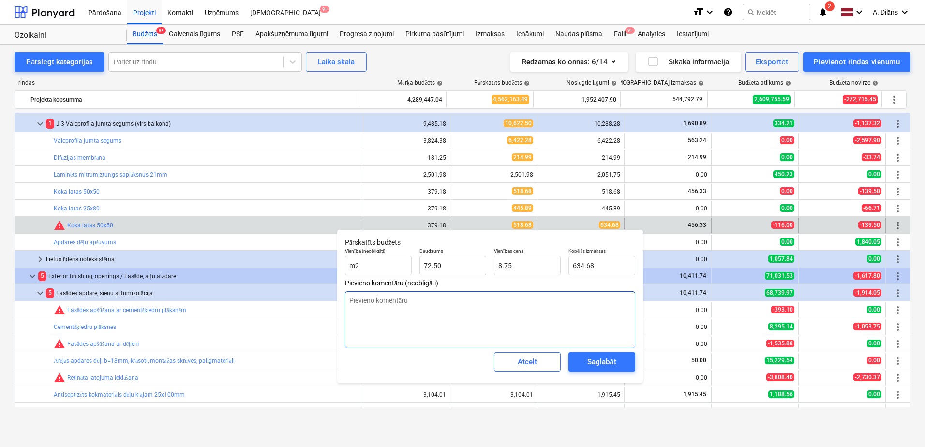
click at [589, 313] on textarea at bounding box center [490, 319] width 290 height 57
click at [605, 361] on div "Saglabāt" at bounding box center [601, 361] width 29 height 13
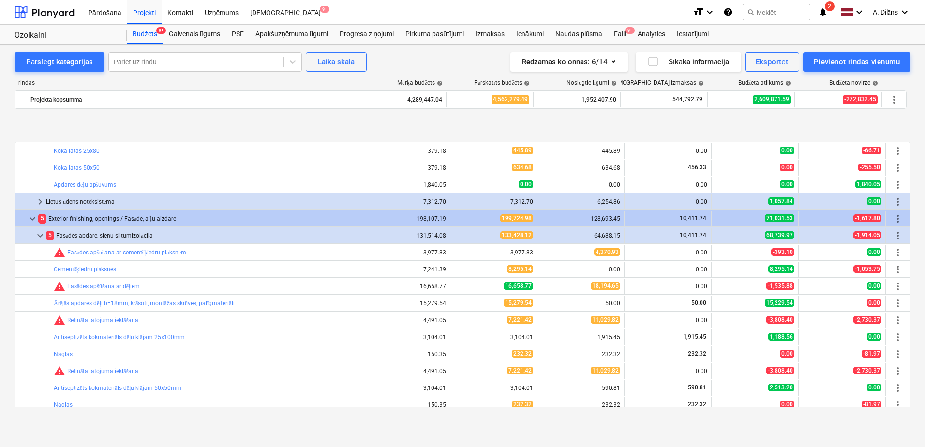
scroll to position [290, 0]
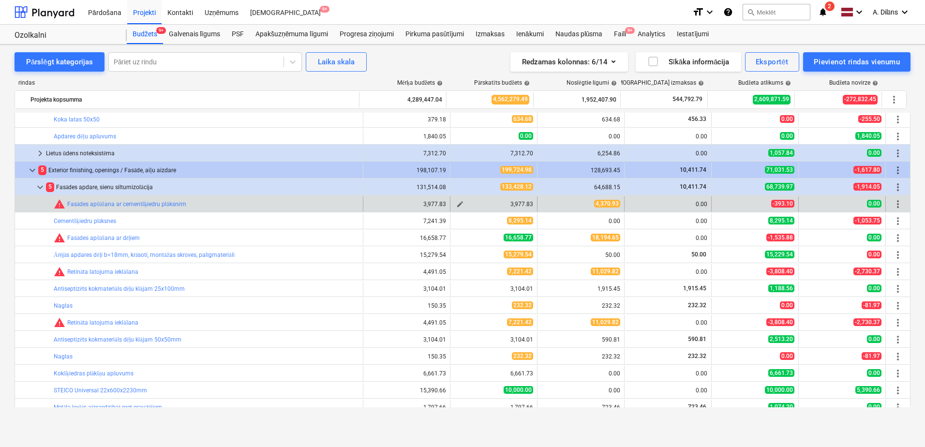
click at [456, 204] on span "edit" at bounding box center [460, 204] width 8 height 8
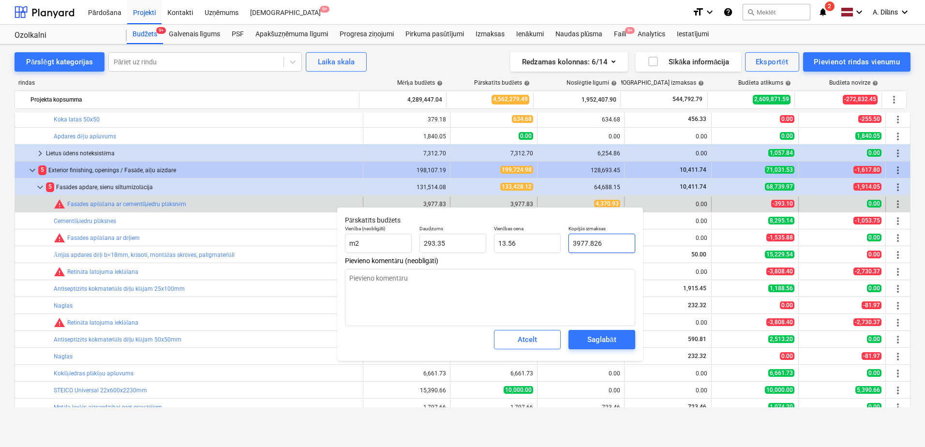
drag, startPoint x: 608, startPoint y: 241, endPoint x: 561, endPoint y: 244, distance: 47.9
click at [561, 244] on div "Vienība (neobligāti) m2 Daudzums 293.35 Vienības cena 13.56 Kopējās izmaksas 39…" at bounding box center [490, 239] width 298 height 35
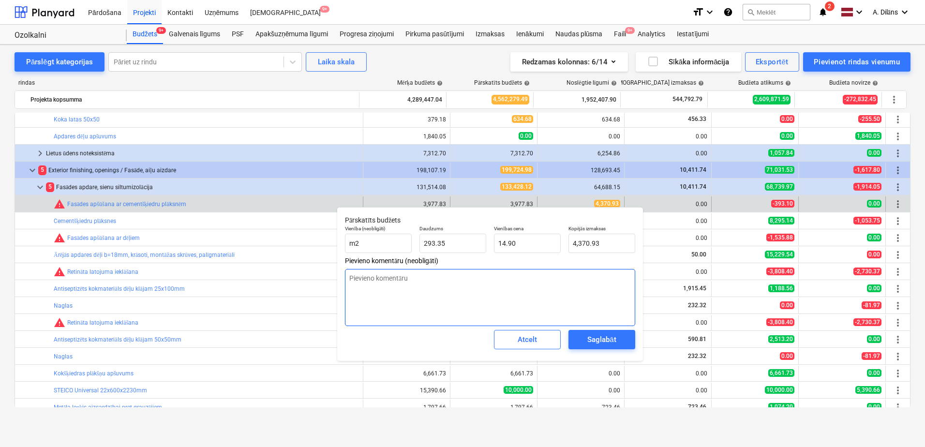
click at [573, 303] on textarea at bounding box center [490, 297] width 290 height 57
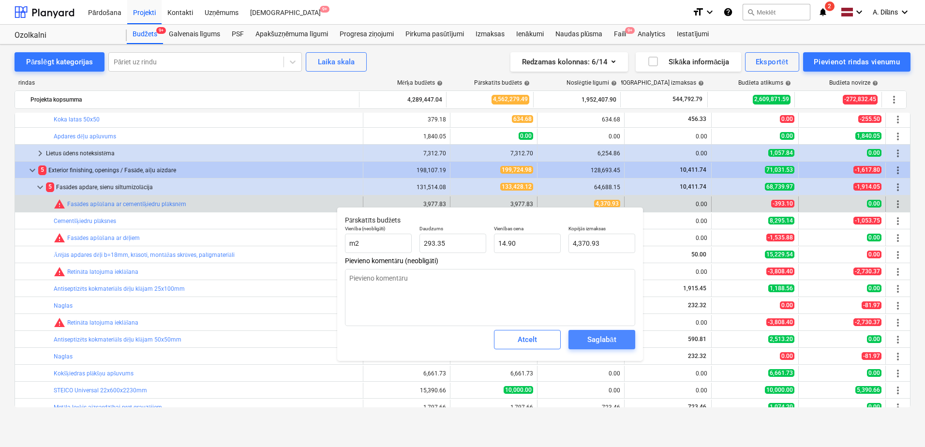
click at [606, 338] on div "Saglabāt" at bounding box center [601, 339] width 29 height 13
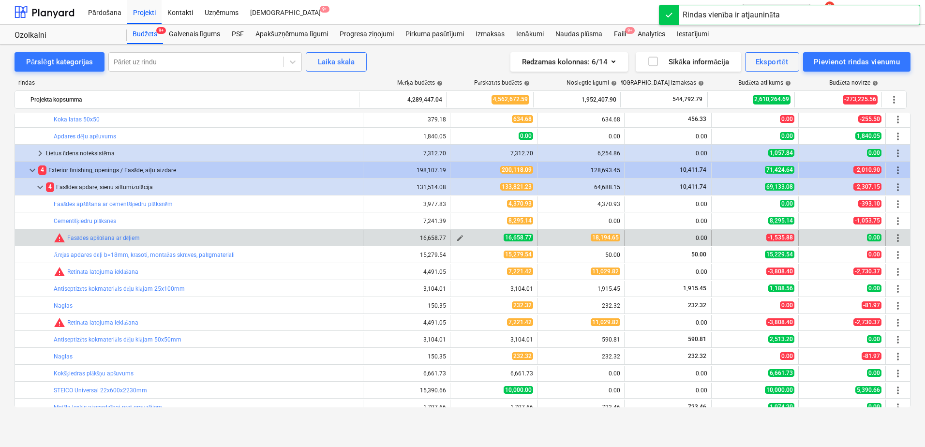
click at [456, 238] on span "edit" at bounding box center [460, 238] width 8 height 8
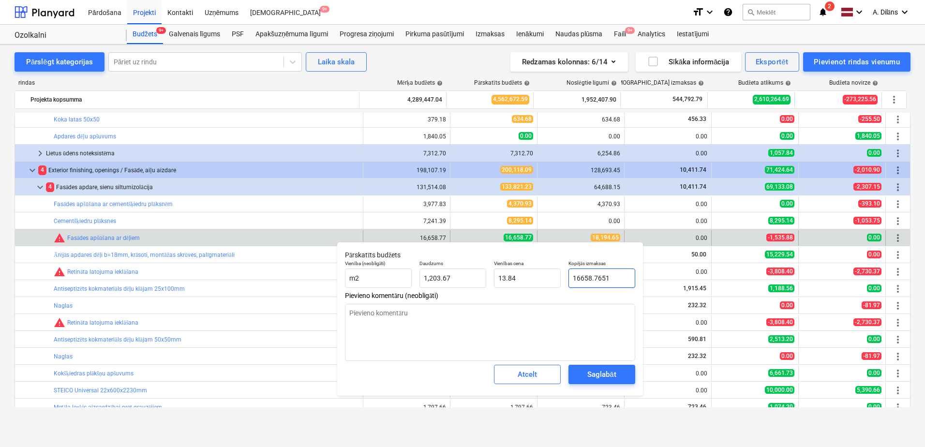
drag, startPoint x: 610, startPoint y: 278, endPoint x: 567, endPoint y: 278, distance: 43.0
click at [567, 278] on div "Kopējās izmaksas 16658.7651" at bounding box center [601, 273] width 74 height 35
click at [602, 375] on div "Saglabāt" at bounding box center [601, 374] width 29 height 13
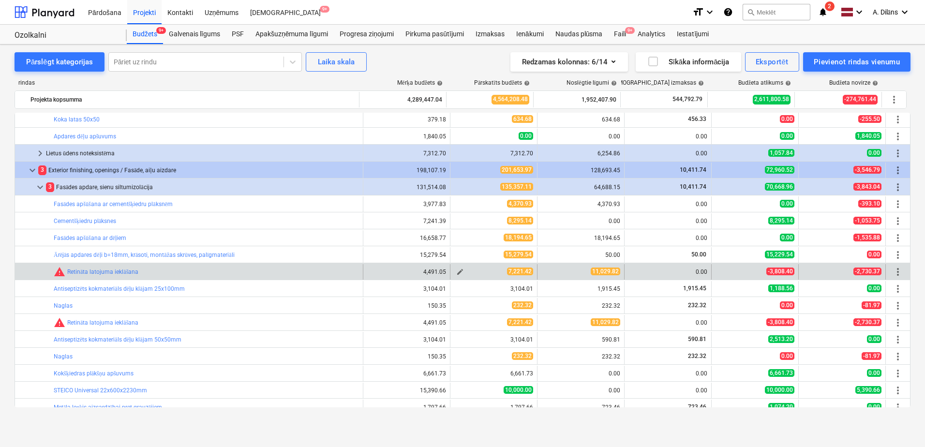
click at [457, 273] on span "edit" at bounding box center [460, 272] width 8 height 8
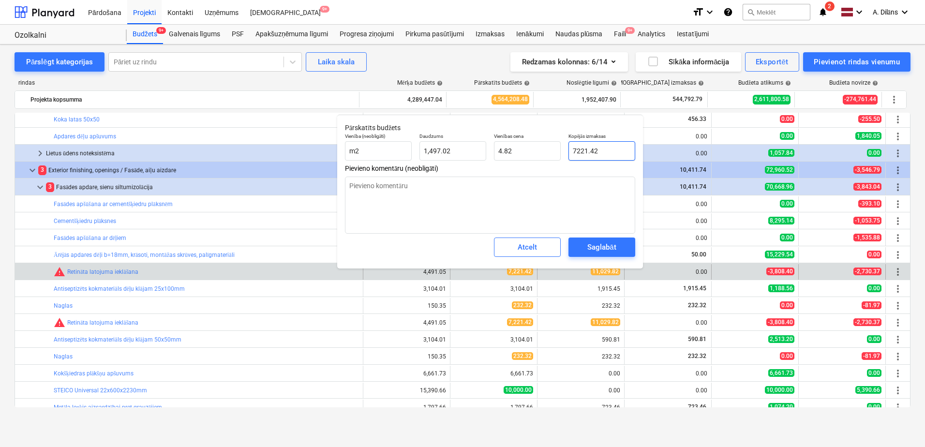
drag, startPoint x: 608, startPoint y: 151, endPoint x: 565, endPoint y: 151, distance: 43.0
click at [565, 151] on div "Kopējās izmaksas 7221.42" at bounding box center [601, 146] width 74 height 35
click at [484, 209] on textarea at bounding box center [490, 205] width 290 height 57
click at [589, 241] on div "Saglabāt" at bounding box center [601, 247] width 29 height 13
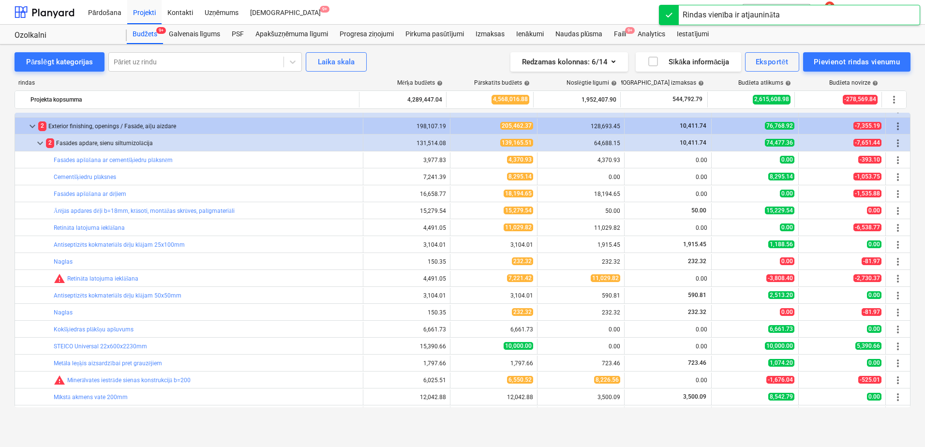
scroll to position [387, 0]
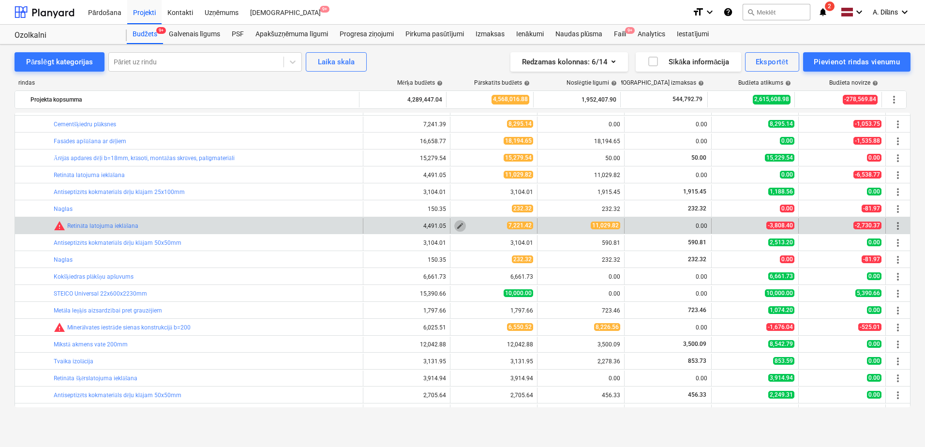
click at [454, 225] on button "edit" at bounding box center [460, 226] width 12 height 12
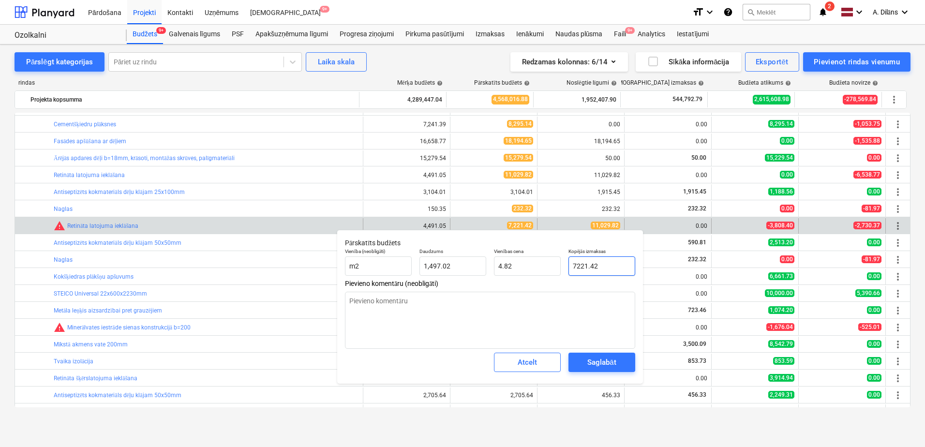
drag, startPoint x: 606, startPoint y: 267, endPoint x: 567, endPoint y: 266, distance: 39.7
click at [567, 266] on div "Kopējās izmaksas 7221.42" at bounding box center [601, 261] width 74 height 35
click at [553, 320] on textarea at bounding box center [490, 320] width 290 height 57
click at [605, 359] on div "Saglabāt" at bounding box center [601, 362] width 29 height 13
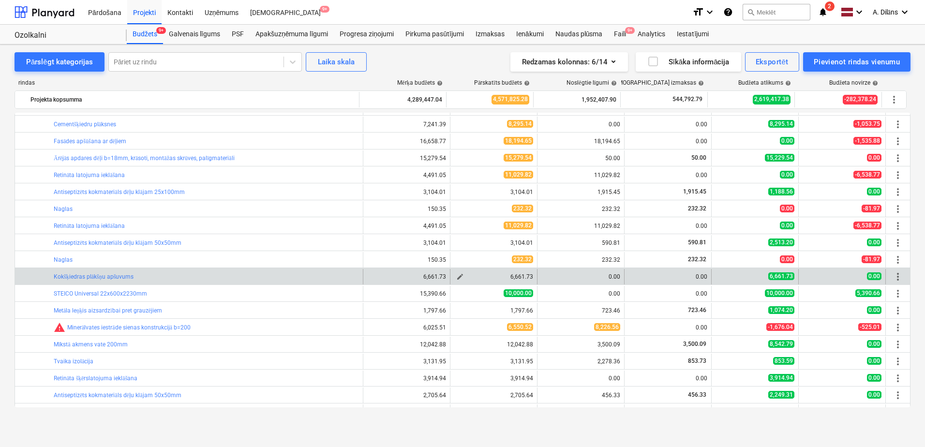
click at [458, 277] on span "edit" at bounding box center [460, 277] width 8 height 8
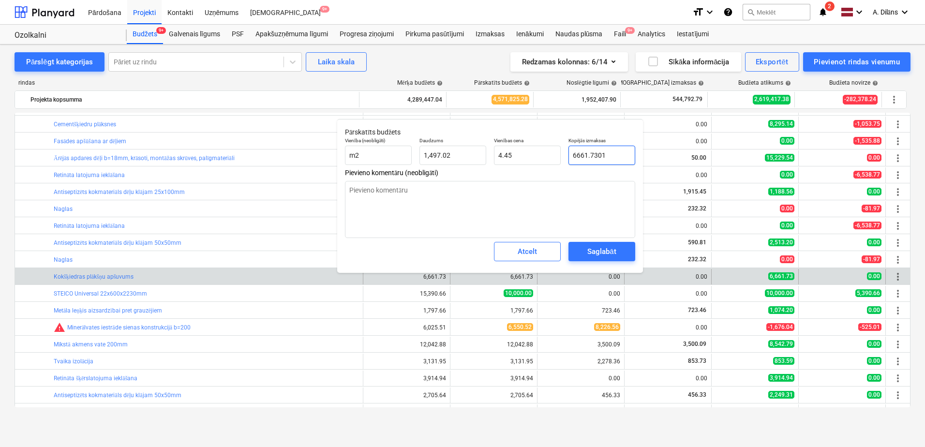
click at [605, 156] on input "6661.7301" at bounding box center [601, 155] width 67 height 19
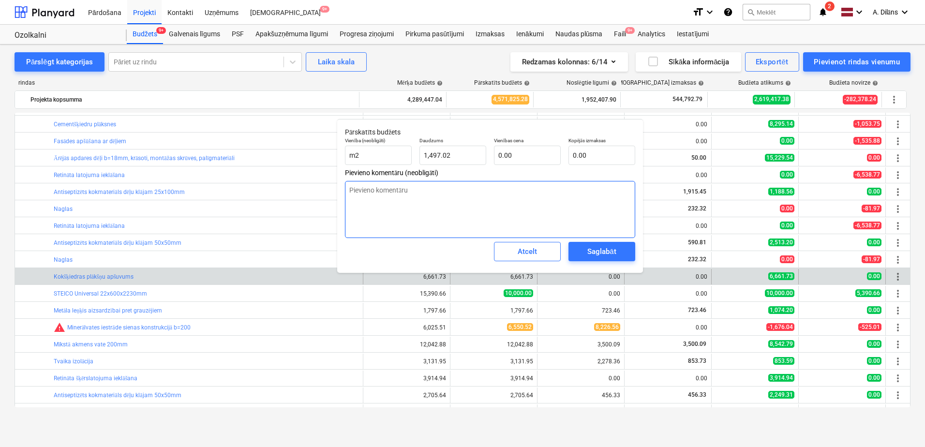
click at [572, 195] on textarea at bounding box center [490, 209] width 290 height 57
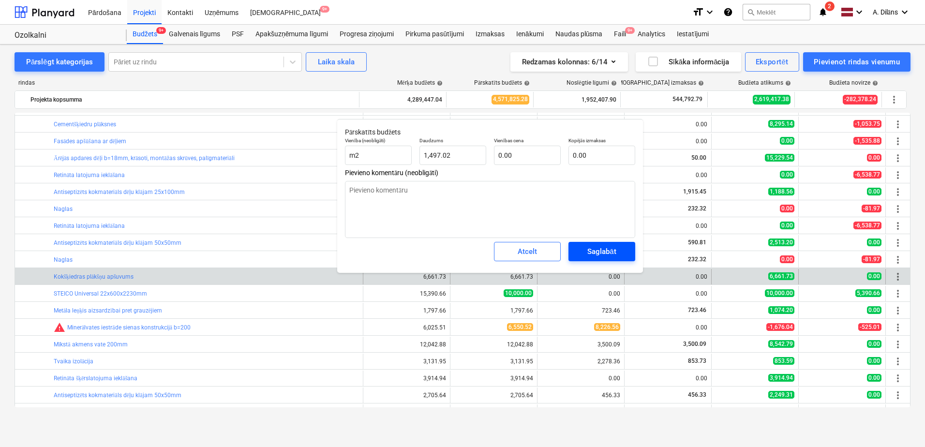
click at [600, 249] on div "Saglabāt" at bounding box center [601, 251] width 29 height 13
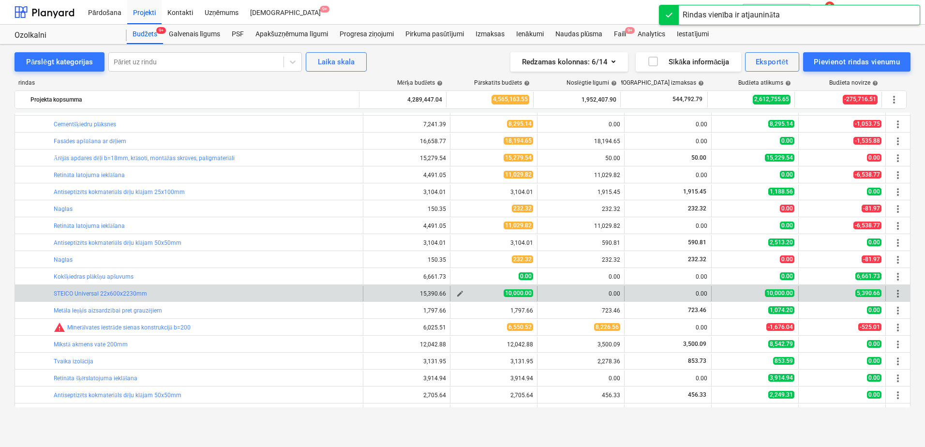
click at [458, 291] on span "edit" at bounding box center [460, 294] width 8 height 8
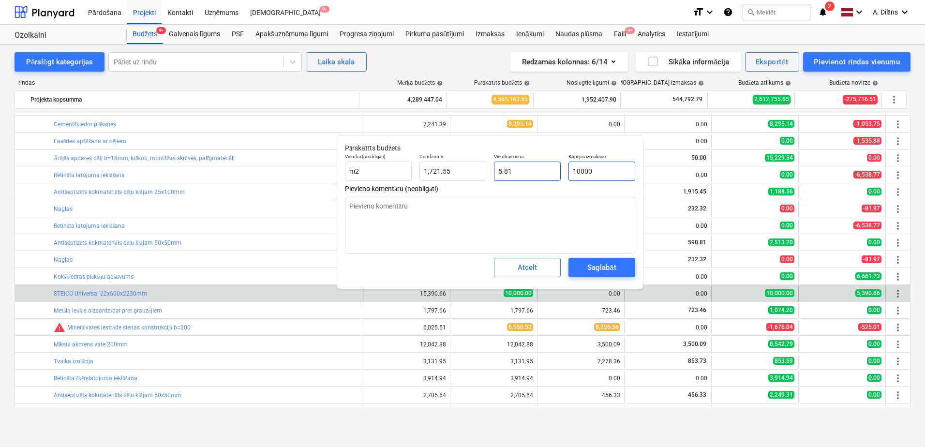
drag, startPoint x: 610, startPoint y: 171, endPoint x: 559, endPoint y: 171, distance: 51.3
click at [559, 171] on div "Vienība (neobligāti) m2 Daudzums 1,721.55 Vienības cena 5.81 Kopējās izmaksas 1…" at bounding box center [490, 166] width 298 height 35
click at [618, 270] on span "Saglabāt" at bounding box center [602, 267] width 44 height 13
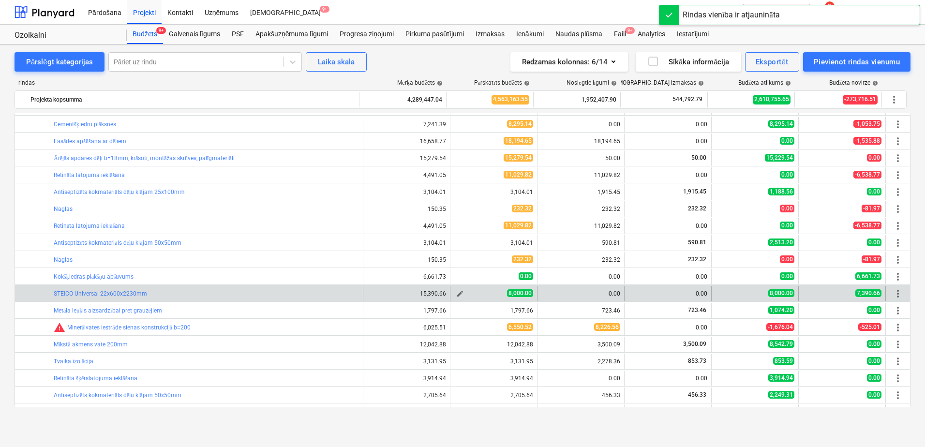
click at [456, 294] on span "edit" at bounding box center [460, 294] width 8 height 8
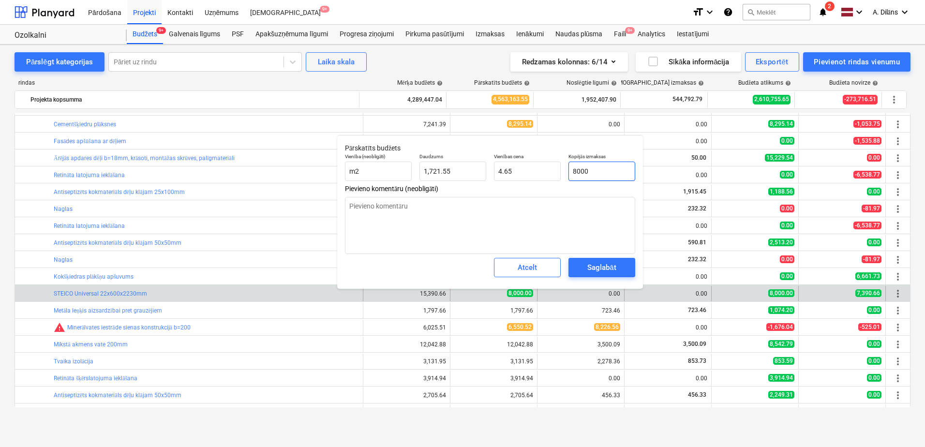
drag, startPoint x: 602, startPoint y: 167, endPoint x: 562, endPoint y: 170, distance: 40.2
click at [562, 170] on div "Vienība (neobligāti) m2 Daudzums 1,721.55 Vienības cena 4.65 Kopējās izmaksas 8…" at bounding box center [490, 166] width 298 height 35
click at [609, 276] on button "Saglabāt" at bounding box center [601, 267] width 67 height 19
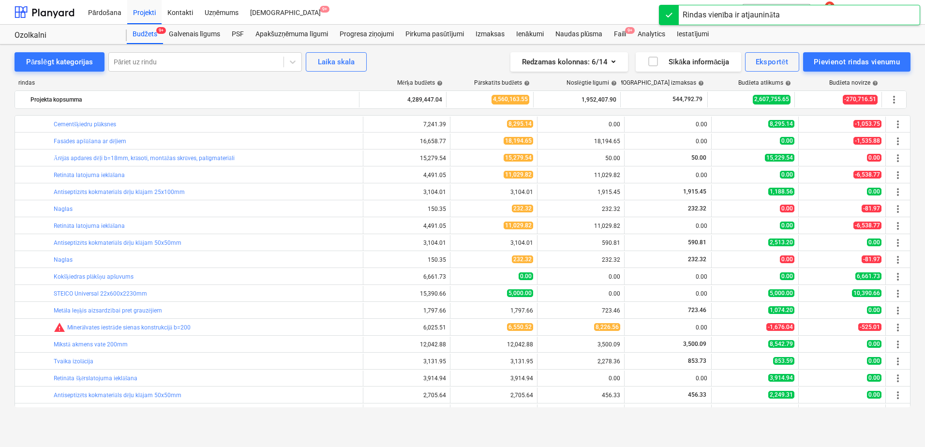
scroll to position [435, 0]
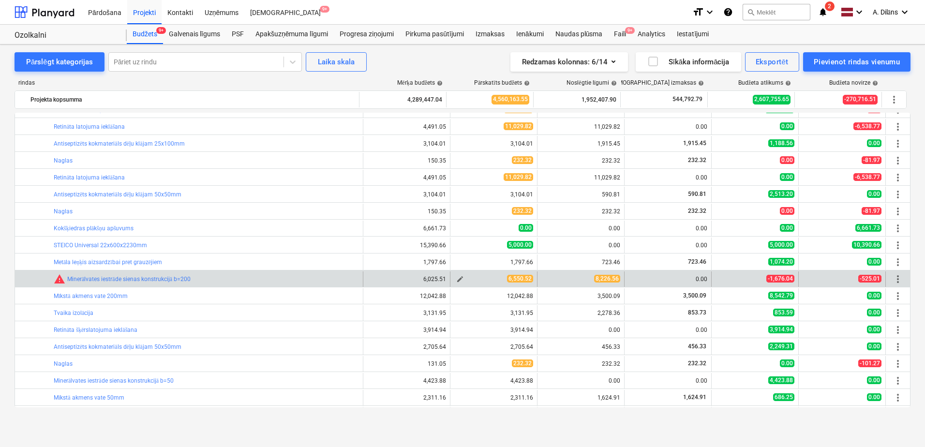
click at [456, 277] on span "edit" at bounding box center [460, 279] width 8 height 8
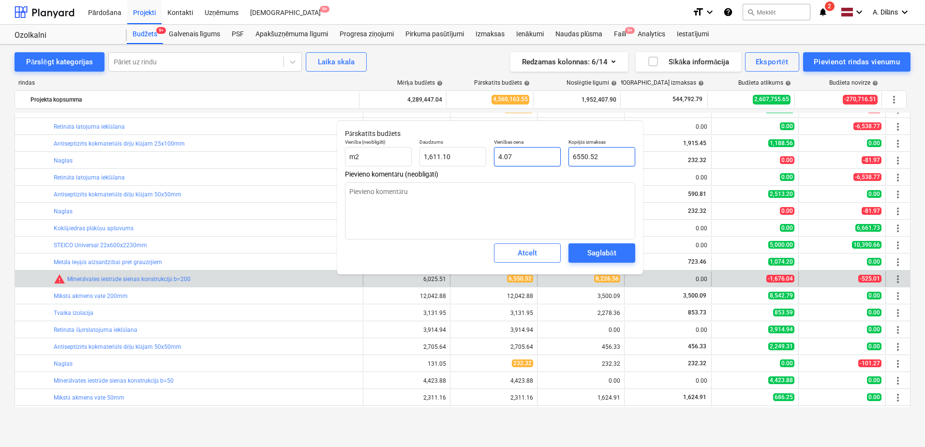
drag, startPoint x: 607, startPoint y: 153, endPoint x: 551, endPoint y: 153, distance: 55.6
click at [551, 153] on div "Vienība (neobligāti) m2 Daudzums 1,611.10 Vienības cena 4.07 Kopējās izmaksas 6…" at bounding box center [490, 152] width 298 height 35
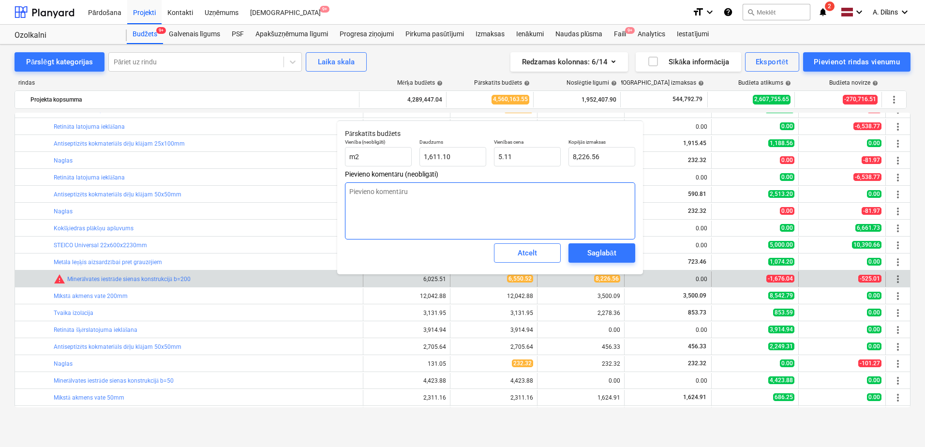
click at [551, 200] on textarea at bounding box center [490, 210] width 290 height 57
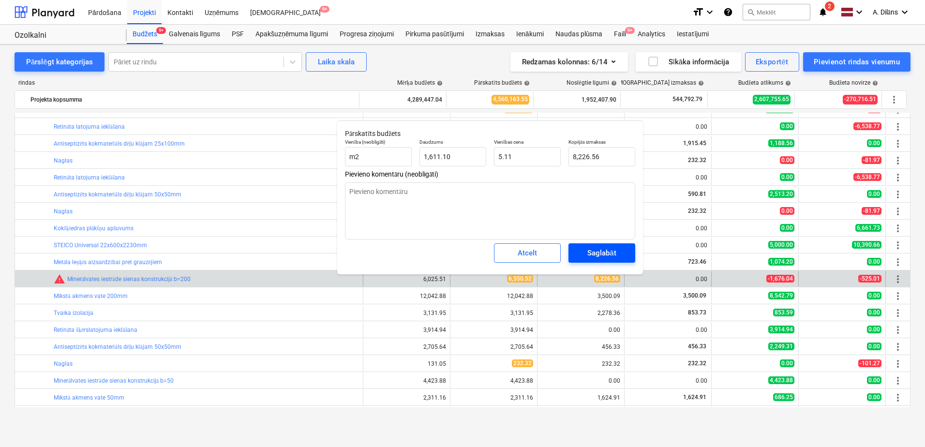
click at [597, 251] on div "Saglabāt" at bounding box center [601, 253] width 29 height 13
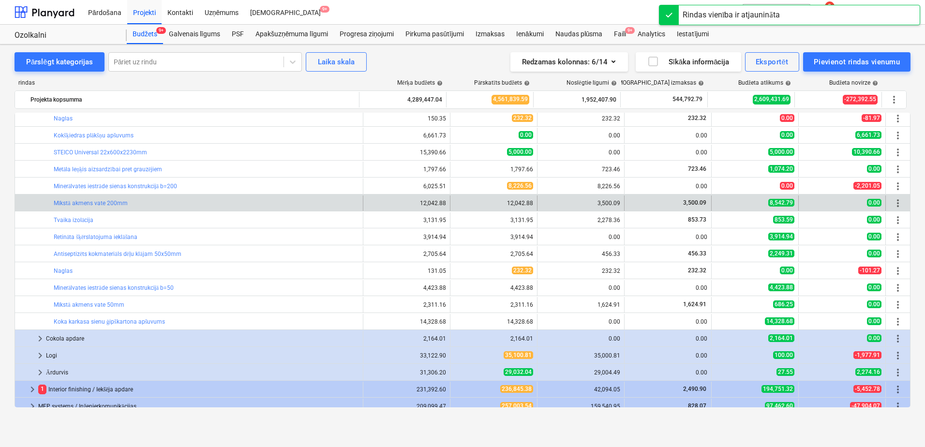
scroll to position [532, 0]
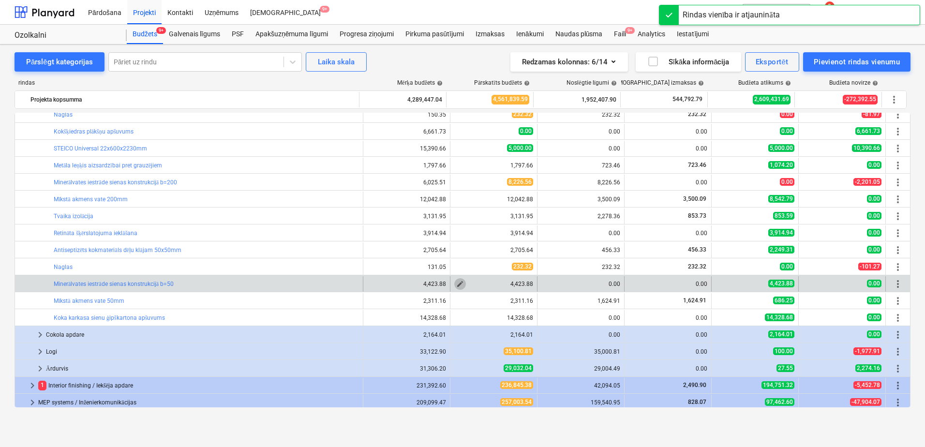
click at [459, 283] on span "edit" at bounding box center [460, 284] width 8 height 8
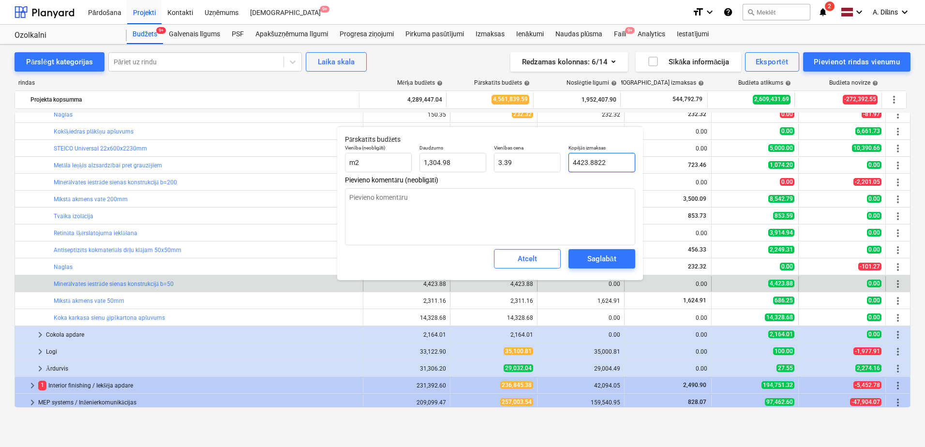
drag, startPoint x: 606, startPoint y: 164, endPoint x: 570, endPoint y: 163, distance: 35.3
click at [570, 163] on input "4423.8822" at bounding box center [601, 162] width 67 height 19
click at [560, 219] on textarea at bounding box center [490, 216] width 290 height 57
click at [595, 257] on div "Saglabāt" at bounding box center [601, 258] width 29 height 13
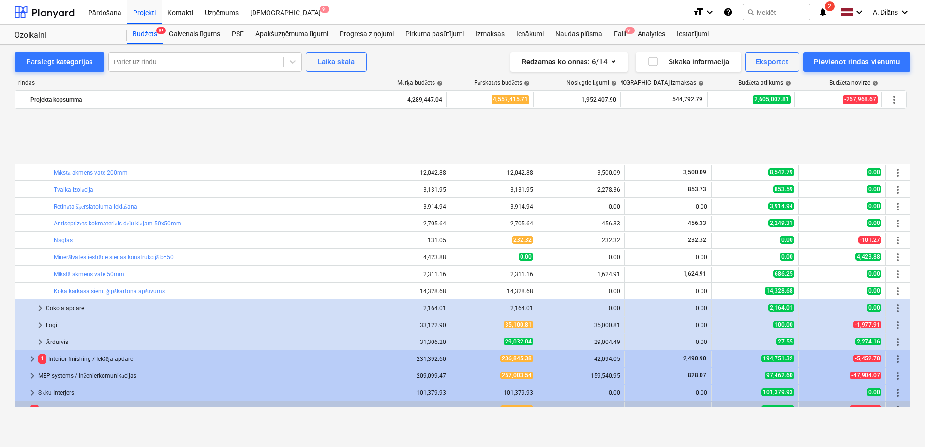
scroll to position [653, 0]
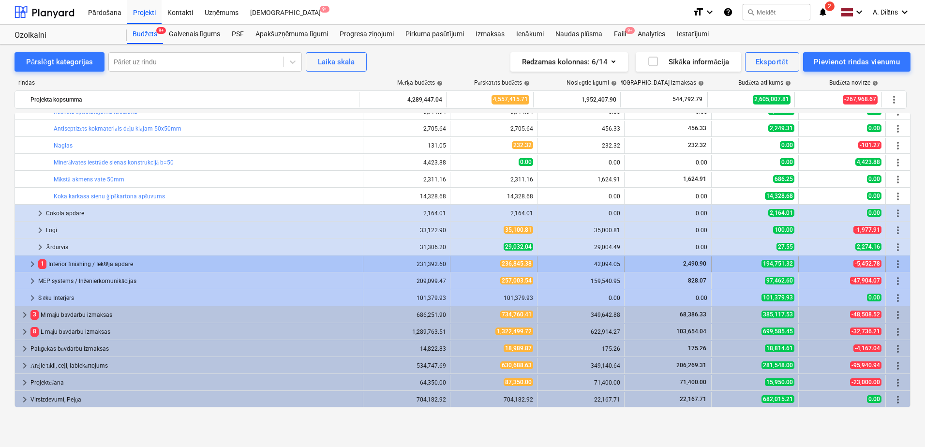
click at [30, 263] on span "keyboard_arrow_right" at bounding box center [33, 264] width 12 height 12
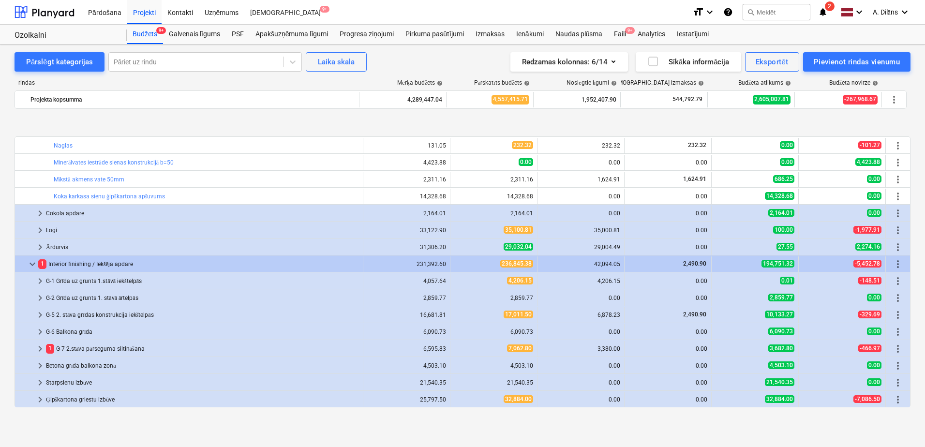
scroll to position [750, 0]
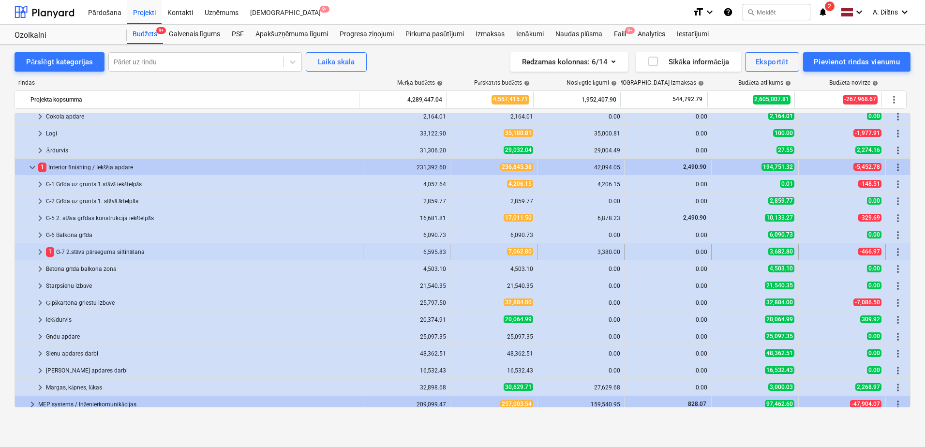
click at [41, 251] on span "keyboard_arrow_right" at bounding box center [40, 252] width 12 height 12
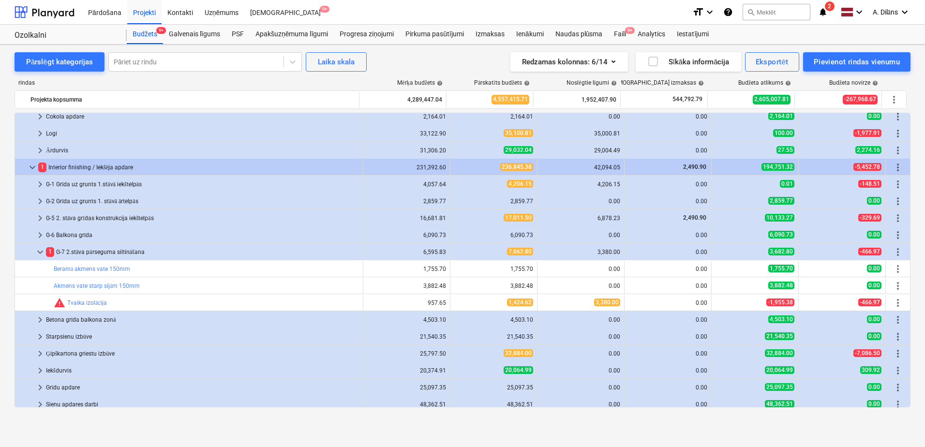
scroll to position [798, 0]
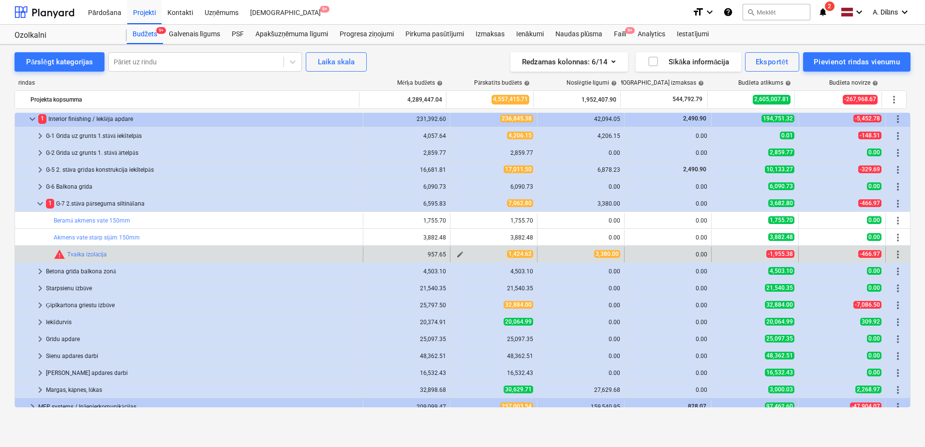
click at [456, 256] on span "edit" at bounding box center [460, 255] width 8 height 8
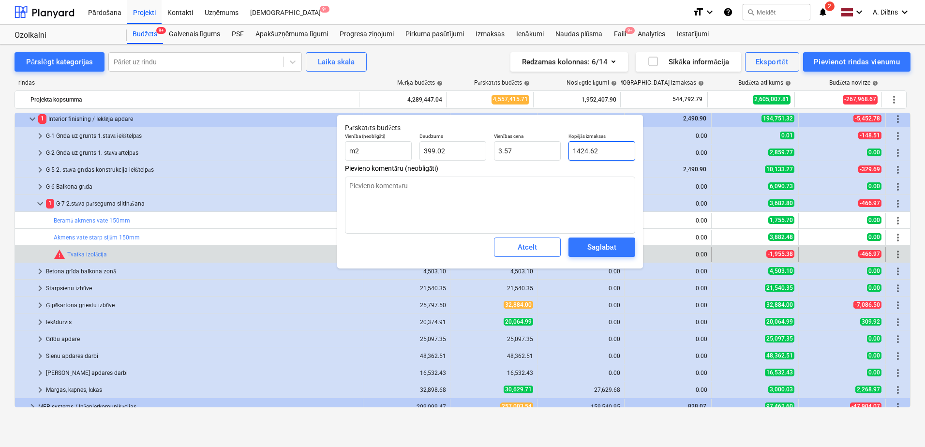
drag, startPoint x: 608, startPoint y: 149, endPoint x: 595, endPoint y: 149, distance: 13.1
click at [595, 149] on input "1424.62" at bounding box center [601, 150] width 67 height 19
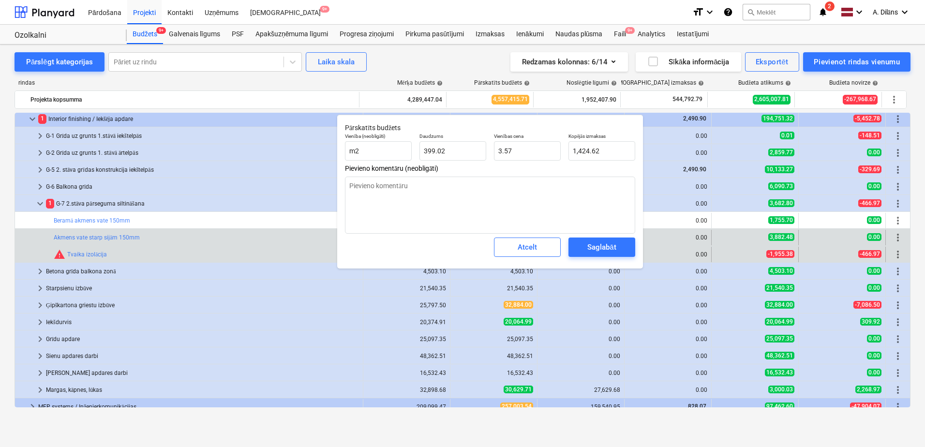
click at [687, 236] on div "0.00" at bounding box center [667, 237] width 79 height 7
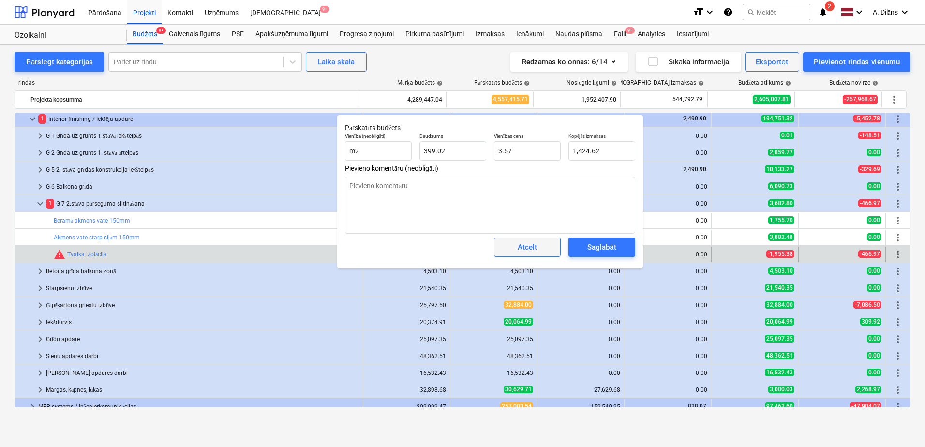
click at [499, 252] on button "Atcelt" at bounding box center [527, 246] width 67 height 19
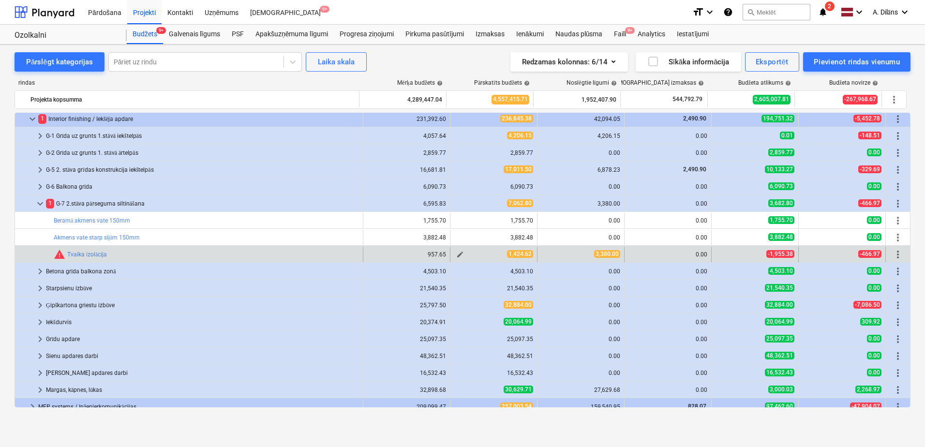
click at [456, 252] on span "edit" at bounding box center [460, 255] width 8 height 8
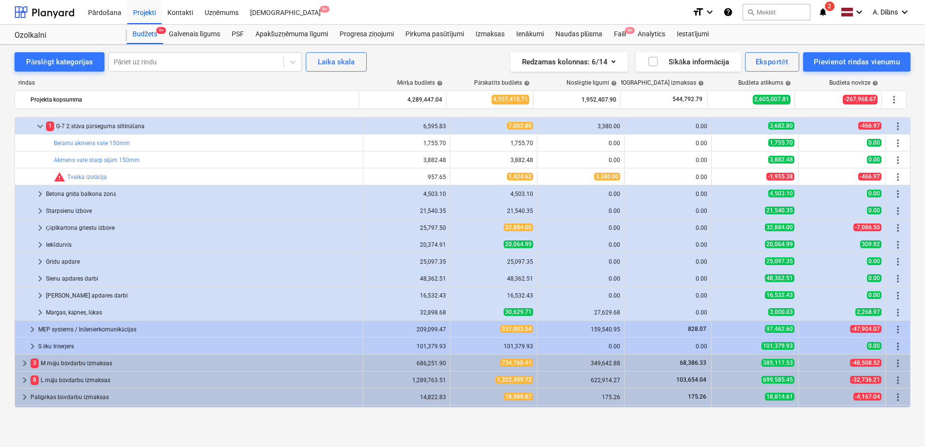
scroll to position [924, 0]
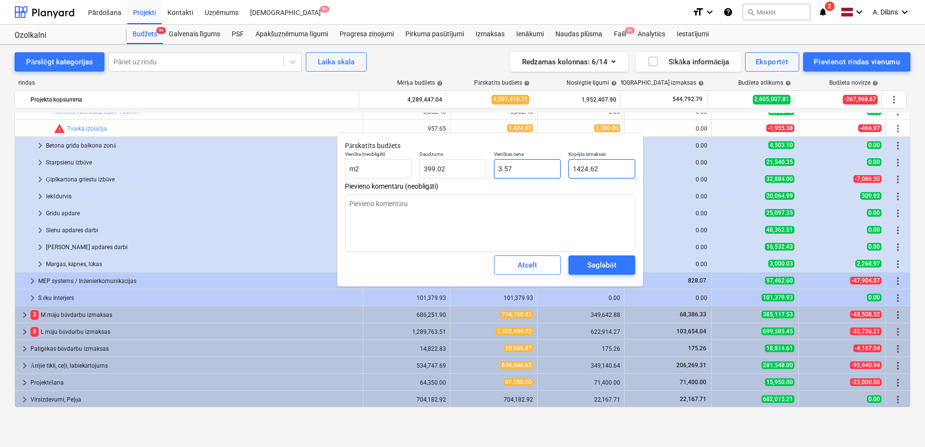
drag, startPoint x: 617, startPoint y: 167, endPoint x: 532, endPoint y: 169, distance: 85.1
click at [532, 169] on div "Vienība (neobligāti) m2 Daudzums 399.02 Vienības cena 3.57 Kopējās izmaksas 142…" at bounding box center [490, 164] width 298 height 35
click at [509, 212] on textarea at bounding box center [490, 222] width 290 height 57
click at [602, 258] on button "Saglabāt" at bounding box center [601, 264] width 67 height 19
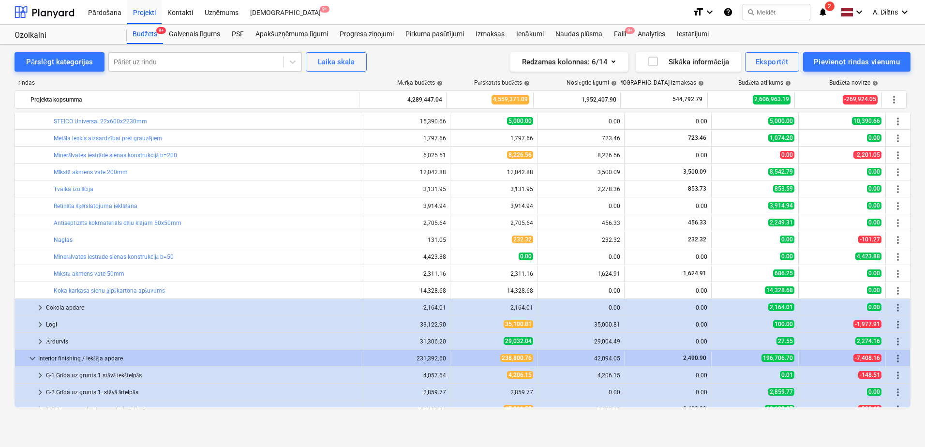
scroll to position [537, 0]
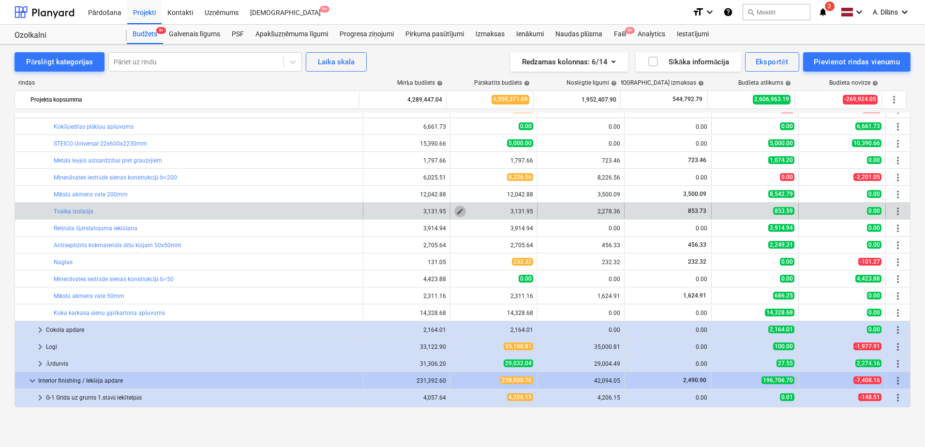
click at [456, 211] on span "edit" at bounding box center [460, 211] width 8 height 8
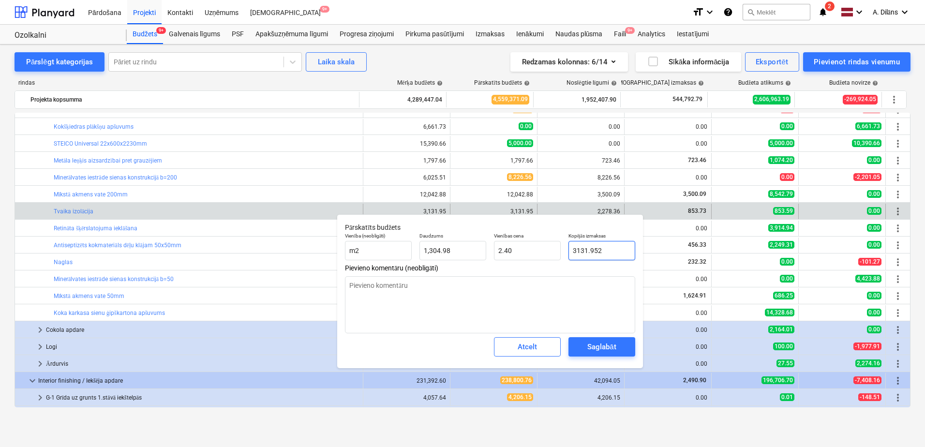
drag, startPoint x: 608, startPoint y: 251, endPoint x: 565, endPoint y: 250, distance: 43.1
click at [565, 250] on div "Kopējās izmaksas 3131.952" at bounding box center [601, 246] width 74 height 35
click at [554, 296] on textarea at bounding box center [490, 304] width 290 height 57
click at [610, 347] on div "Saglabāt" at bounding box center [601, 346] width 29 height 13
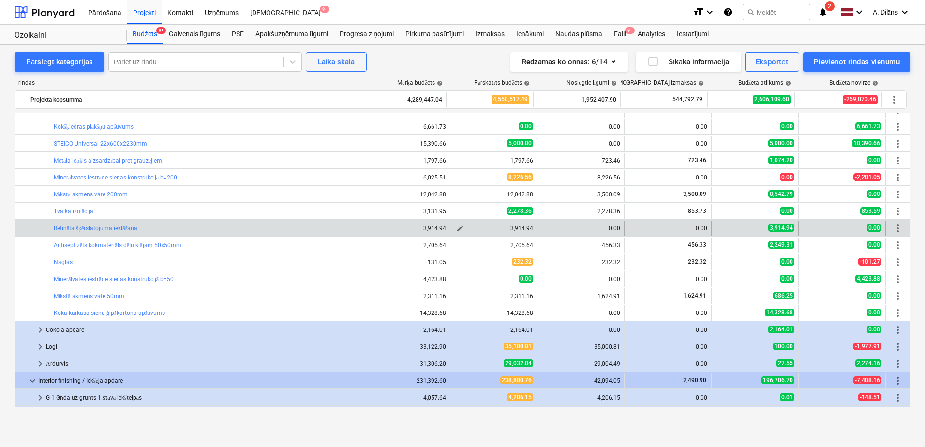
click at [458, 228] on span "edit" at bounding box center [460, 228] width 8 height 8
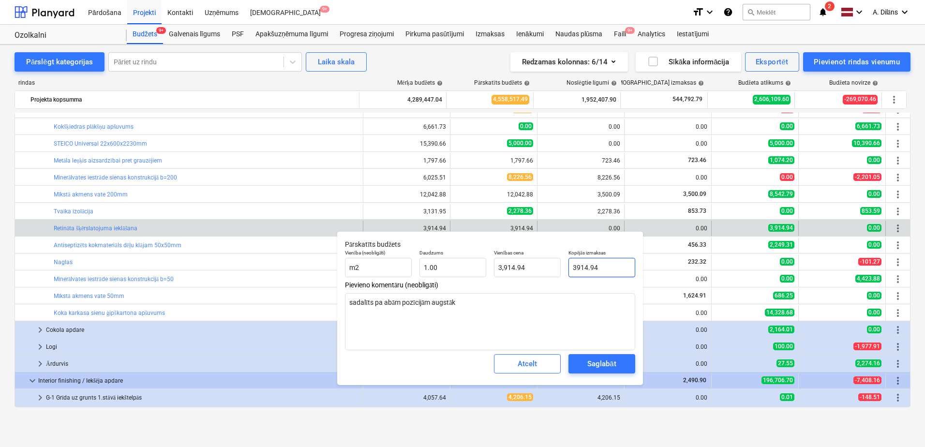
drag, startPoint x: 605, startPoint y: 268, endPoint x: 559, endPoint y: 286, distance: 49.3
click at [564, 272] on div "Kopējās izmaksas 3914.94" at bounding box center [601, 263] width 74 height 35
click at [543, 310] on textarea "sadalīts pa abām pozīcijām augstāk" at bounding box center [490, 321] width 290 height 57
click at [607, 364] on div "Saglabāt" at bounding box center [601, 363] width 29 height 13
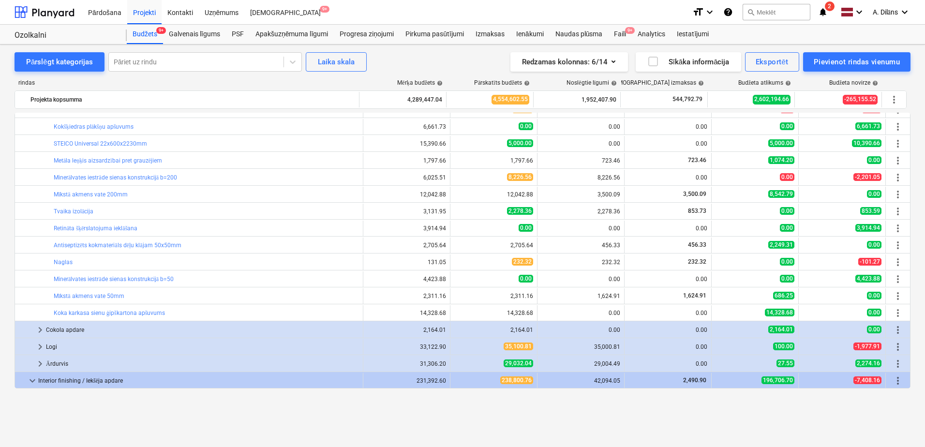
scroll to position [488, 0]
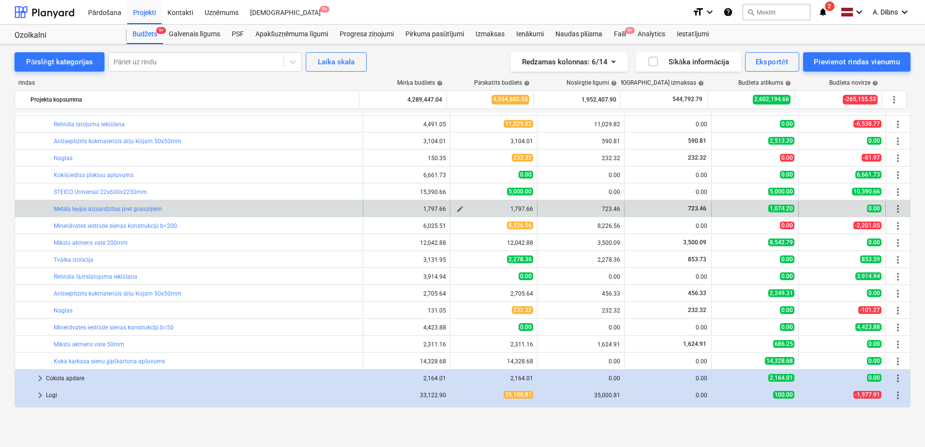
click at [456, 208] on span "edit" at bounding box center [460, 209] width 8 height 8
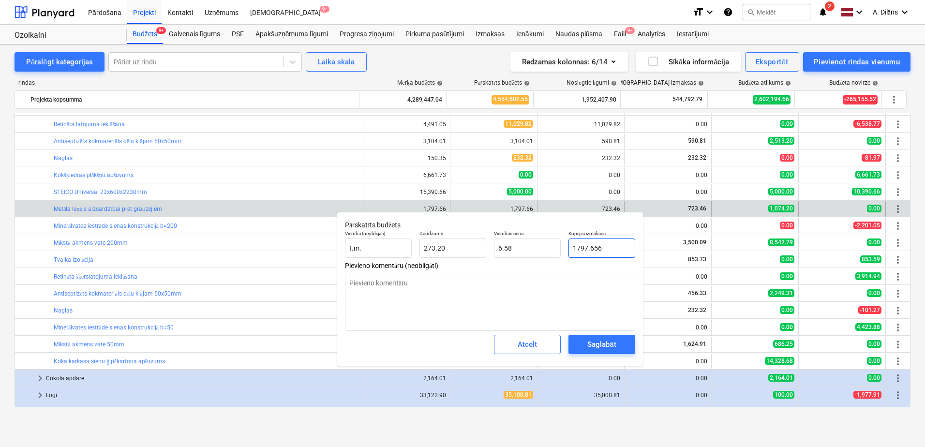
drag, startPoint x: 608, startPoint y: 249, endPoint x: 568, endPoint y: 249, distance: 40.1
click at [568, 249] on input "1797.656" at bounding box center [601, 247] width 67 height 19
click at [507, 345] on span "Atcelt" at bounding box center [527, 344] width 43 height 13
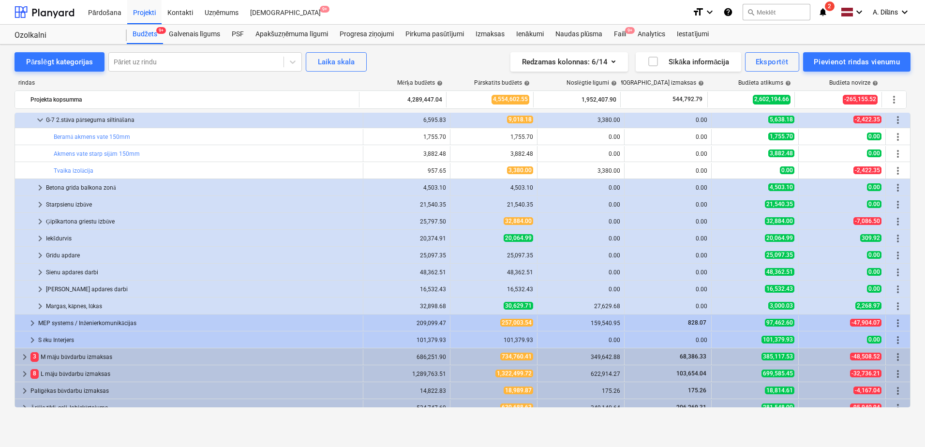
scroll to position [924, 0]
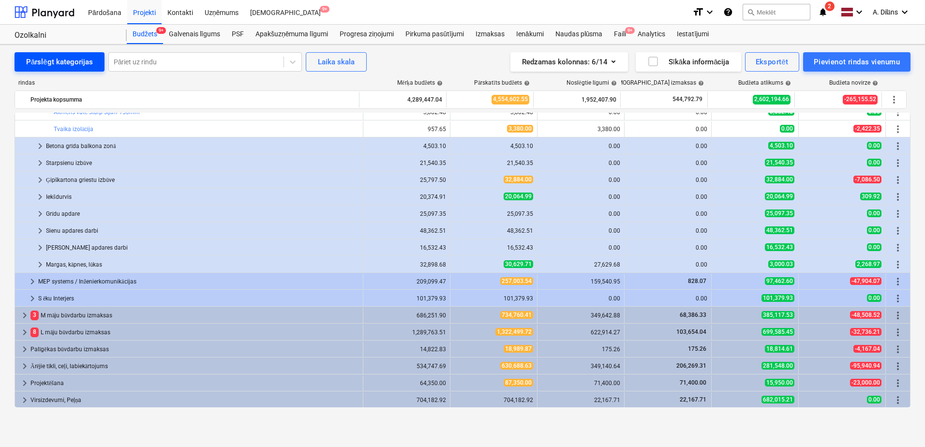
click at [44, 62] on div "Pārslēgt kategorijas" at bounding box center [59, 62] width 67 height 13
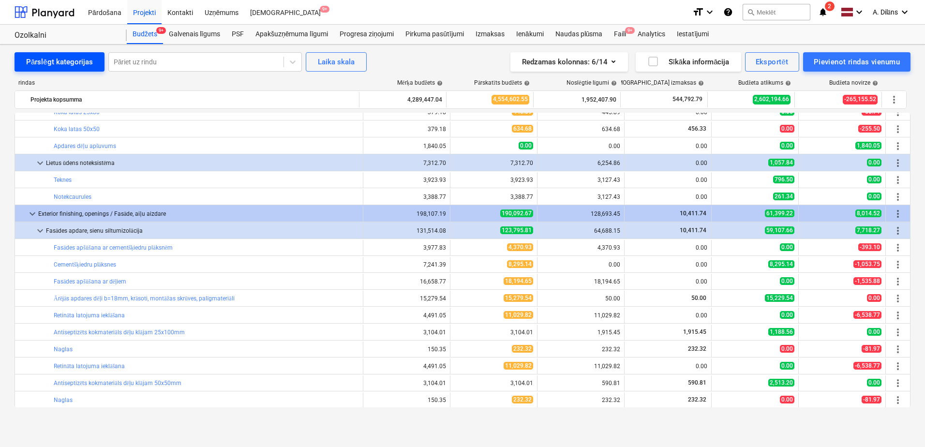
click at [44, 62] on div "Pārslēgt kategorijas" at bounding box center [59, 62] width 67 height 13
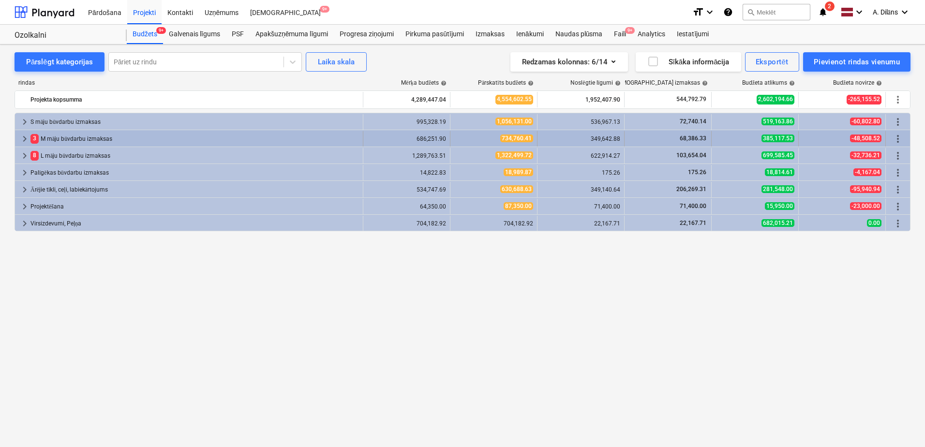
click at [26, 136] on span "keyboard_arrow_right" at bounding box center [25, 139] width 12 height 12
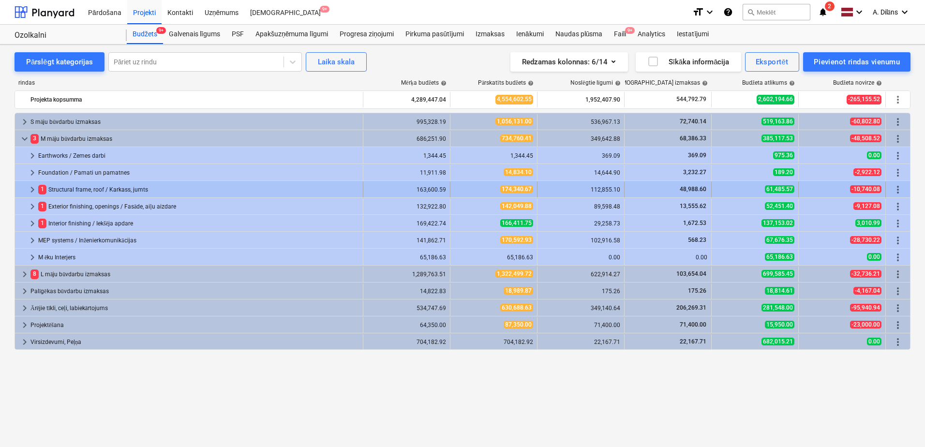
click at [30, 189] on span "keyboard_arrow_right" at bounding box center [33, 190] width 12 height 12
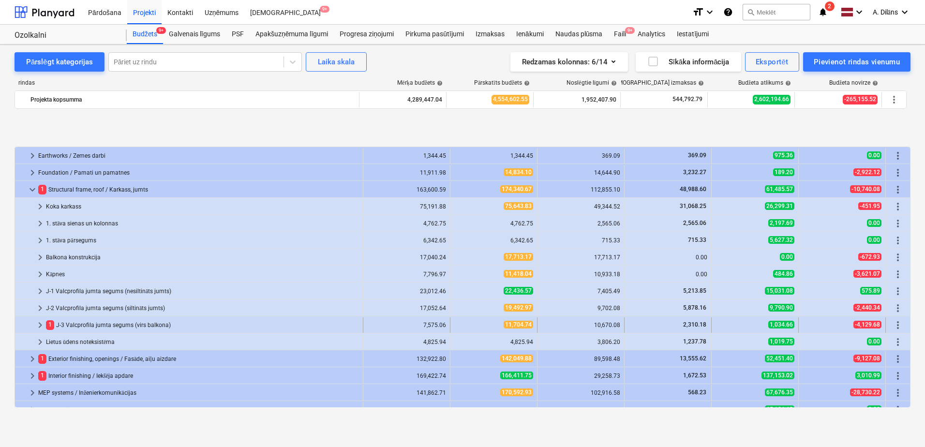
click at [43, 324] on span "keyboard_arrow_right" at bounding box center [40, 325] width 12 height 12
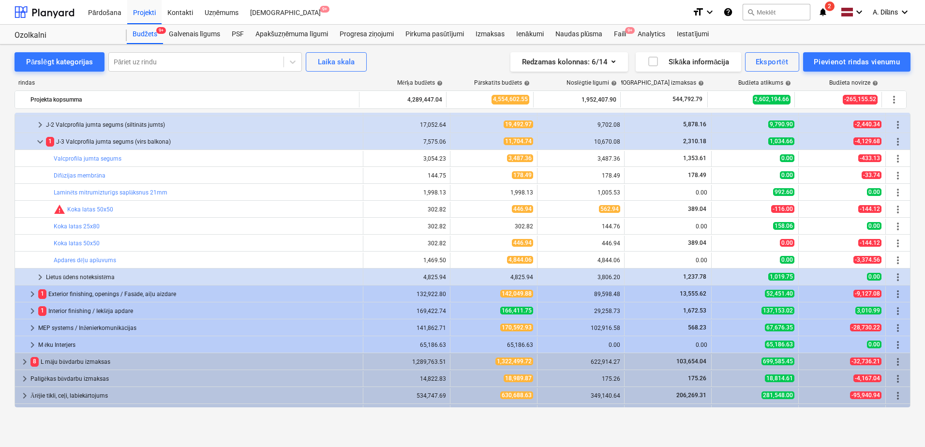
scroll to position [193, 0]
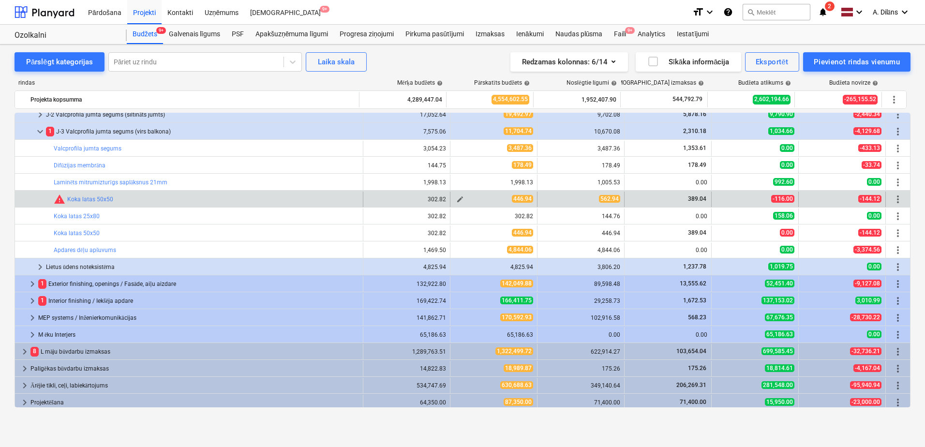
click at [456, 199] on span "edit" at bounding box center [460, 199] width 8 height 8
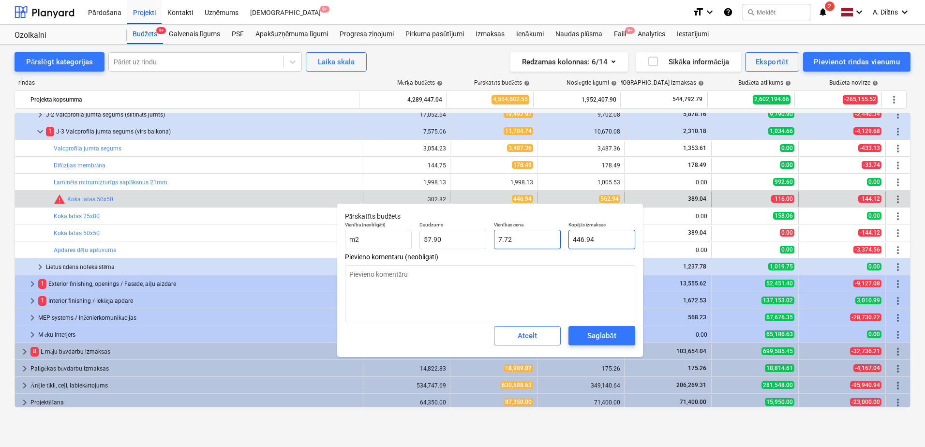
drag, startPoint x: 606, startPoint y: 241, endPoint x: 555, endPoint y: 240, distance: 51.3
click at [555, 240] on div "Vienība (neobligāti) m2 Daudzums 57.90 Vienības cena 7.72 Kopējās izmaksas 446.…" at bounding box center [490, 235] width 298 height 35
click at [537, 240] on input "9.7226" at bounding box center [527, 239] width 67 height 19
click at [606, 337] on div "Saglabāt" at bounding box center [601, 335] width 29 height 13
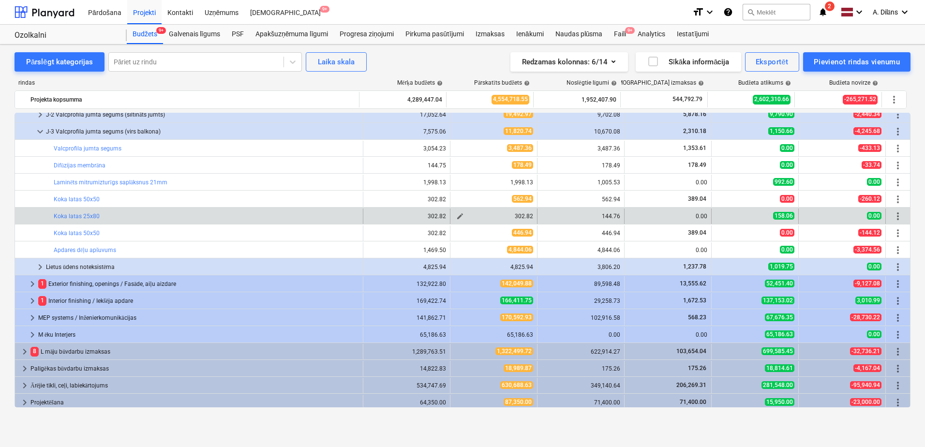
click at [457, 215] on span "edit" at bounding box center [460, 216] width 8 height 8
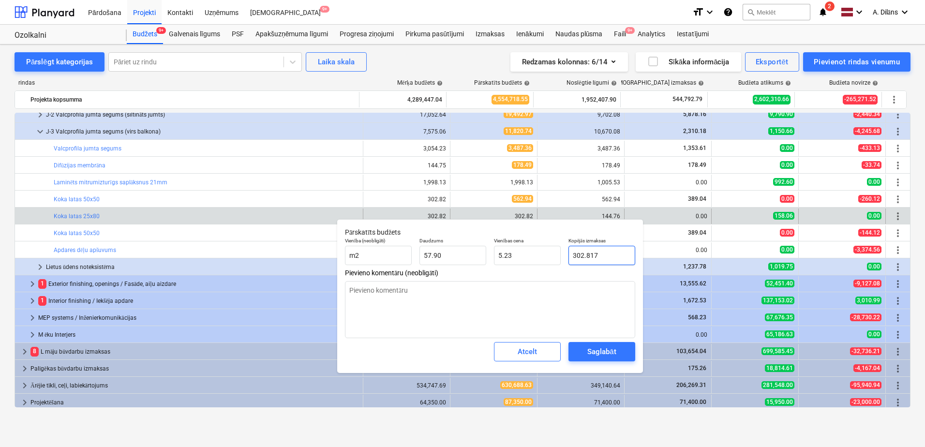
drag, startPoint x: 603, startPoint y: 255, endPoint x: 569, endPoint y: 255, distance: 33.9
click at [569, 255] on input "302.817" at bounding box center [601, 255] width 67 height 19
click at [536, 306] on textarea at bounding box center [490, 309] width 290 height 57
click at [591, 352] on div "Saglabāt" at bounding box center [601, 351] width 29 height 13
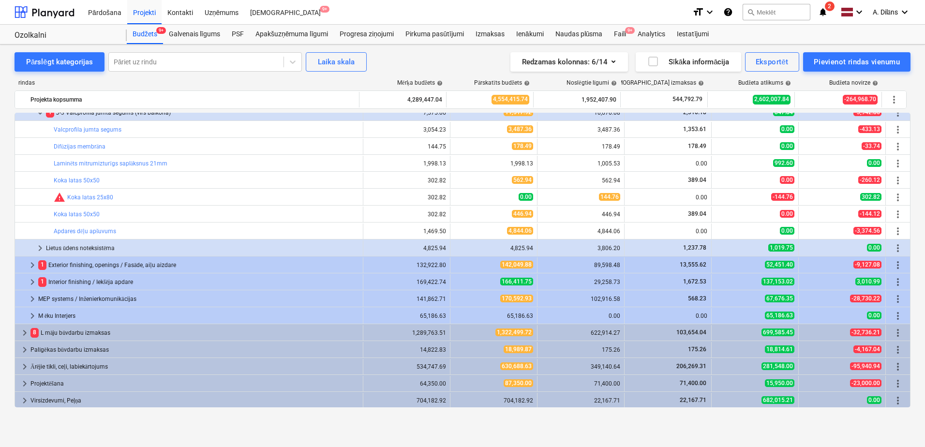
scroll to position [213, 0]
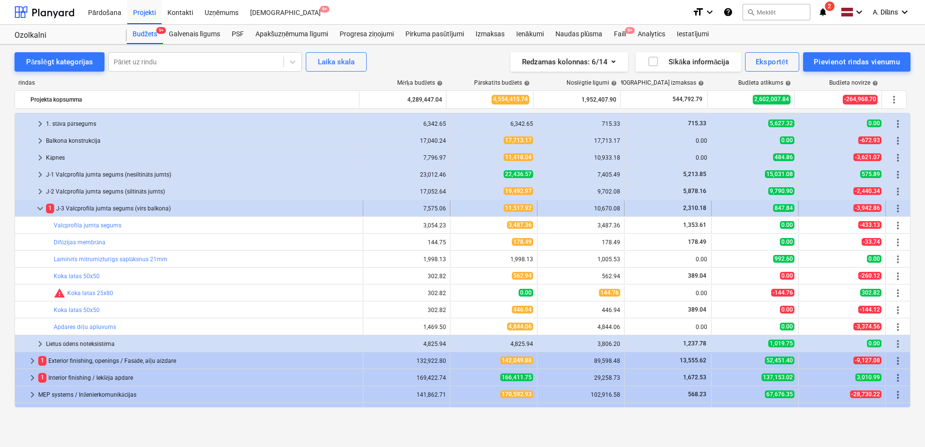
click at [39, 205] on span "keyboard_arrow_down" at bounding box center [40, 209] width 12 height 12
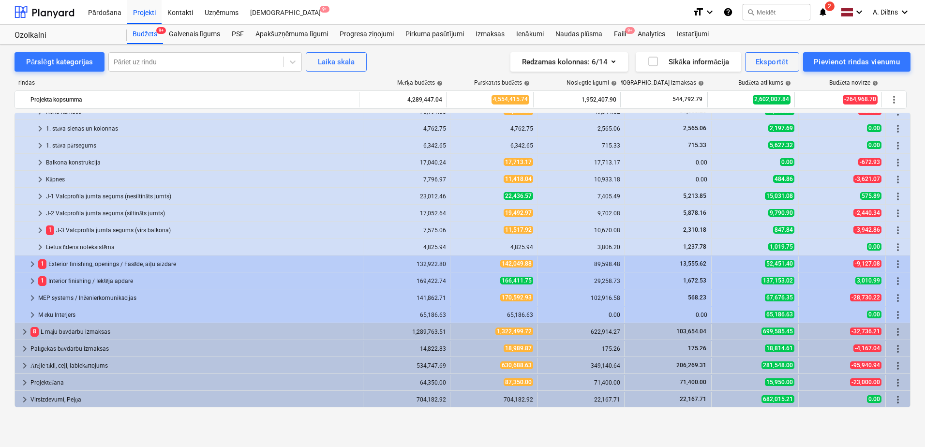
scroll to position [95, 0]
click at [37, 229] on span "keyboard_arrow_right" at bounding box center [40, 230] width 12 height 12
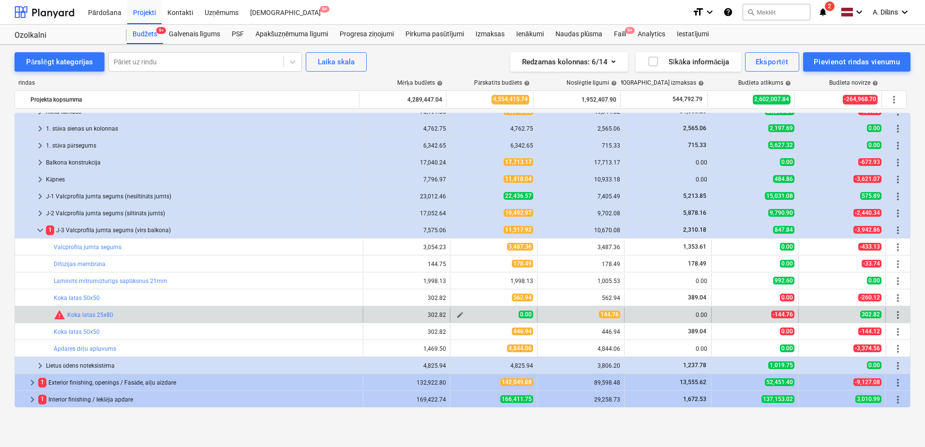
click at [456, 314] on span "edit" at bounding box center [460, 315] width 8 height 8
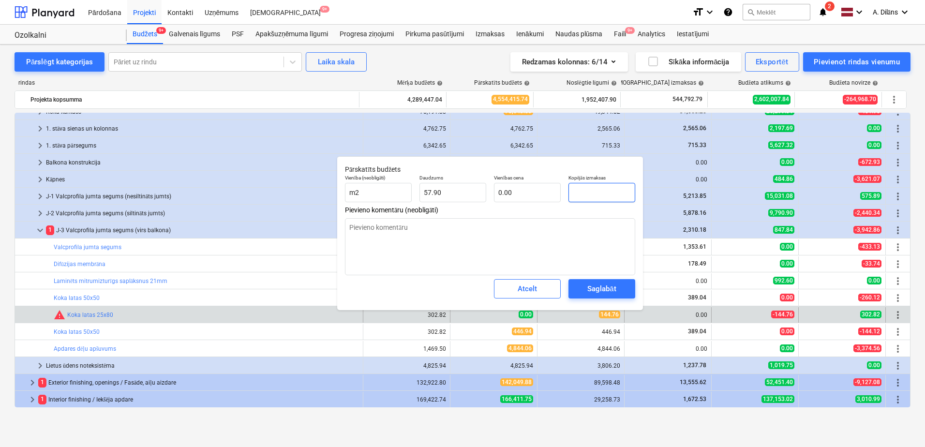
drag, startPoint x: 591, startPoint y: 190, endPoint x: 567, endPoint y: 188, distance: 23.8
click at [567, 188] on div "Kopējās izmaksas" at bounding box center [601, 188] width 74 height 35
click at [598, 283] on div "Saglabāt" at bounding box center [601, 288] width 29 height 13
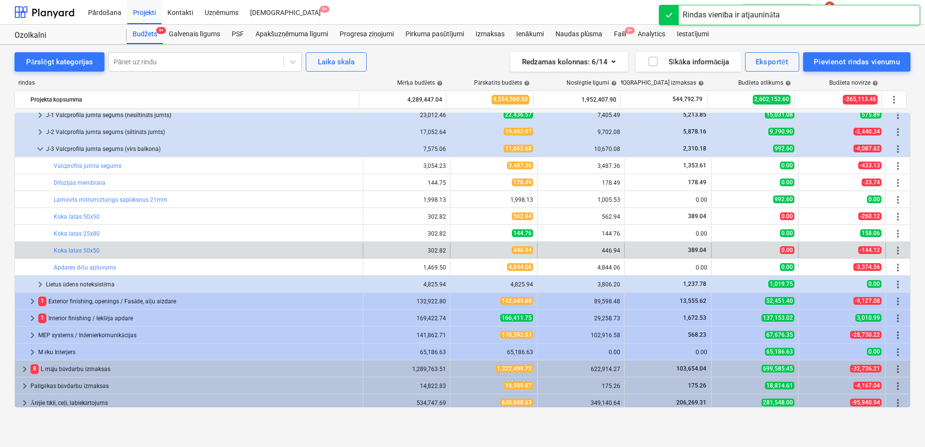
scroll to position [192, 0]
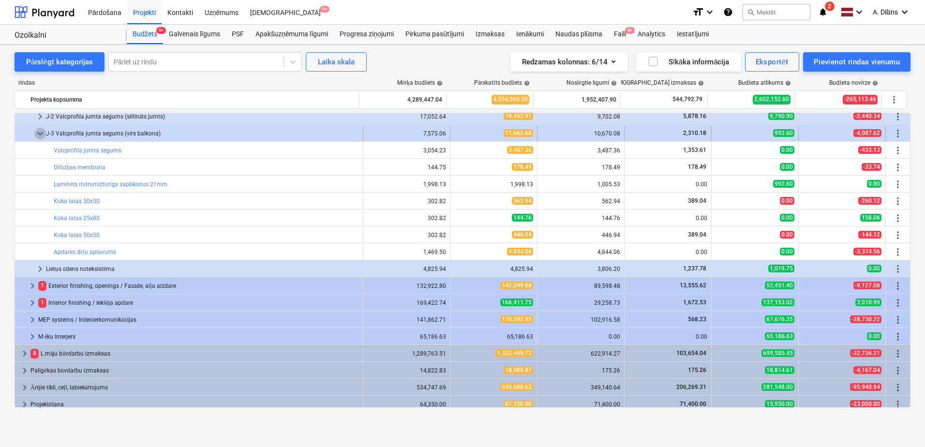
click at [41, 132] on span "keyboard_arrow_down" at bounding box center [40, 134] width 12 height 12
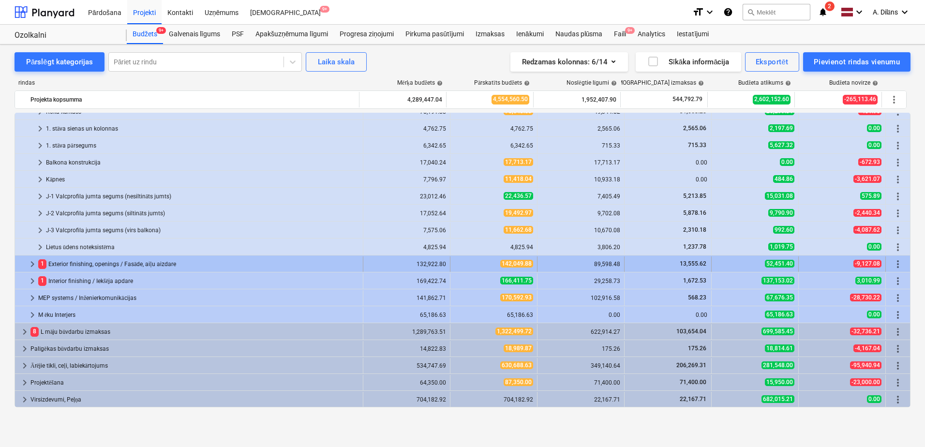
click at [33, 263] on span "keyboard_arrow_right" at bounding box center [33, 264] width 12 height 12
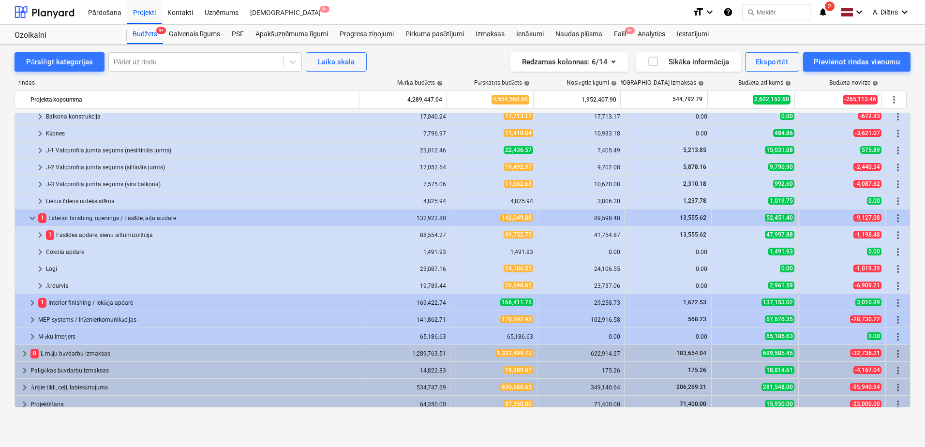
scroll to position [143, 0]
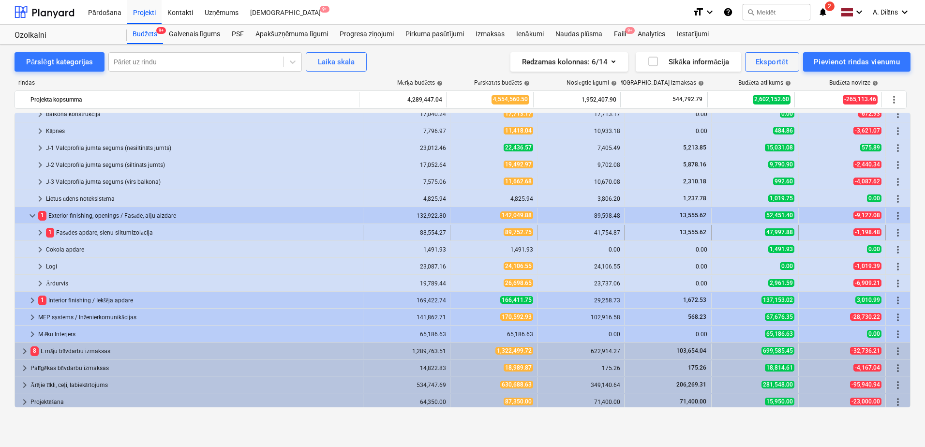
click at [40, 233] on span "keyboard_arrow_right" at bounding box center [40, 233] width 12 height 12
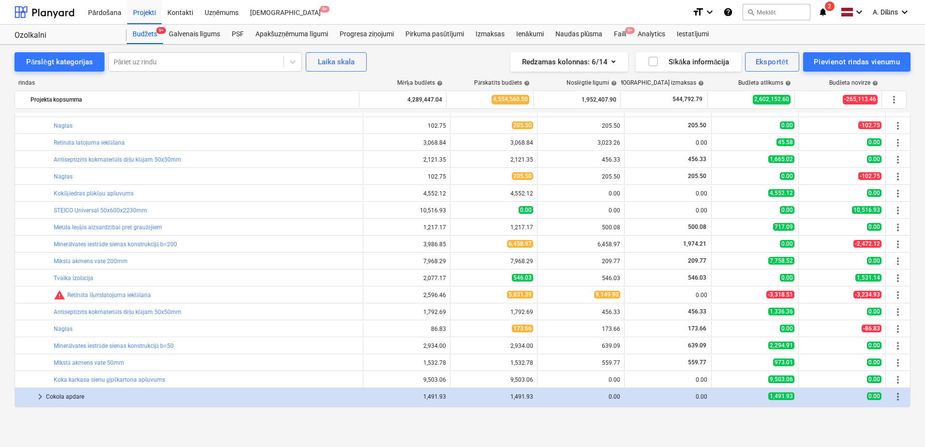
scroll to position [385, 0]
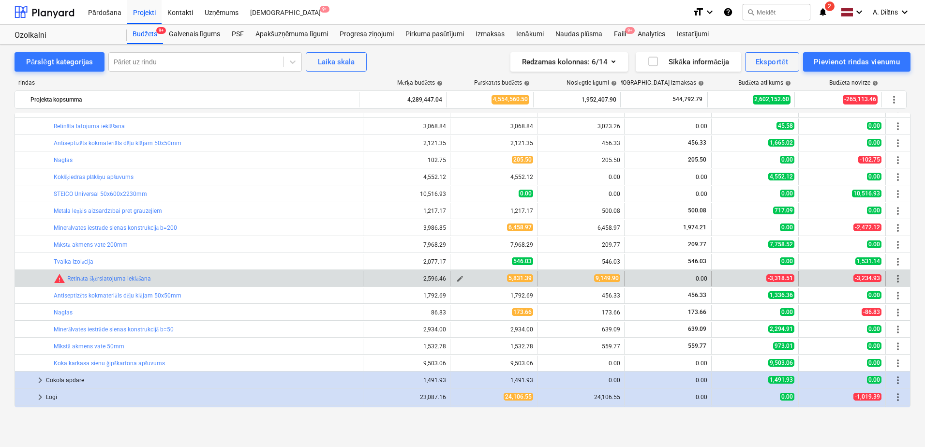
click at [457, 278] on span "edit" at bounding box center [460, 279] width 8 height 8
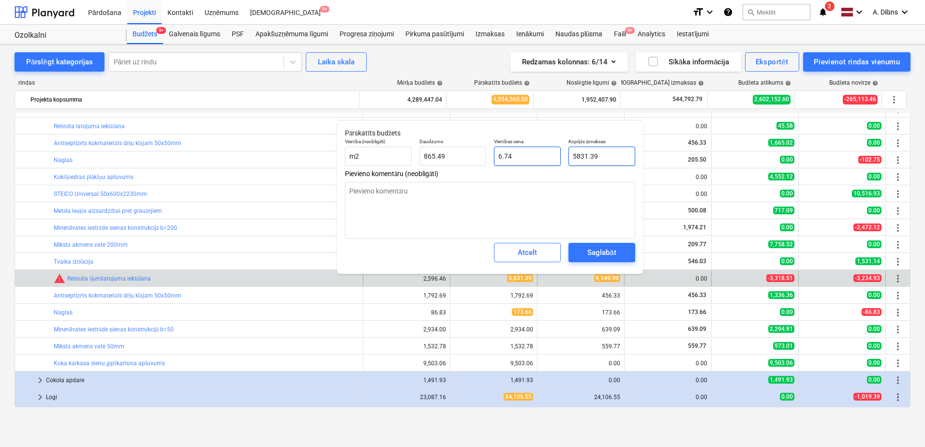
drag, startPoint x: 601, startPoint y: 152, endPoint x: 558, endPoint y: 158, distance: 43.4
click at [558, 158] on div "Vienība (neobligāti) m2 Daudzums 865.49 Vienības cena 6.74 Kopējās izmaksas 583…" at bounding box center [490, 151] width 298 height 35
click at [476, 181] on div "Pievieno komentāru (neobligāti)" at bounding box center [490, 204] width 290 height 69
click at [607, 250] on div "Saglabāt" at bounding box center [601, 252] width 29 height 13
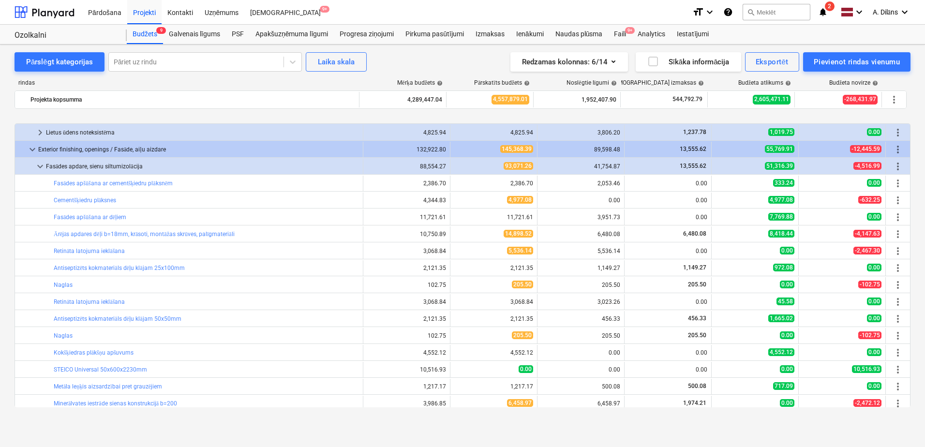
scroll to position [240, 0]
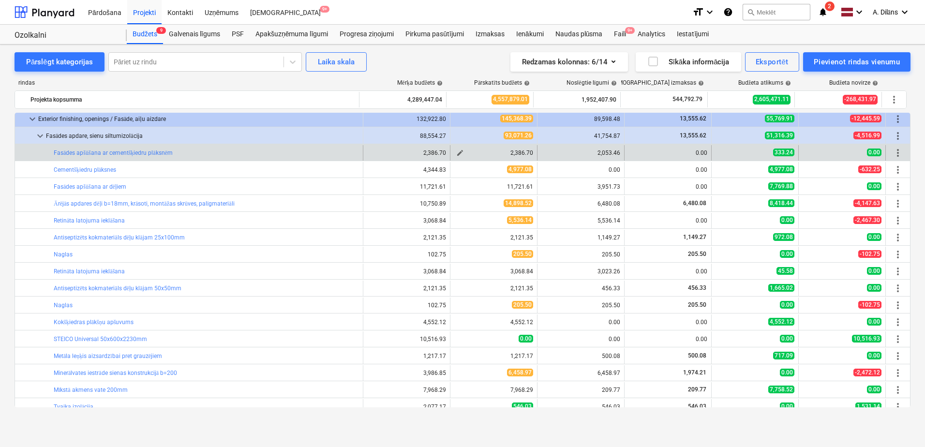
click at [457, 153] on span "edit" at bounding box center [460, 153] width 8 height 8
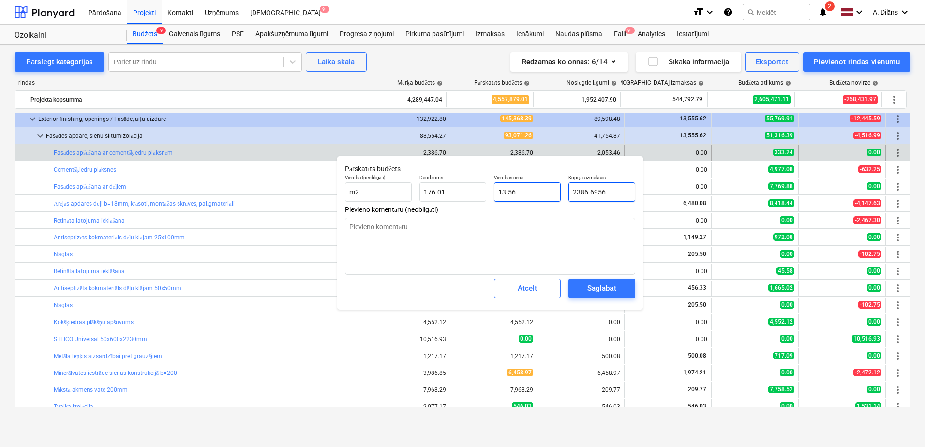
drag, startPoint x: 603, startPoint y: 191, endPoint x: 548, endPoint y: 189, distance: 54.7
click at [548, 189] on div "Vienība (neobligāti) m2 Daudzums 176.01 Vienības cena 13.56 Kopējās izmaksas 23…" at bounding box center [490, 187] width 298 height 35
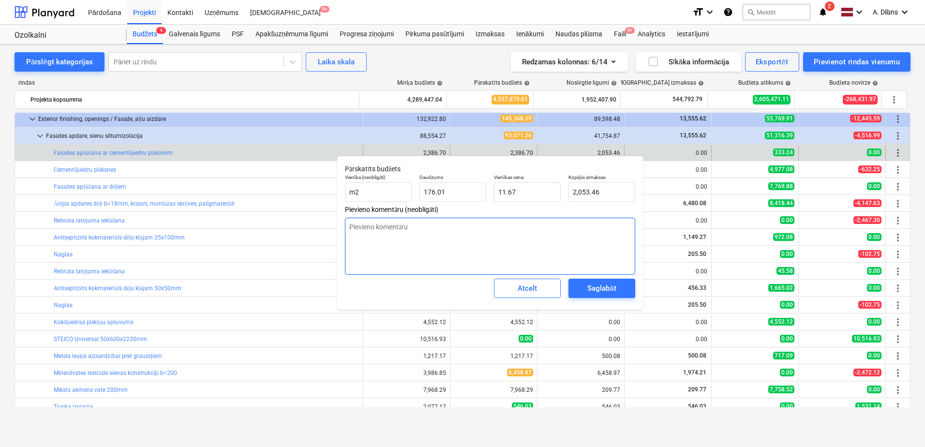
click at [567, 240] on textarea at bounding box center [490, 246] width 290 height 57
click at [604, 285] on div "Saglabāt" at bounding box center [601, 288] width 29 height 13
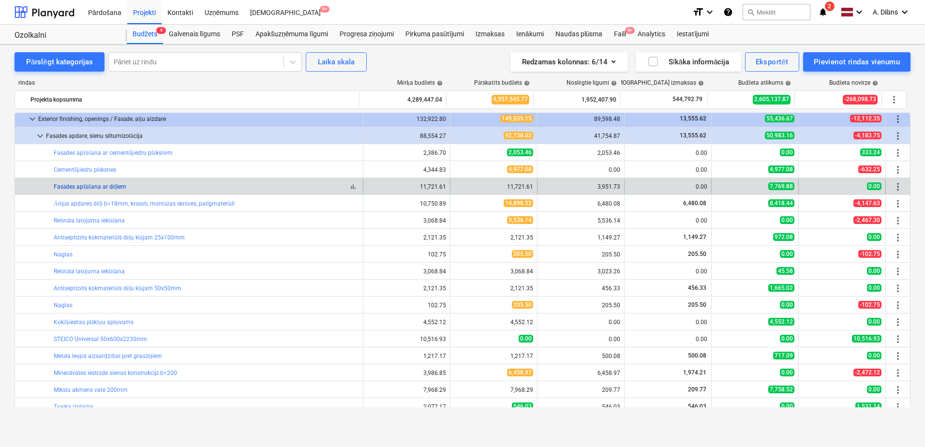
click at [84, 185] on link "Fasādes apšūšana ar dēļiem" at bounding box center [90, 186] width 73 height 7
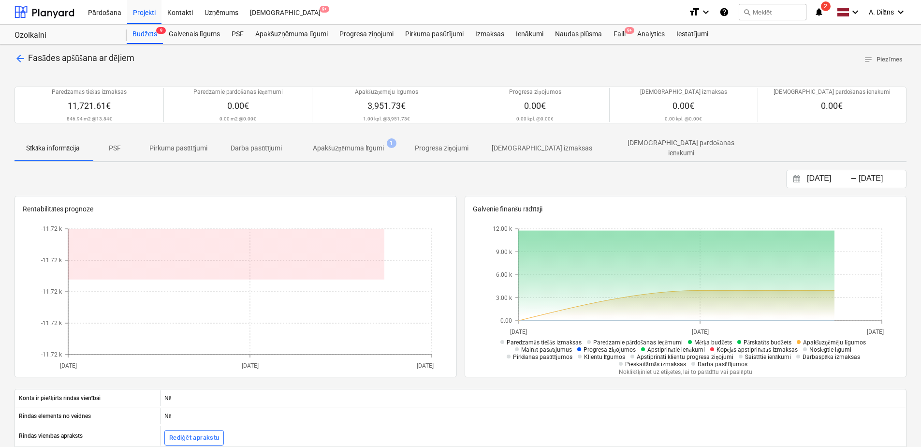
click at [346, 146] on p "Apakšuzņēmuma līgumi" at bounding box center [348, 148] width 71 height 10
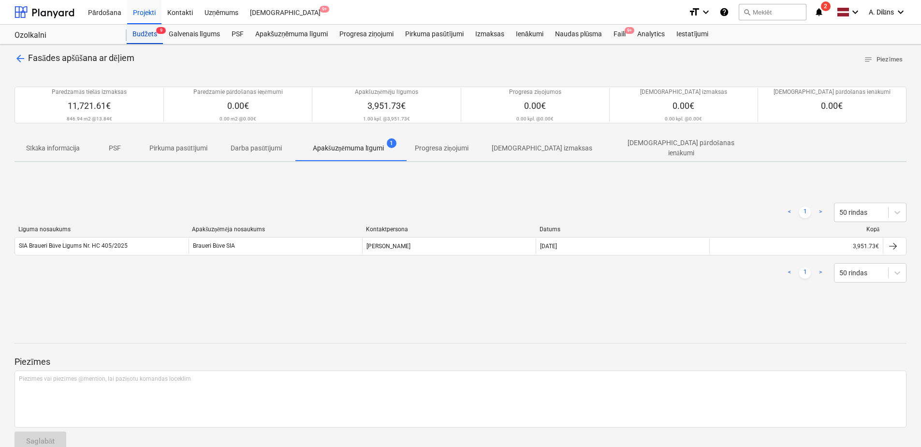
click at [141, 39] on div "Budžets 9" at bounding box center [145, 34] width 36 height 19
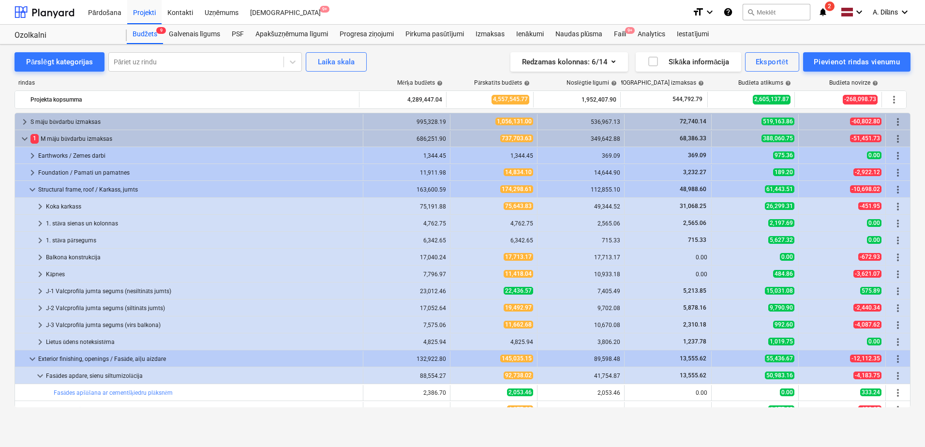
scroll to position [240, 0]
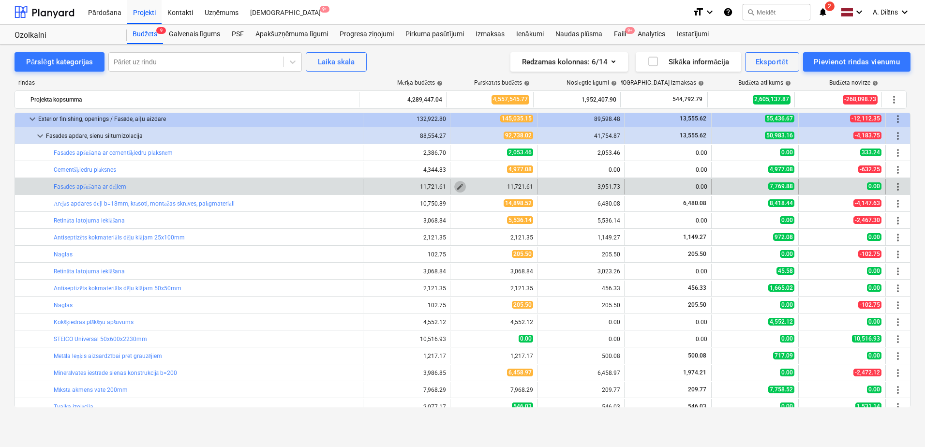
click at [458, 187] on span "edit" at bounding box center [460, 187] width 8 height 8
type textarea "x"
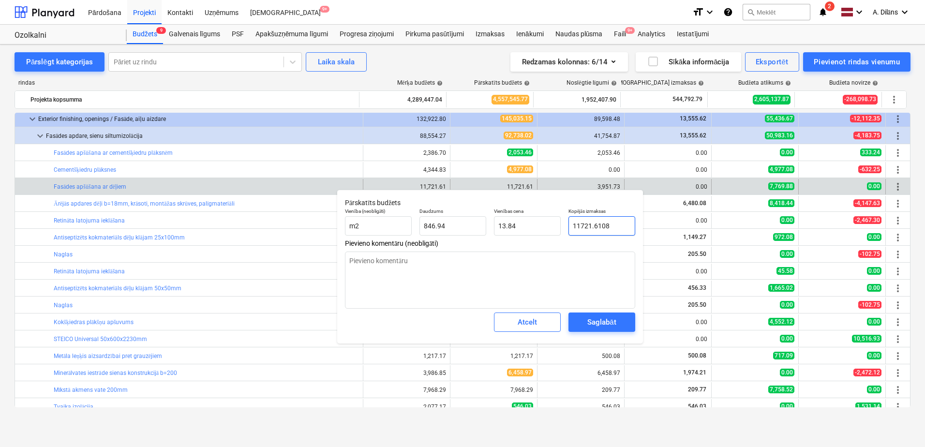
drag, startPoint x: 613, startPoint y: 225, endPoint x: 569, endPoint y: 228, distance: 44.1
click at [569, 228] on input "11721.6108" at bounding box center [601, 225] width 67 height 19
type input "8"
type textarea "x"
type input "0.01"
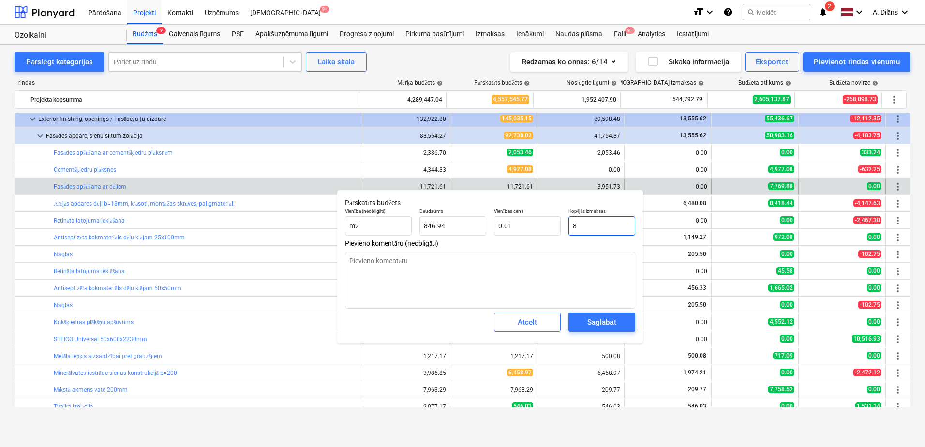
type textarea "x"
type input "80"
type input "0.09"
type textarea "x"
type input "800"
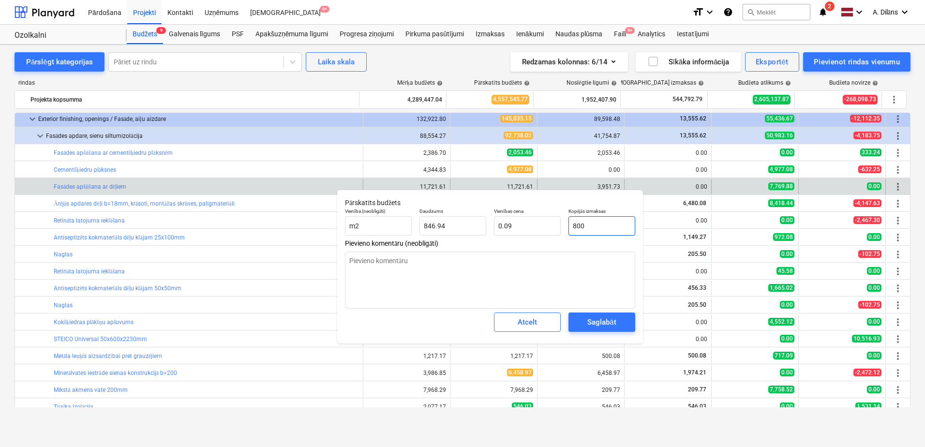
type input "0.94"
type textarea "x"
type input "8000"
type input "9.45"
type input "8000"
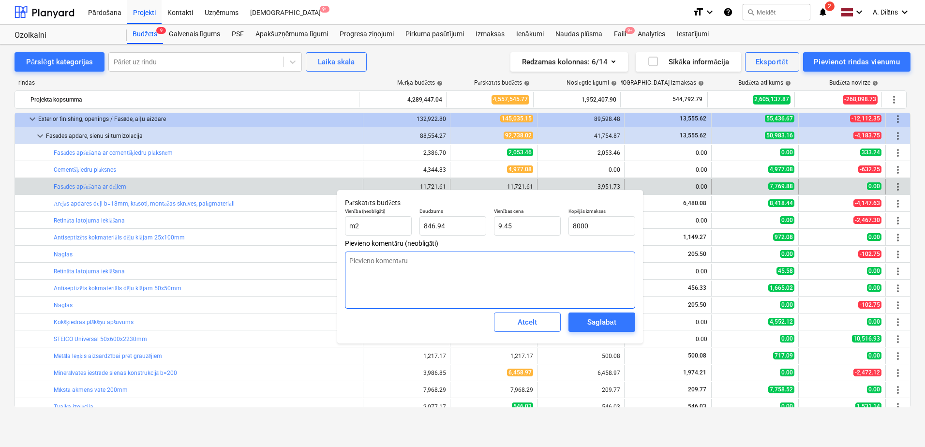
type textarea "x"
type input "8,000.00"
click at [473, 277] on textarea at bounding box center [490, 279] width 290 height 57
click at [597, 322] on div "Saglabāt" at bounding box center [601, 322] width 29 height 13
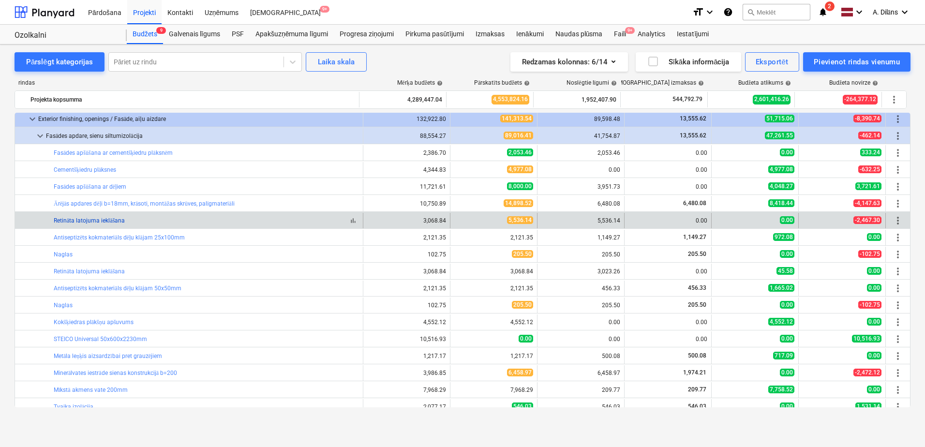
click at [102, 218] on link "Retināta latojuma ieklāšana" at bounding box center [89, 220] width 71 height 7
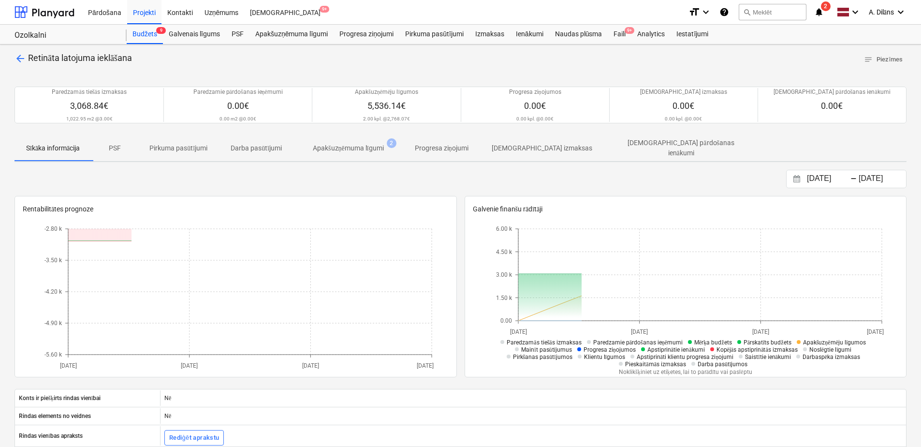
click at [380, 144] on p "Apakšuzņēmuma līgumi" at bounding box center [348, 148] width 71 height 10
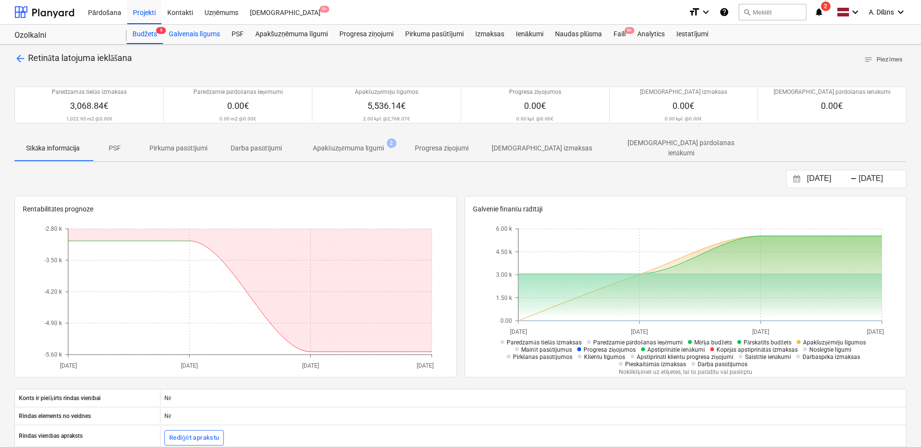
click at [191, 32] on div "Galvenais līgums" at bounding box center [194, 34] width 63 height 19
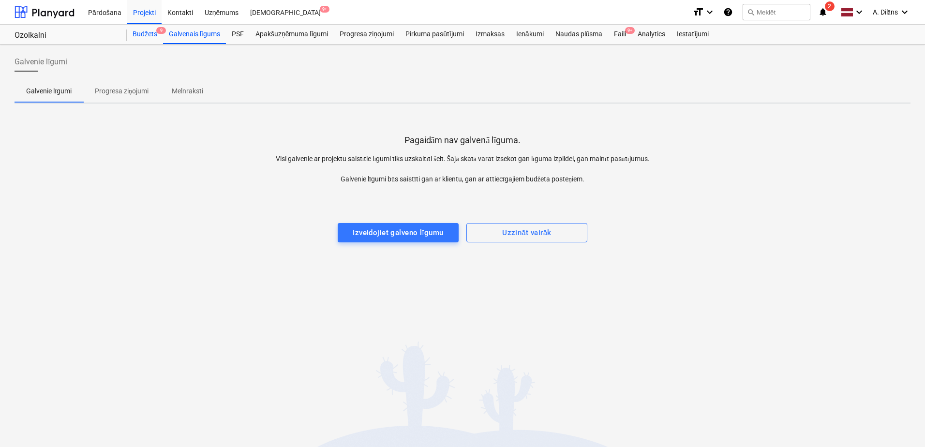
click at [148, 37] on div "Budžets 9" at bounding box center [145, 34] width 36 height 19
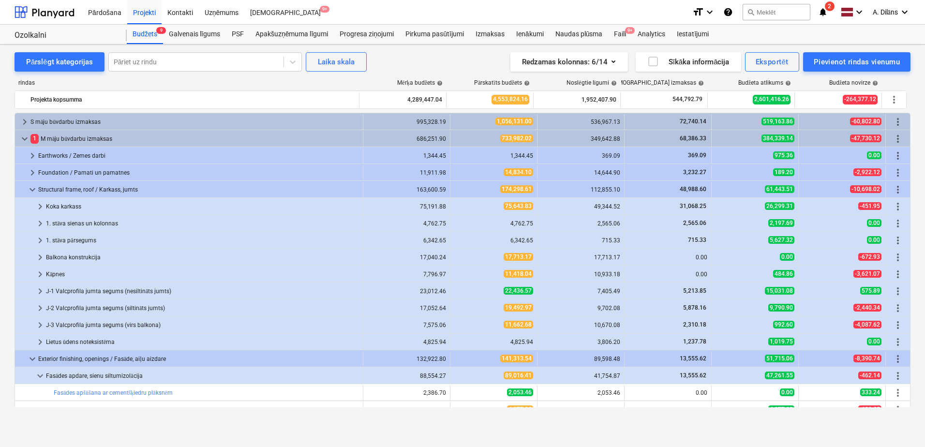
scroll to position [240, 0]
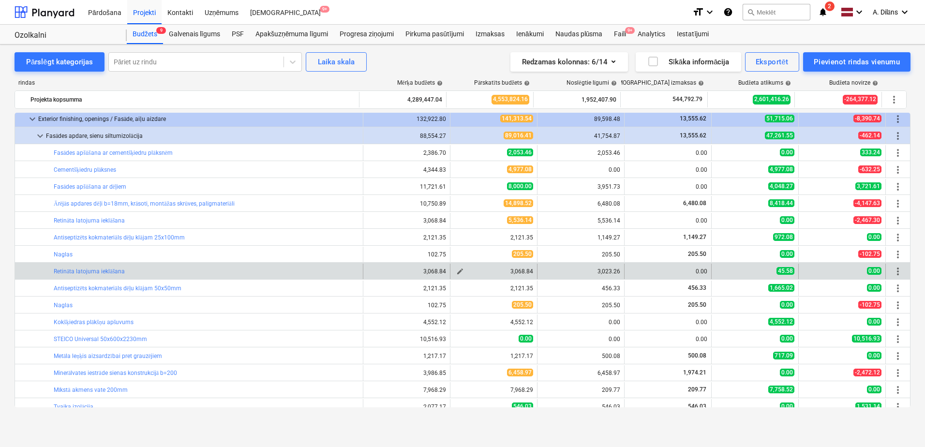
click at [457, 271] on span "edit" at bounding box center [460, 271] width 8 height 8
type textarea "x"
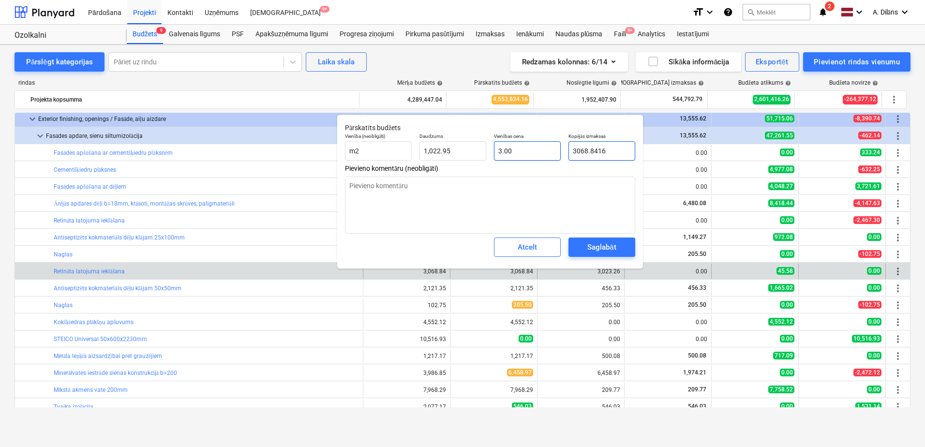
drag, startPoint x: 606, startPoint y: 149, endPoint x: 557, endPoint y: 154, distance: 49.6
click at [557, 154] on div "Vienība (neobligāti) m2 Daudzums 1,022.95 Vienības cena 3.00 Kopējās izmaksas 3…" at bounding box center [490, 146] width 298 height 35
type input "3"
type textarea "x"
type input "0.00"
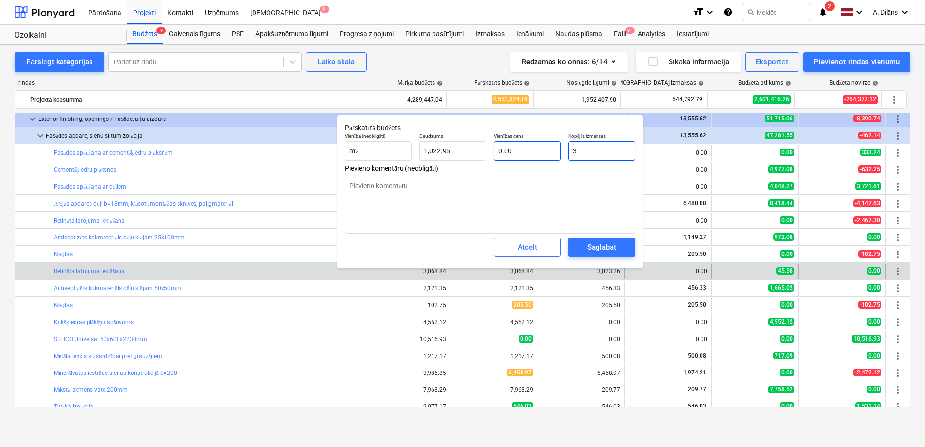
type textarea "x"
type input "30"
type input "0.03"
type textarea "x"
type input "302"
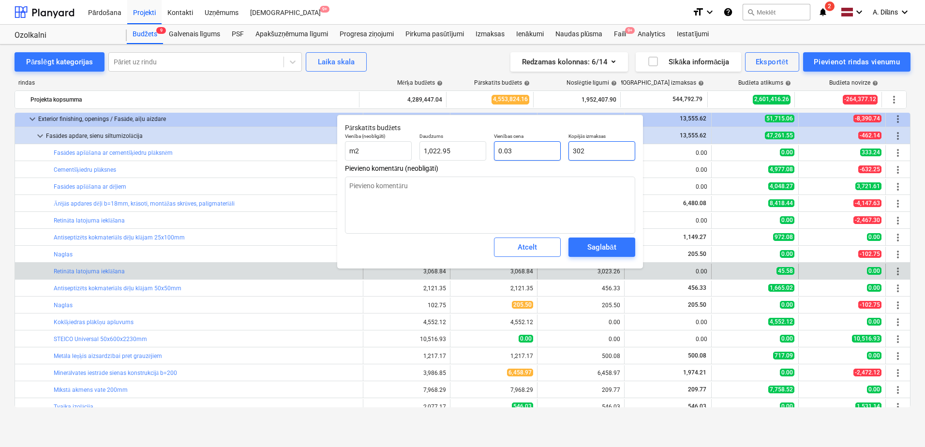
type input "0.30"
type textarea "x"
type input "3023"
type input "2.96"
type textarea "x"
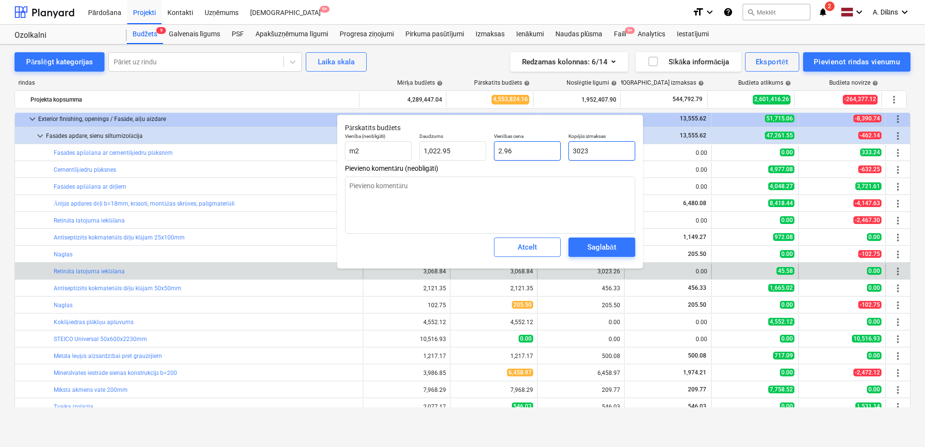
type input "3023."
type textarea "x"
type input "3023.2"
type textarea "x"
type input "3023.26"
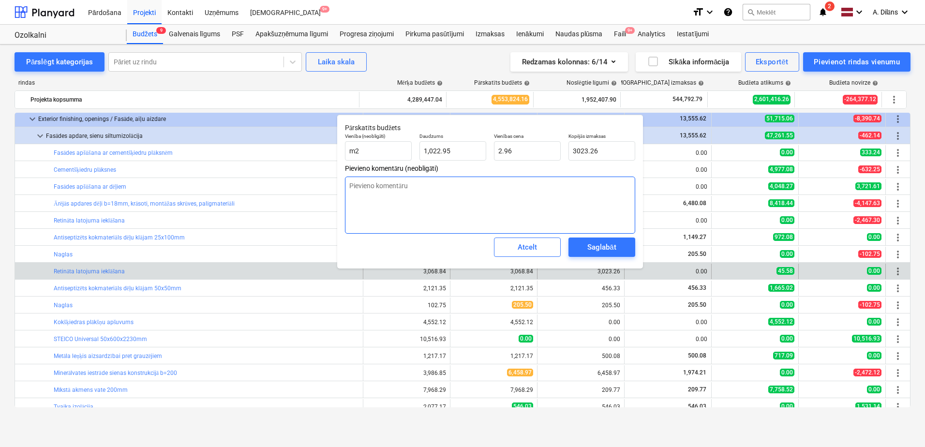
type textarea "x"
type input "3,023.26"
click at [589, 196] on textarea at bounding box center [490, 205] width 290 height 57
click at [602, 248] on div "Saglabāt" at bounding box center [601, 247] width 29 height 13
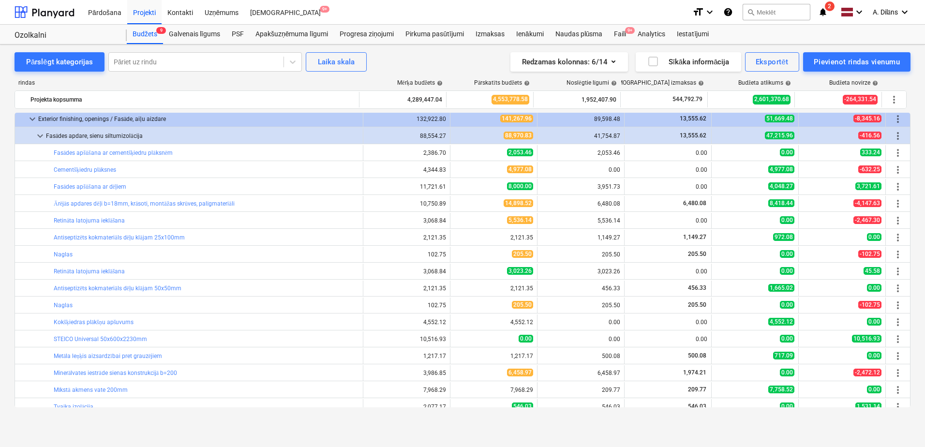
scroll to position [288, 0]
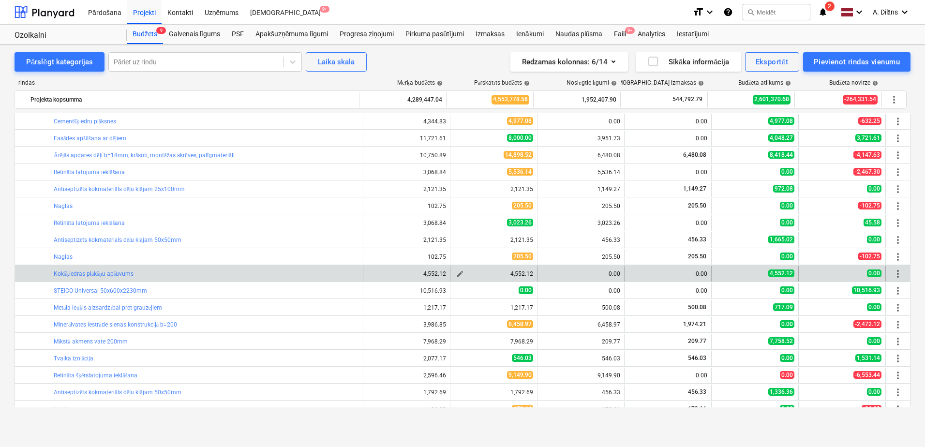
click at [456, 273] on span "edit" at bounding box center [460, 274] width 8 height 8
type textarea "x"
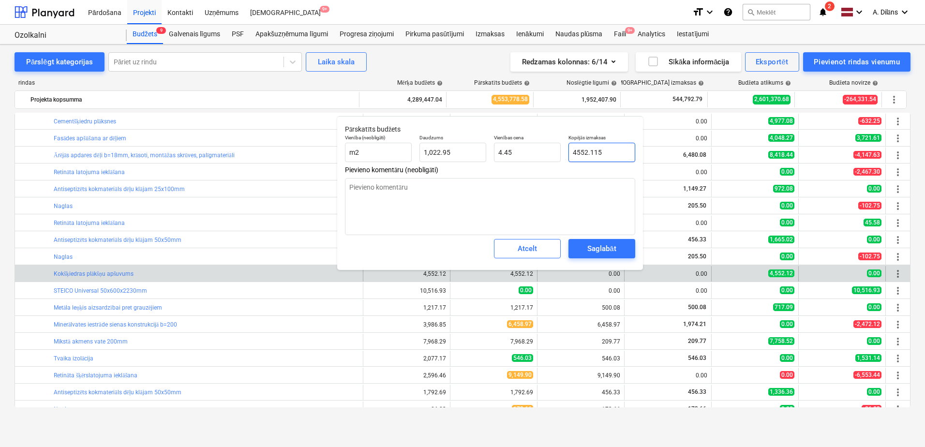
drag, startPoint x: 610, startPoint y: 150, endPoint x: 565, endPoint y: 149, distance: 44.5
click at [565, 149] on div "Kopējās izmaksas 4552.115" at bounding box center [601, 148] width 74 height 35
type input "2"
type textarea "x"
type input "0.00"
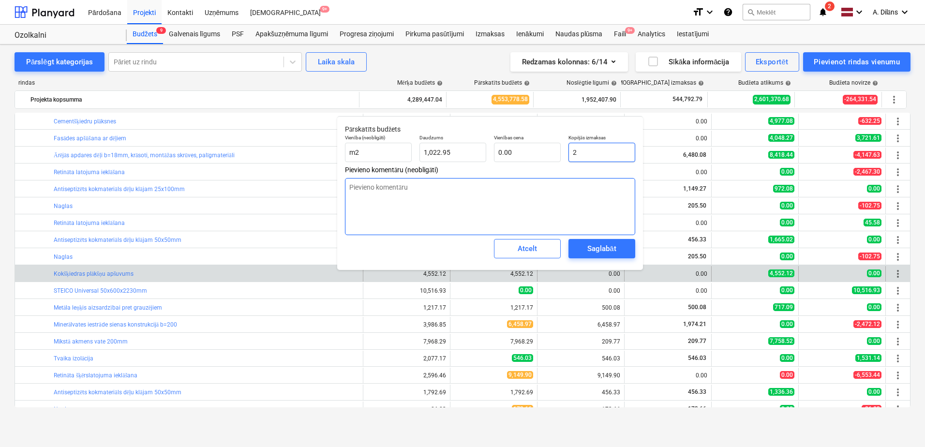
type textarea "x"
type input "20"
type input "0.02"
type textarea "x"
type input "200"
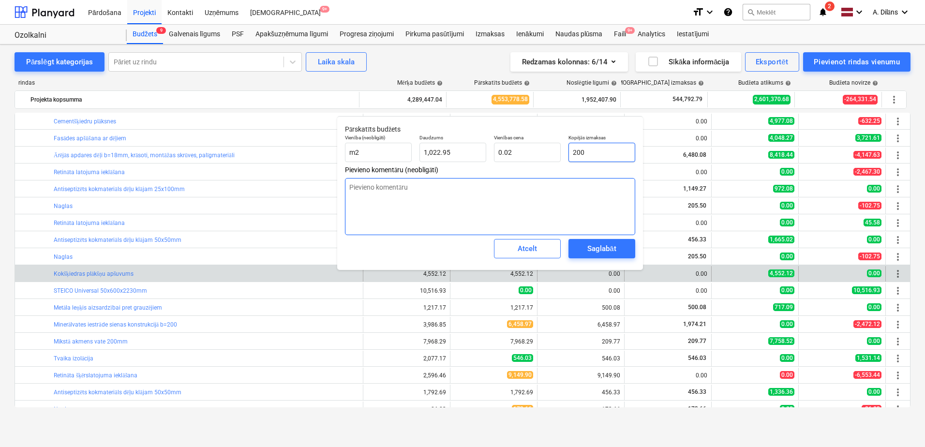
type input "0.20"
type textarea "x"
type input "2000"
type input "1.96"
type input "2000"
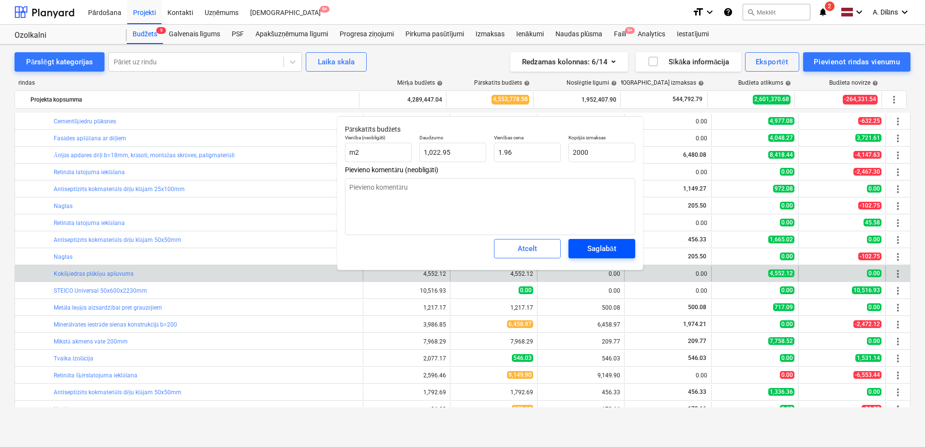
type textarea "x"
type input "2,000.00"
click at [616, 250] on span "Saglabāt" at bounding box center [602, 248] width 44 height 13
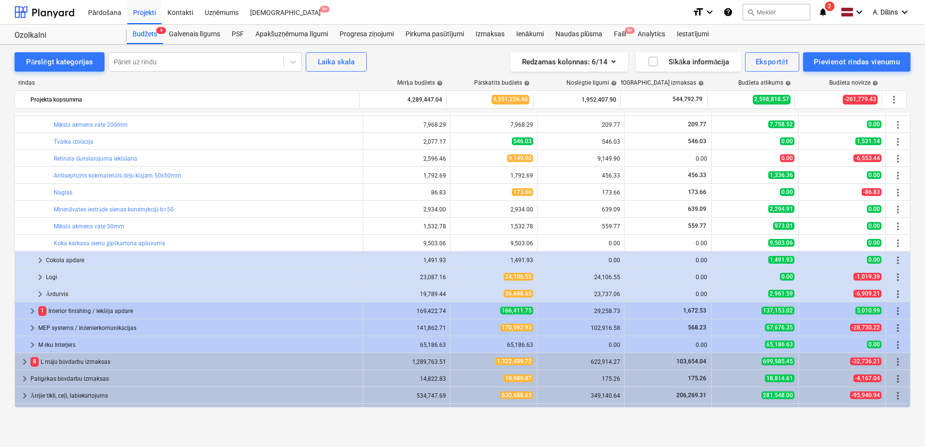
scroll to position [530, 0]
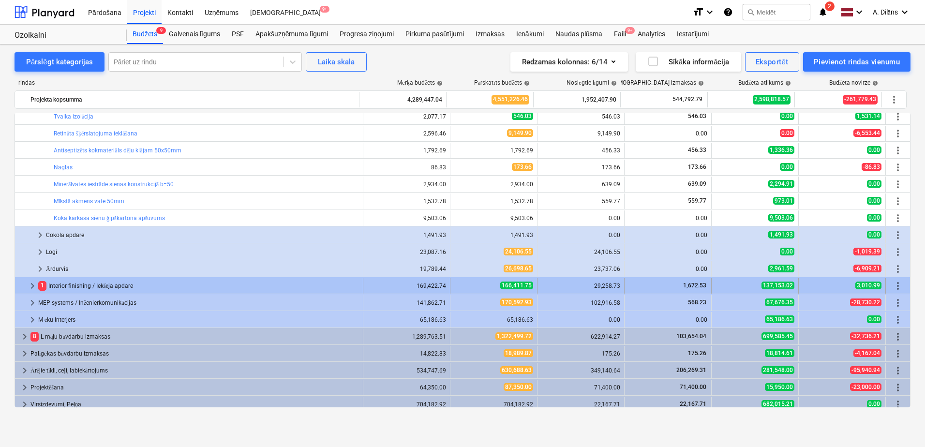
click at [30, 283] on span "keyboard_arrow_right" at bounding box center [33, 286] width 12 height 12
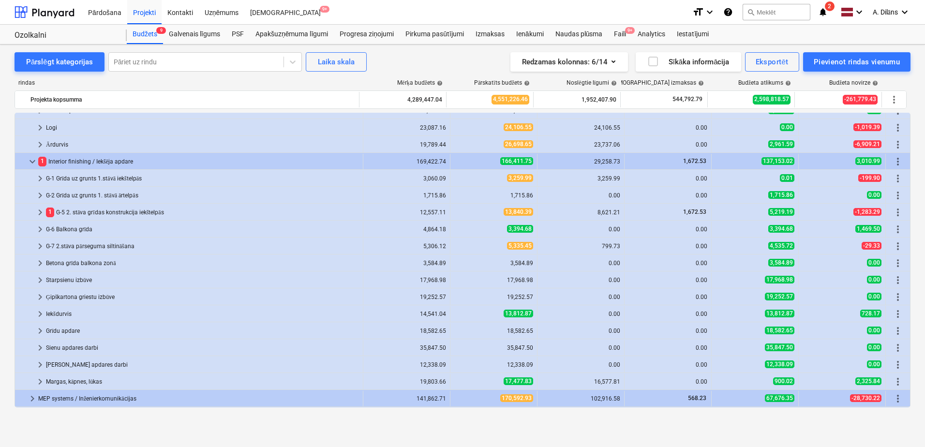
scroll to position [675, 0]
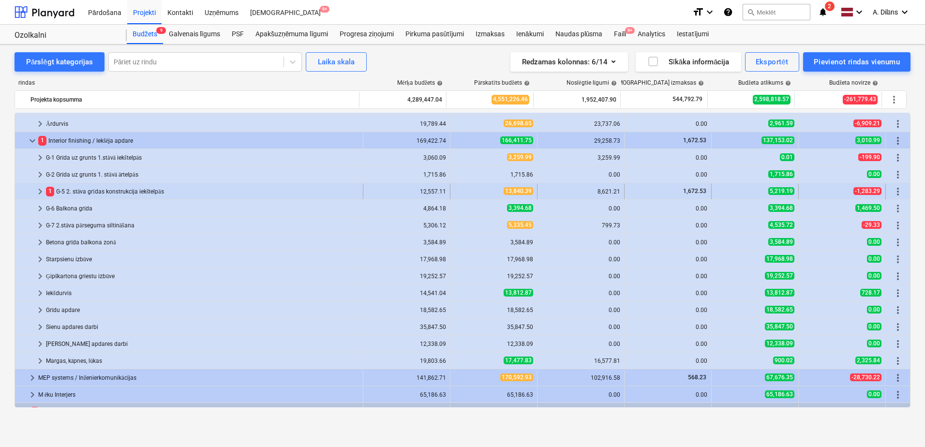
click at [37, 190] on span "keyboard_arrow_right" at bounding box center [40, 192] width 12 height 12
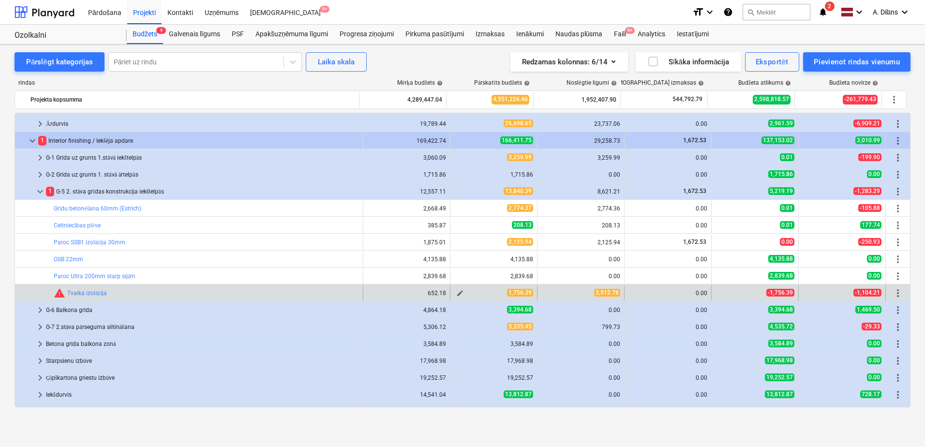
click at [459, 293] on span "edit" at bounding box center [460, 293] width 8 height 8
type textarea "x"
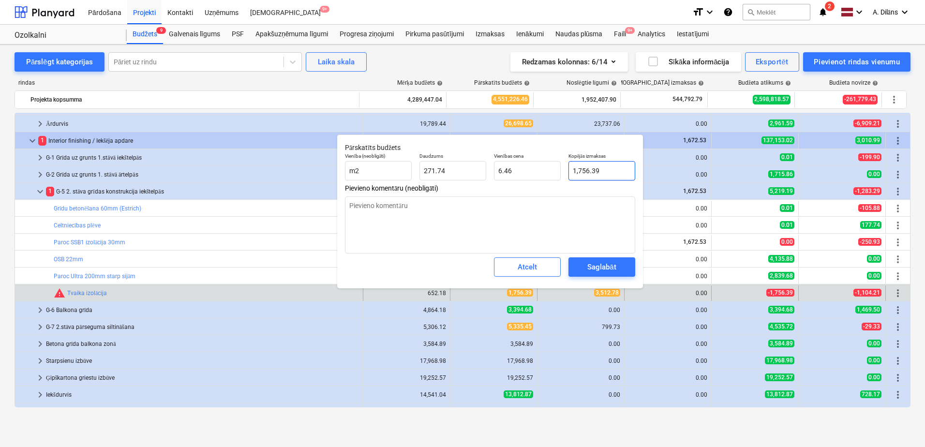
type input "1756.39"
drag, startPoint x: 605, startPoint y: 171, endPoint x: 560, endPoint y: 174, distance: 45.6
click at [560, 171] on div "Vienība (neobligāti) m2 Daudzums 271.74 Vienības cena 6.46 Kopējās izmaksas 175…" at bounding box center [490, 166] width 298 height 35
type textarea "x"
type input "3"
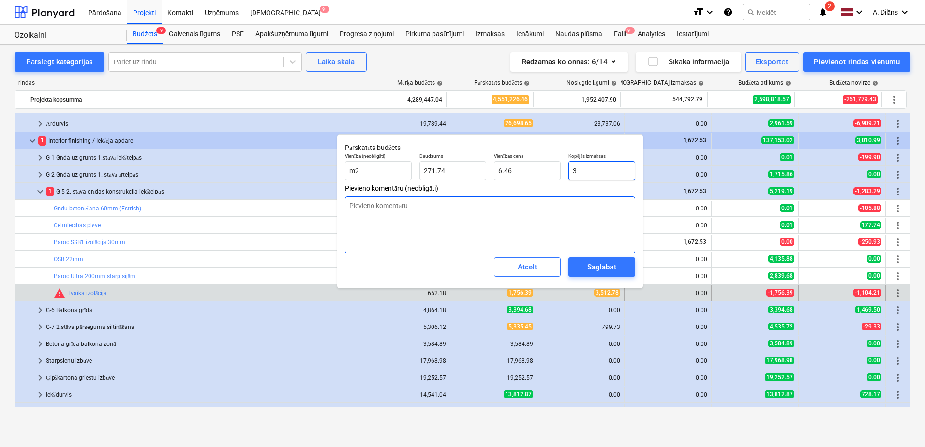
type input "0.01"
type textarea "x"
type input "35"
type input "0.13"
type textarea "x"
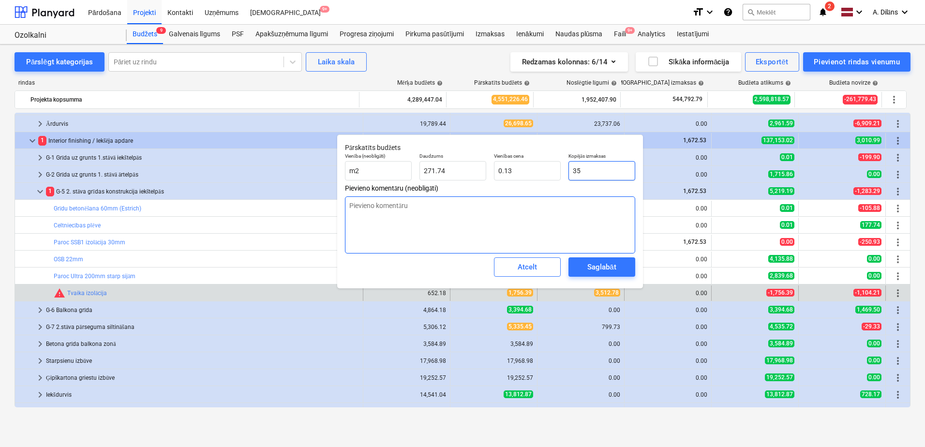
type input "351"
type input "1.29"
type textarea "x"
type input "3512"
type input "12.92"
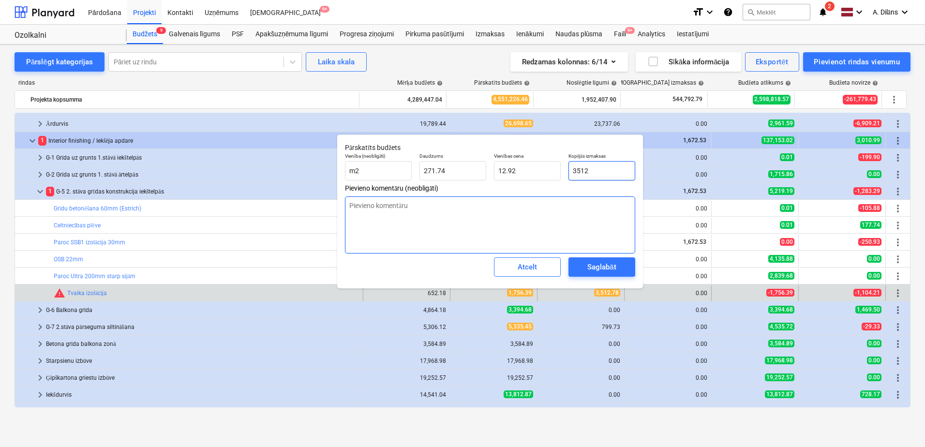
type textarea "x"
type input "3512."
type textarea "x"
type input "3512.7"
type input "12.93"
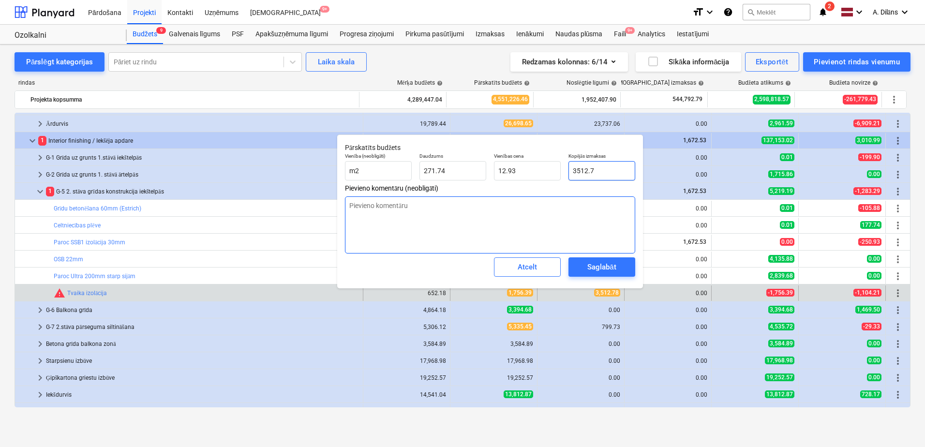
type textarea "x"
type input "3512.78"
type textarea "x"
type input "3,512.78"
click at [556, 226] on textarea at bounding box center [490, 224] width 290 height 57
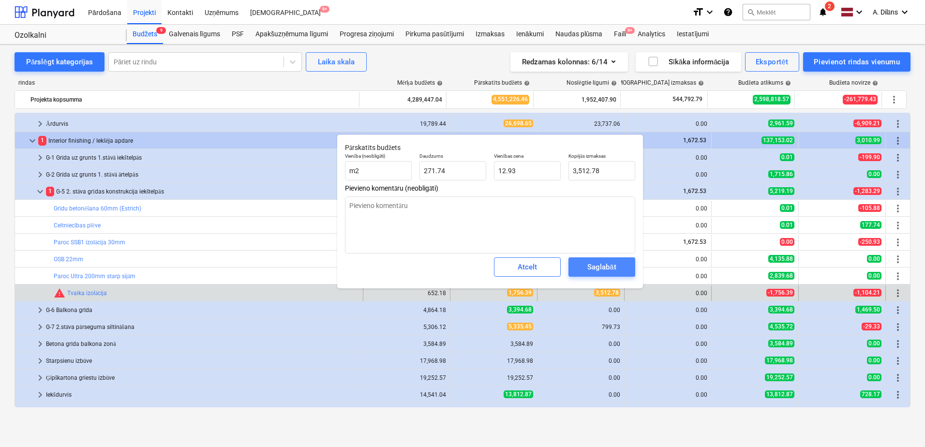
click at [598, 272] on div "Saglabāt" at bounding box center [601, 267] width 29 height 13
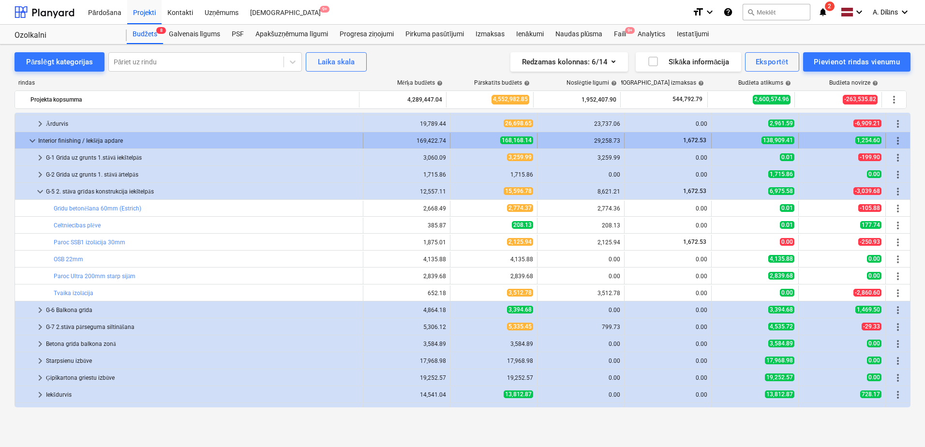
click at [30, 139] on span "keyboard_arrow_down" at bounding box center [33, 141] width 12 height 12
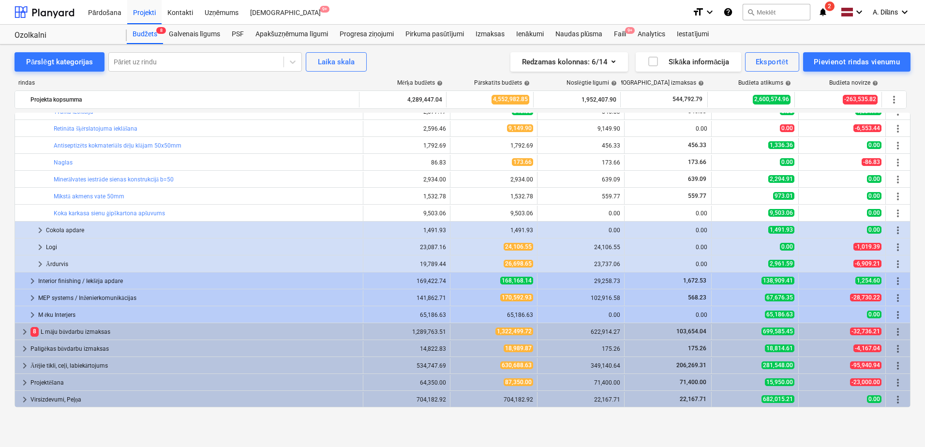
scroll to position [535, 0]
click at [41, 66] on div "Pārslēgt kategorijas" at bounding box center [59, 62] width 67 height 13
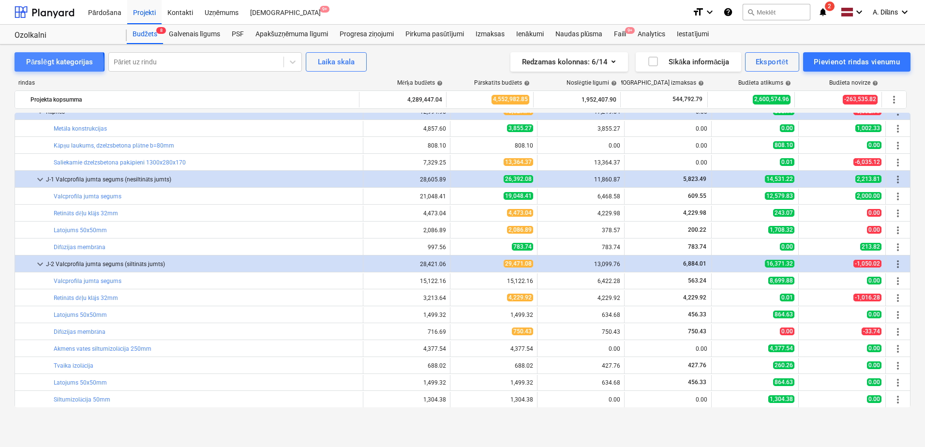
click at [43, 64] on div "Pārslēgt kategorijas" at bounding box center [59, 62] width 67 height 13
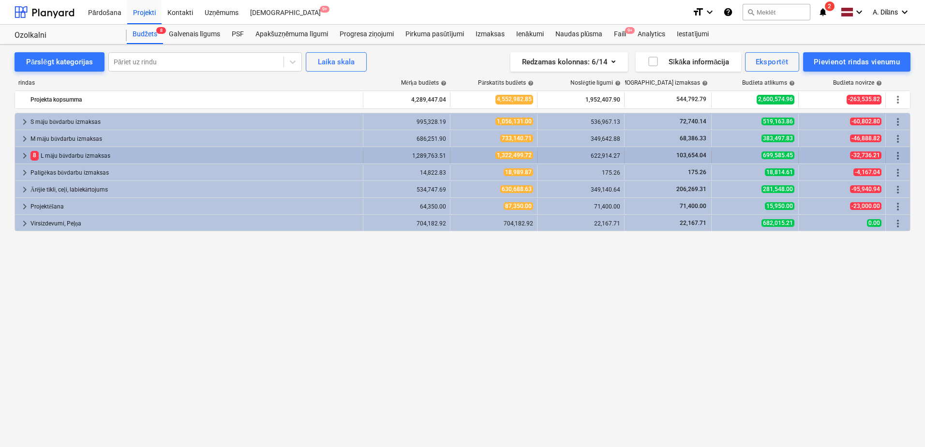
click at [26, 152] on span "keyboard_arrow_right" at bounding box center [25, 156] width 12 height 12
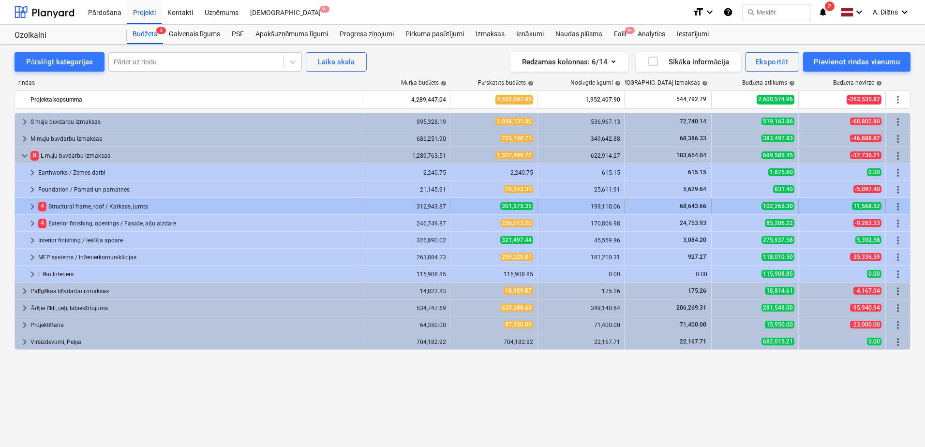
click at [33, 206] on span "keyboard_arrow_right" at bounding box center [33, 207] width 12 height 12
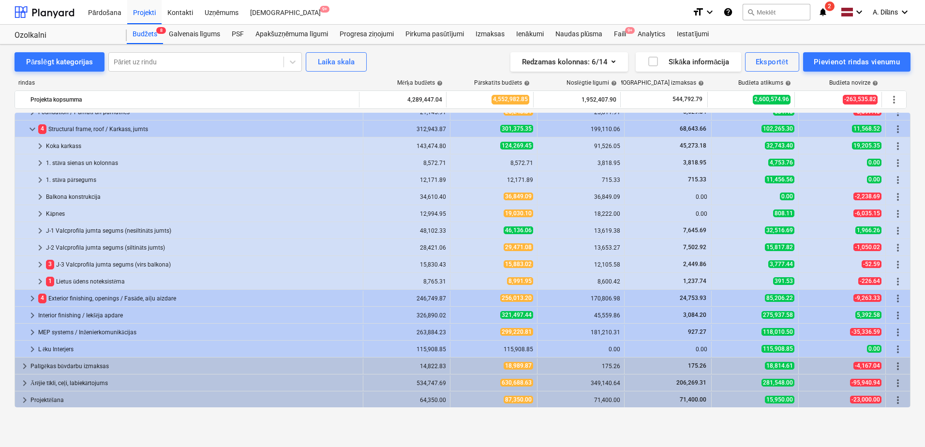
scroll to position [95, 0]
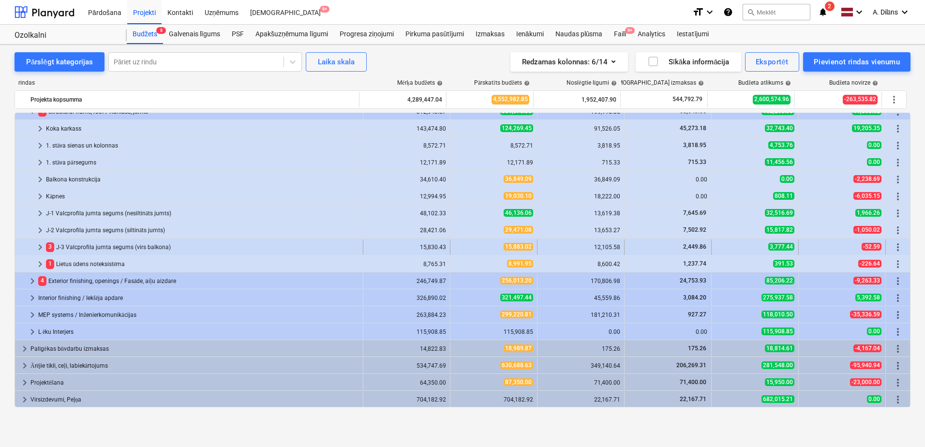
click at [41, 247] on span "keyboard_arrow_right" at bounding box center [40, 247] width 12 height 12
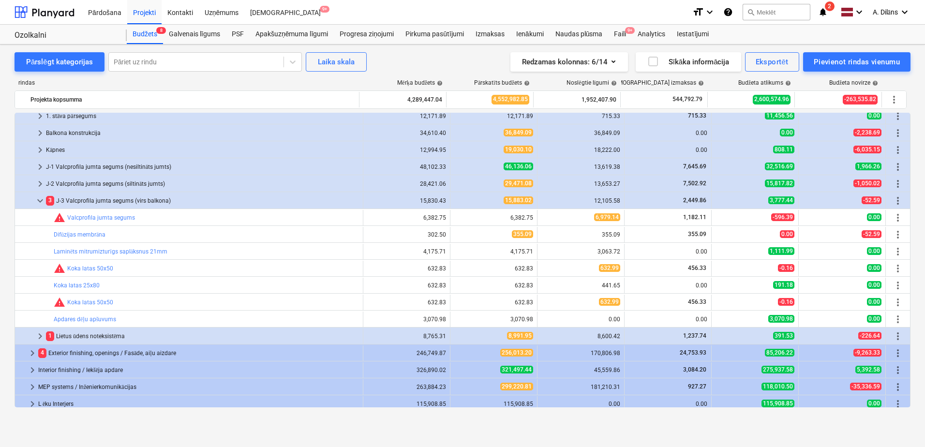
scroll to position [143, 0]
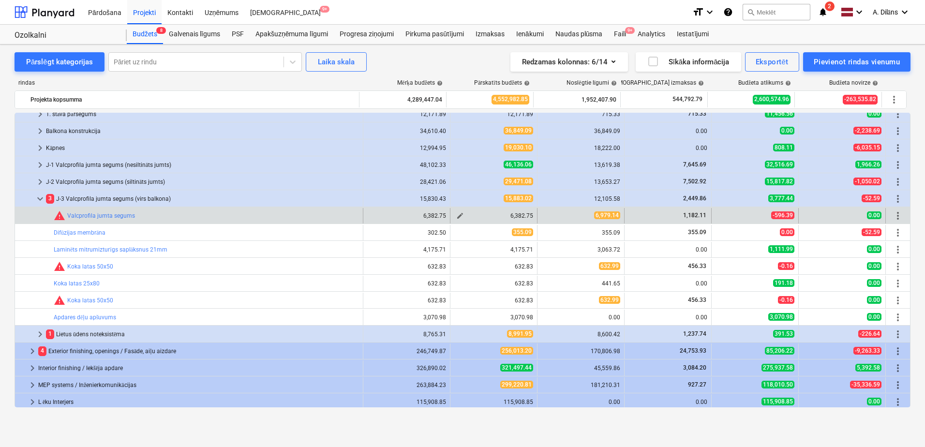
click at [458, 215] on span "edit" at bounding box center [460, 216] width 8 height 8
type textarea "x"
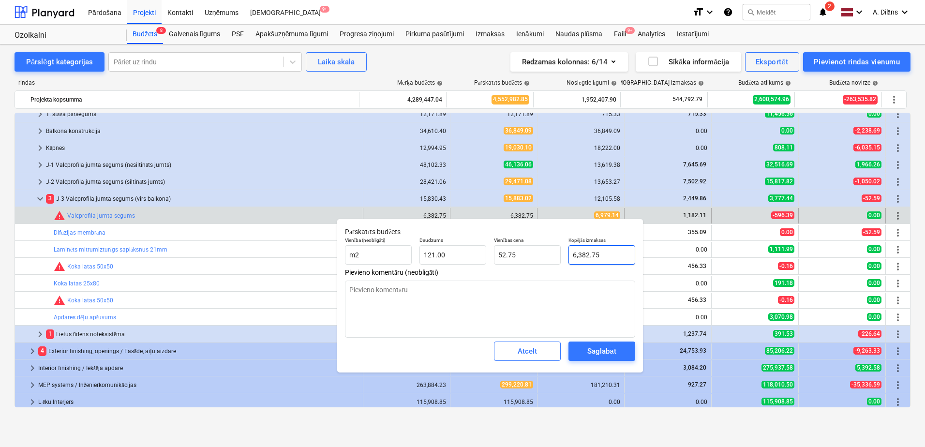
type input "6382.75"
drag, startPoint x: 608, startPoint y: 256, endPoint x: 568, endPoint y: 253, distance: 40.2
click at [568, 253] on input "6382.75" at bounding box center [601, 254] width 67 height 19
type textarea "x"
type input "5"
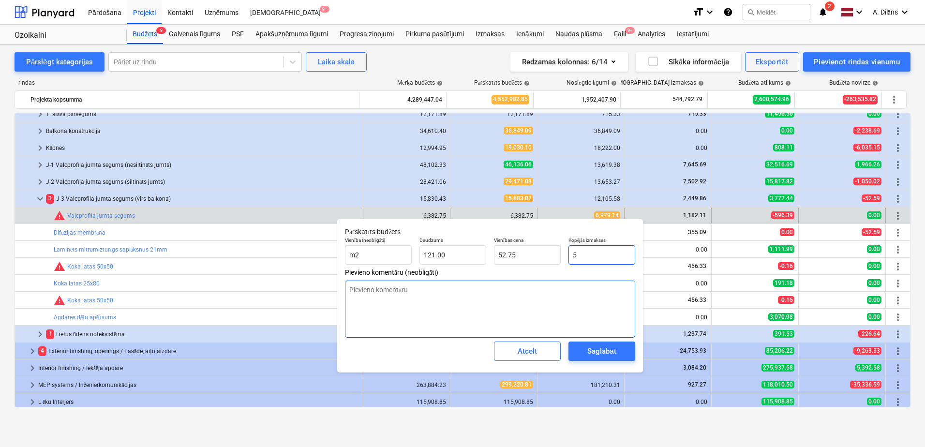
type input "0.04"
type textarea "x"
type input "59"
type input "0.49"
type textarea "x"
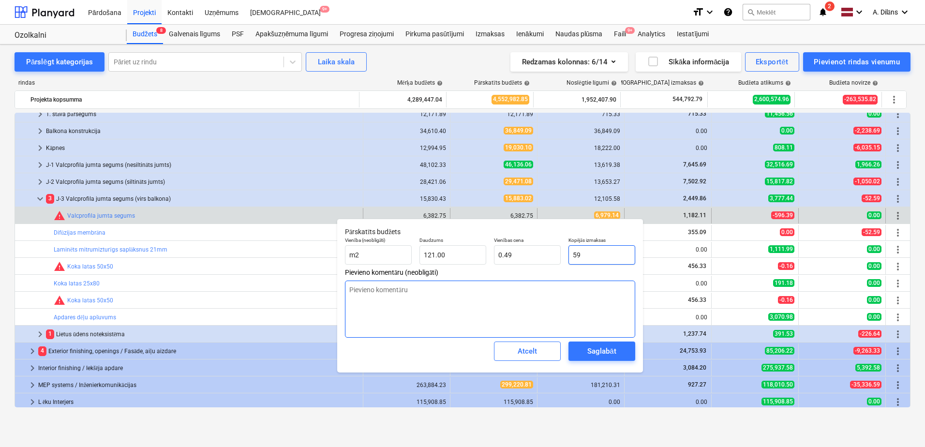
type input "596"
type input "4.93"
type textarea "x"
type input "596."
type textarea "x"
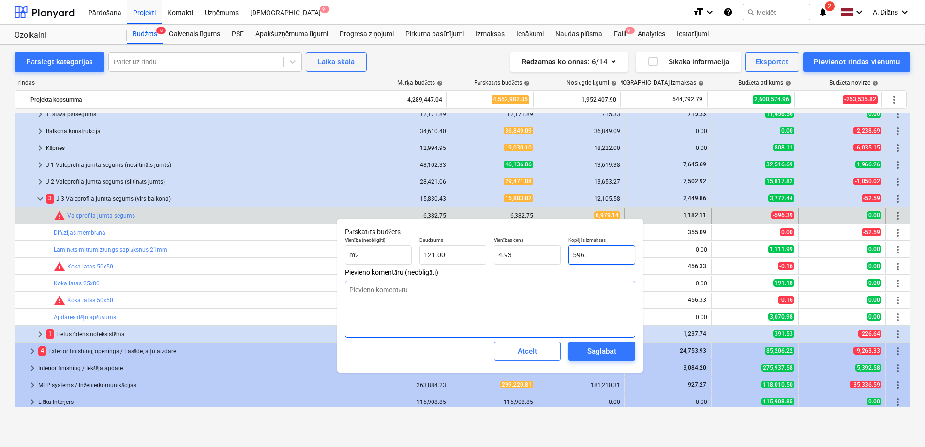
type input "596.3"
type textarea "x"
type input "596.39"
click at [549, 296] on textarea at bounding box center [490, 309] width 290 height 57
click at [595, 349] on div "Saglabāt" at bounding box center [601, 351] width 29 height 13
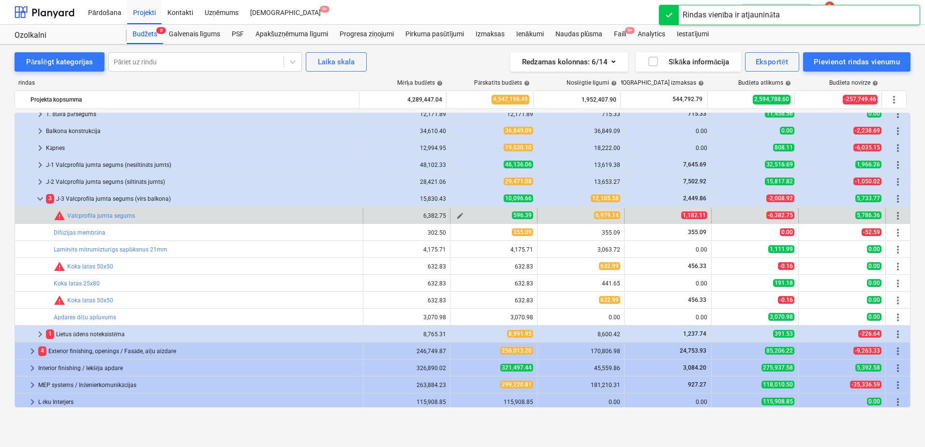
click at [456, 214] on span "edit" at bounding box center [460, 216] width 8 height 8
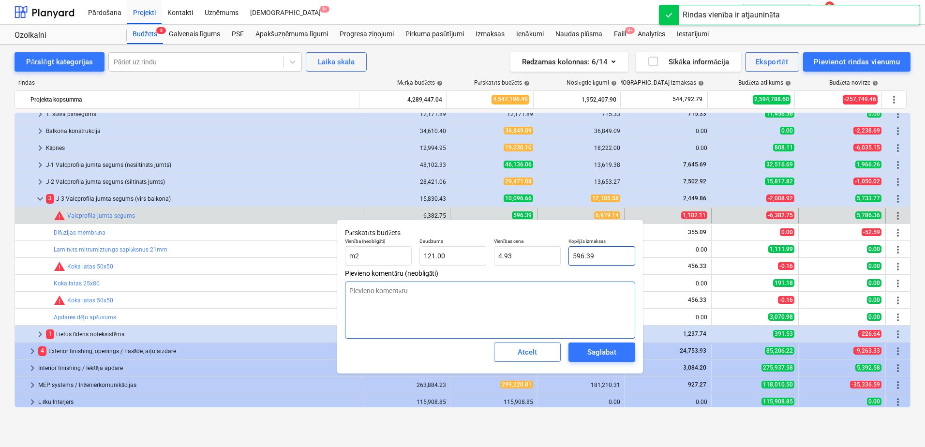
drag, startPoint x: 606, startPoint y: 256, endPoint x: 564, endPoint y: 306, distance: 64.9
click at [558, 260] on div "Vienība (neobligāti) m2 Daudzums 121.00 Vienības cena 4.93 Kopējās izmaksas 596…" at bounding box center [490, 251] width 298 height 35
type textarea "x"
type input "6"
type input "0.05"
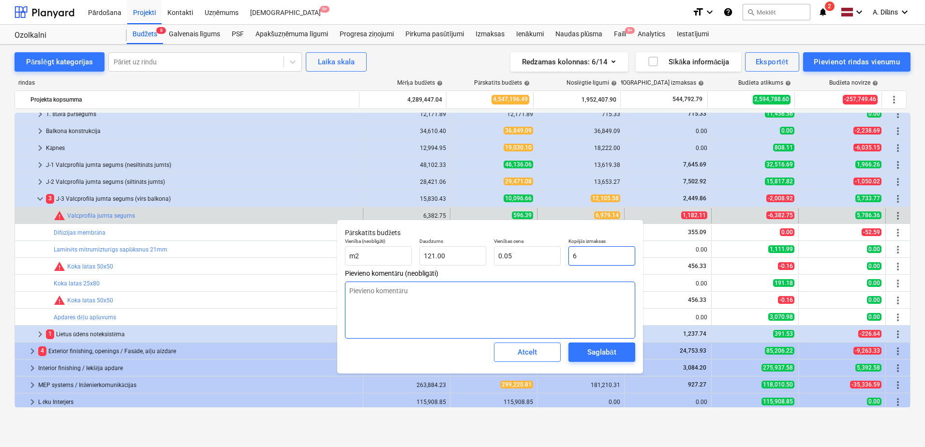
type textarea "x"
type input "69"
type input "0.57"
type textarea "x"
type input "697"
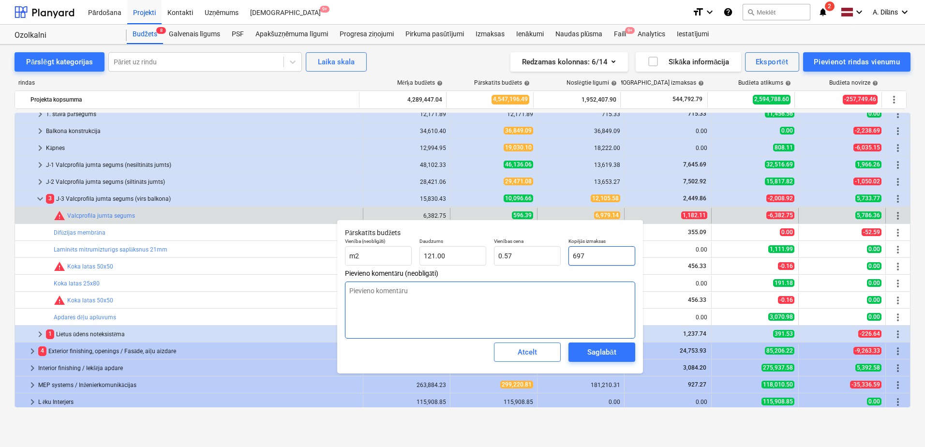
type input "5.76"
type textarea "x"
type input "6979"
type input "57.68"
type textarea "x"
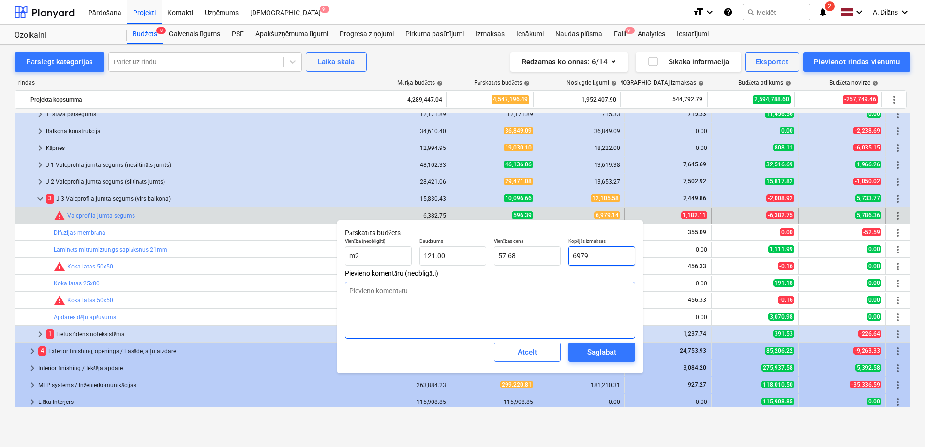
type input "6979."
type textarea "x"
type input "6979.1"
type textarea "x"
type input "6979.14"
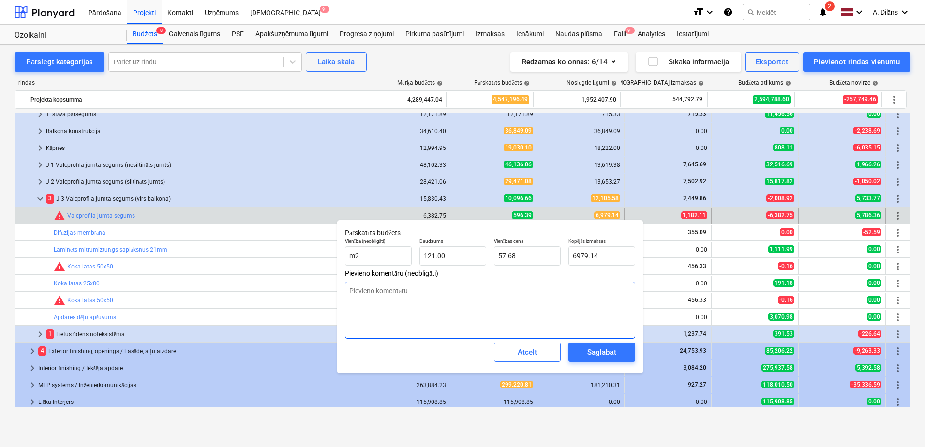
type textarea "x"
type input "6,979.14"
click at [564, 306] on textarea at bounding box center [490, 309] width 290 height 57
click at [592, 355] on div "Saglabāt" at bounding box center [601, 352] width 29 height 13
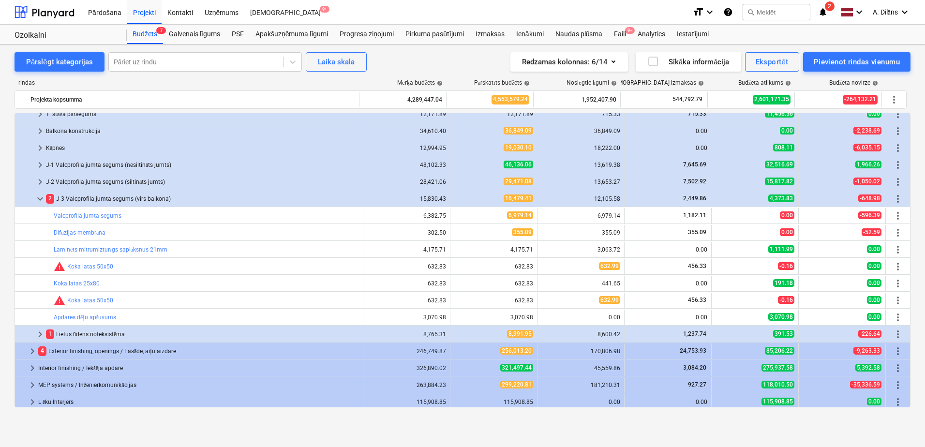
type textarea "x"
type input "121.00"
type input "57.68"
type input "6,979.14"
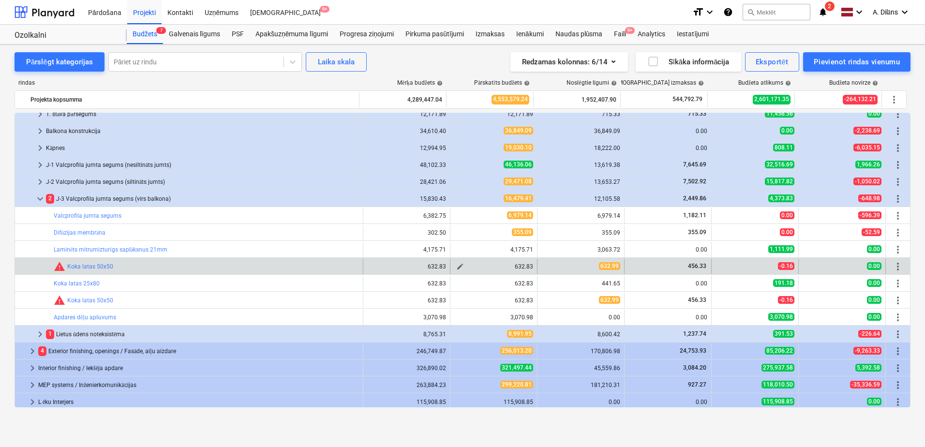
click at [458, 267] on span "edit" at bounding box center [460, 267] width 8 height 8
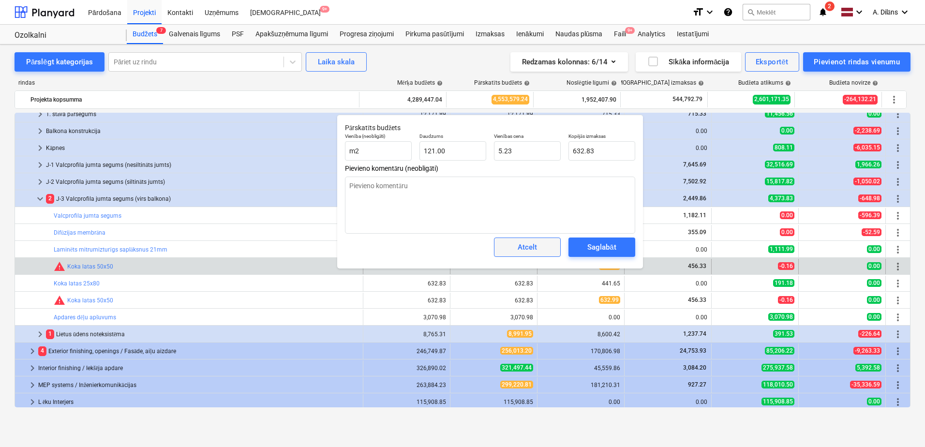
click at [547, 245] on span "Atcelt" at bounding box center [527, 247] width 43 height 13
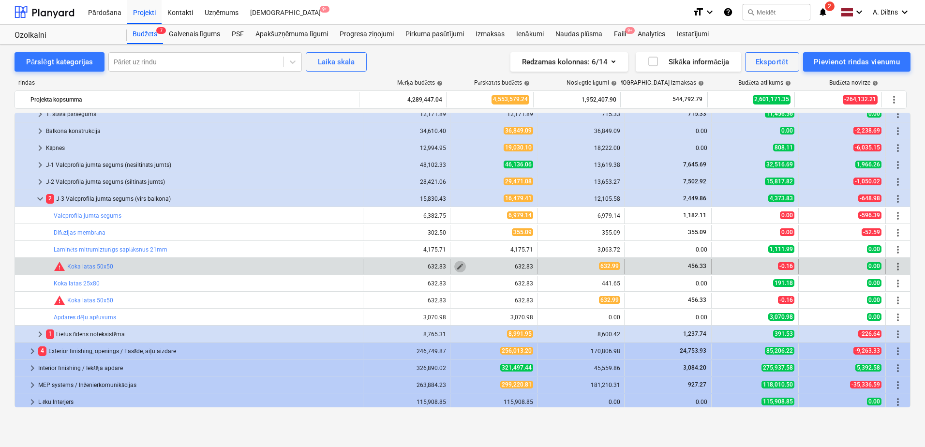
click at [458, 266] on span "edit" at bounding box center [460, 267] width 8 height 8
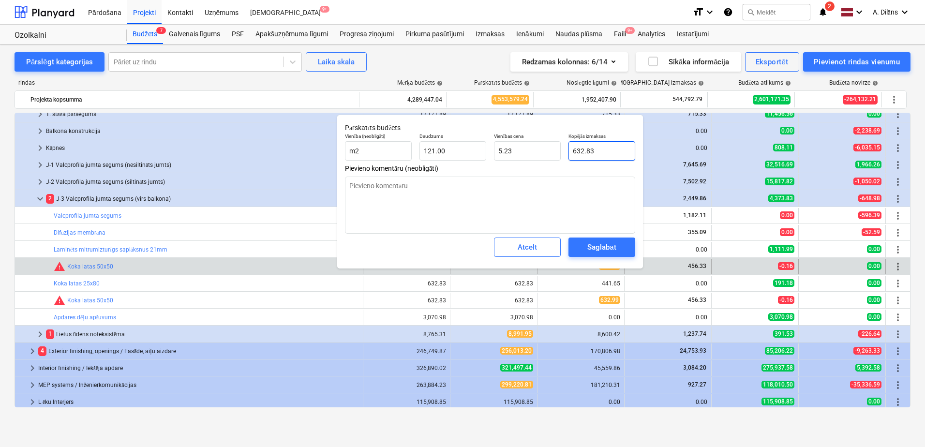
click at [606, 152] on input "632.83" at bounding box center [601, 150] width 67 height 19
type textarea "x"
type input "632.8"
type textarea "x"
type input "632."
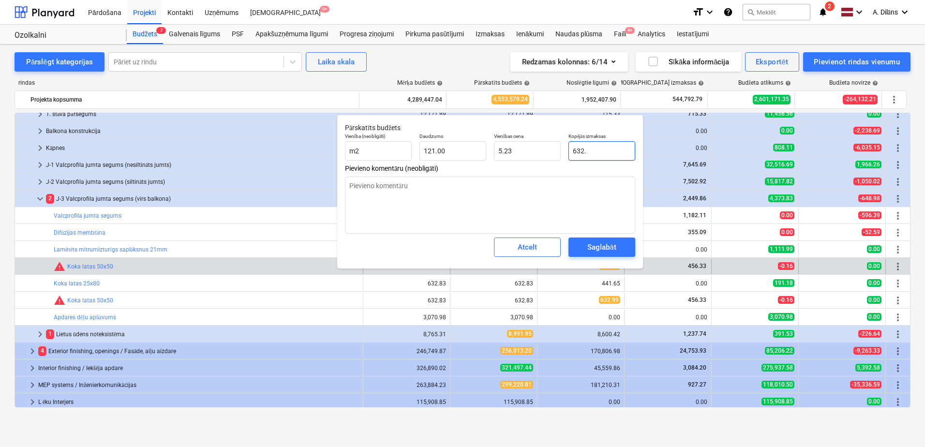
type input "5.22"
type textarea "x"
type input "632.9"
type input "5.23"
type textarea "x"
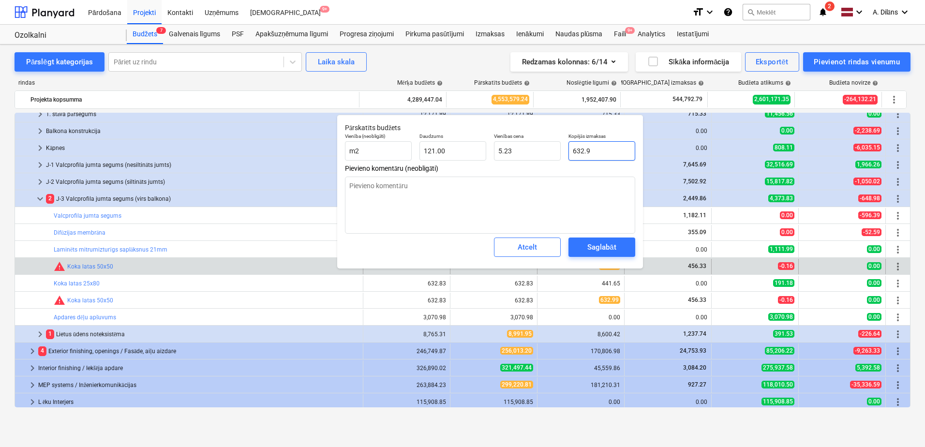
type input "632.99"
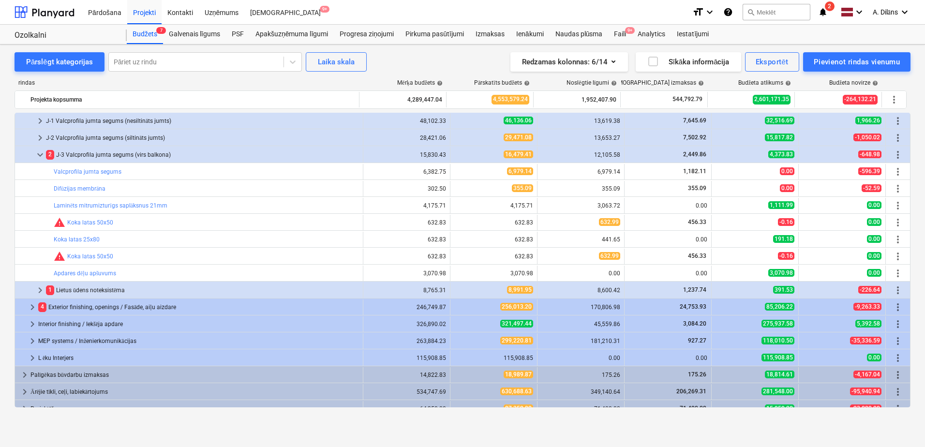
scroll to position [192, 0]
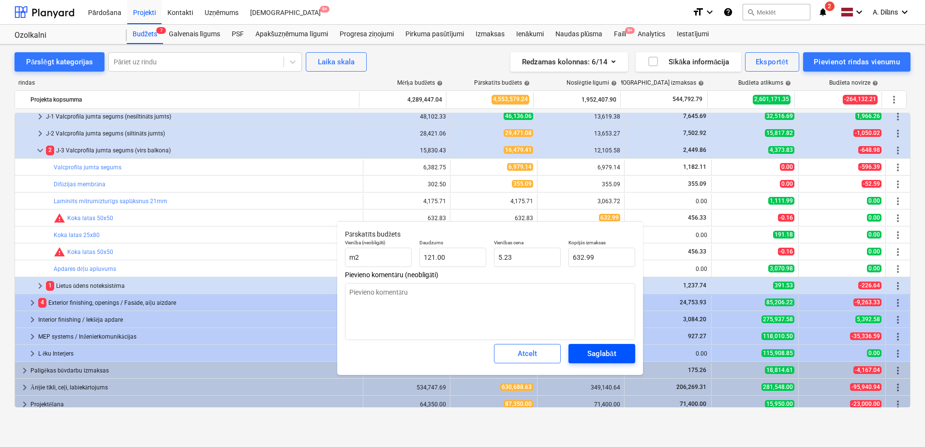
click at [593, 355] on div "Saglabāt" at bounding box center [601, 353] width 29 height 13
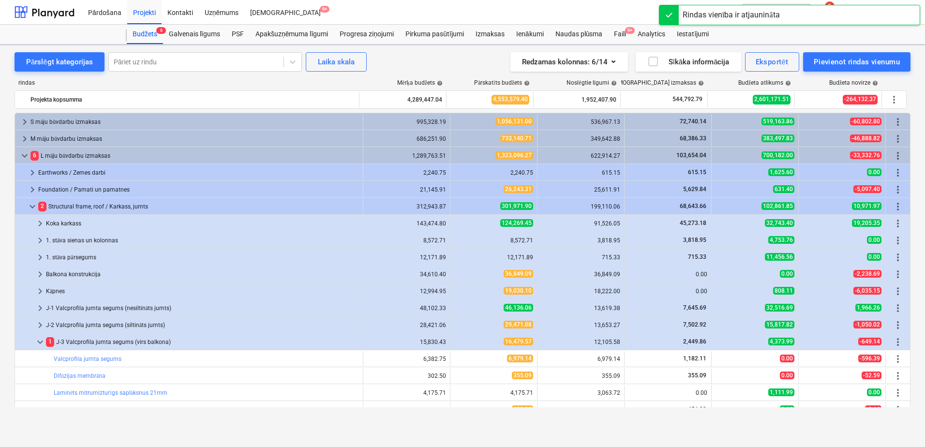
scroll to position [203, 0]
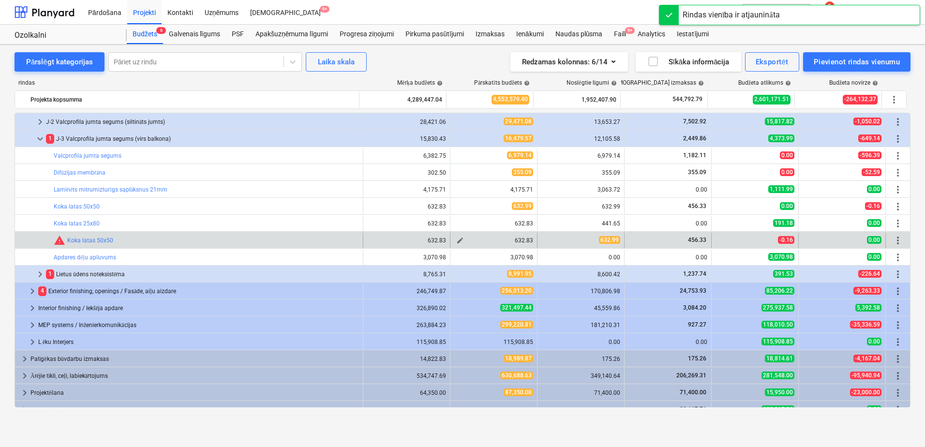
click at [456, 239] on span "edit" at bounding box center [460, 240] width 8 height 8
type textarea "x"
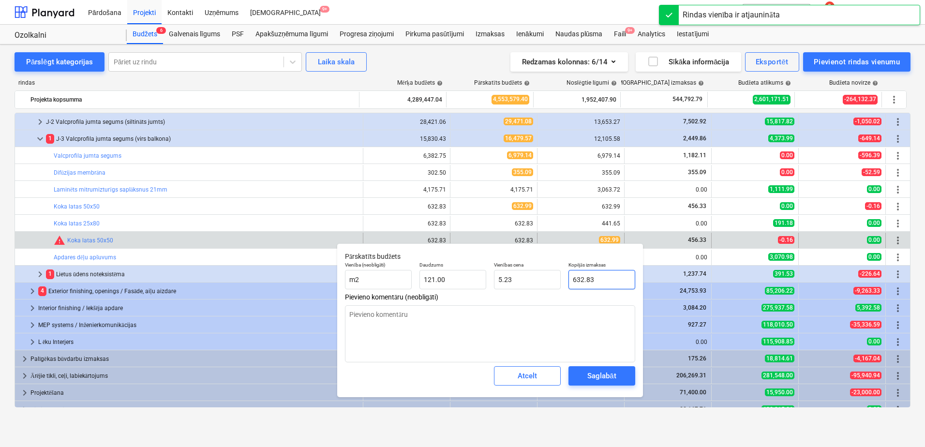
click at [603, 281] on input "632.83" at bounding box center [601, 279] width 67 height 19
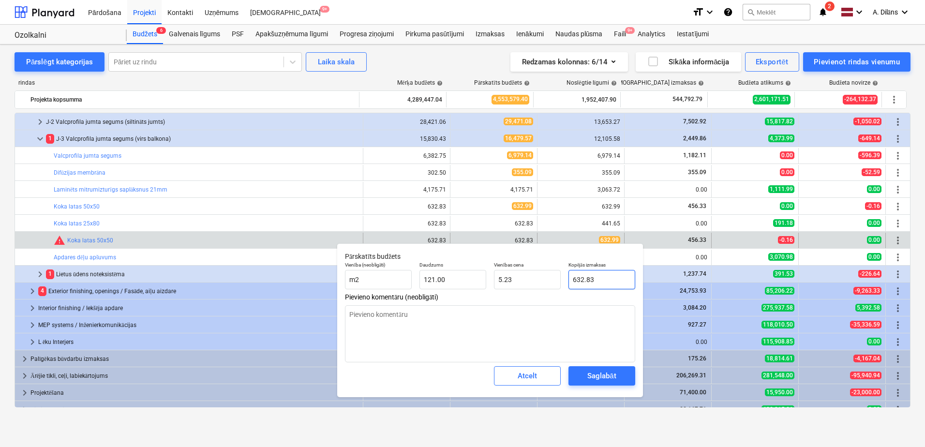
type input "632.8"
type textarea "x"
type input "632."
type input "5.22"
type textarea "x"
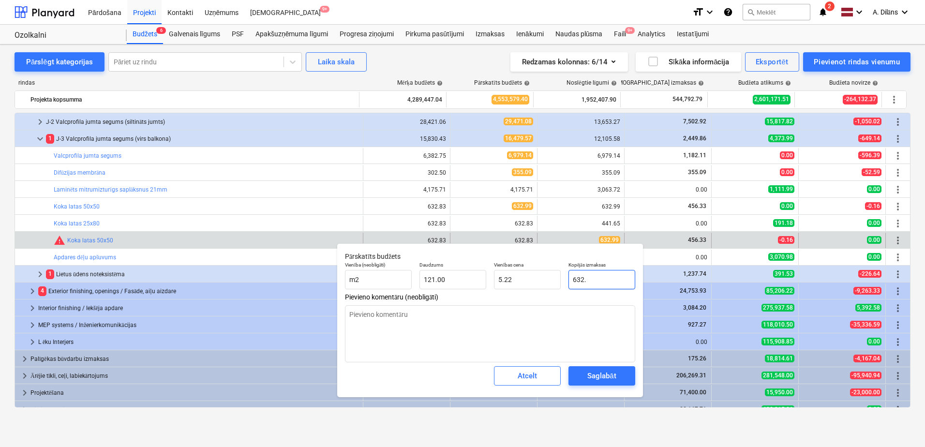
type input "632.9"
type input "5.23"
type textarea "x"
type input "632.99"
click at [596, 381] on div "Saglabāt" at bounding box center [601, 375] width 29 height 13
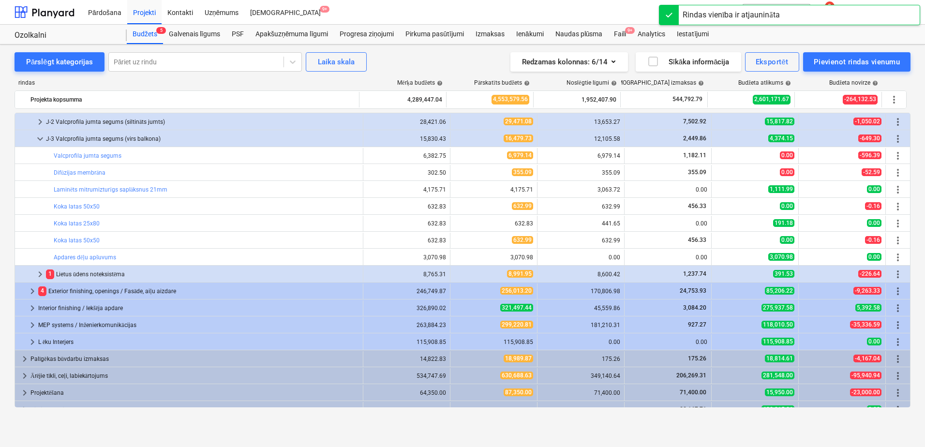
scroll to position [213, 0]
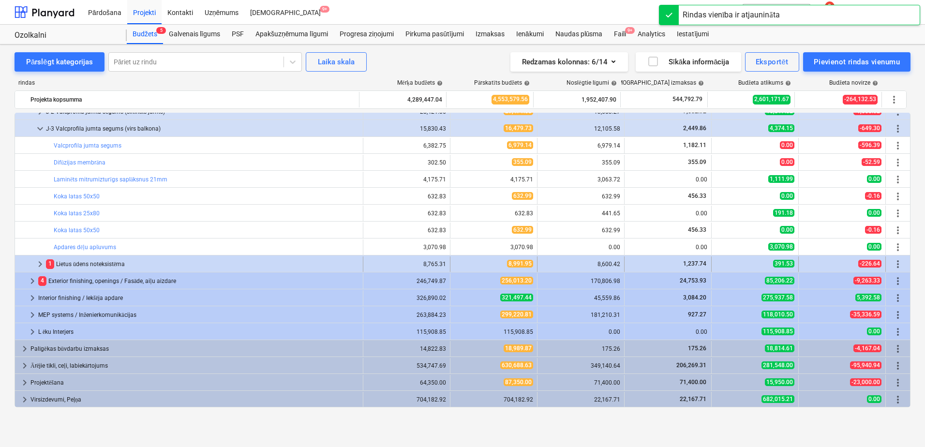
click at [40, 263] on span "keyboard_arrow_right" at bounding box center [40, 264] width 12 height 12
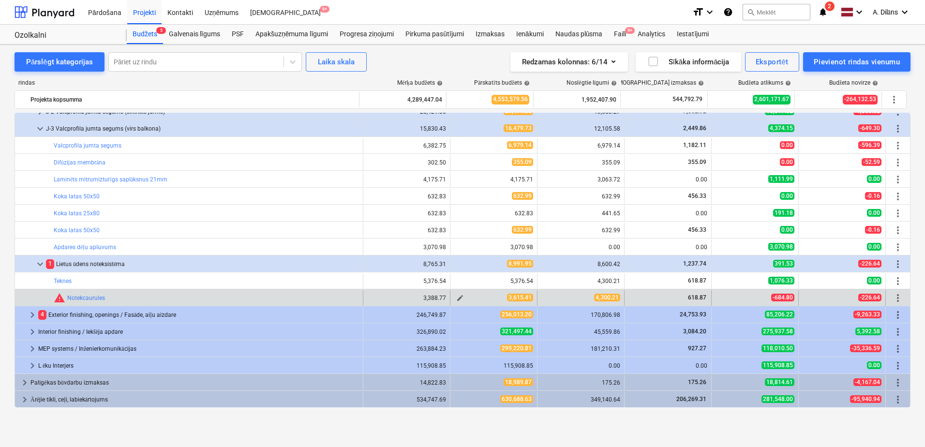
click at [457, 298] on span "edit" at bounding box center [460, 298] width 8 height 8
type textarea "x"
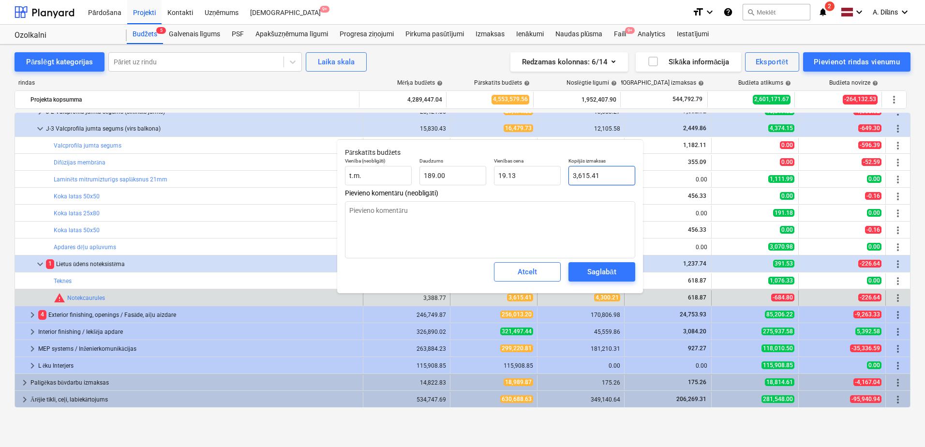
type input "3615.41"
drag, startPoint x: 610, startPoint y: 177, endPoint x: 551, endPoint y: 217, distance: 71.1
click at [566, 178] on div "Kopējās izmaksas 3615.41" at bounding box center [601, 171] width 74 height 35
type textarea "x"
type input "4"
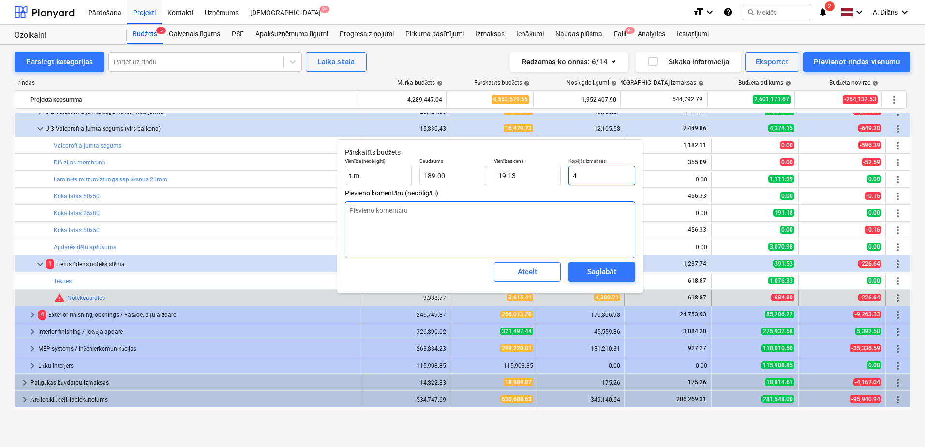
type input "0.02"
type textarea "x"
type input "43"
type input "0.23"
type textarea "x"
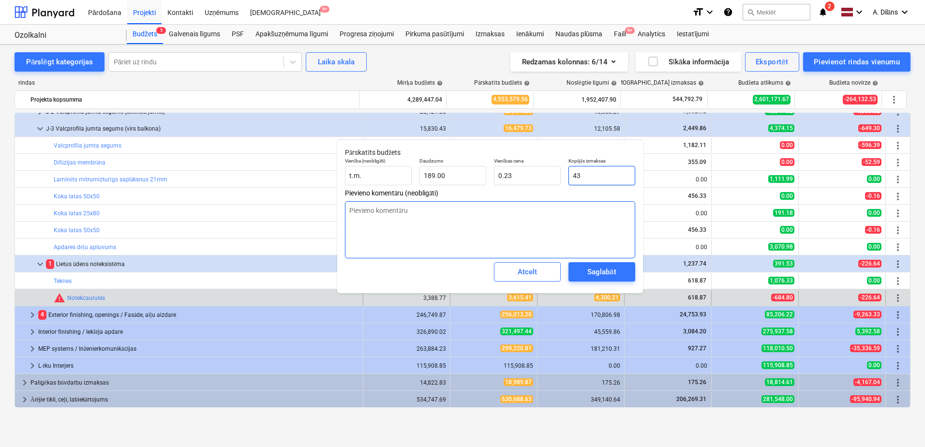
type input "430"
type input "2.28"
type textarea "x"
type input "4300"
type input "22.75"
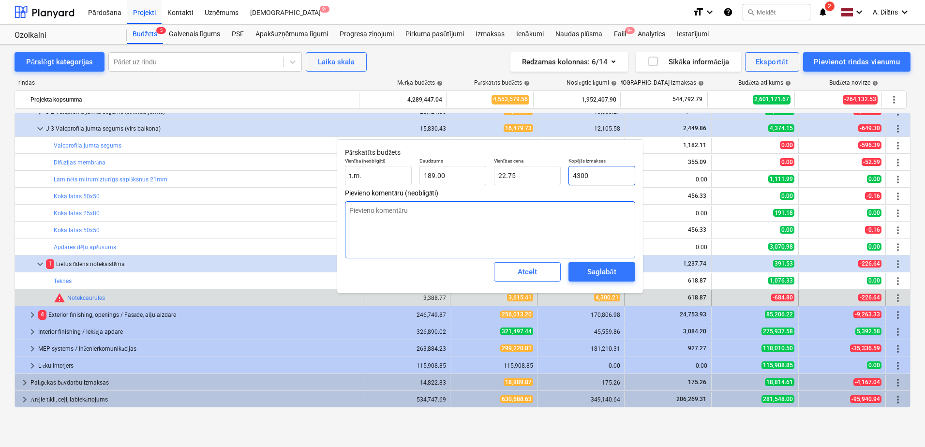
type textarea "x"
type input "4300."
type textarea "x"
type input "4300.2"
type textarea "x"
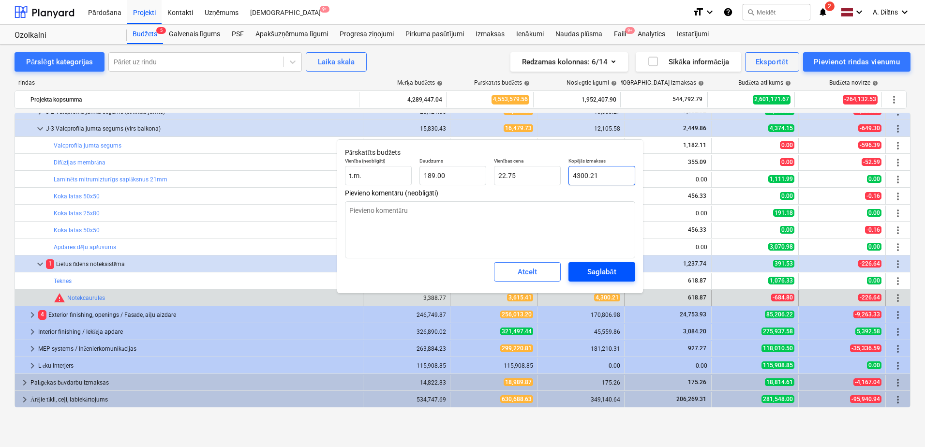
type input "4300.21"
type textarea "x"
type input "4,300.21"
click at [591, 274] on div "Saglabāt" at bounding box center [601, 272] width 29 height 13
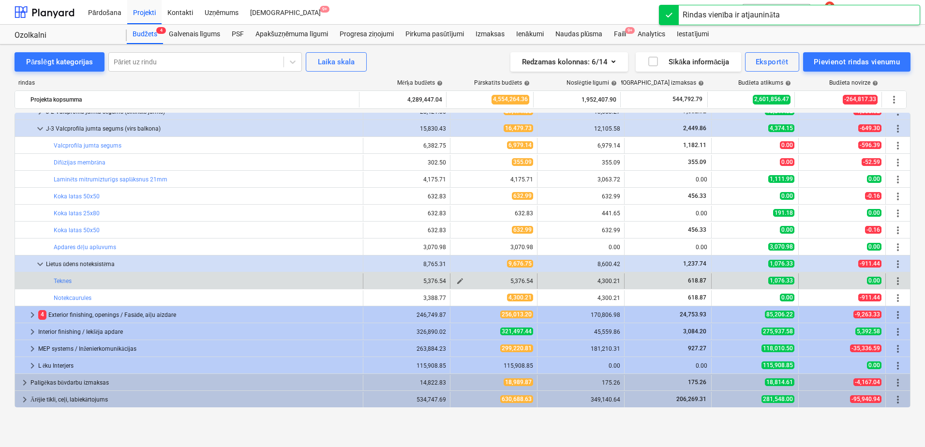
click at [456, 280] on span "edit" at bounding box center [460, 281] width 8 height 8
type textarea "x"
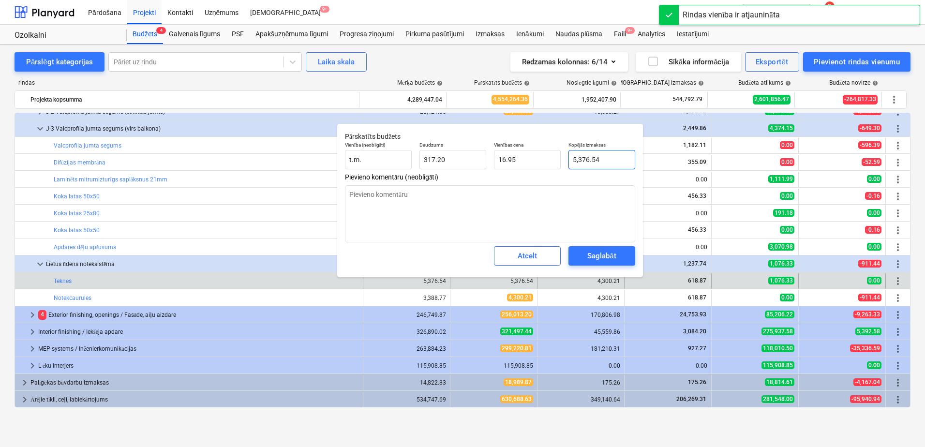
type input "5376.54"
drag, startPoint x: 612, startPoint y: 159, endPoint x: 556, endPoint y: 167, distance: 56.8
click at [558, 159] on div "Vienība (neobligāti) t.m. Daudzums 317.20 Vienības cena 16.95 Kopējās izmaksas …" at bounding box center [490, 155] width 298 height 35
type textarea "x"
type input "4"
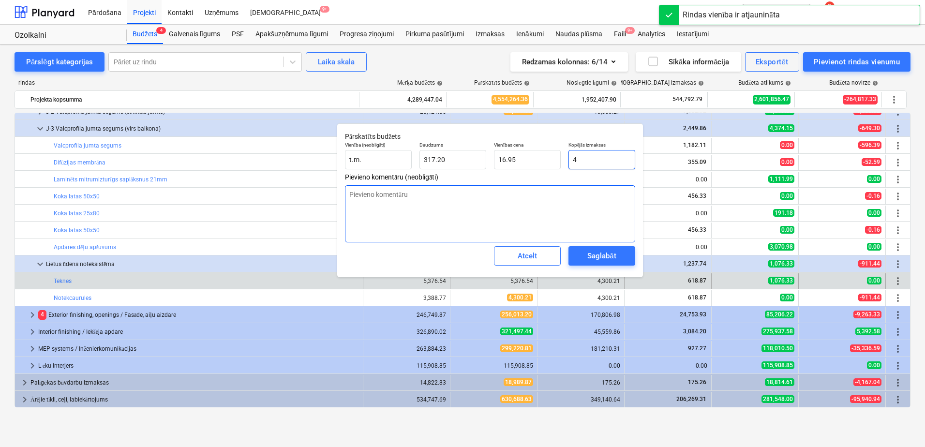
type input "0.01"
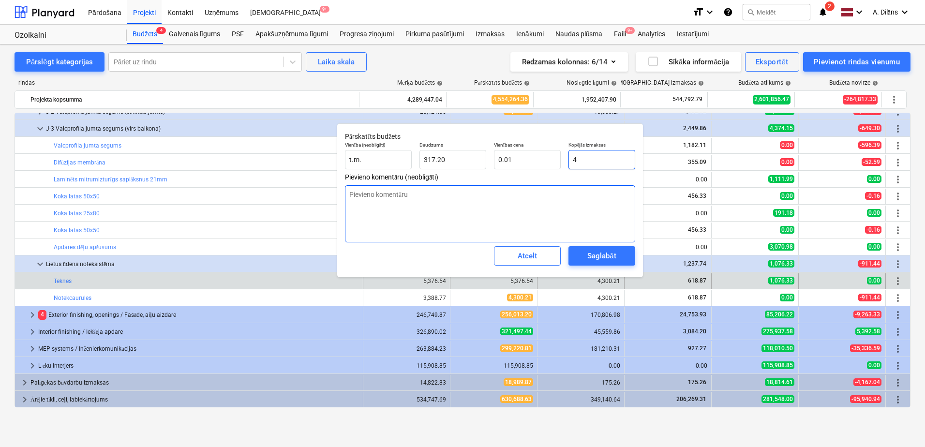
type textarea "x"
type input "43"
type input "0.14"
type textarea "x"
type input "430"
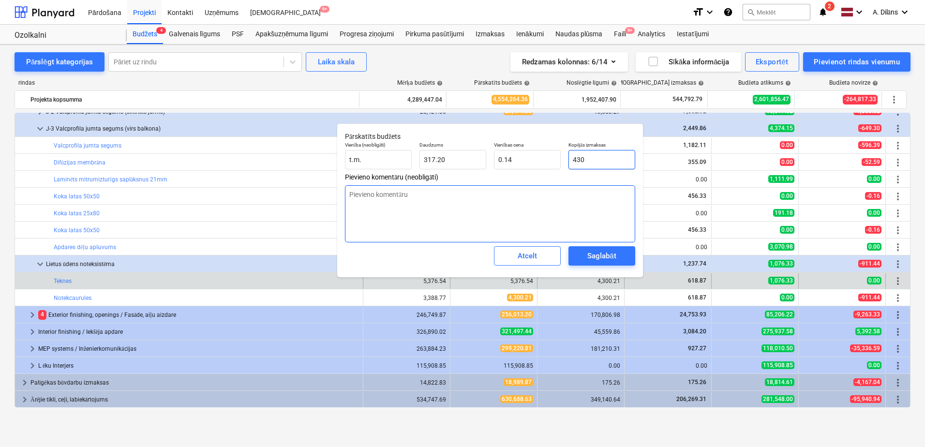
type input "1.36"
type textarea "x"
type input "4300"
type input "13.56"
type textarea "x"
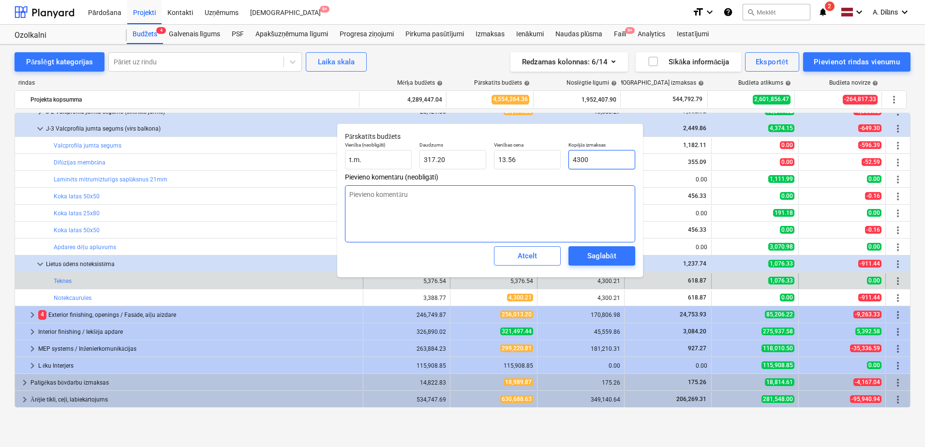
type input "4300."
type textarea "x"
type input "4300.2"
type textarea "x"
type input "4300.21"
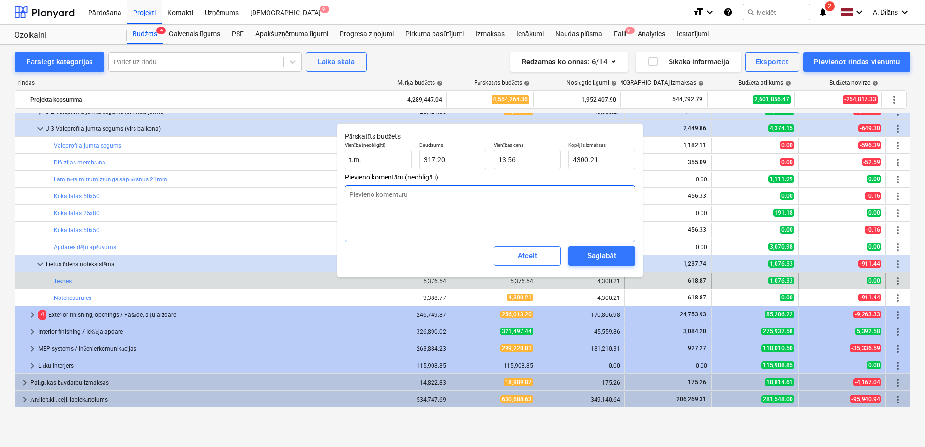
type textarea "x"
type input "4,300.21"
click at [533, 208] on textarea at bounding box center [490, 213] width 290 height 57
click at [606, 261] on div "Saglabāt" at bounding box center [601, 256] width 29 height 13
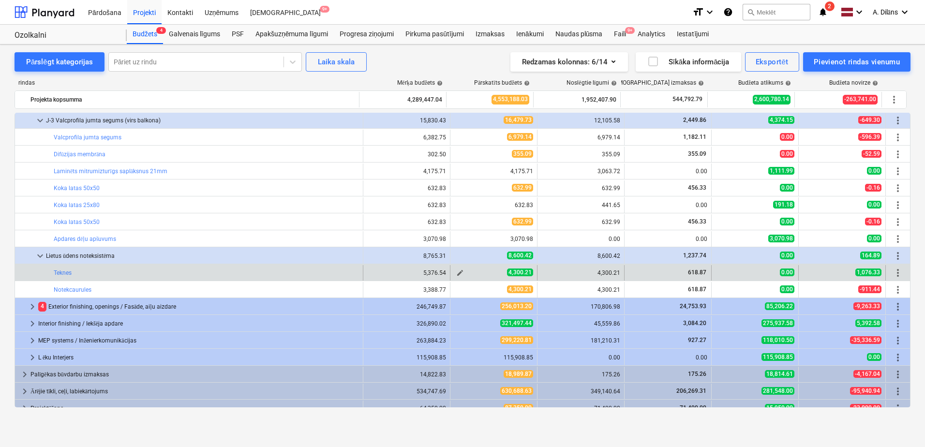
scroll to position [247, 0]
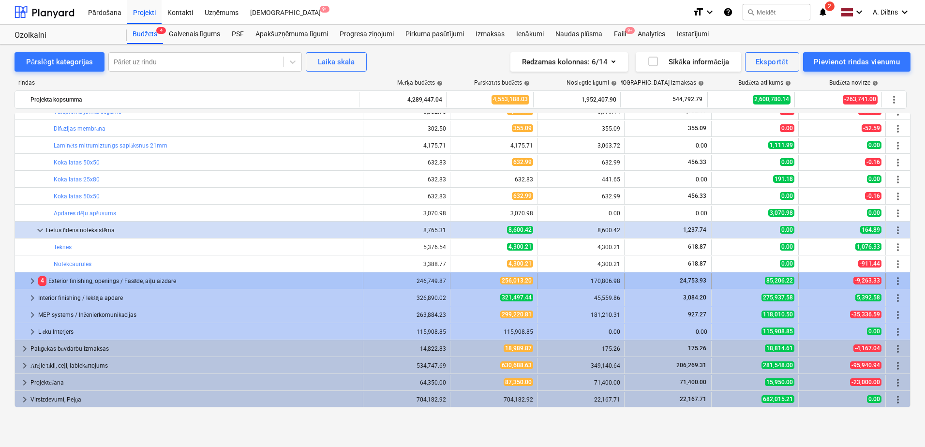
click at [35, 280] on span "keyboard_arrow_right" at bounding box center [33, 281] width 12 height 12
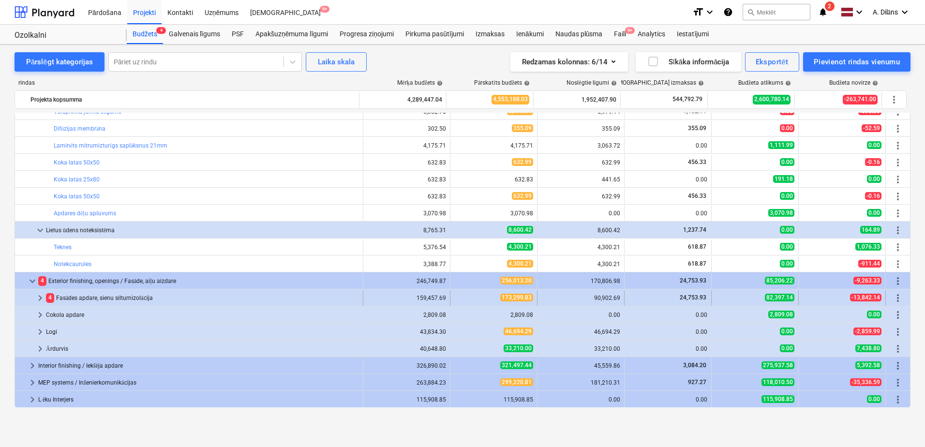
click at [38, 294] on span "keyboard_arrow_right" at bounding box center [40, 298] width 12 height 12
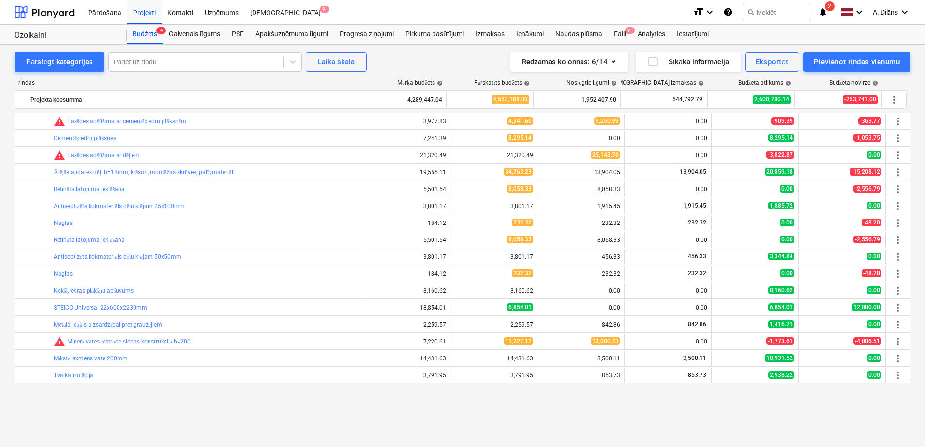
scroll to position [392, 0]
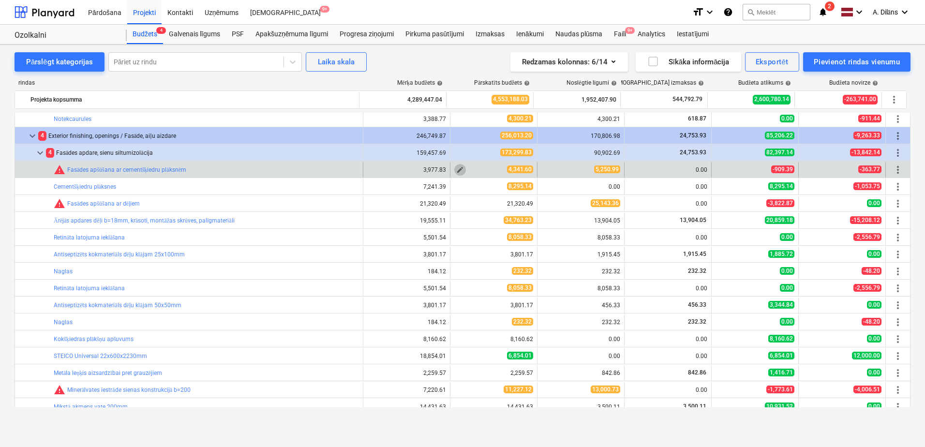
click at [457, 170] on span "edit" at bounding box center [460, 170] width 8 height 8
type textarea "x"
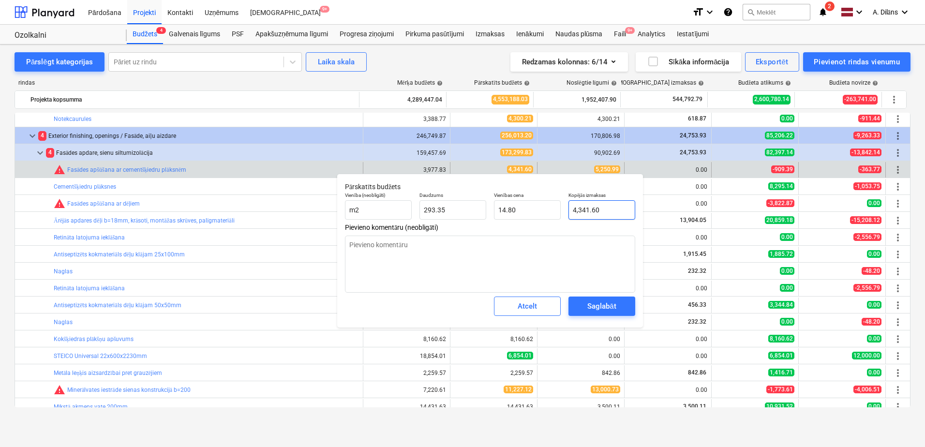
type input "4341.6"
drag, startPoint x: 606, startPoint y: 211, endPoint x: 566, endPoint y: 218, distance: 40.3
click at [566, 214] on div "Kopējās izmaksas 4341.6" at bounding box center [601, 205] width 74 height 35
type textarea "x"
type input "5"
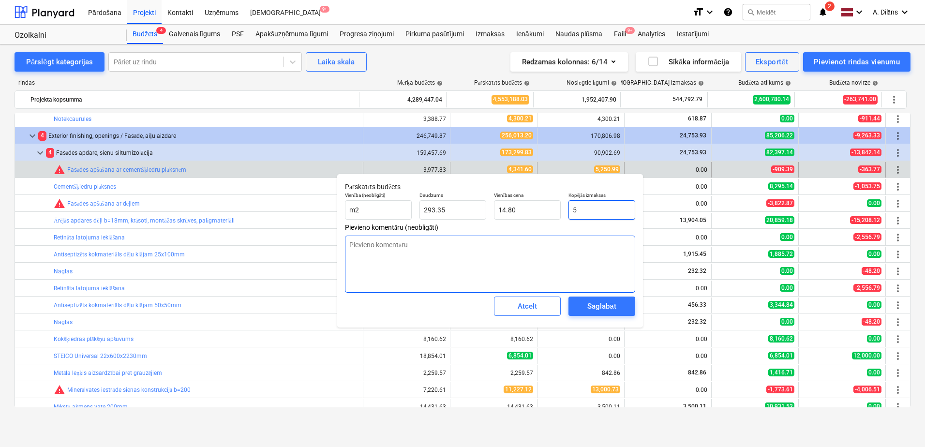
type input "0.02"
type textarea "x"
type input "52"
type input "0.18"
type textarea "x"
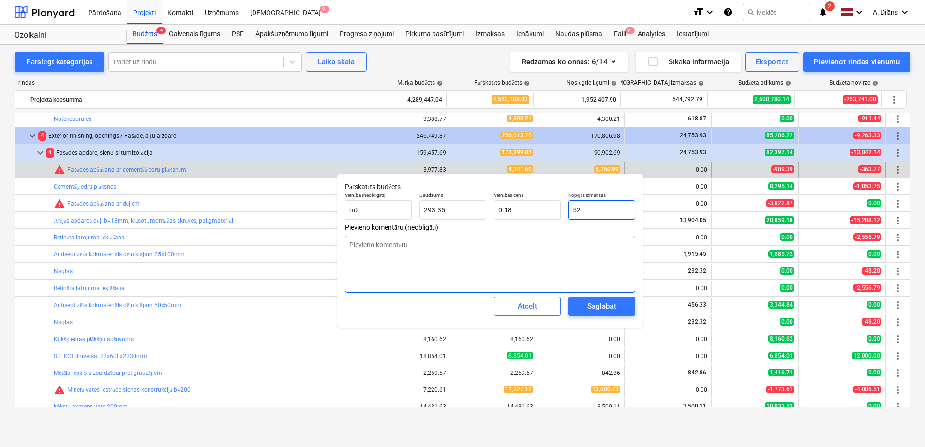
type input "525"
type input "1.79"
type textarea "x"
type input "5250"
type input "17.90"
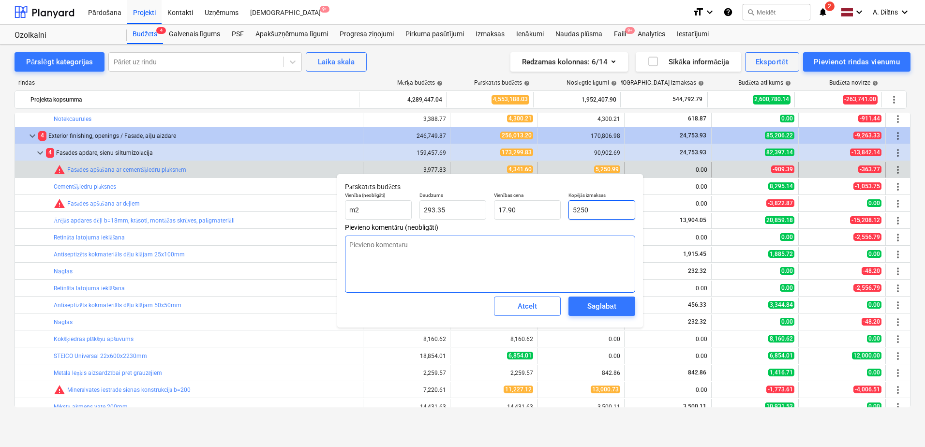
type textarea "x"
type input "5250."
type textarea "x"
type input "5250.9"
type textarea "x"
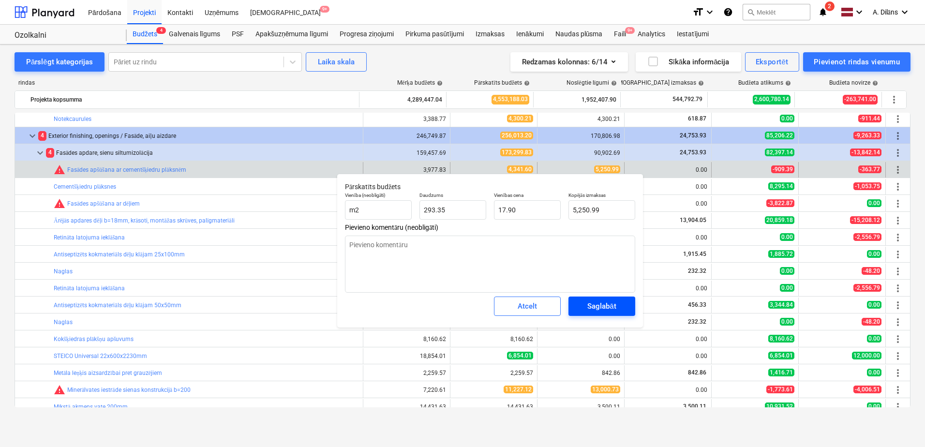
click at [608, 310] on div "Saglabāt" at bounding box center [601, 306] width 29 height 13
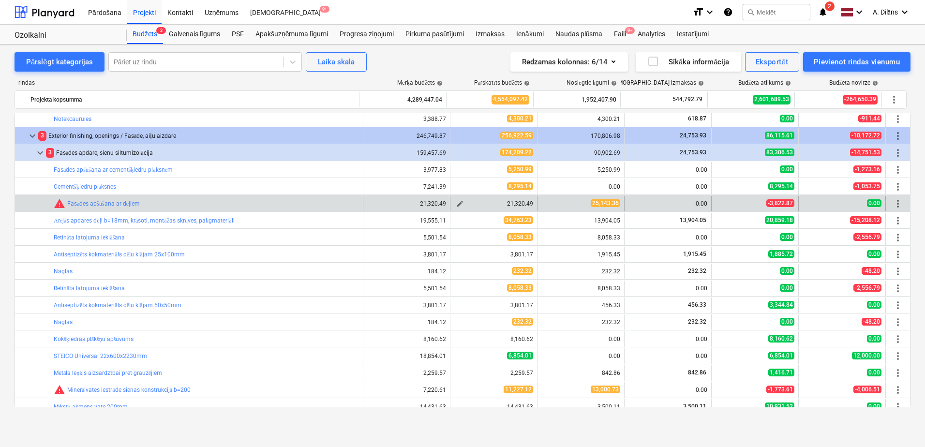
click at [458, 203] on span "edit" at bounding box center [460, 204] width 8 height 8
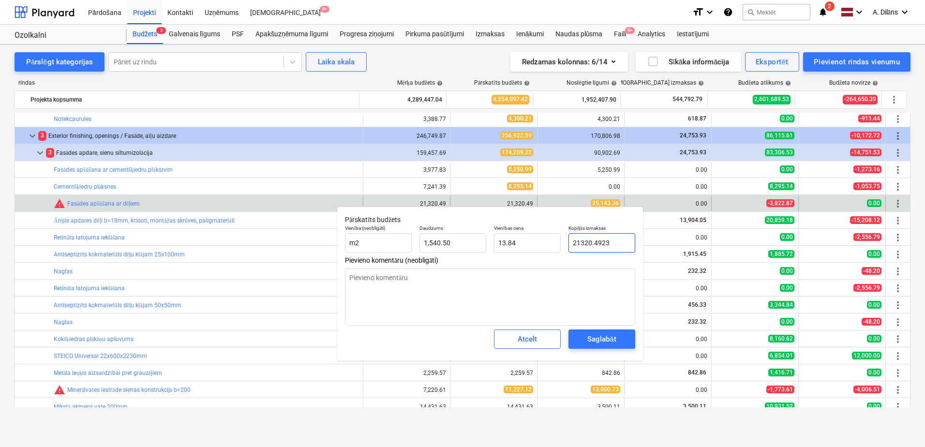
drag, startPoint x: 615, startPoint y: 243, endPoint x: 561, endPoint y: 280, distance: 65.7
click at [570, 247] on input "21320.4923" at bounding box center [601, 242] width 67 height 19
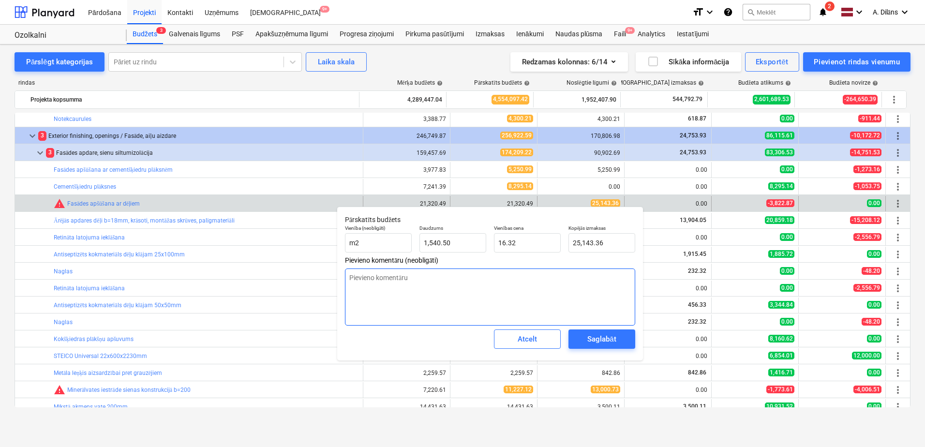
click at [569, 305] on textarea at bounding box center [490, 296] width 290 height 57
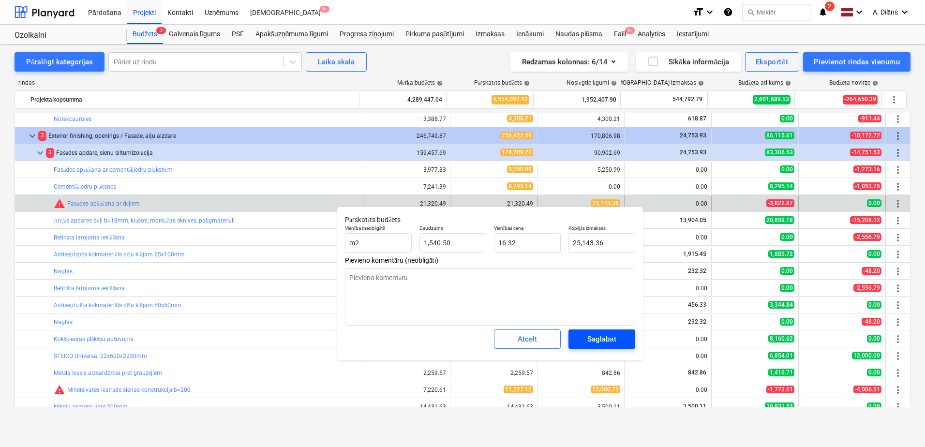
click at [606, 333] on div "Saglabāt" at bounding box center [601, 339] width 29 height 13
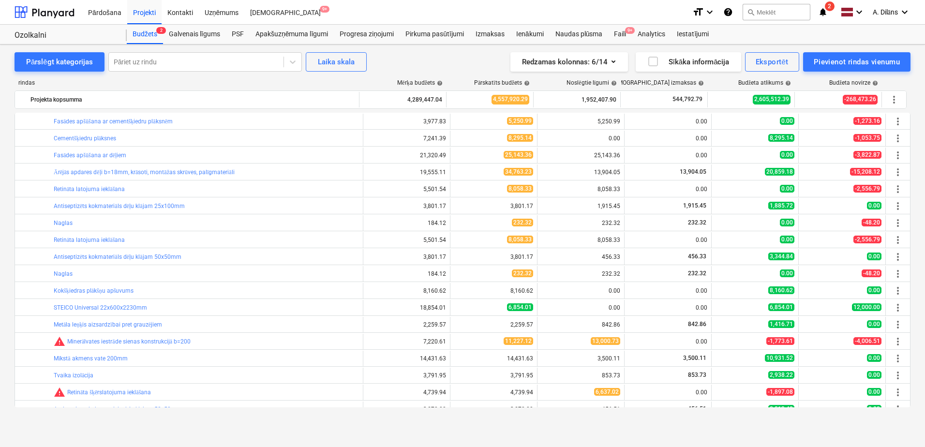
scroll to position [489, 0]
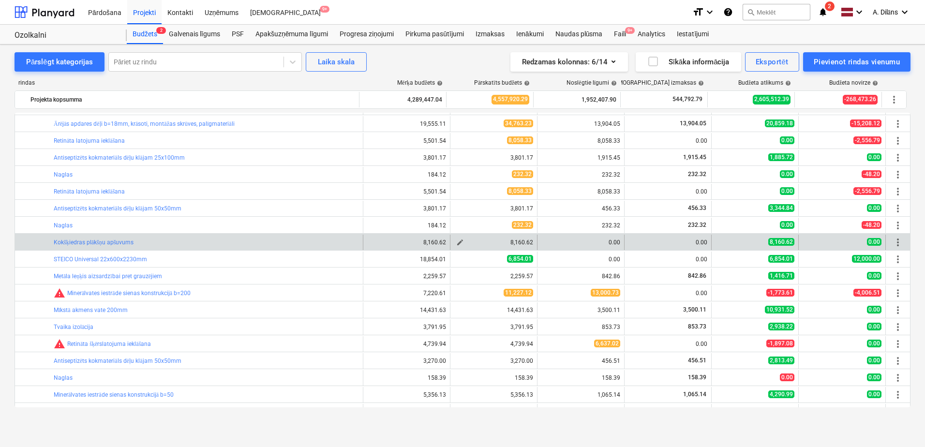
click at [456, 241] on span "edit" at bounding box center [460, 242] width 8 height 8
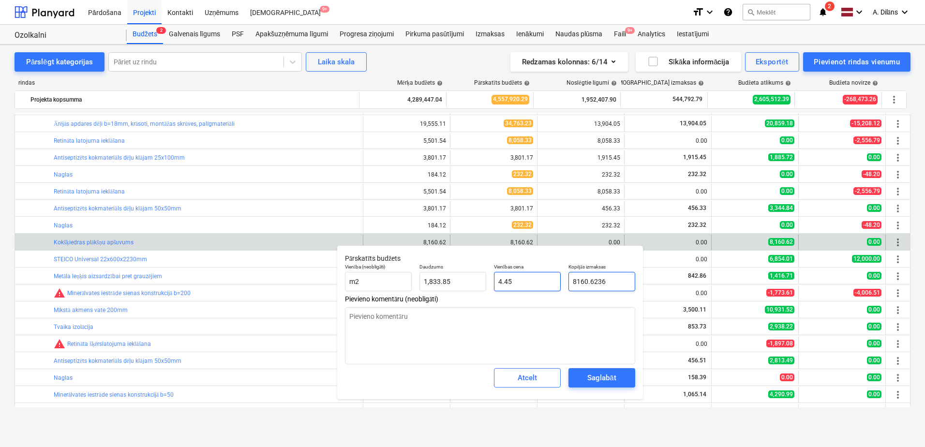
drag, startPoint x: 605, startPoint y: 279, endPoint x: 560, endPoint y: 279, distance: 45.5
click at [560, 279] on div "Vienība (neobligāti) m2 Daudzums 1,833.85 Vienības cena 4.45 Kopējās izmaksas 8…" at bounding box center [490, 277] width 298 height 35
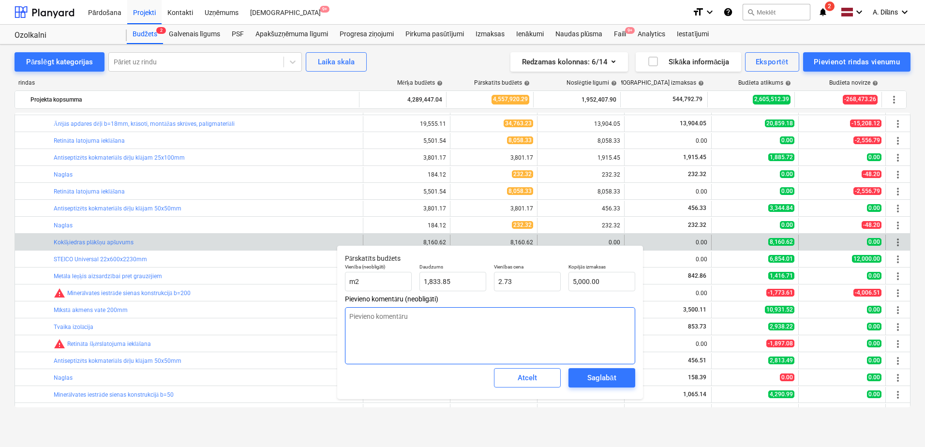
click at [607, 359] on textarea at bounding box center [490, 335] width 290 height 57
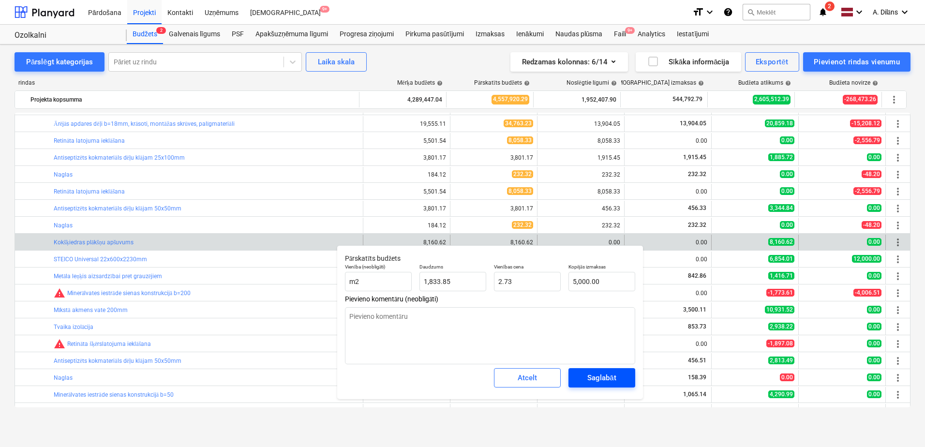
click at [604, 376] on div "Saglabāt" at bounding box center [601, 377] width 29 height 13
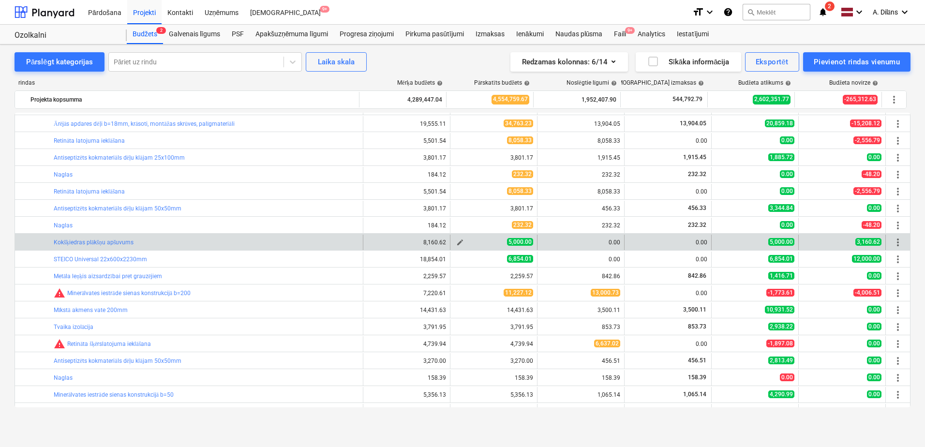
click at [459, 241] on span "edit" at bounding box center [460, 242] width 8 height 8
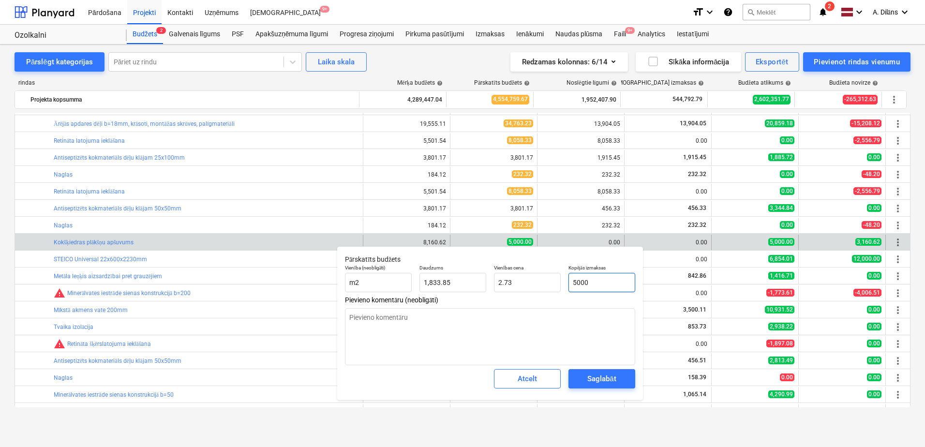
drag, startPoint x: 610, startPoint y: 281, endPoint x: 561, endPoint y: 285, distance: 50.0
click at [561, 285] on div "Vienība (neobligāti) m2 Daudzums 1,833.85 Vienības cena 2.73 Kopējās izmaksas 5…" at bounding box center [490, 278] width 298 height 35
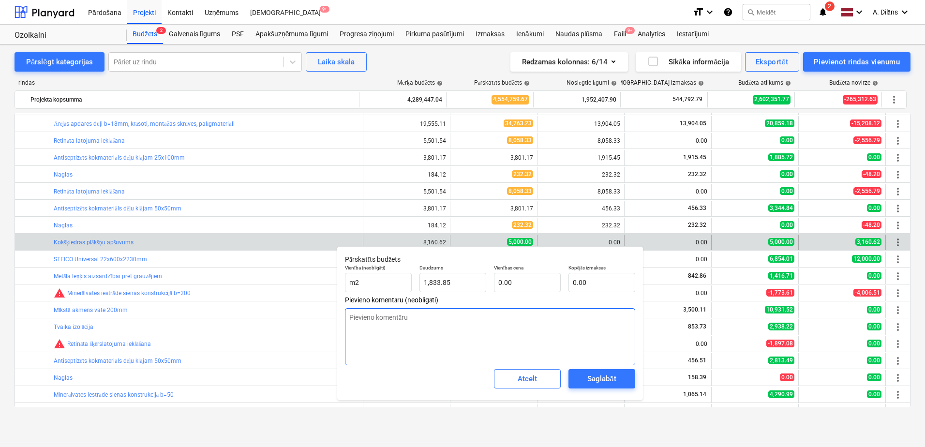
click at [561, 346] on textarea at bounding box center [490, 336] width 290 height 57
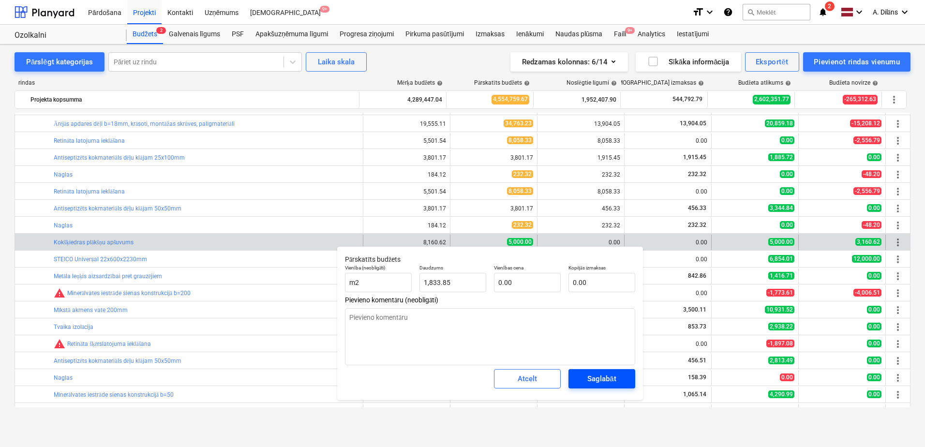
click at [604, 379] on div "Saglabāt" at bounding box center [601, 378] width 29 height 13
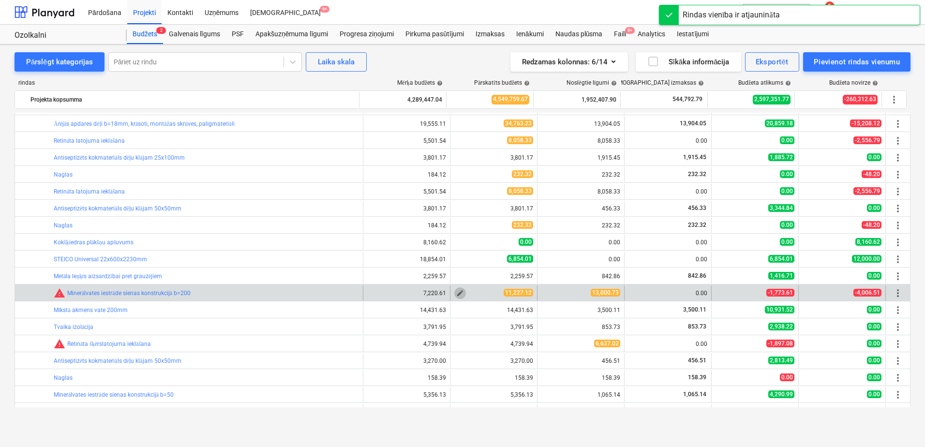
click at [458, 292] on span "edit" at bounding box center [460, 293] width 8 height 8
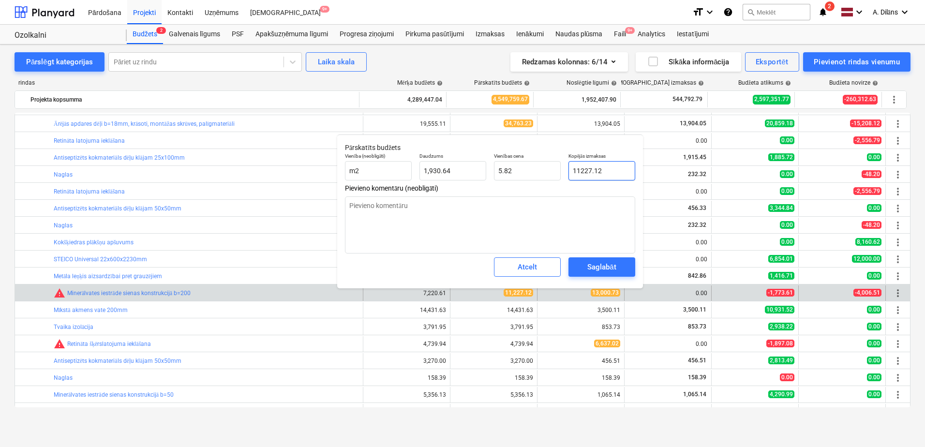
drag, startPoint x: 607, startPoint y: 170, endPoint x: 562, endPoint y: 174, distance: 46.2
click at [562, 174] on div "Vienība (neobligāti) m2 Daudzums 1,930.64 Vienības cena 5.82 Kopējās izmaksas 1…" at bounding box center [490, 166] width 298 height 35
click at [555, 187] on span "Pievieno komentāru (neobligāti)" at bounding box center [490, 188] width 290 height 8
click at [567, 209] on textarea at bounding box center [490, 224] width 290 height 57
click at [605, 260] on button "Saglabāt" at bounding box center [601, 266] width 67 height 19
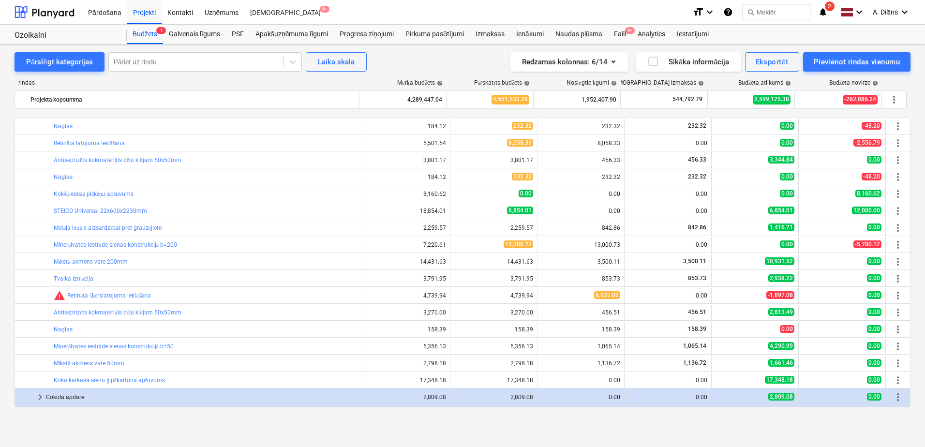
scroll to position [586, 0]
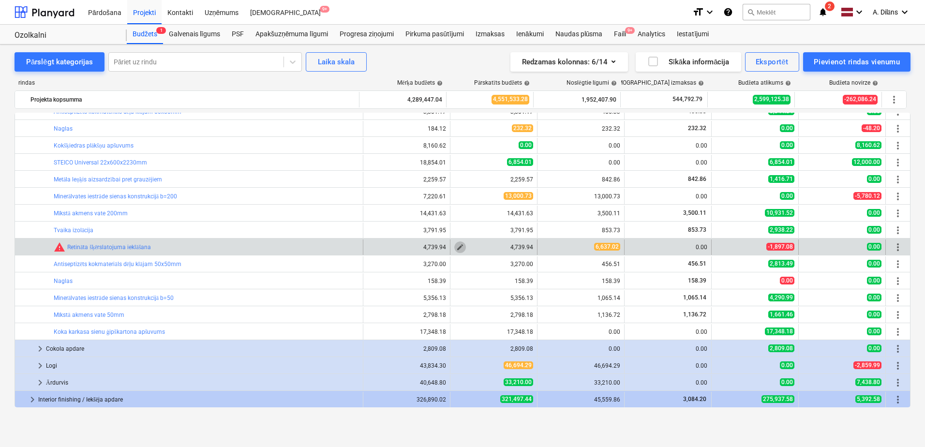
click at [460, 245] on span "edit" at bounding box center [460, 247] width 8 height 8
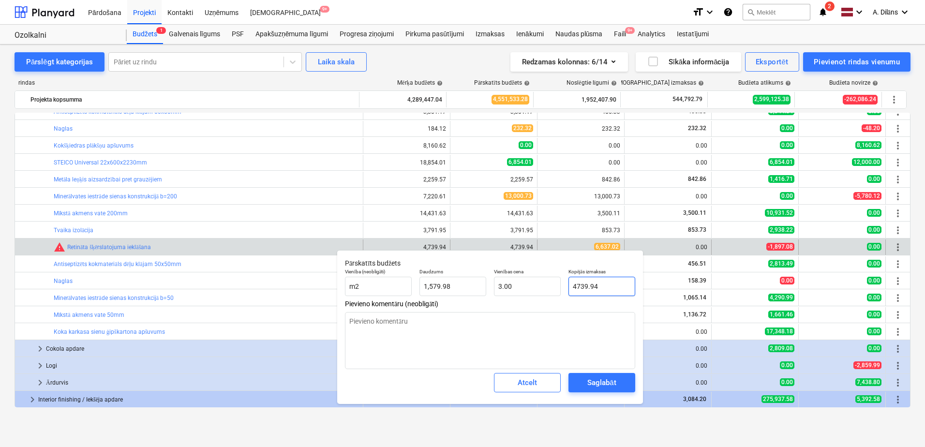
drag, startPoint x: 604, startPoint y: 285, endPoint x: 565, endPoint y: 294, distance: 39.7
click at [565, 285] on div "Kopējās izmaksas 4739.94" at bounding box center [601, 282] width 74 height 35
click at [553, 337] on textarea at bounding box center [490, 340] width 290 height 57
click at [600, 386] on div "Saglabāt" at bounding box center [601, 382] width 29 height 13
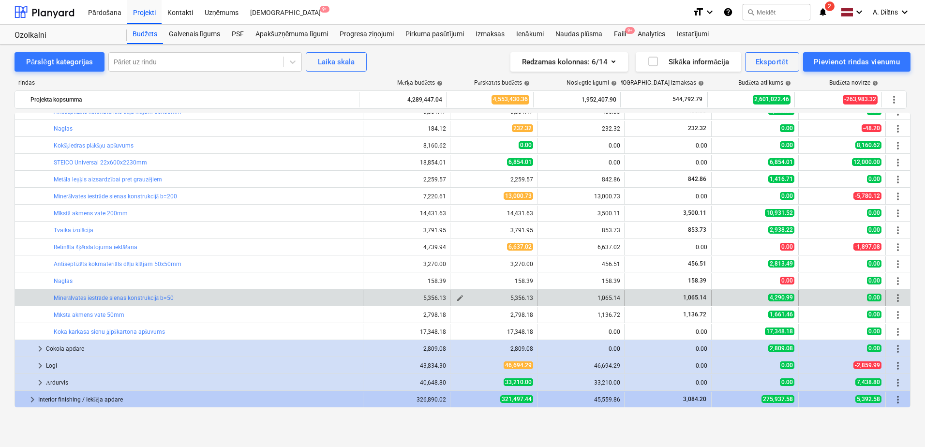
click at [456, 296] on span "edit" at bounding box center [460, 298] width 8 height 8
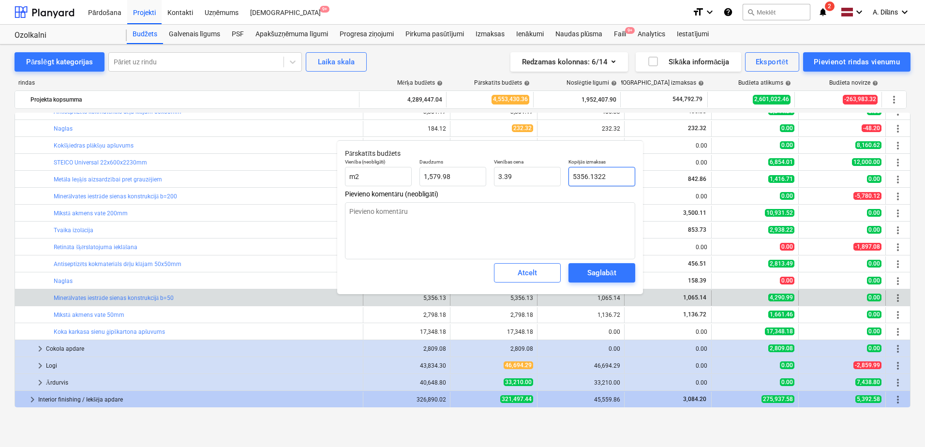
drag, startPoint x: 614, startPoint y: 177, endPoint x: 567, endPoint y: 183, distance: 47.7
click at [564, 181] on div "Kopējās izmaksas 5356.1322" at bounding box center [601, 172] width 74 height 35
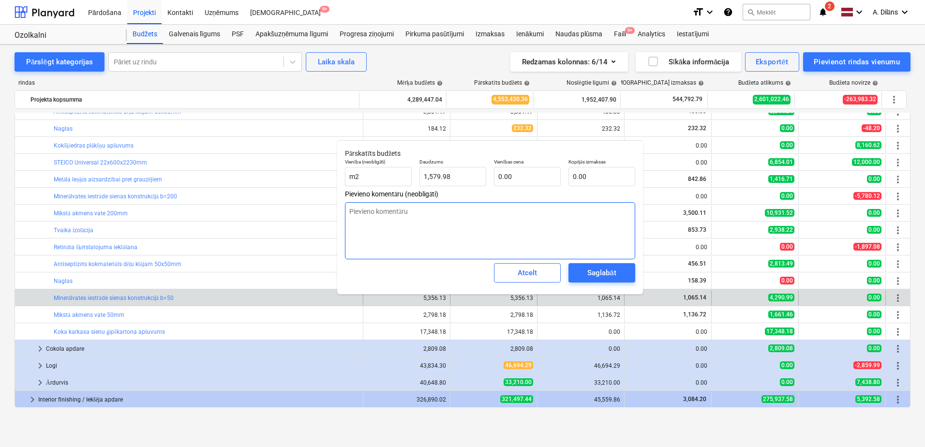
click at [581, 204] on textarea at bounding box center [490, 230] width 290 height 57
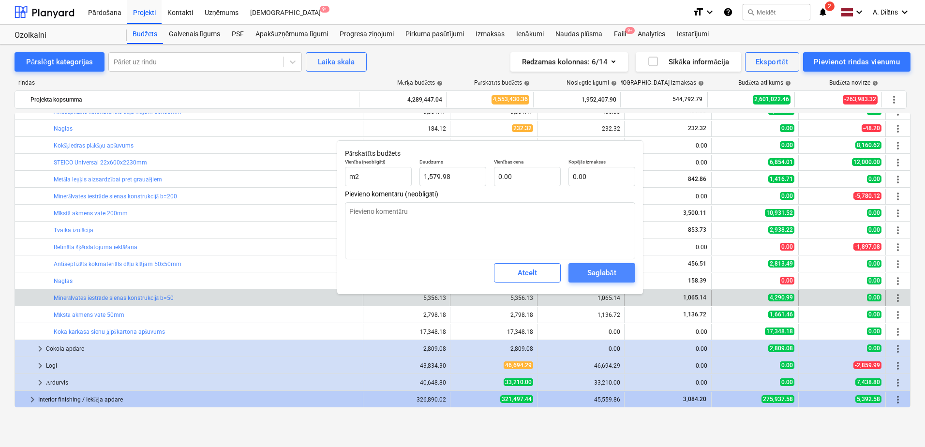
click at [594, 274] on div "Saglabāt" at bounding box center [601, 272] width 29 height 13
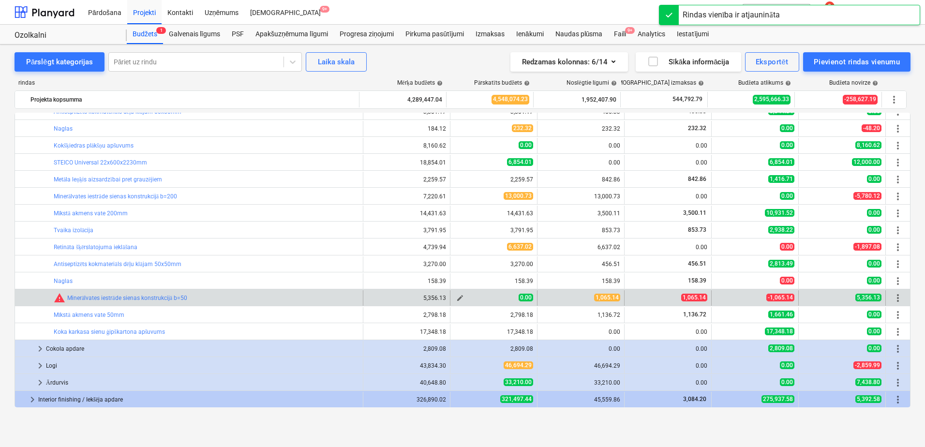
click at [454, 297] on button "edit" at bounding box center [460, 298] width 12 height 12
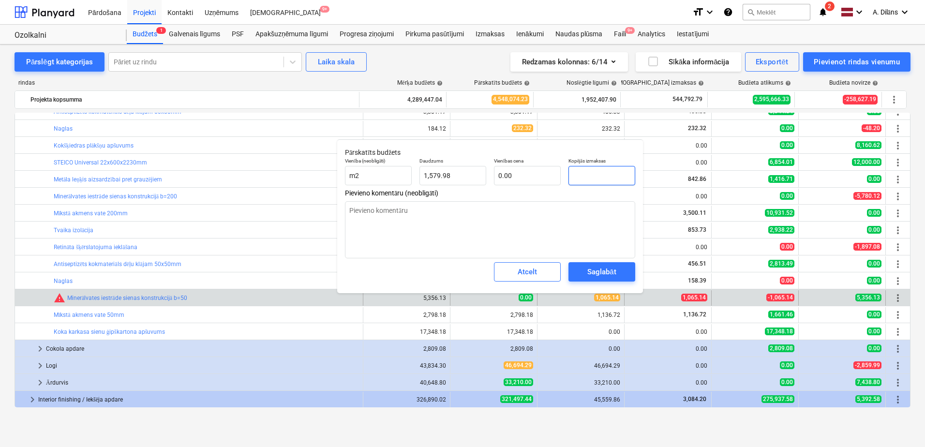
drag, startPoint x: 599, startPoint y: 173, endPoint x: 565, endPoint y: 173, distance: 33.4
click at [565, 173] on div "Kopējās izmaksas" at bounding box center [601, 171] width 74 height 35
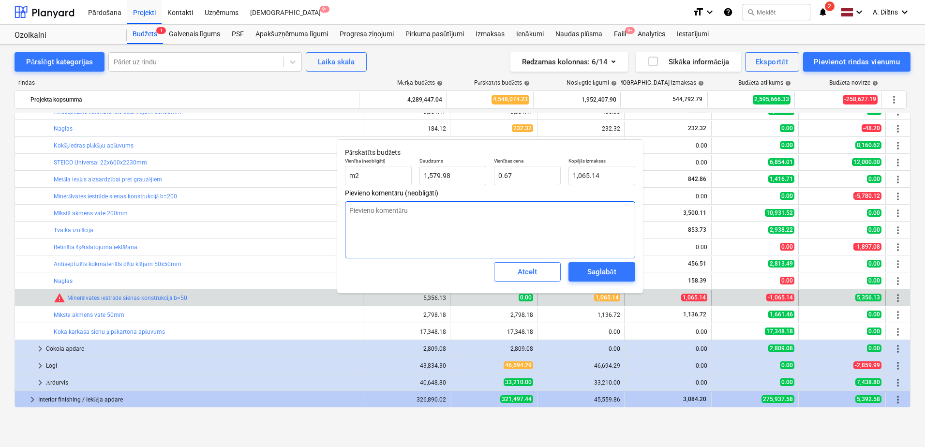
click at [577, 220] on textarea at bounding box center [490, 229] width 290 height 57
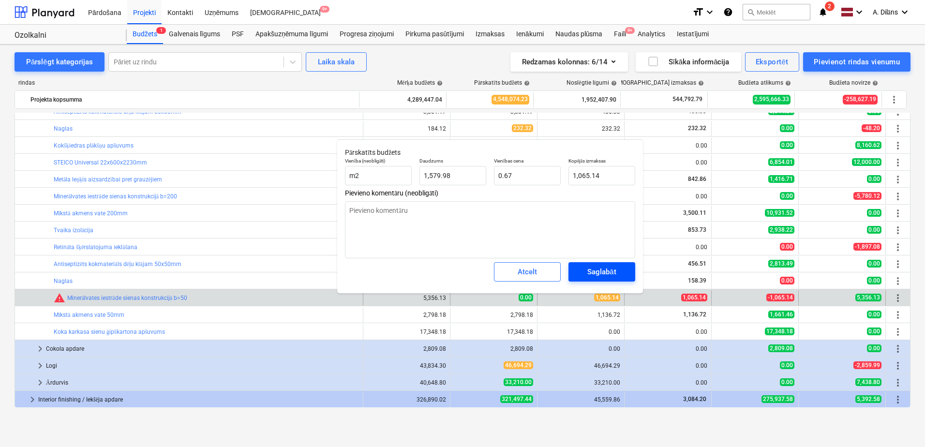
click at [590, 267] on div "Saglabāt" at bounding box center [601, 272] width 29 height 13
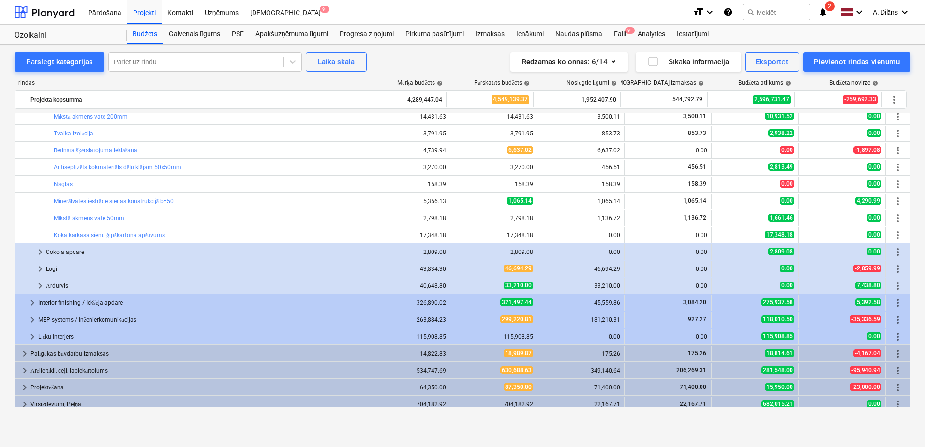
scroll to position [687, 0]
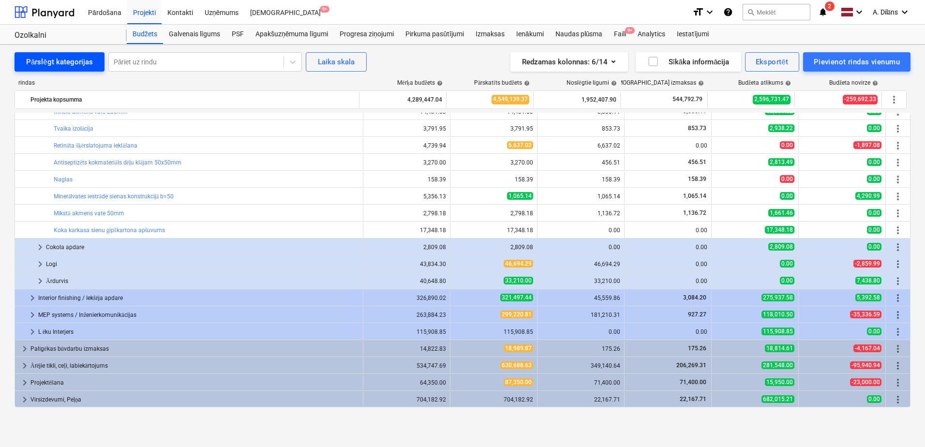
click at [63, 54] on button "Pārslēgt kategorijas" at bounding box center [60, 61] width 90 height 19
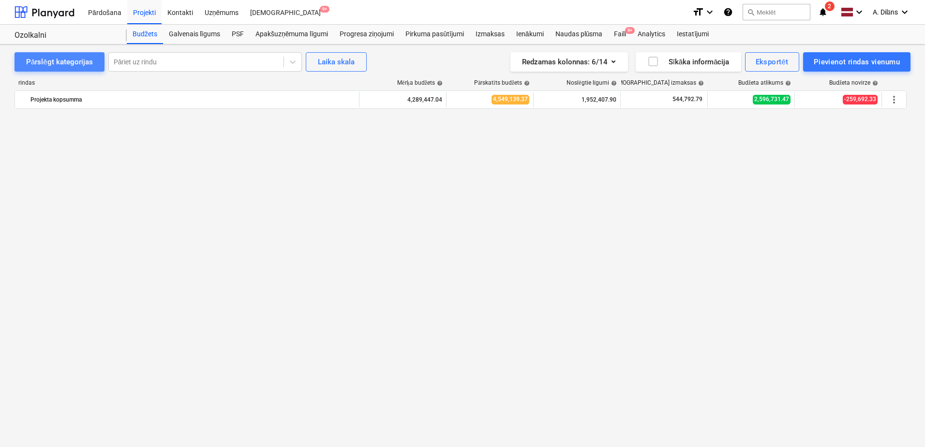
click at [63, 54] on button "Pārslēgt kategorijas" at bounding box center [60, 61] width 90 height 19
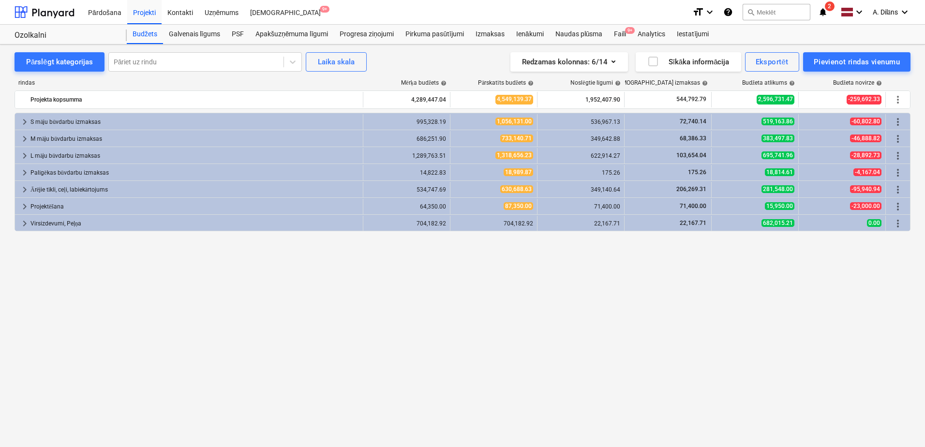
drag, startPoint x: 594, startPoint y: 282, endPoint x: 554, endPoint y: 290, distance: 40.5
drag, startPoint x: 554, startPoint y: 290, endPoint x: 466, endPoint y: 298, distance: 88.8
drag, startPoint x: 466, startPoint y: 298, endPoint x: 393, endPoint y: 299, distance: 73.0
click at [395, 299] on div "keyboard_arrow_right S māju būvdarbu izmaksas 995,328.19 1,056,131.00 536,967.1…" at bounding box center [463, 260] width 896 height 295
